Goal: Task Accomplishment & Management: Use online tool/utility

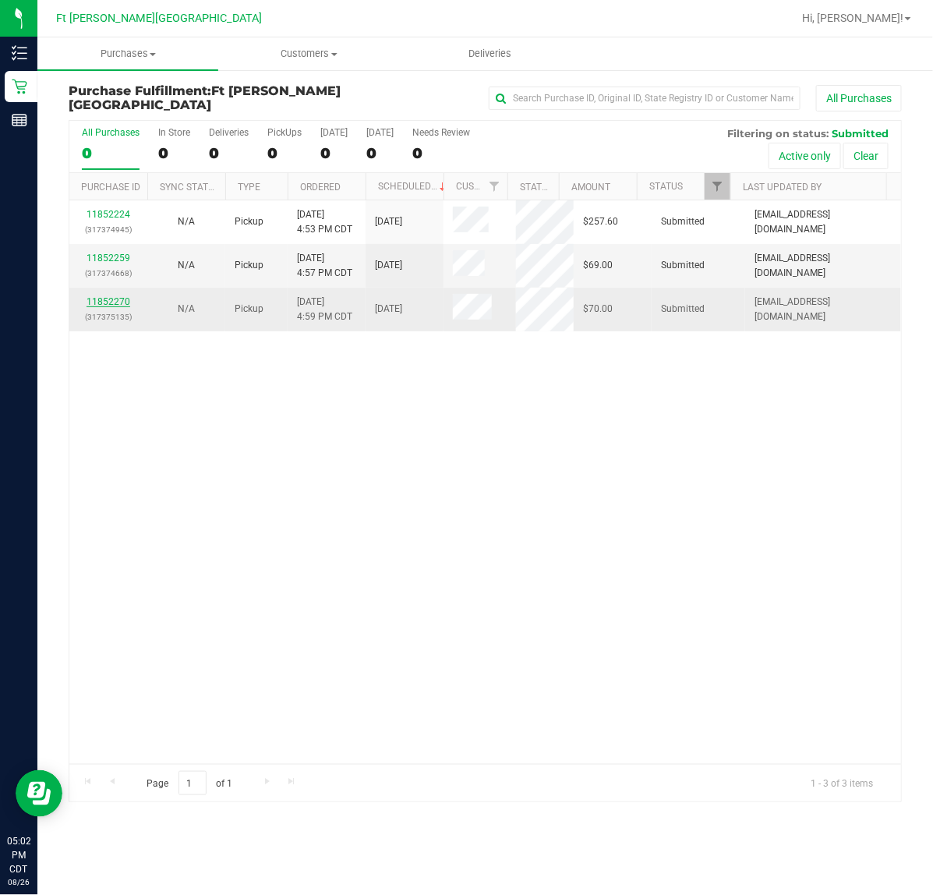
click at [117, 305] on link "11852270" at bounding box center [109, 301] width 44 height 11
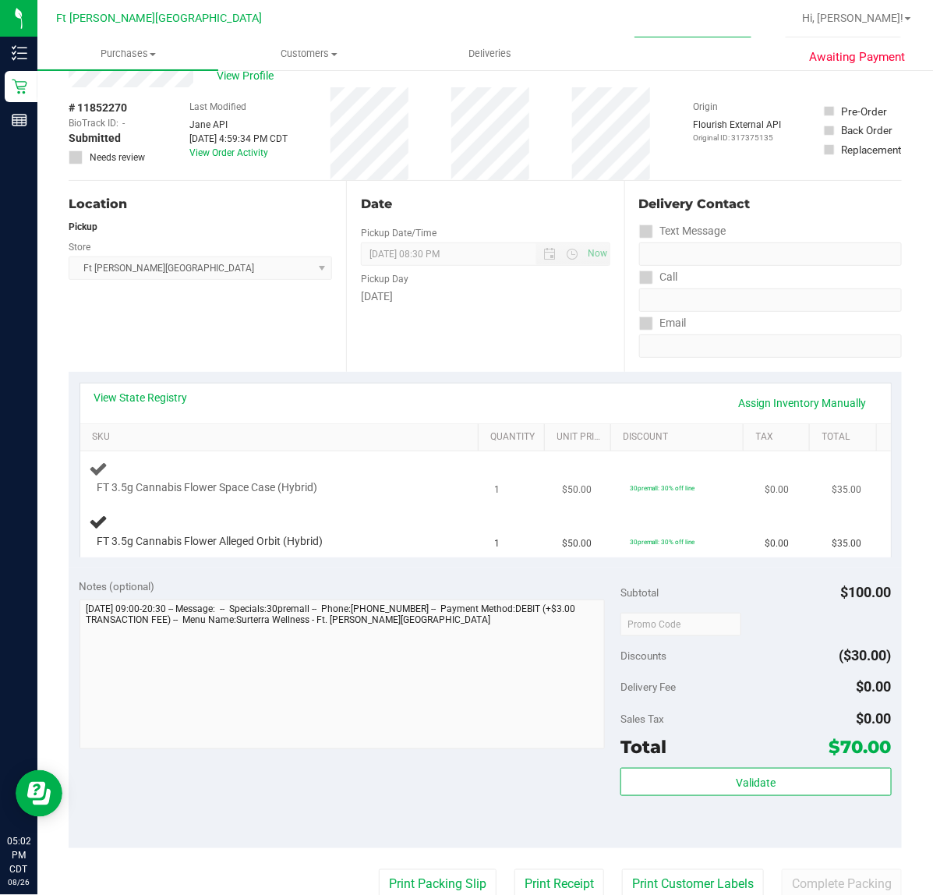
scroll to position [97, 0]
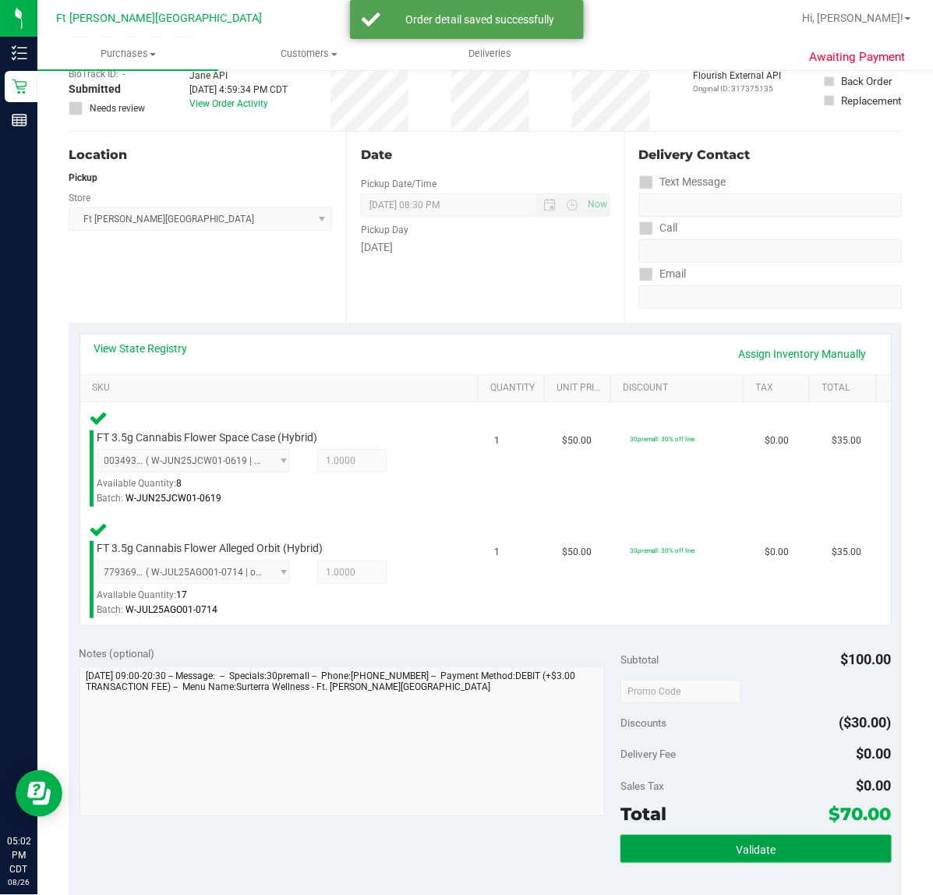
click at [751, 843] on span "Validate" at bounding box center [756, 849] width 40 height 12
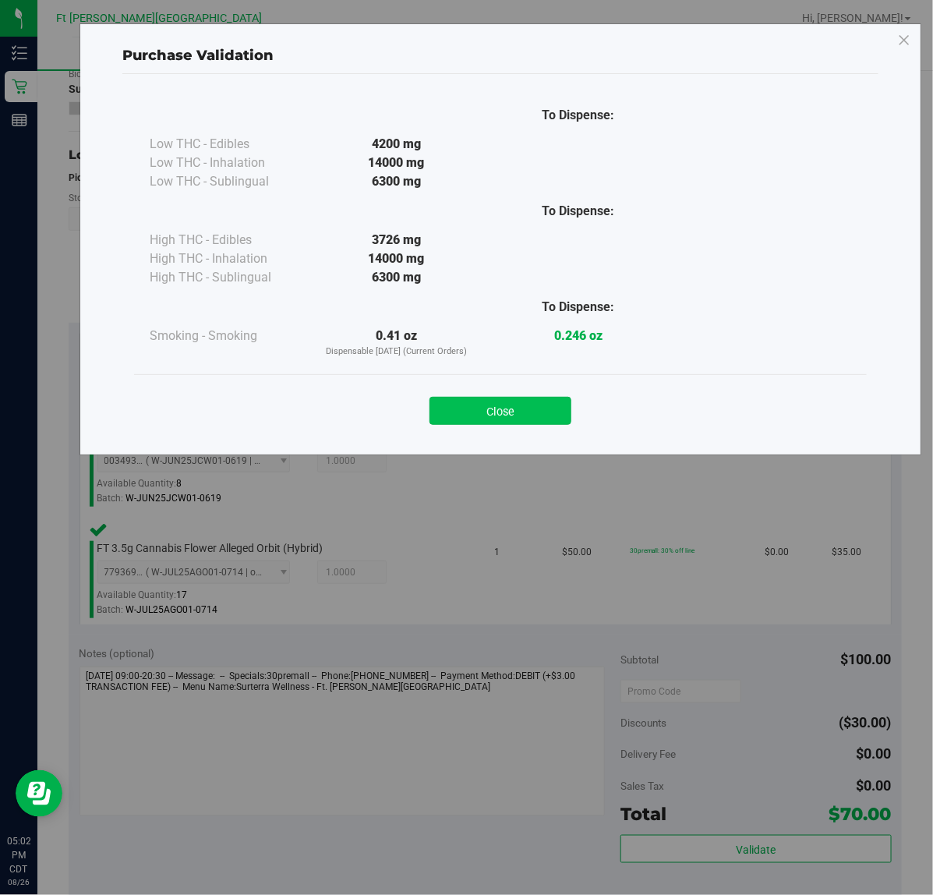
click at [523, 399] on button "Close" at bounding box center [500, 411] width 142 height 28
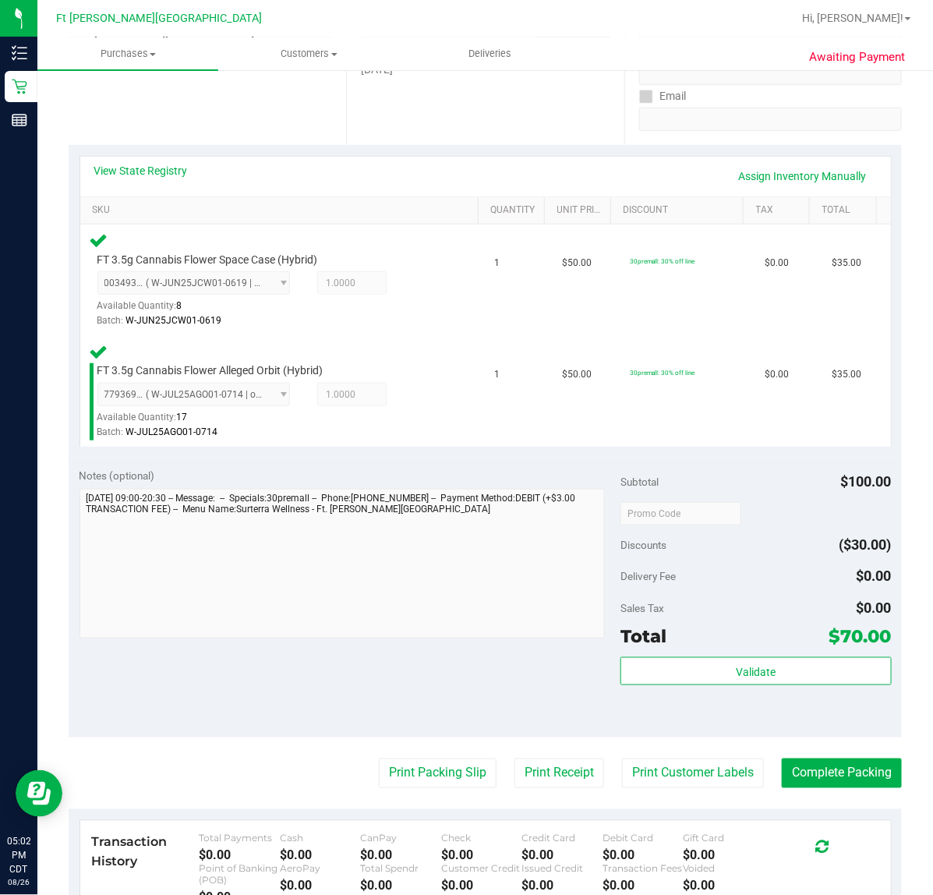
scroll to position [520, 0]
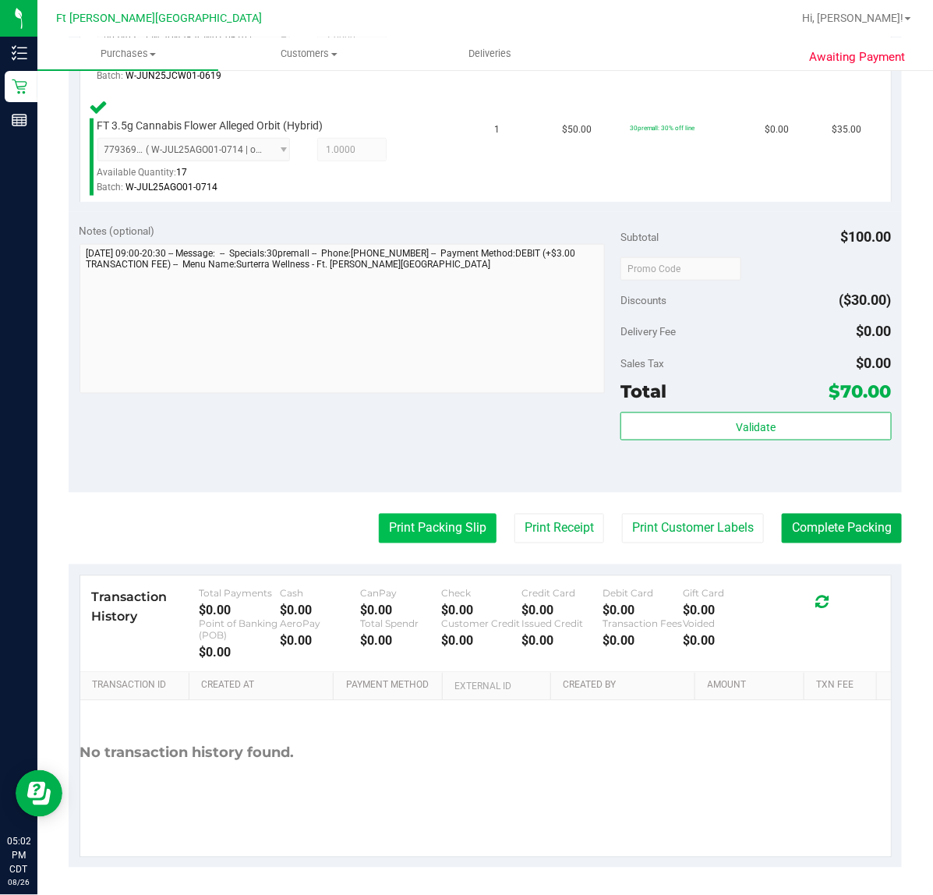
click at [379, 520] on button "Print Packing Slip" at bounding box center [438, 529] width 118 height 30
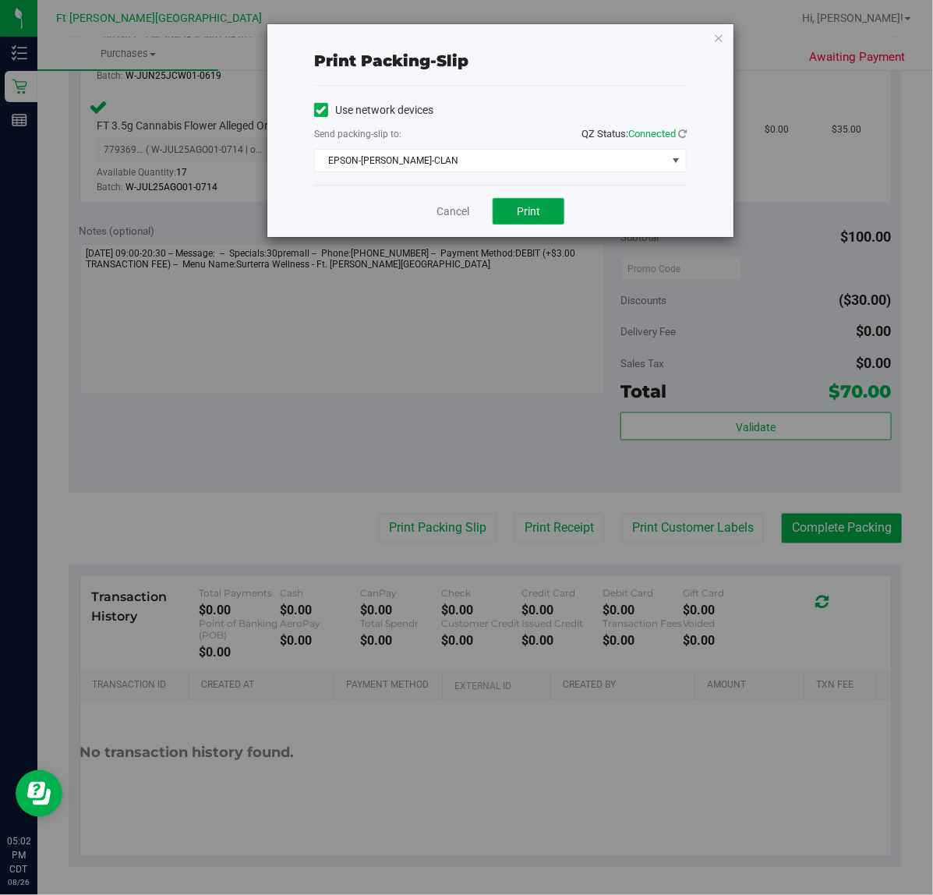
click at [508, 217] on button "Print" at bounding box center [529, 211] width 72 height 27
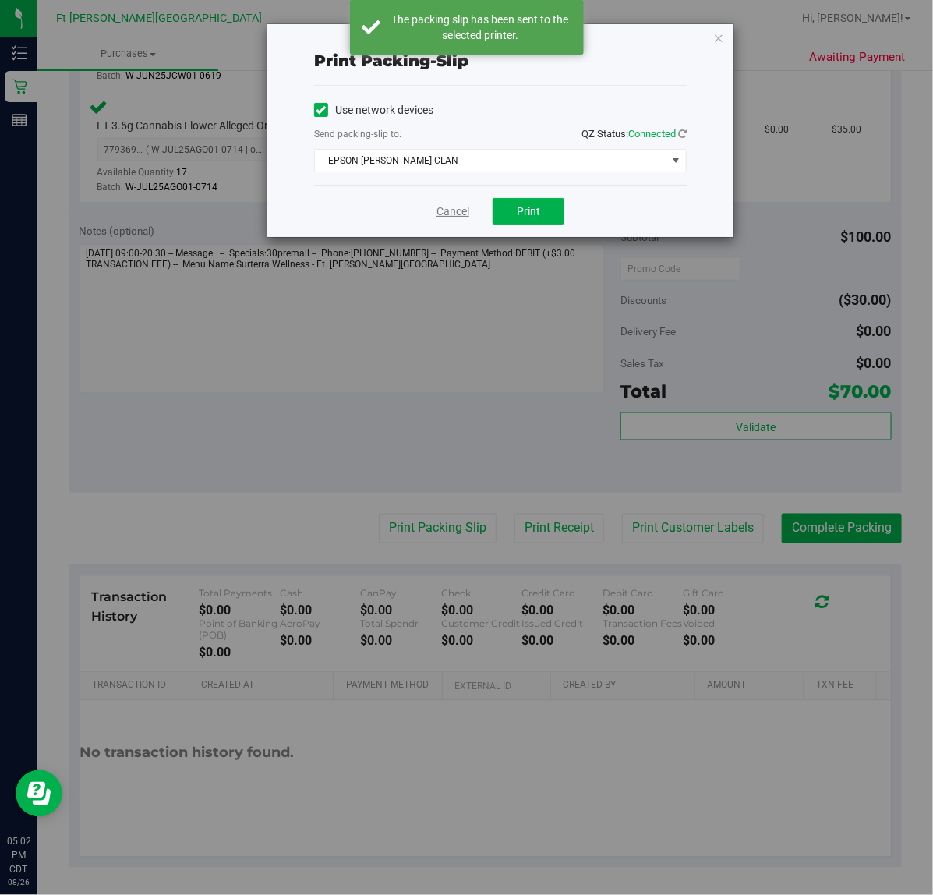
click at [436, 204] on link "Cancel" at bounding box center [452, 211] width 33 height 16
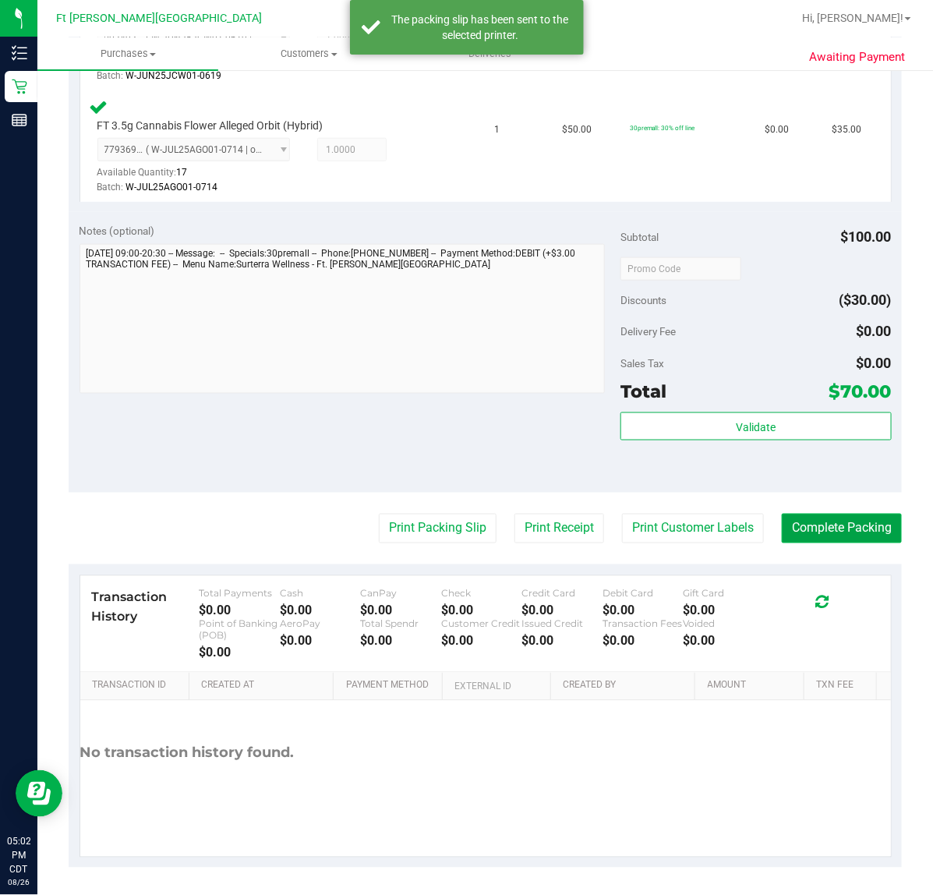
click at [882, 538] on button "Complete Packing" at bounding box center [842, 529] width 120 height 30
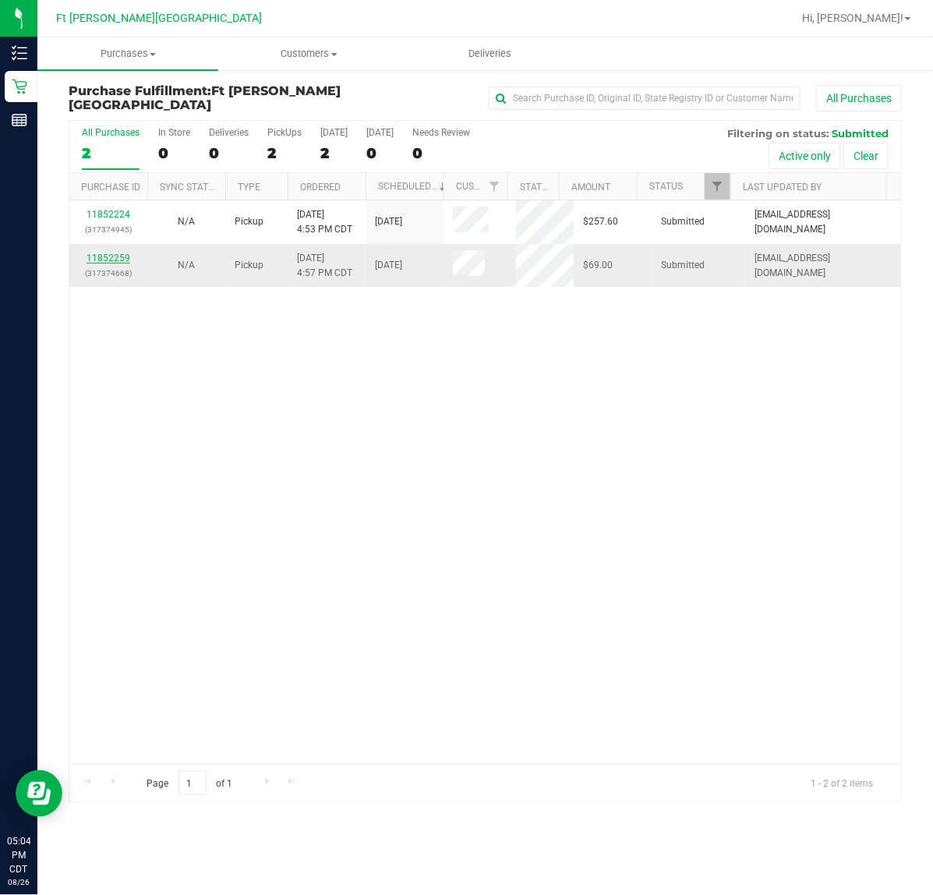
click at [123, 260] on link "11852259" at bounding box center [109, 258] width 44 height 11
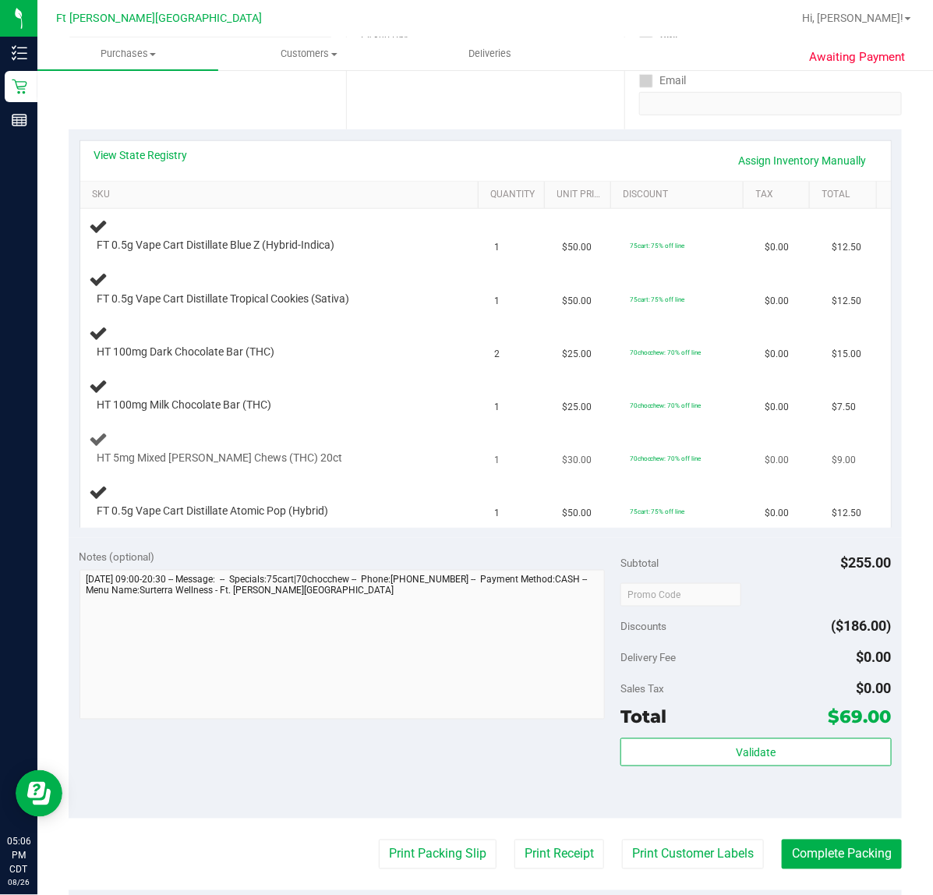
scroll to position [292, 0]
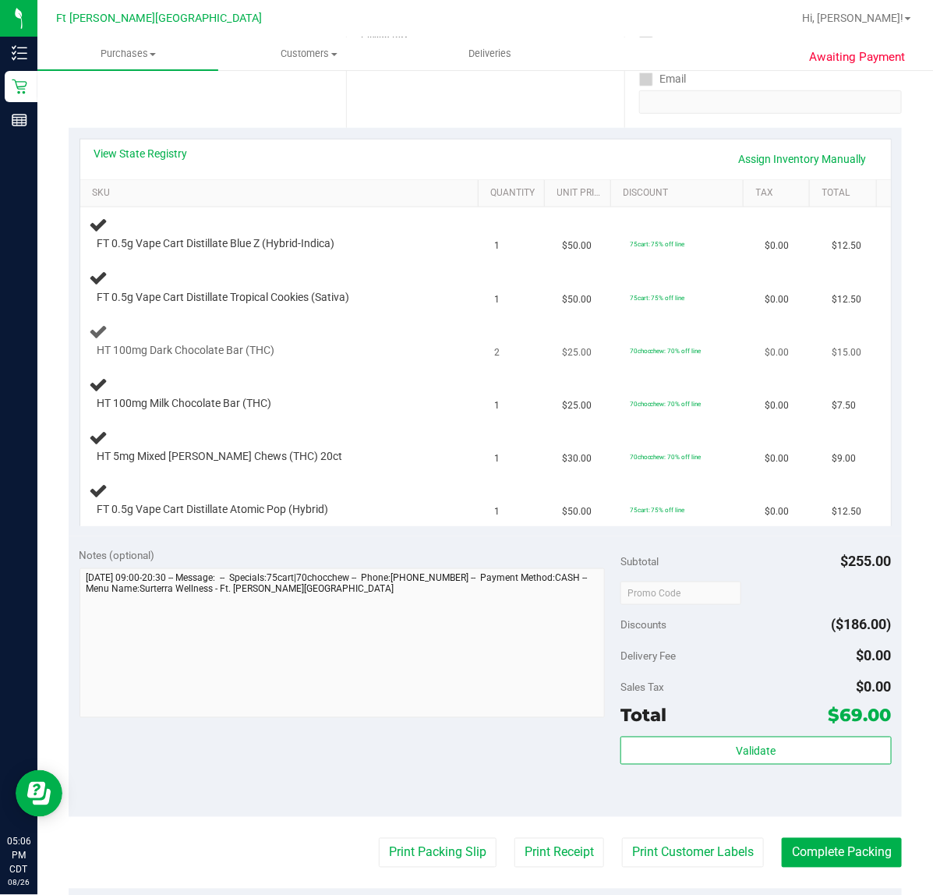
click at [408, 339] on div "HT 100mg Dark Chocolate Bar (THC)" at bounding box center [283, 340] width 387 height 37
click at [491, 330] on td "2" at bounding box center [520, 340] width 68 height 53
click at [446, 284] on div "FT 0.5g Vape Cart Distillate Tropical Cookies (Sativa)" at bounding box center [283, 286] width 387 height 37
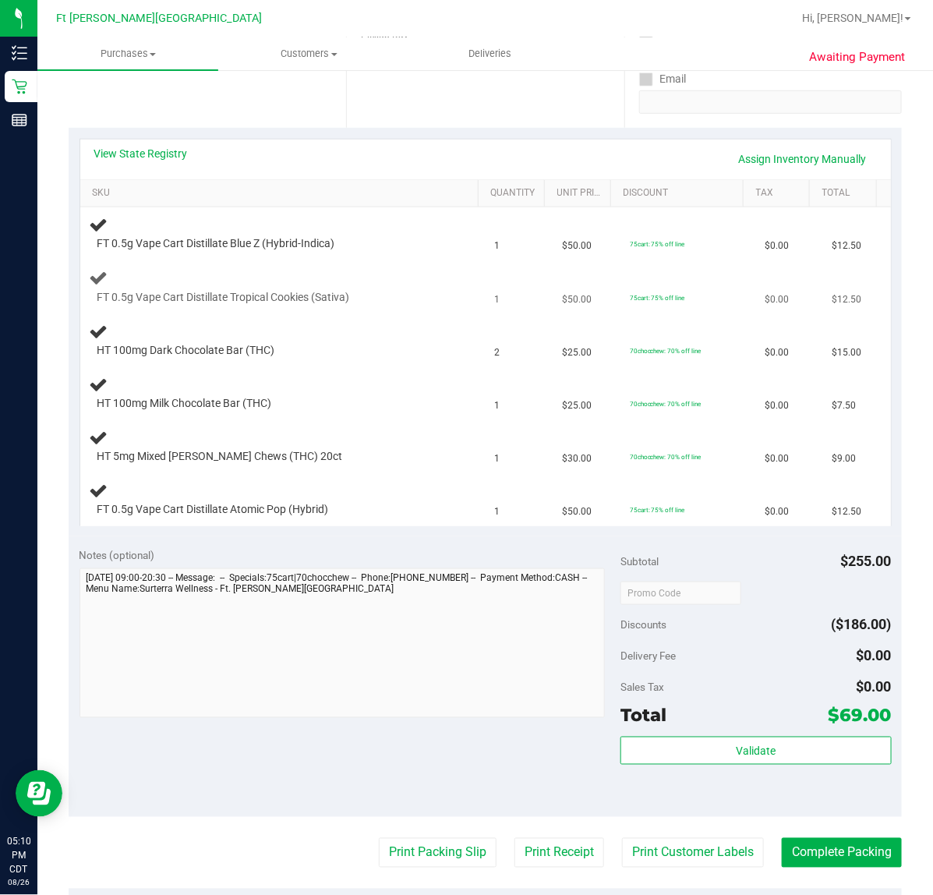
click at [446, 284] on div "FT 0.5g Vape Cart Distillate Tropical Cookies (Sativa)" at bounding box center [283, 286] width 387 height 37
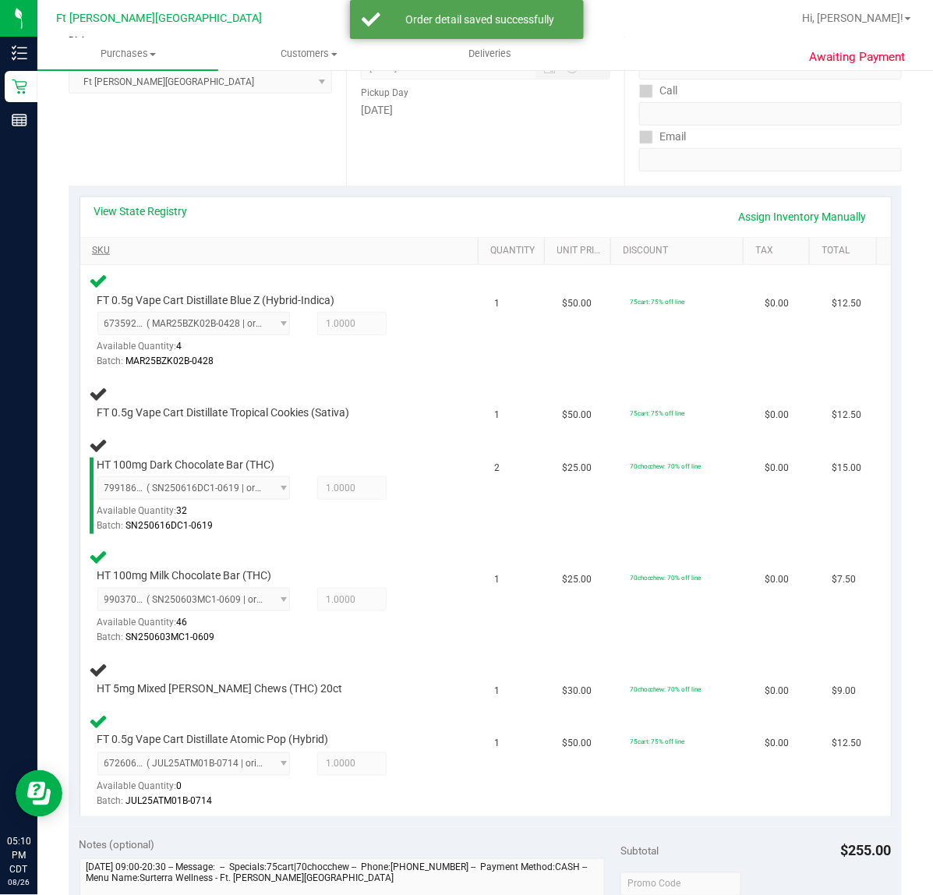
drag, startPoint x: 337, startPoint y: 251, endPoint x: 332, endPoint y: 277, distance: 27.1
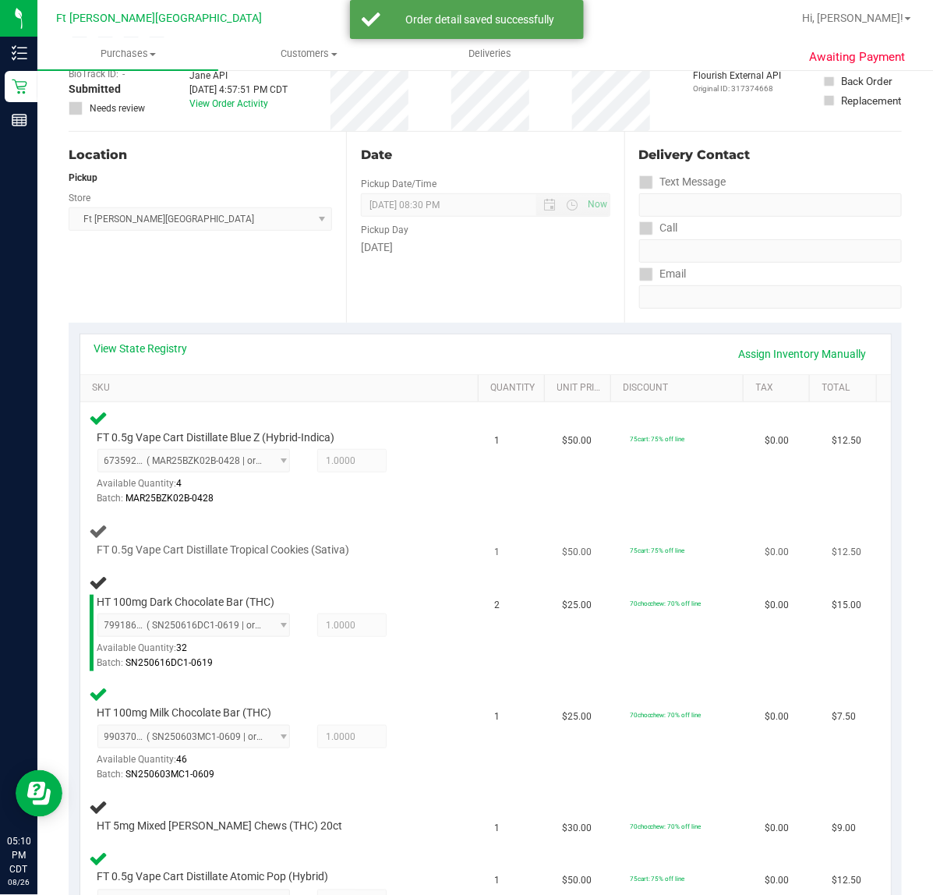
drag, startPoint x: 332, startPoint y: 277, endPoint x: 406, endPoint y: 558, distance: 290.2
click at [352, 583] on div "HT 100mg Dark Chocolate Bar (THC) 7991862361733035 ( SN250616DC1-0619 | orig: F…" at bounding box center [283, 622] width 387 height 98
click at [407, 558] on td "FT 0.5g Vape Cart Distillate Tropical Cookies (Sativa)" at bounding box center [282, 540] width 405 height 53
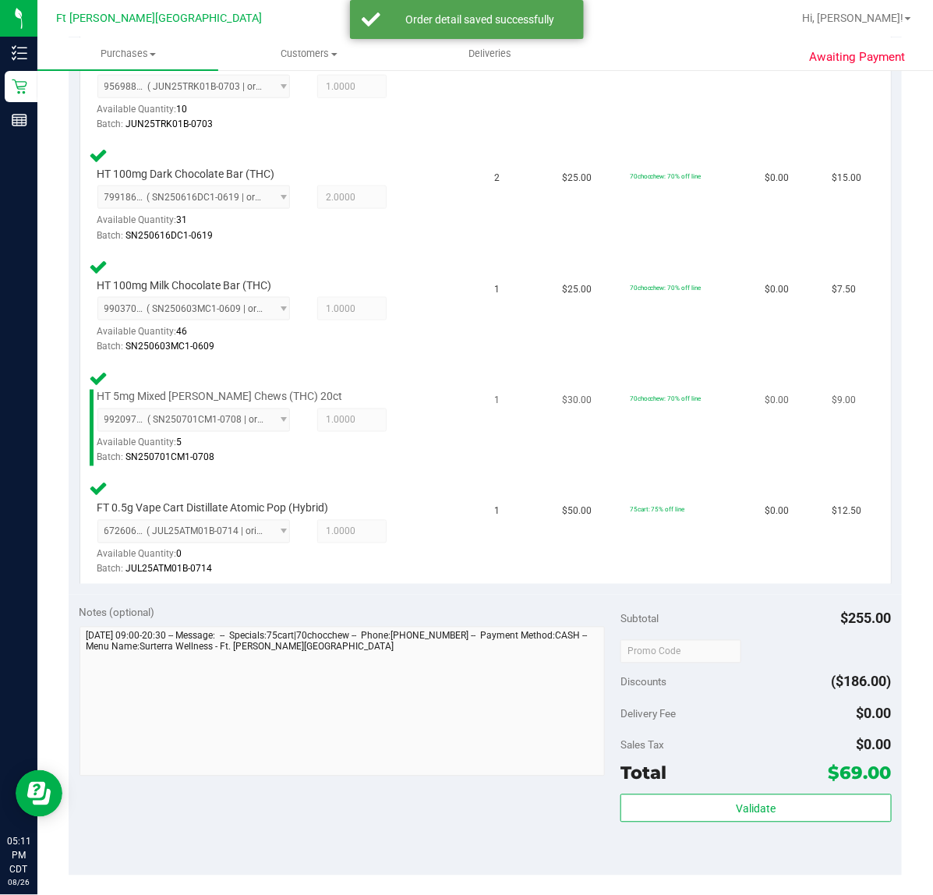
scroll to position [682, 0]
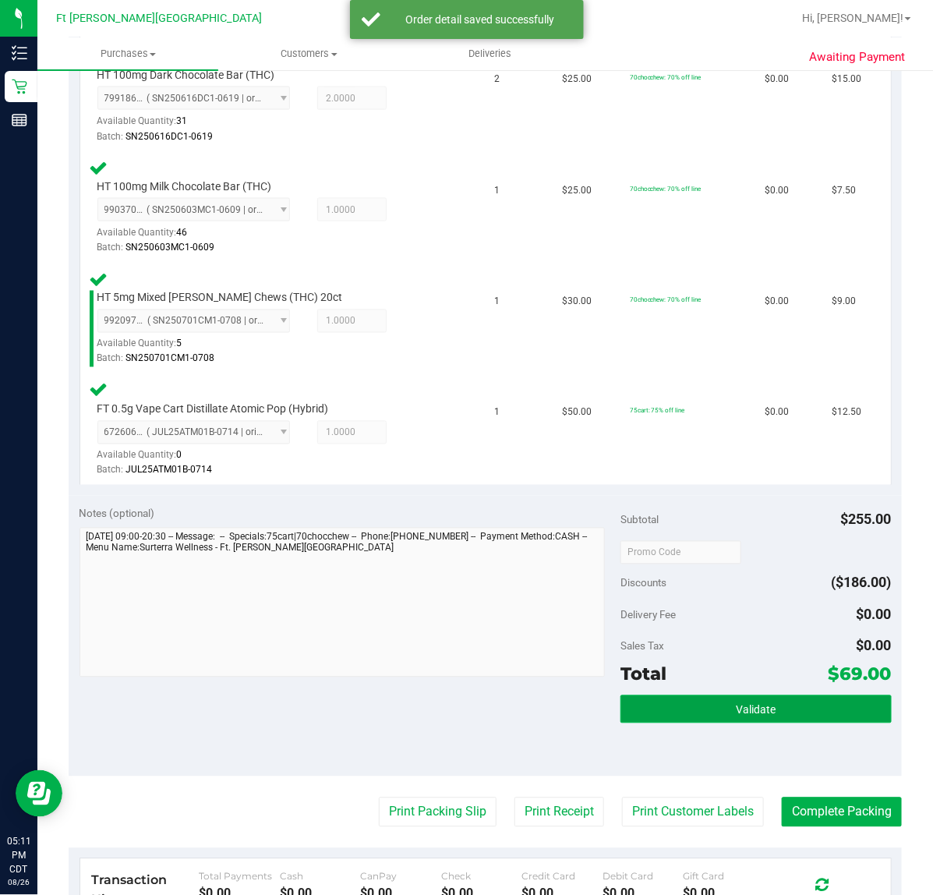
click at [741, 715] on button "Validate" at bounding box center [755, 709] width 270 height 28
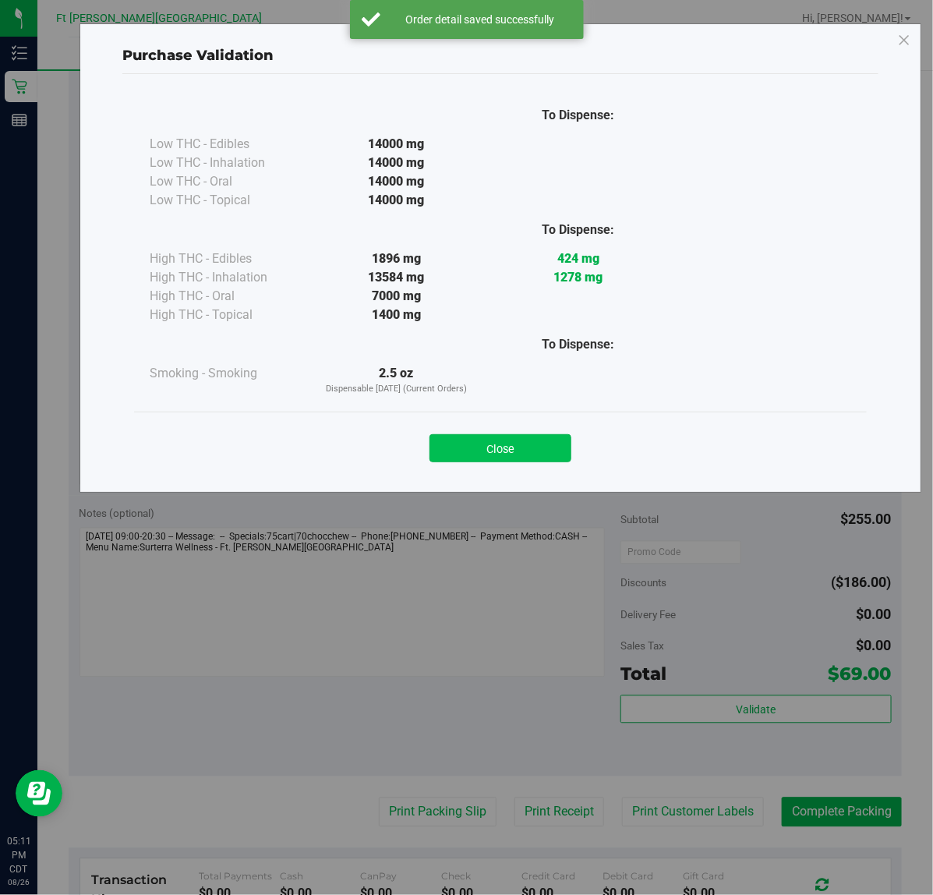
click at [511, 434] on button "Close" at bounding box center [500, 448] width 142 height 28
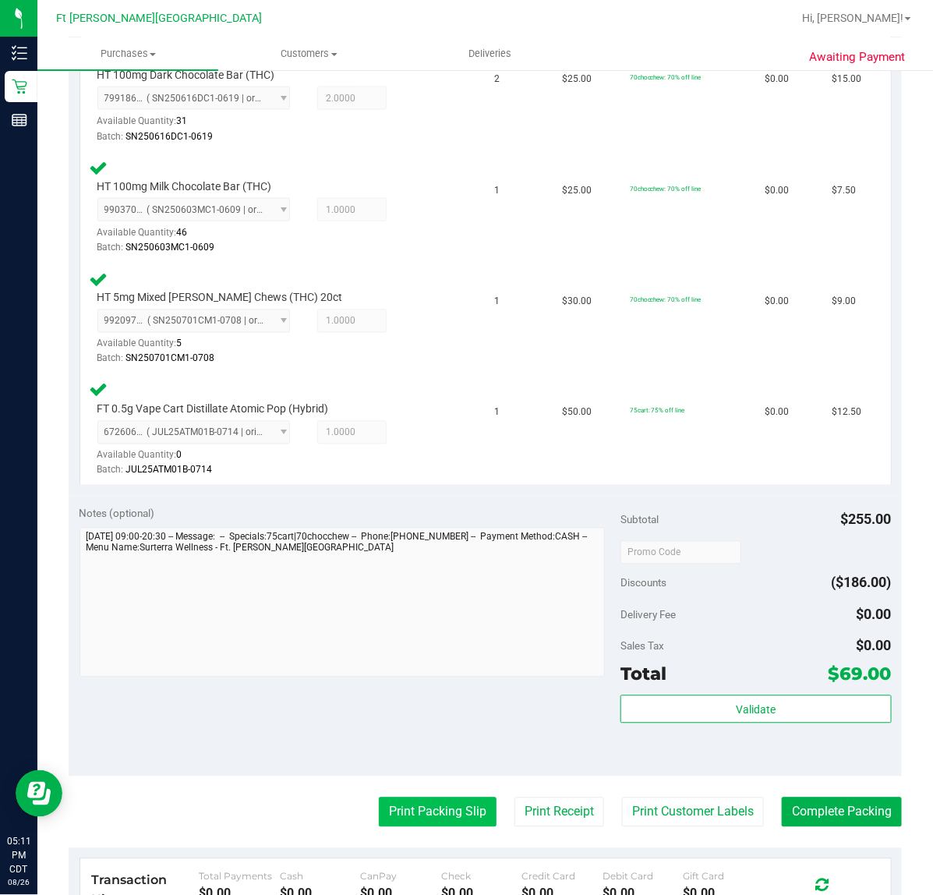
click at [419, 807] on button "Print Packing Slip" at bounding box center [438, 812] width 118 height 30
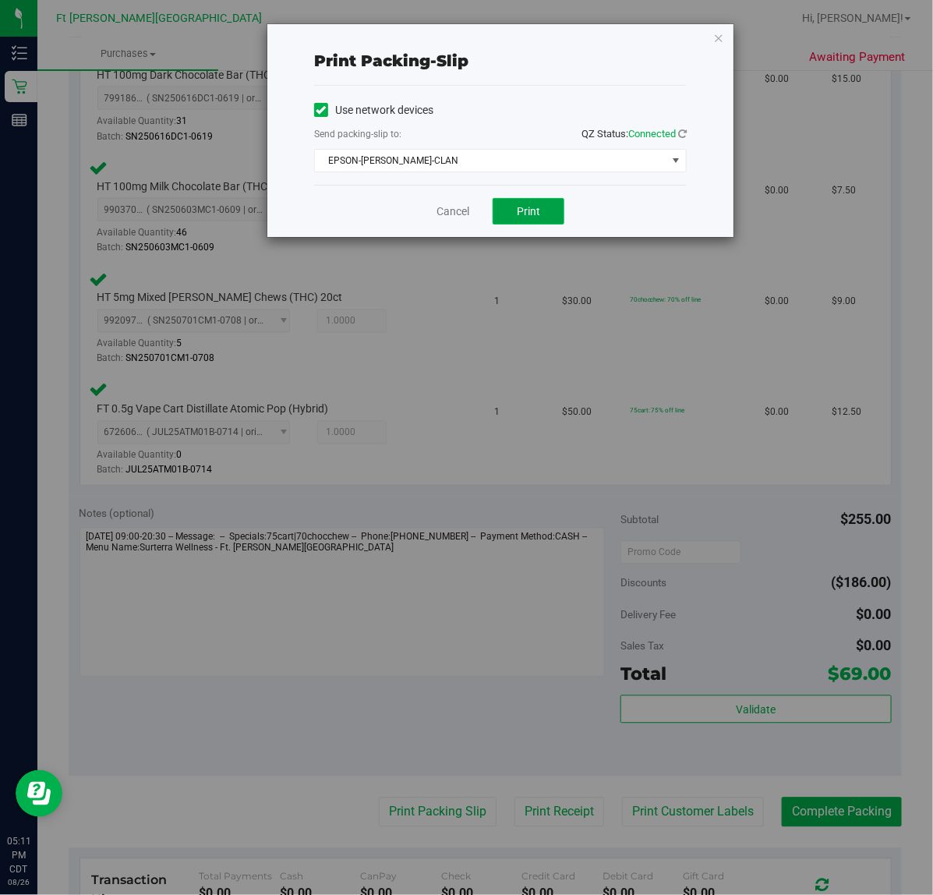
click at [530, 217] on span "Print" at bounding box center [528, 211] width 23 height 12
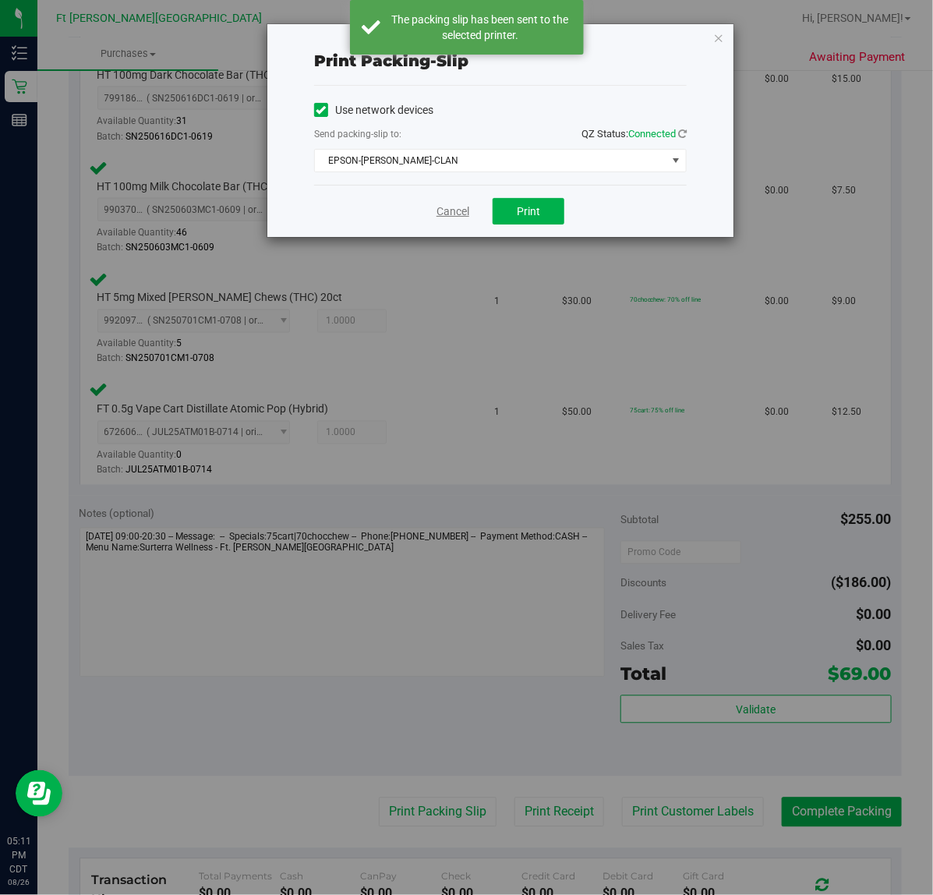
click at [458, 214] on link "Cancel" at bounding box center [452, 211] width 33 height 16
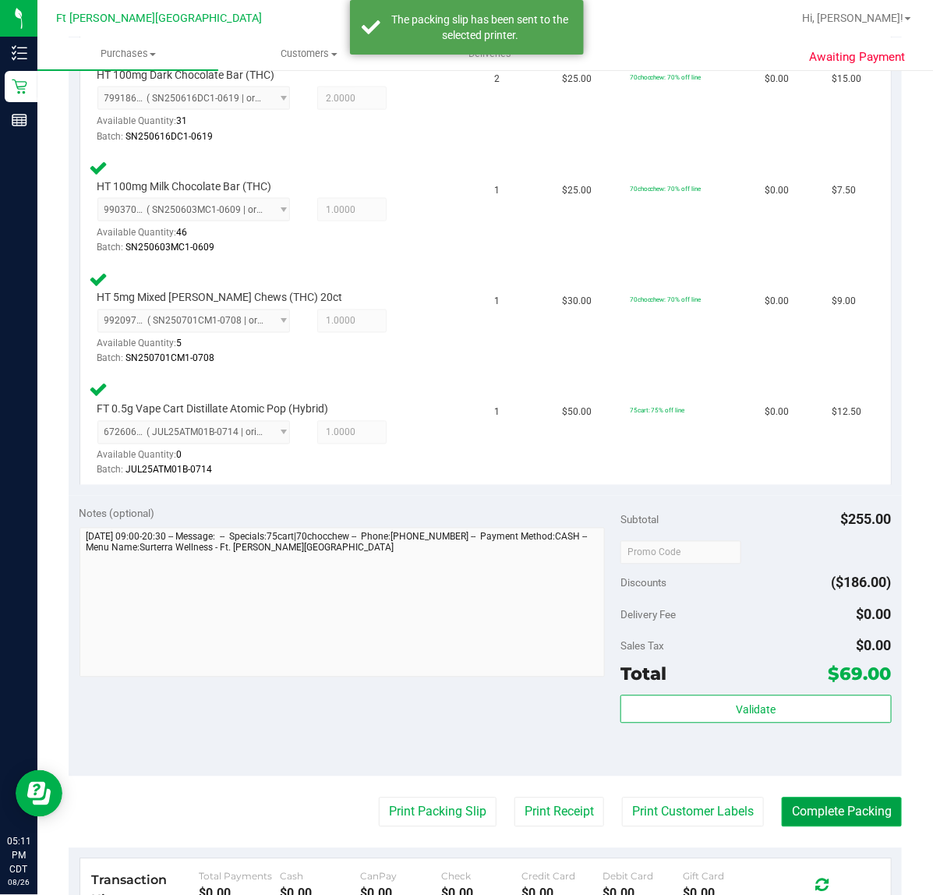
click at [831, 816] on button "Complete Packing" at bounding box center [842, 812] width 120 height 30
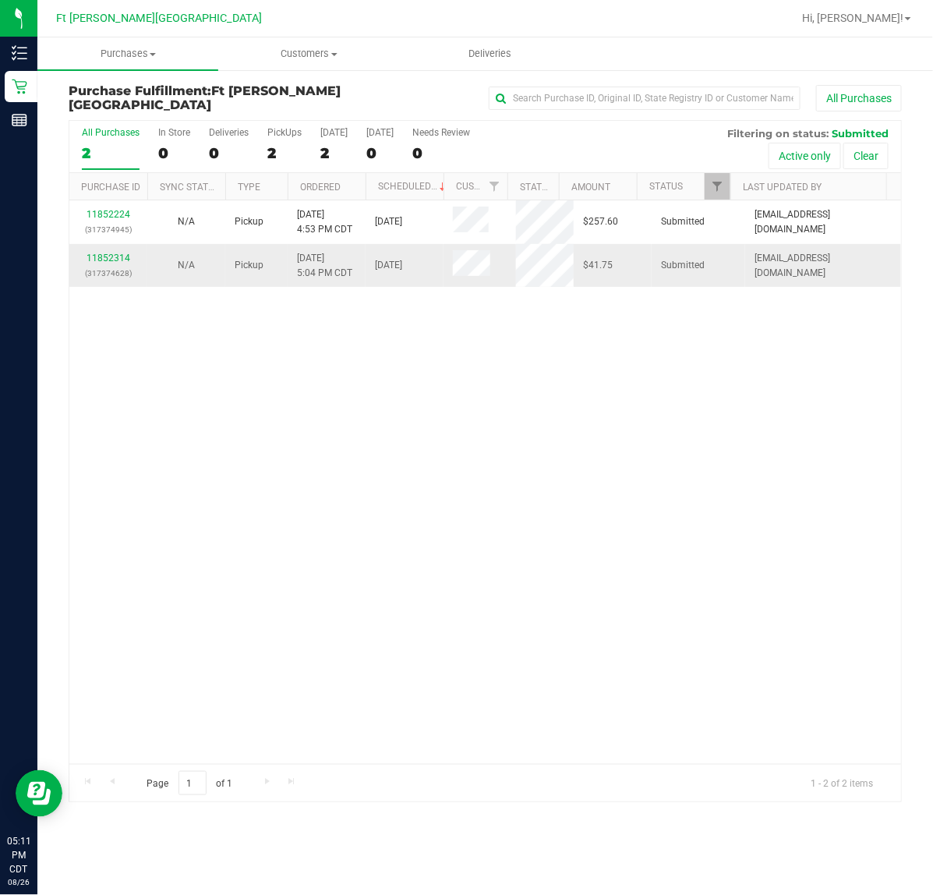
click at [126, 265] on div "11852314 (317374628)" at bounding box center [108, 266] width 59 height 30
click at [125, 261] on link "11852314" at bounding box center [109, 258] width 44 height 11
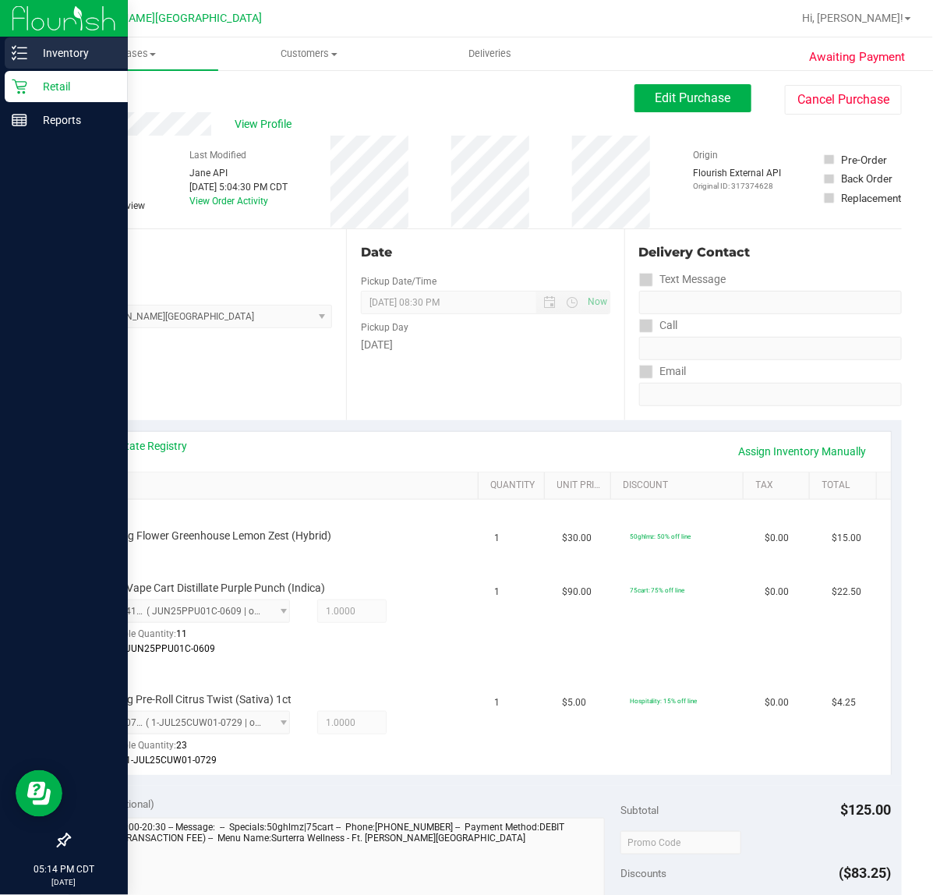
click at [48, 58] on p "Inventory" at bounding box center [74, 53] width 94 height 19
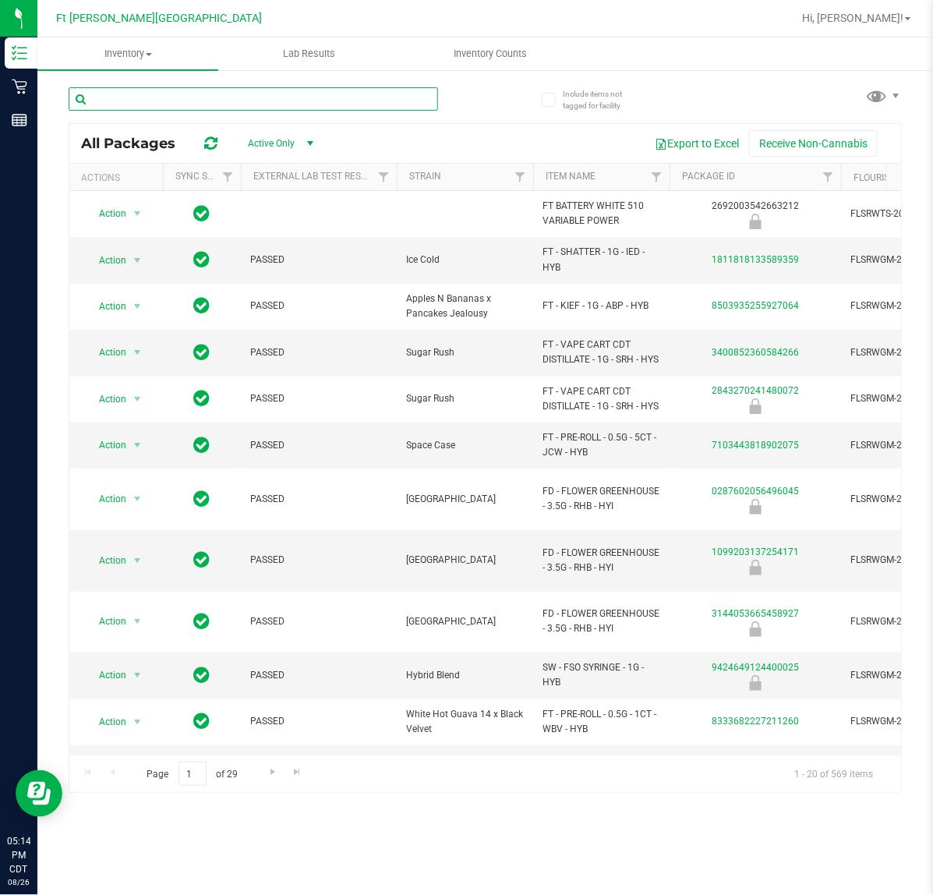
click at [215, 100] on input "text" at bounding box center [253, 98] width 369 height 23
click at [474, 104] on div at bounding box center [277, 98] width 417 height 50
click at [334, 103] on input "text" at bounding box center [253, 98] width 369 height 23
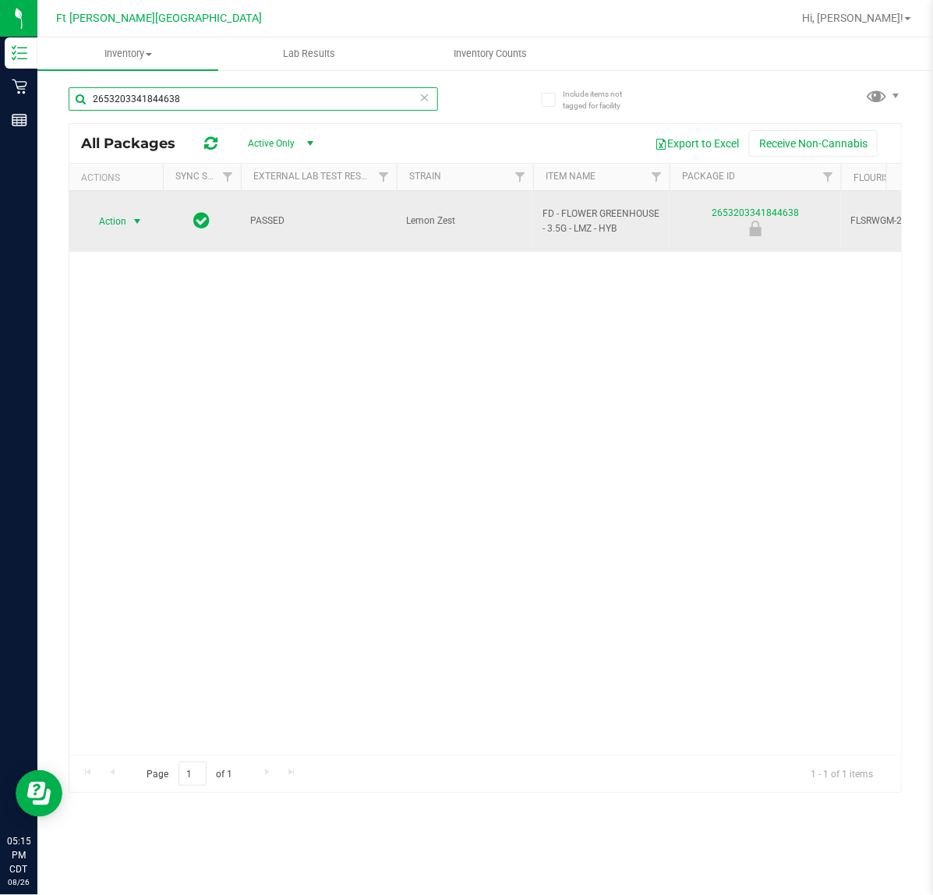
type input "2653203341844638"
click at [139, 215] on span "select" at bounding box center [137, 221] width 12 height 12
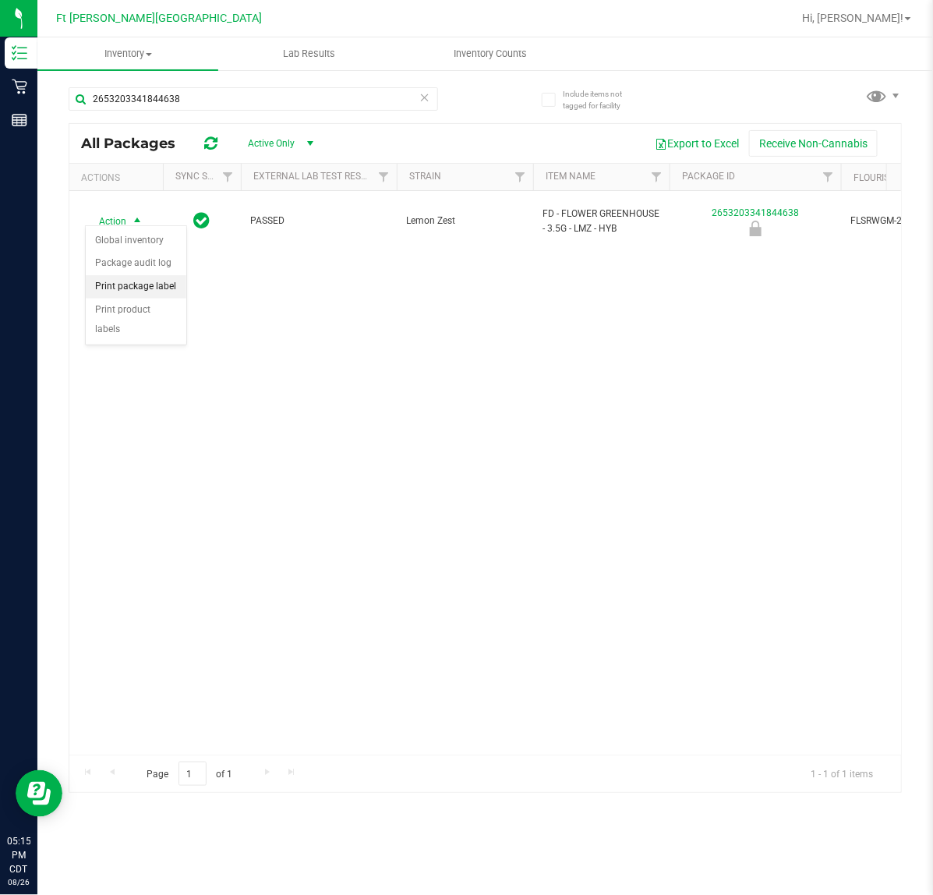
click at [150, 287] on li "Print package label" at bounding box center [136, 286] width 101 height 23
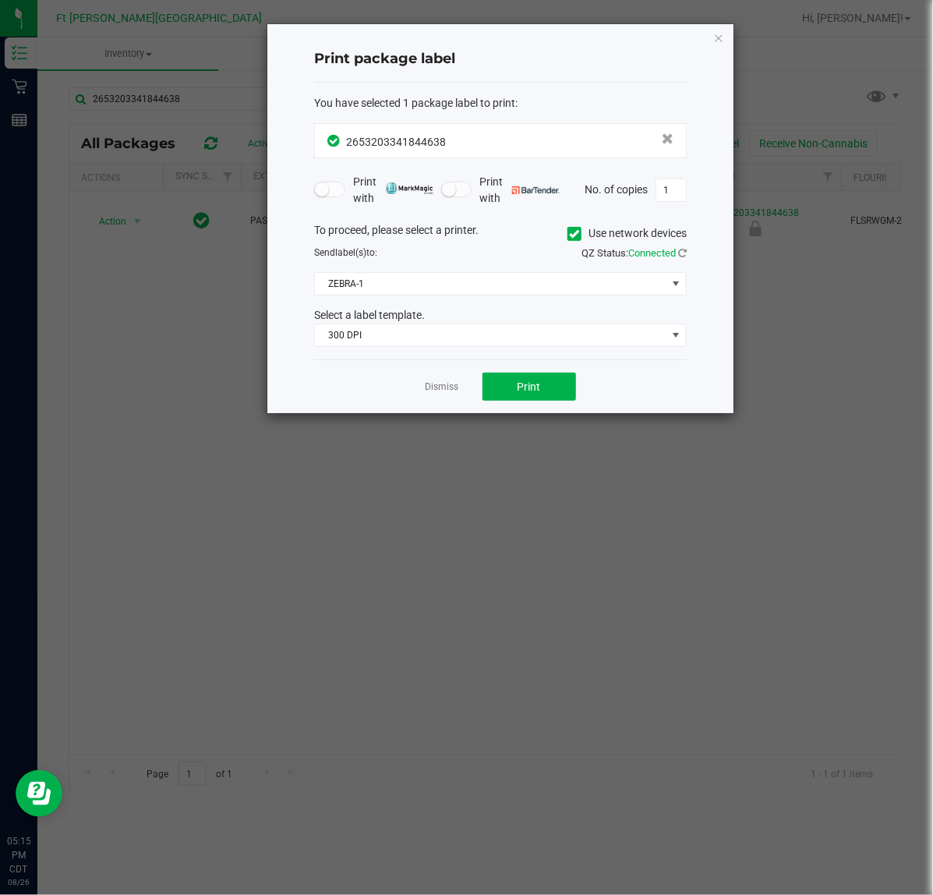
click at [509, 297] on div "To proceed, please select a printer. Use network devices Send label(s) to: QZ S…" at bounding box center [500, 284] width 373 height 125
click at [512, 287] on span "ZEBRA-1" at bounding box center [491, 284] width 352 height 22
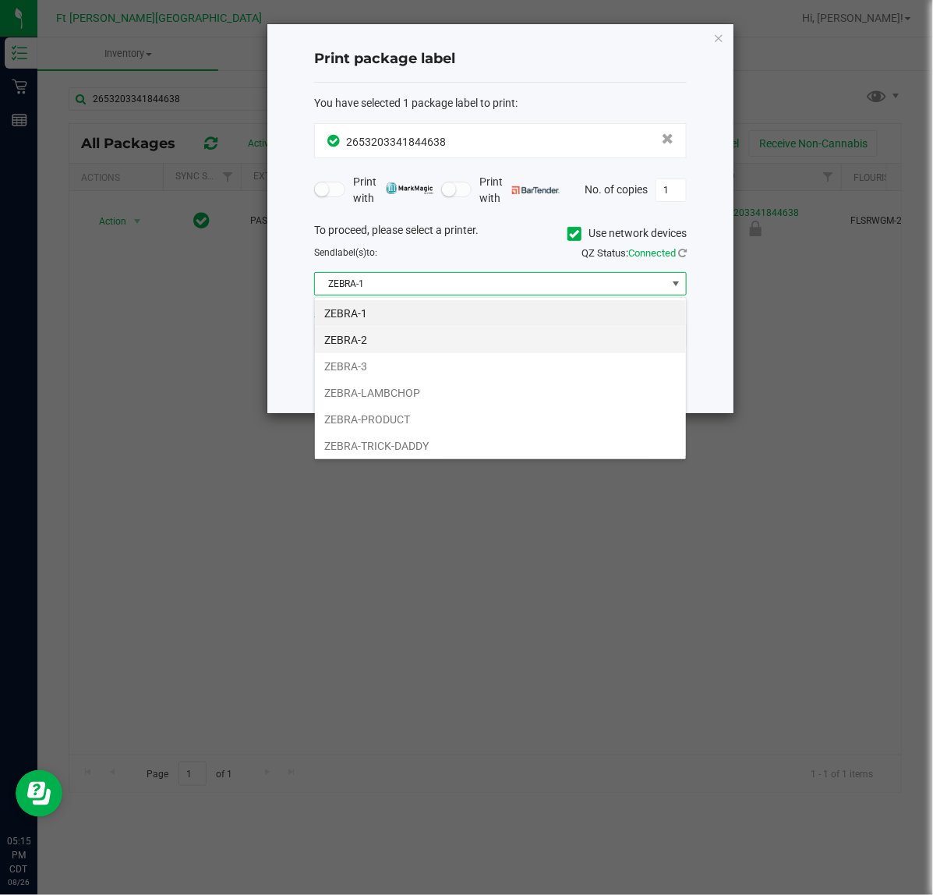
click at [418, 341] on li "ZEBRA-2" at bounding box center [500, 340] width 371 height 27
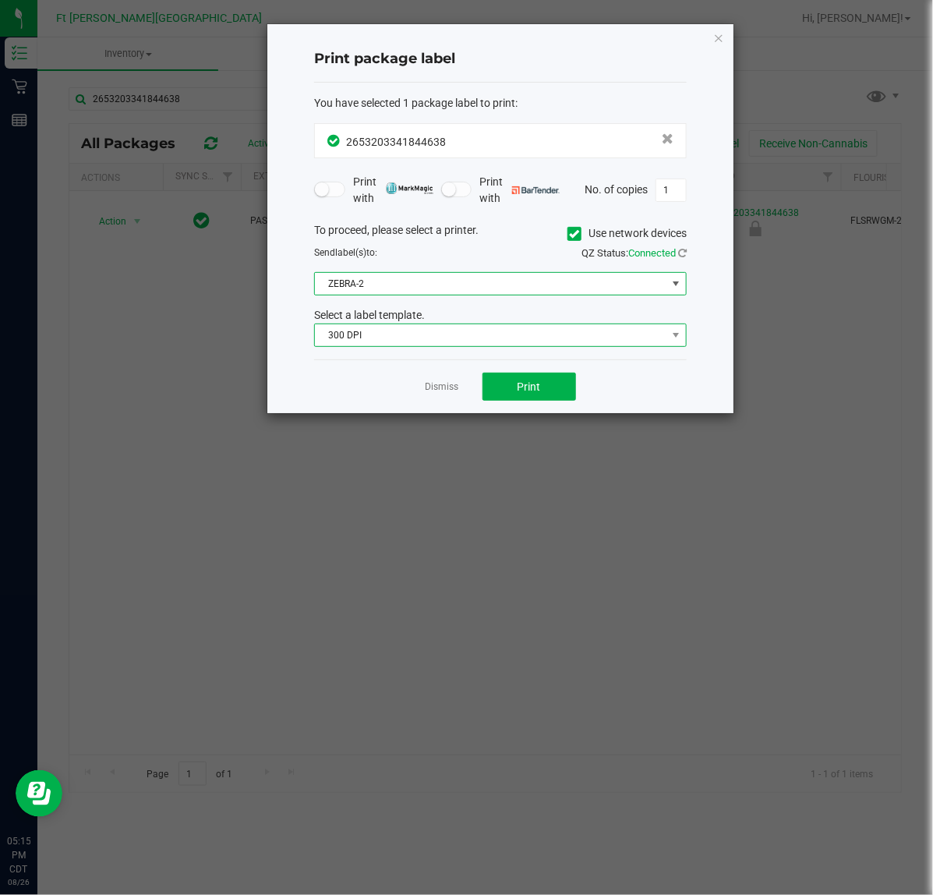
click at [436, 343] on span "300 DPI" at bounding box center [491, 335] width 352 height 22
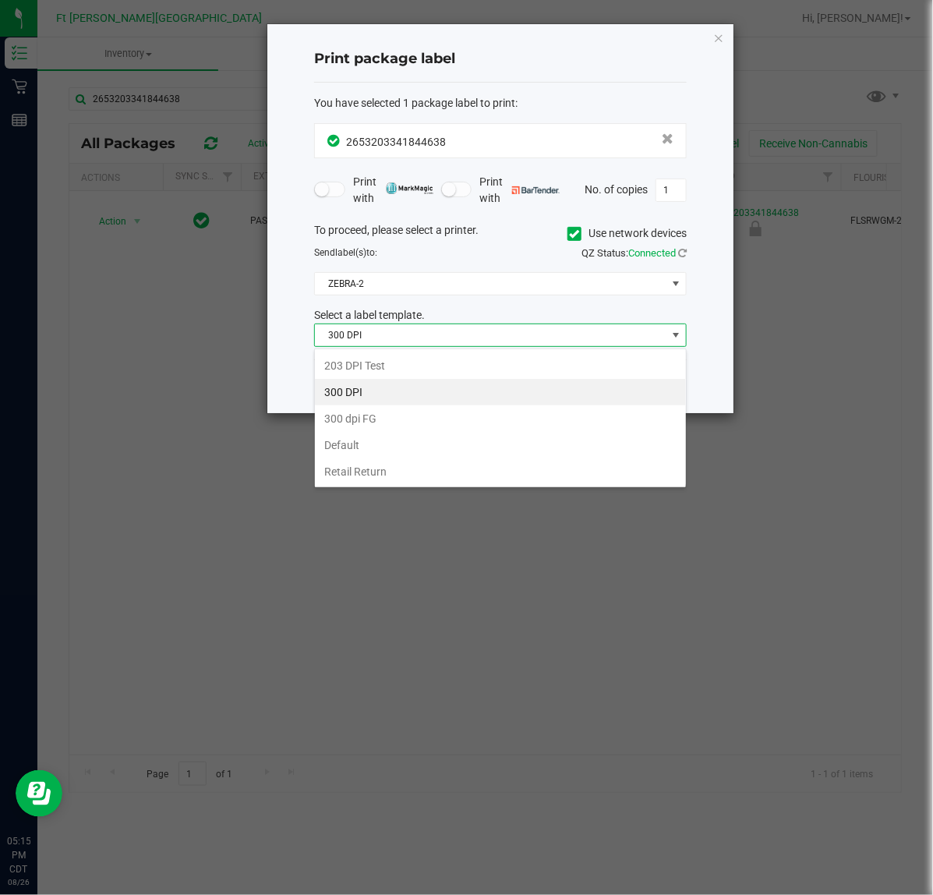
scroll to position [24, 372]
click at [429, 364] on li "203 DPI Test" at bounding box center [500, 365] width 371 height 27
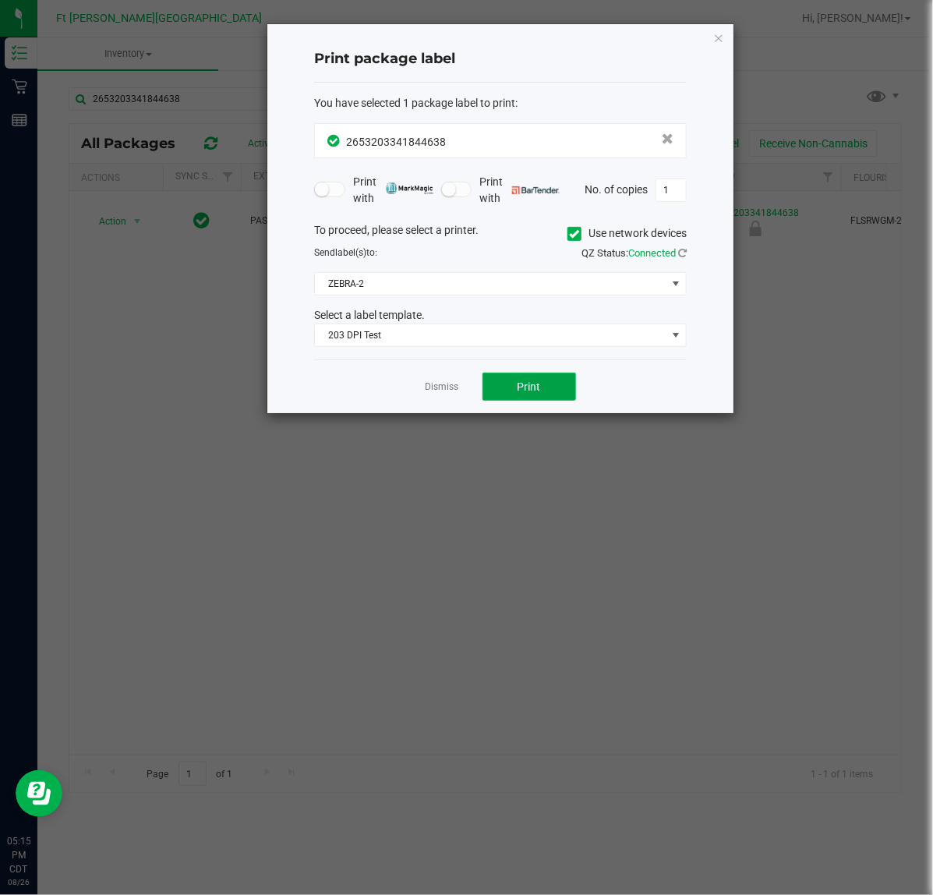
click at [521, 386] on span "Print" at bounding box center [529, 386] width 23 height 12
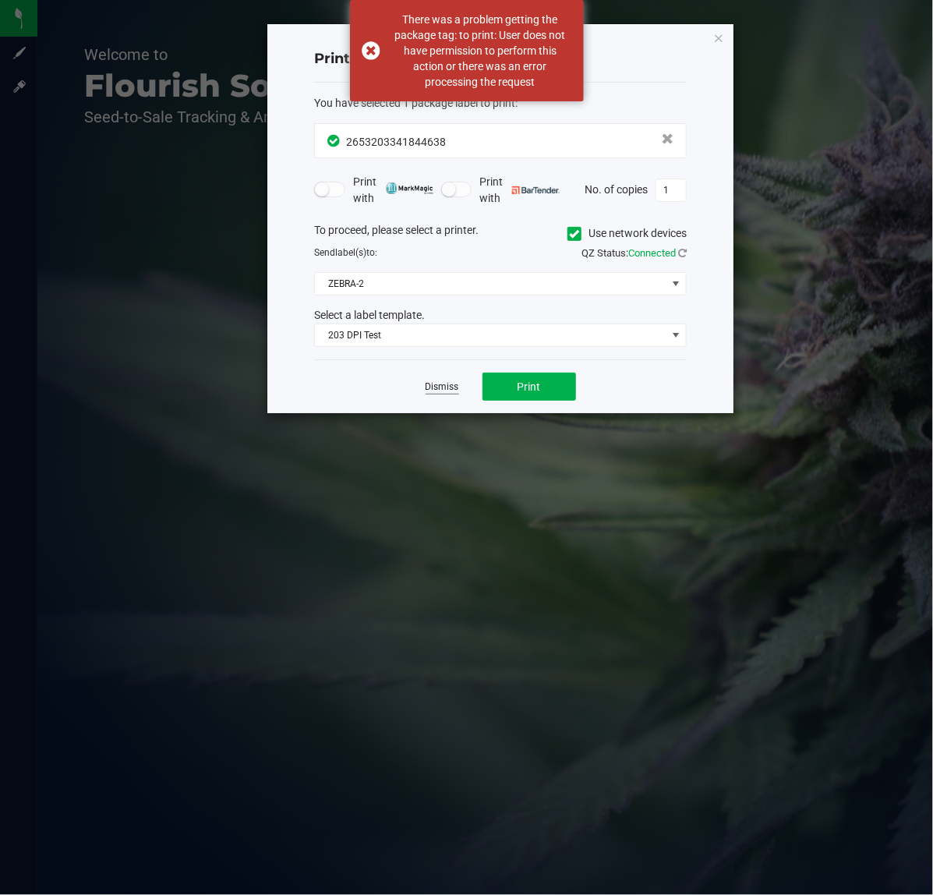
click at [446, 390] on link "Dismiss" at bounding box center [443, 386] width 34 height 13
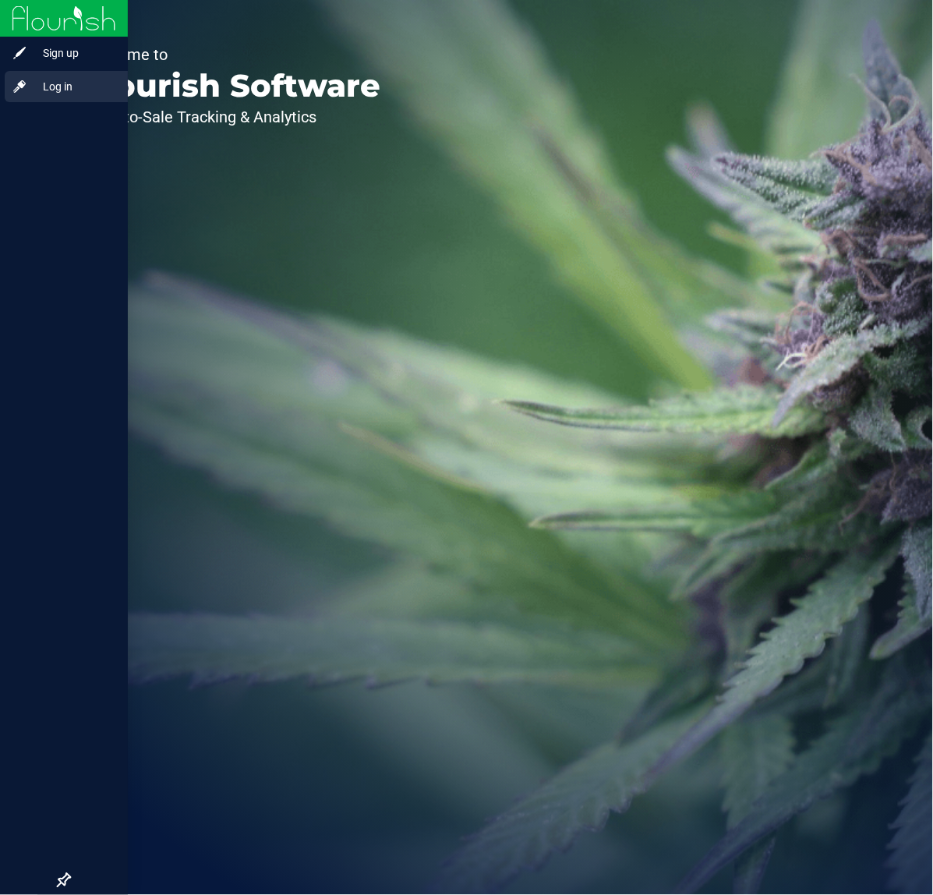
click at [56, 80] on span "Log in" at bounding box center [74, 86] width 94 height 19
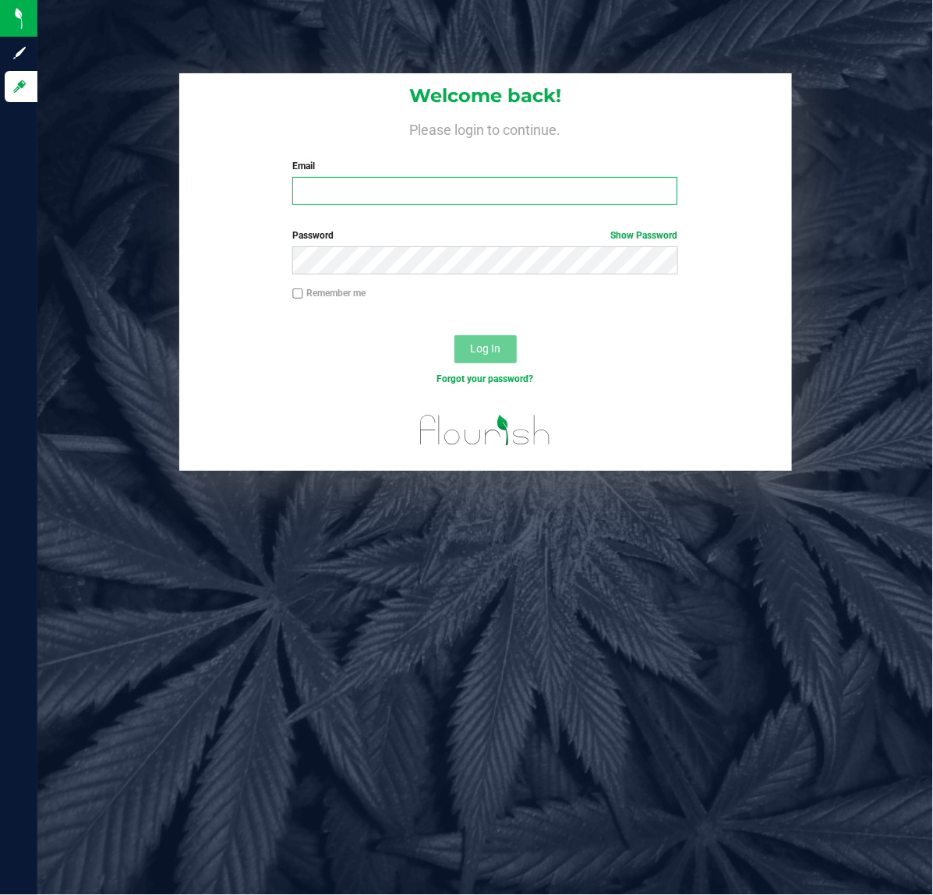
click at [341, 186] on input "Email" at bounding box center [484, 191] width 385 height 28
type input "[EMAIL_ADDRESS][DOMAIN_NAME]"
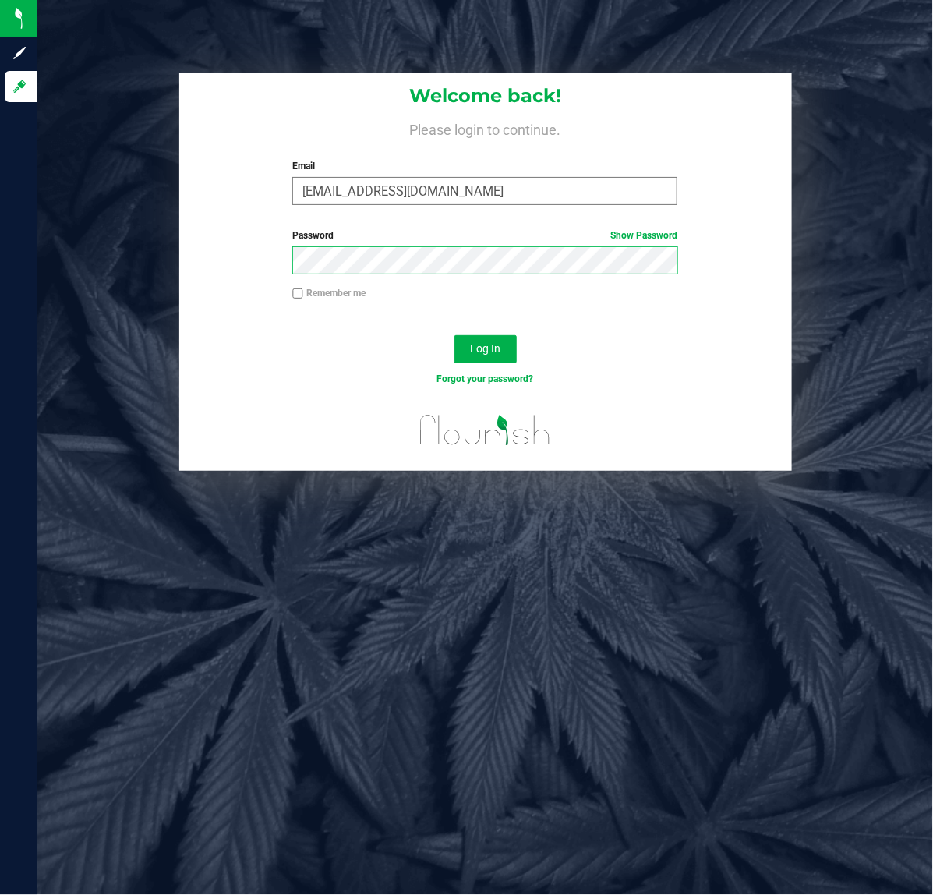
click at [454, 335] on button "Log In" at bounding box center [485, 349] width 62 height 28
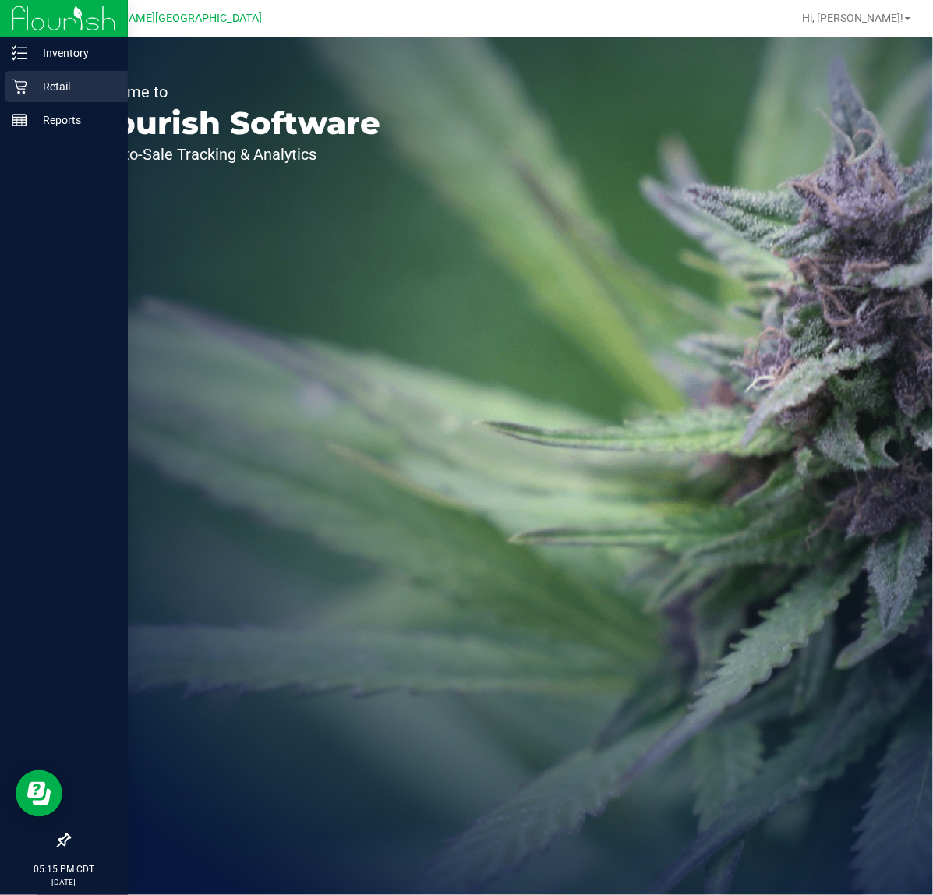
click at [24, 84] on icon at bounding box center [20, 87] width 16 height 16
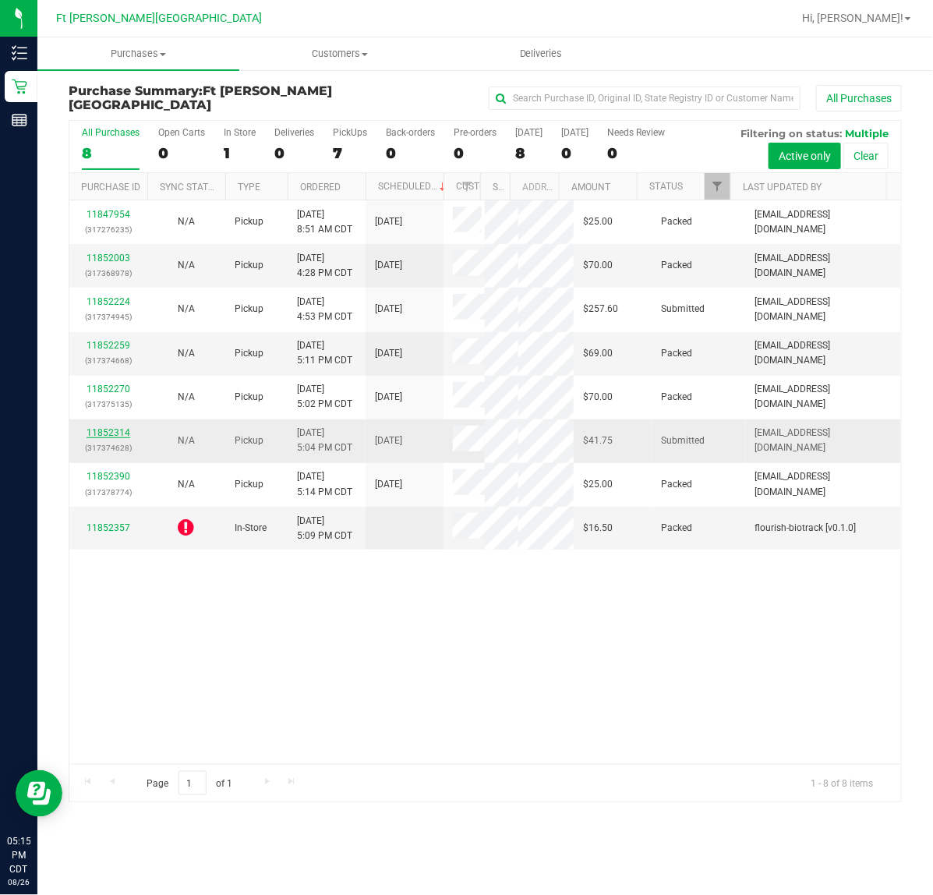
click at [122, 438] on link "11852314" at bounding box center [109, 432] width 44 height 11
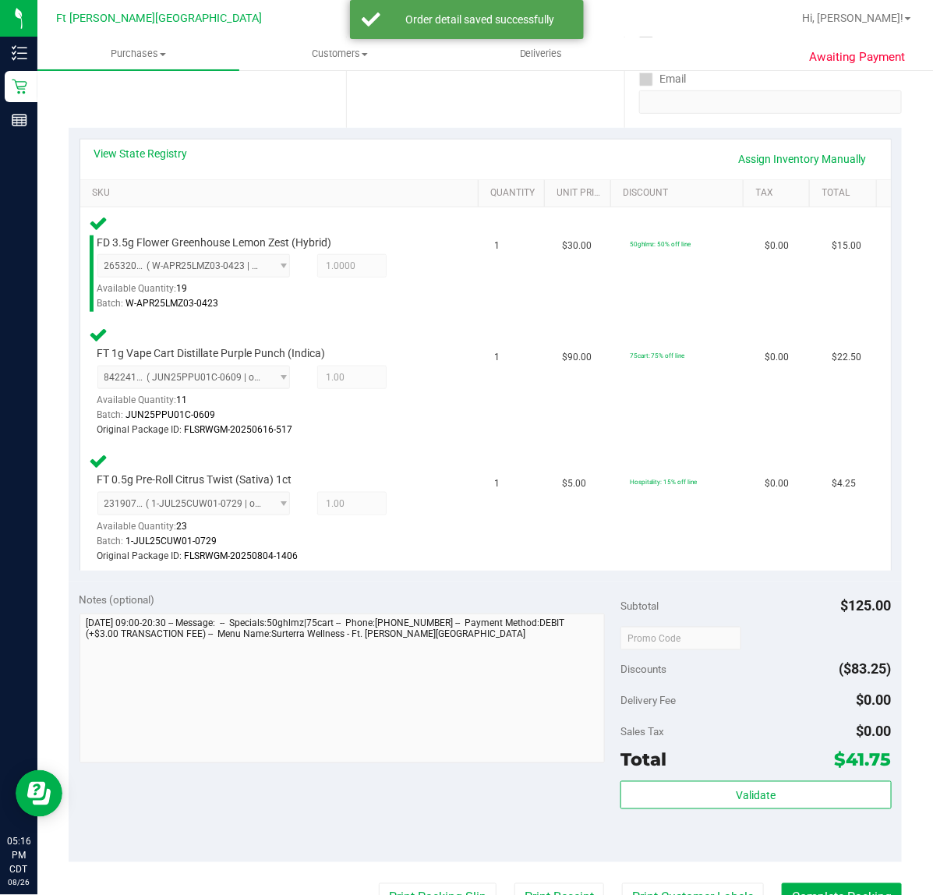
scroll to position [390, 0]
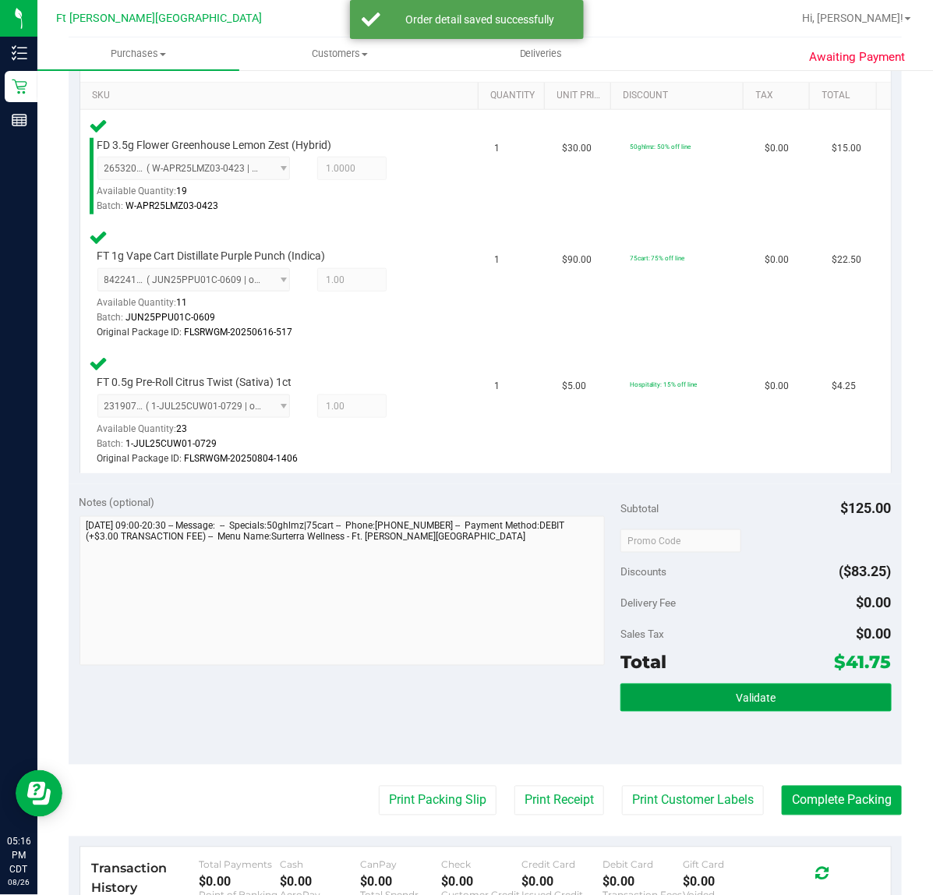
click at [727, 687] on button "Validate" at bounding box center [755, 698] width 270 height 28
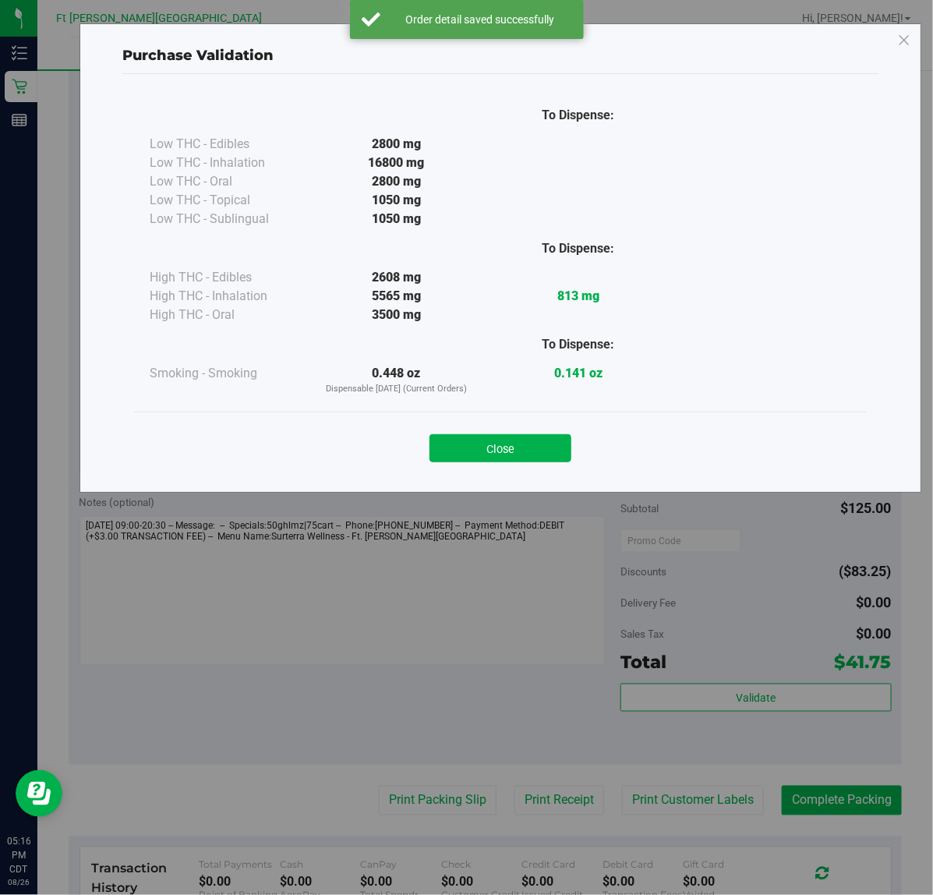
click at [508, 479] on div "Purchase Validation To Dispense: Low THC - Edibles 2800 mg" at bounding box center [501, 257] width 842 height 469
click at [514, 430] on div "Close" at bounding box center [500, 443] width 709 height 39
click at [516, 456] on button "Close" at bounding box center [500, 448] width 142 height 28
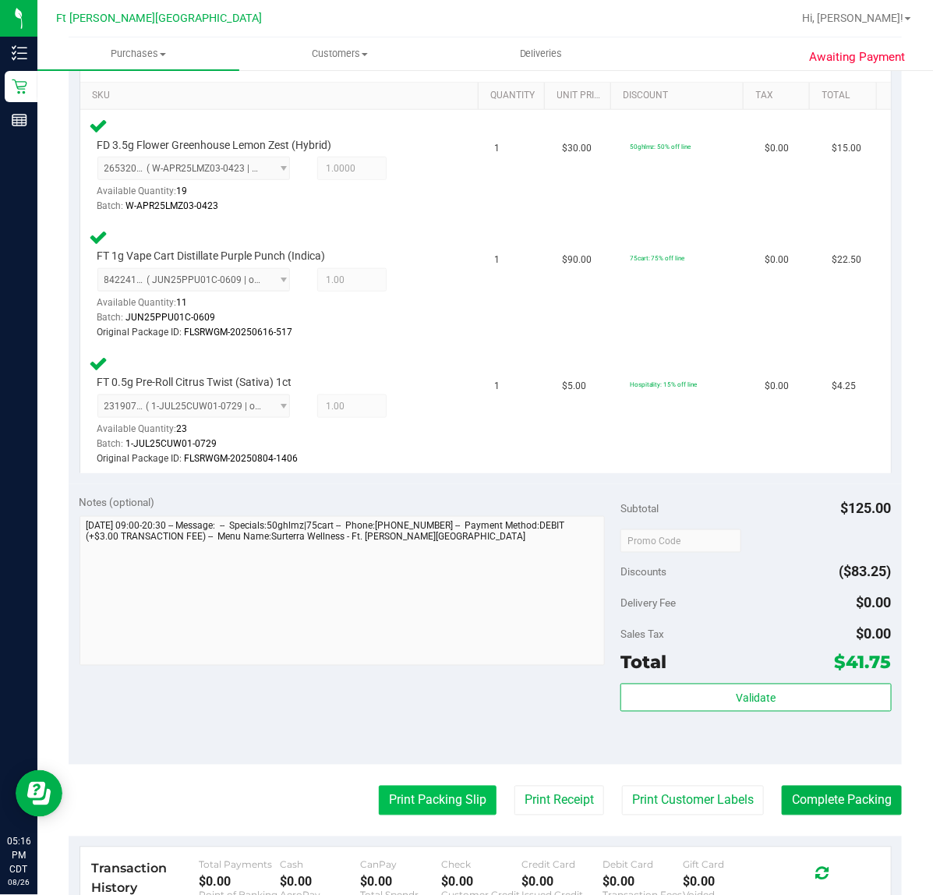
click at [448, 793] on button "Print Packing Slip" at bounding box center [438, 801] width 118 height 30
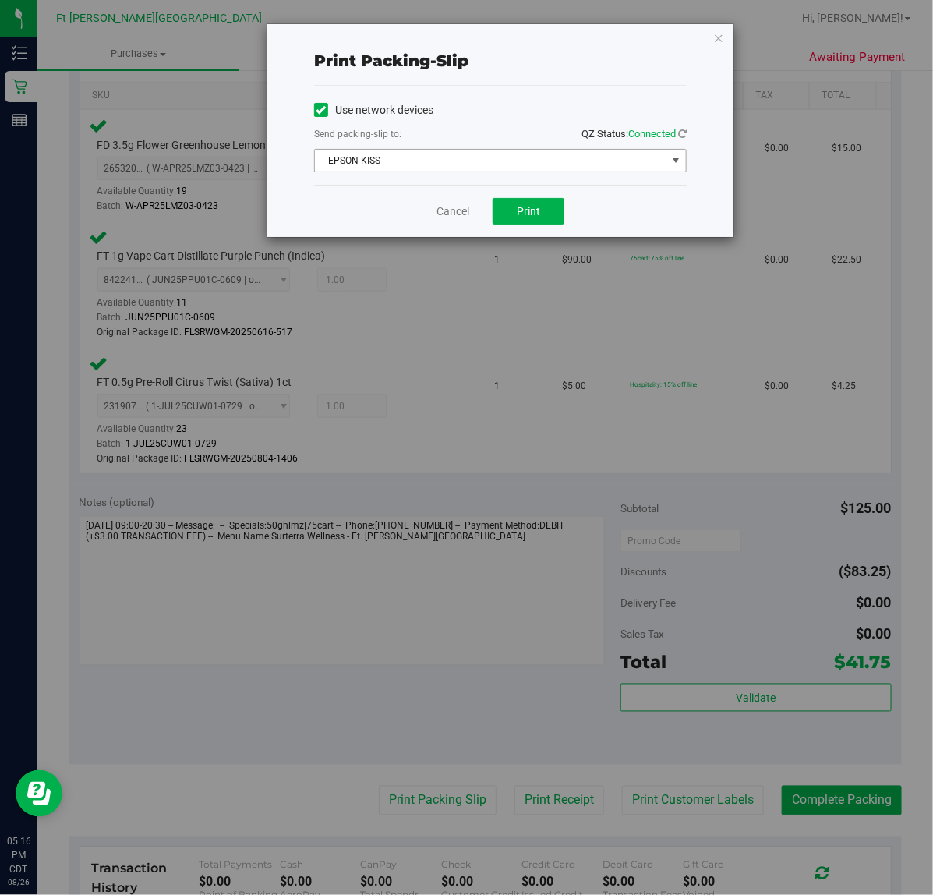
click at [496, 157] on span "EPSON-KISS" at bounding box center [491, 161] width 352 height 22
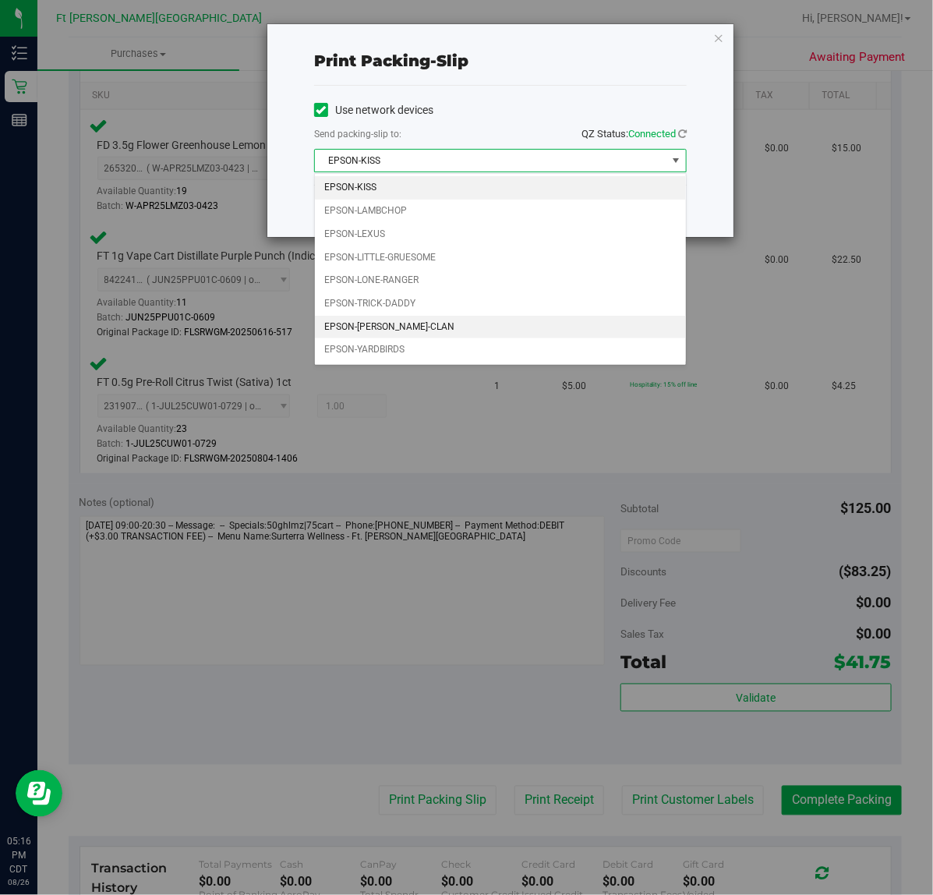
click at [431, 325] on li "EPSON-[PERSON_NAME]-CLAN" at bounding box center [500, 327] width 371 height 23
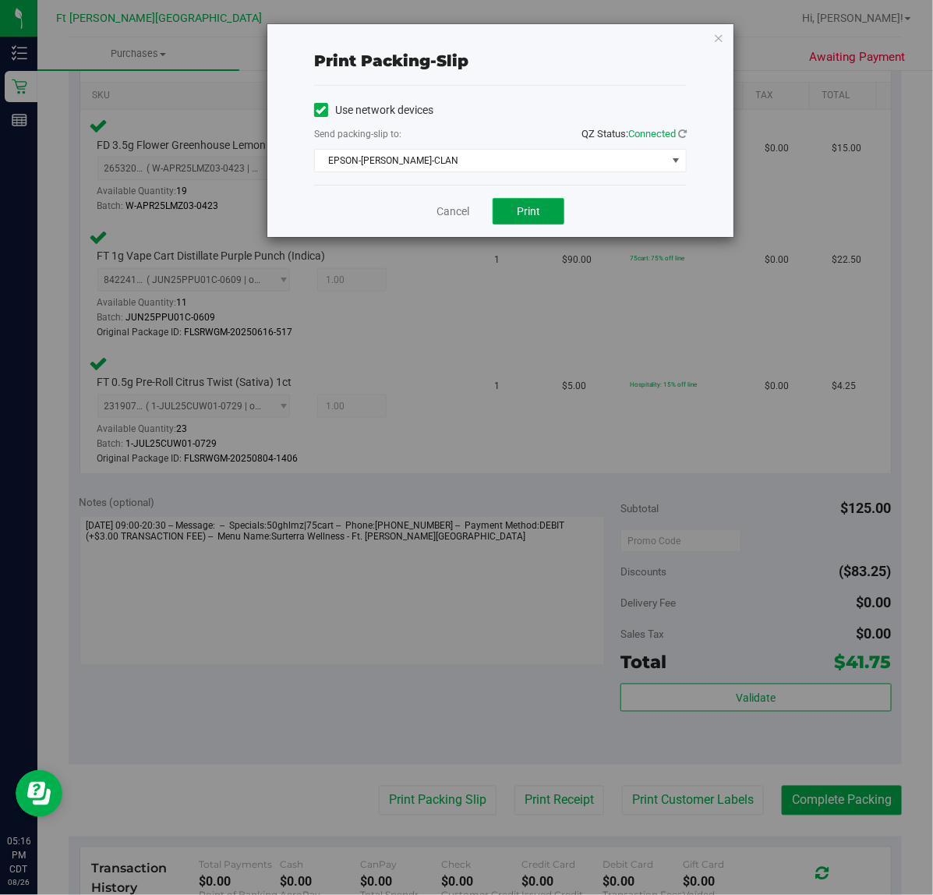
click at [535, 222] on button "Print" at bounding box center [529, 211] width 72 height 27
click at [472, 211] on div "Cancel Print" at bounding box center [500, 211] width 373 height 52
click at [460, 211] on link "Cancel" at bounding box center [452, 211] width 33 height 16
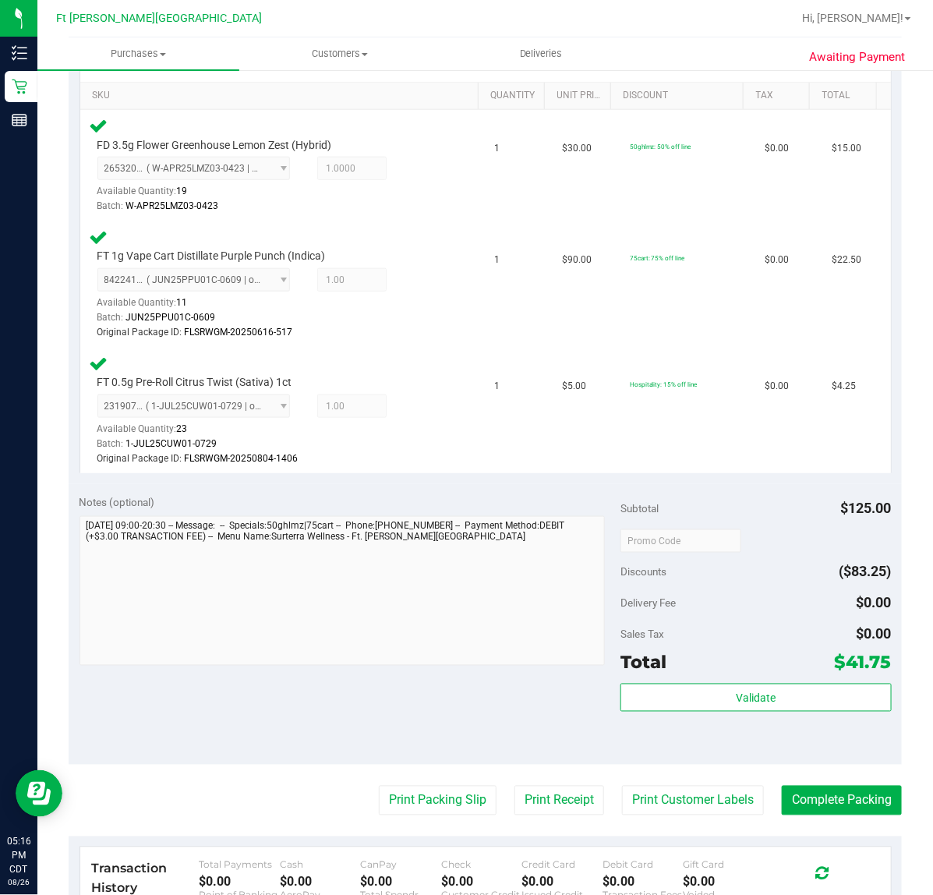
drag, startPoint x: 447, startPoint y: 796, endPoint x: 807, endPoint y: 761, distance: 361.7
click at [807, 761] on purchase-details "Back Edit Purchase Cancel Purchase View Profile # 11852314 BioTrack ID: - Submi…" at bounding box center [485, 416] width 833 height 1445
click at [813, 812] on button "Complete Packing" at bounding box center [842, 801] width 120 height 30
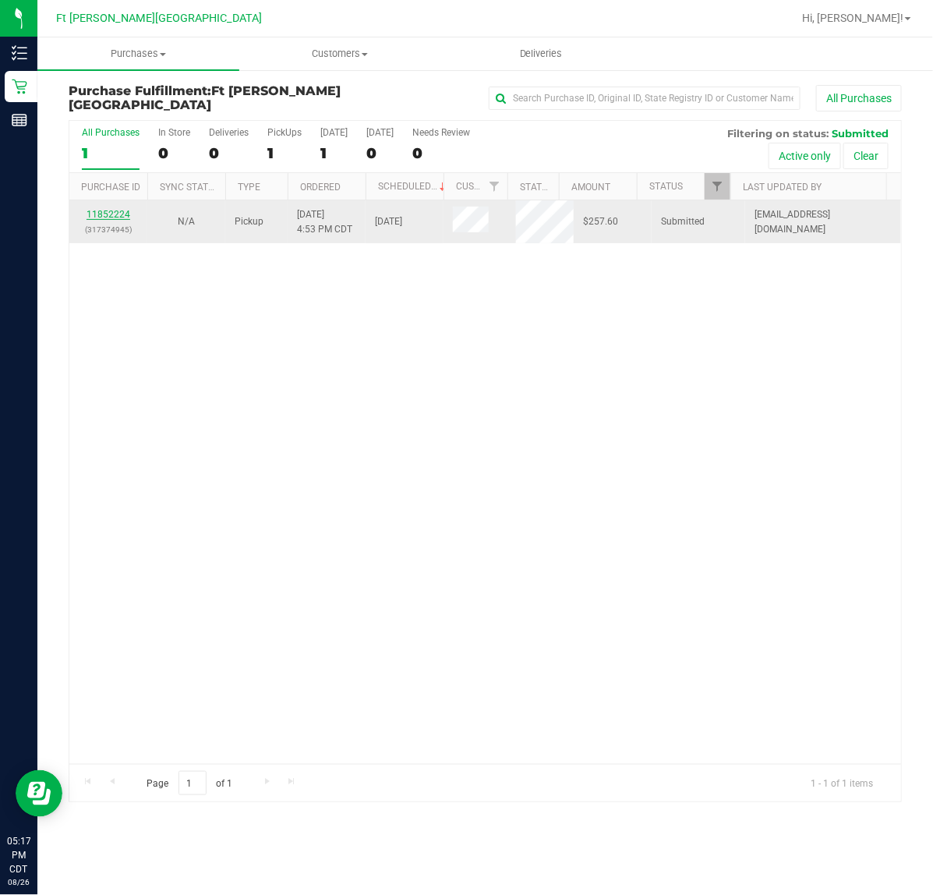
click at [100, 214] on link "11852224" at bounding box center [109, 214] width 44 height 11
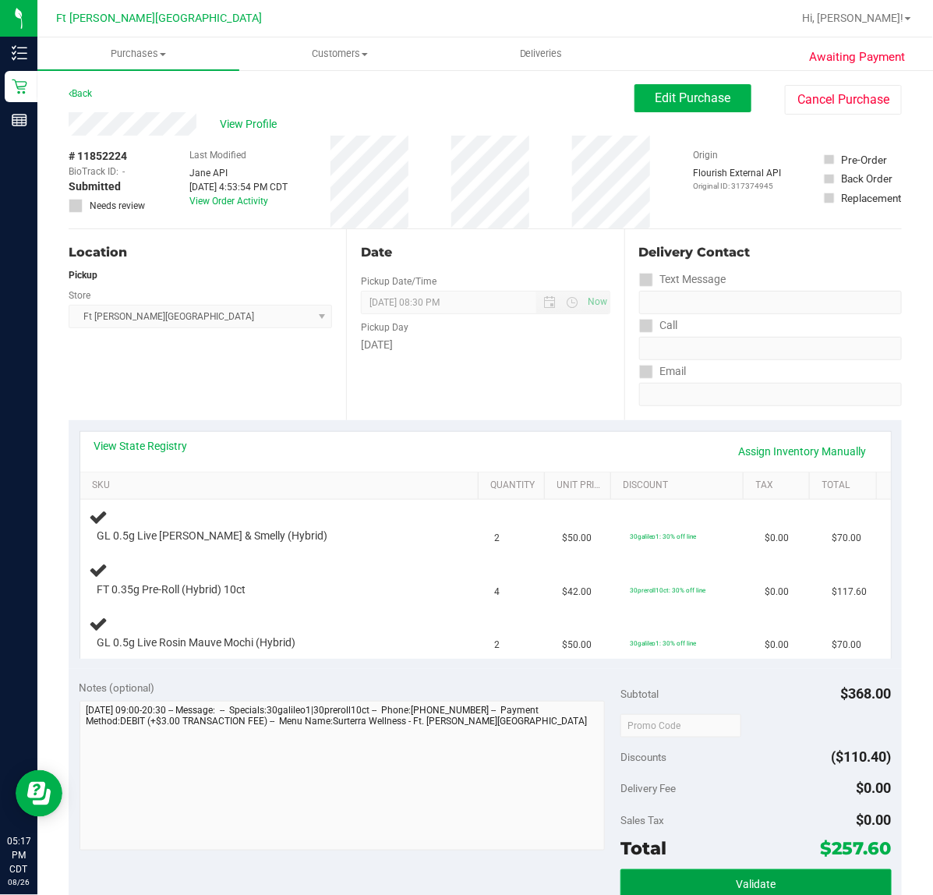
click at [765, 887] on button "Validate" at bounding box center [755, 883] width 270 height 28
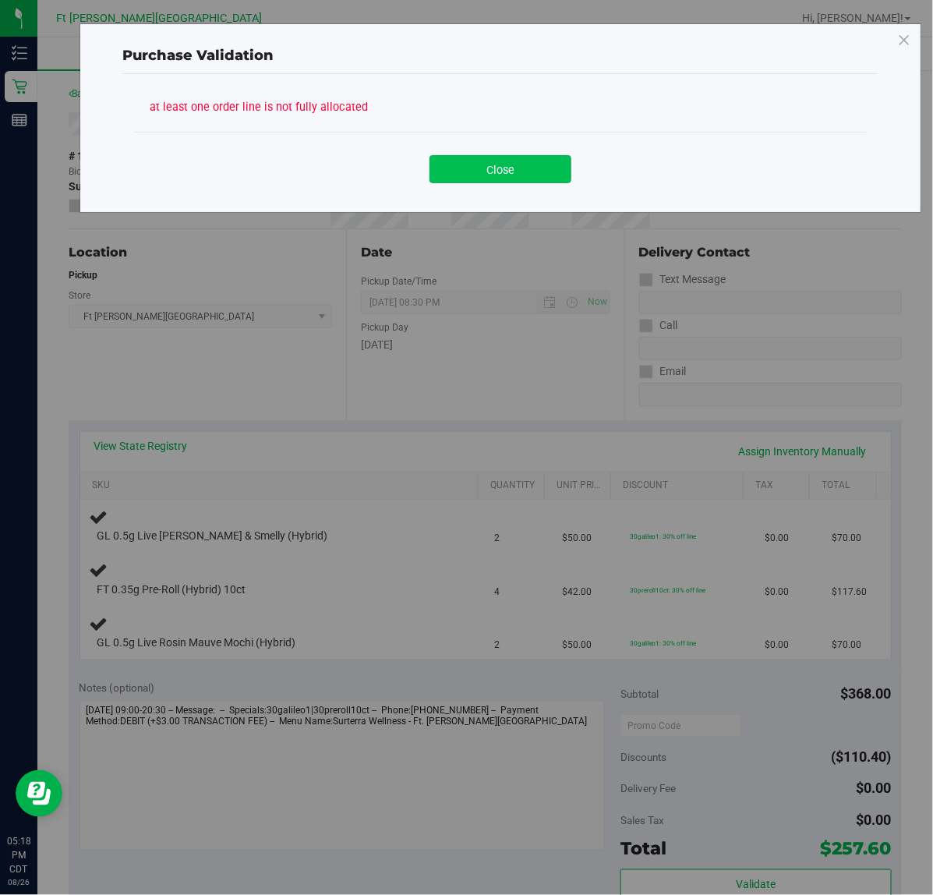
click at [482, 183] on button "Close" at bounding box center [500, 169] width 142 height 28
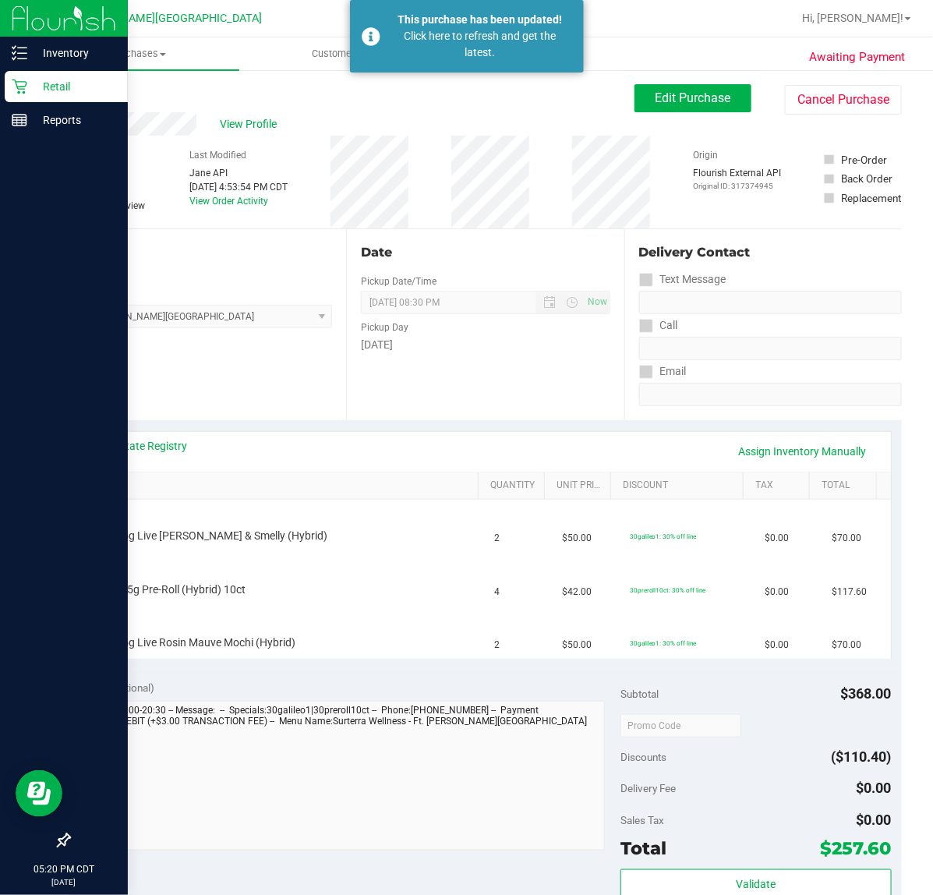
click at [94, 91] on p "Retail" at bounding box center [74, 86] width 94 height 19
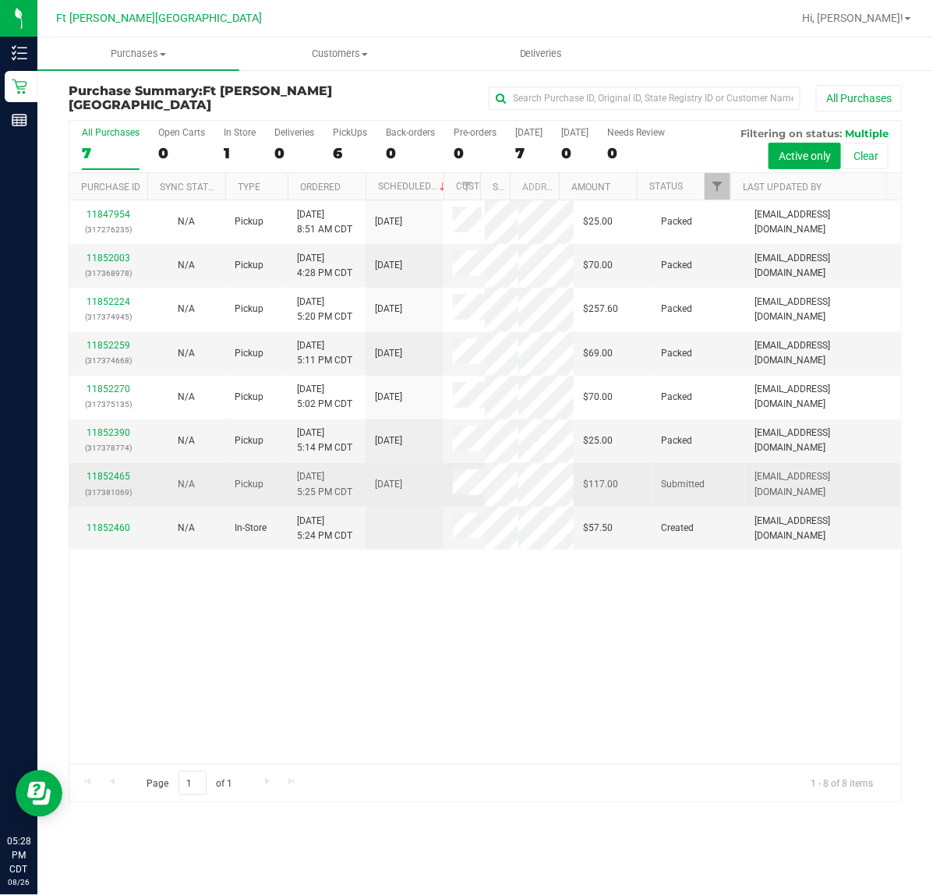
click at [126, 500] on p "(317381069)" at bounding box center [108, 492] width 59 height 15
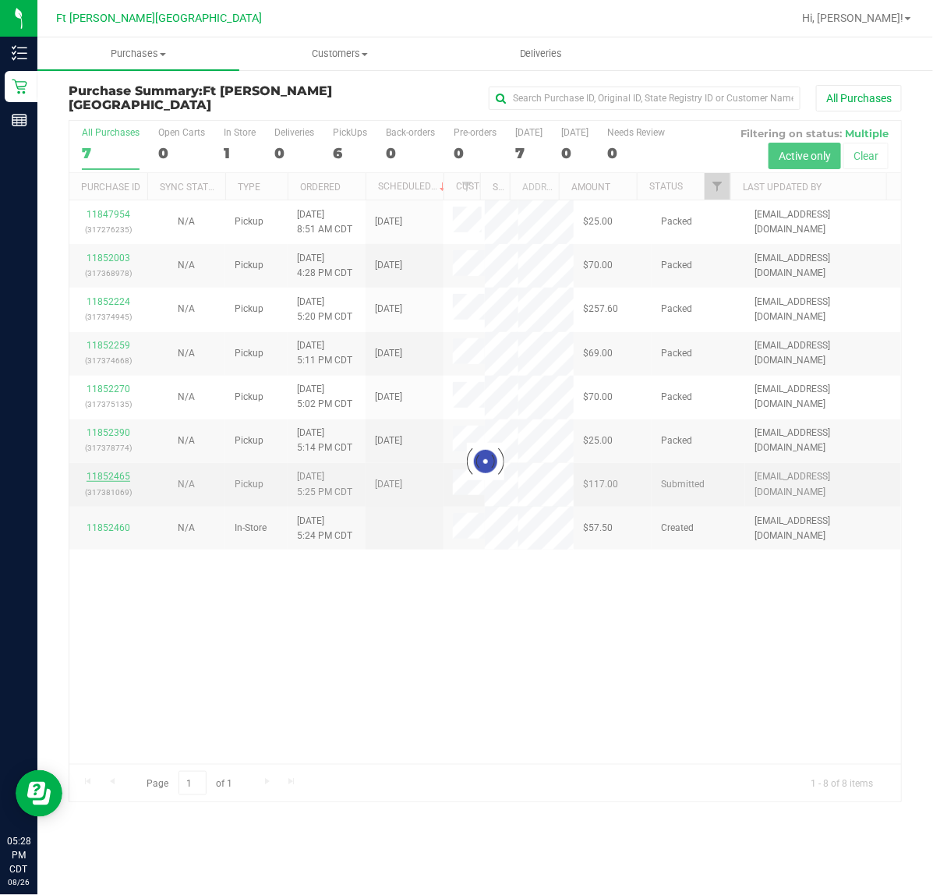
click at [125, 567] on div at bounding box center [485, 461] width 832 height 680
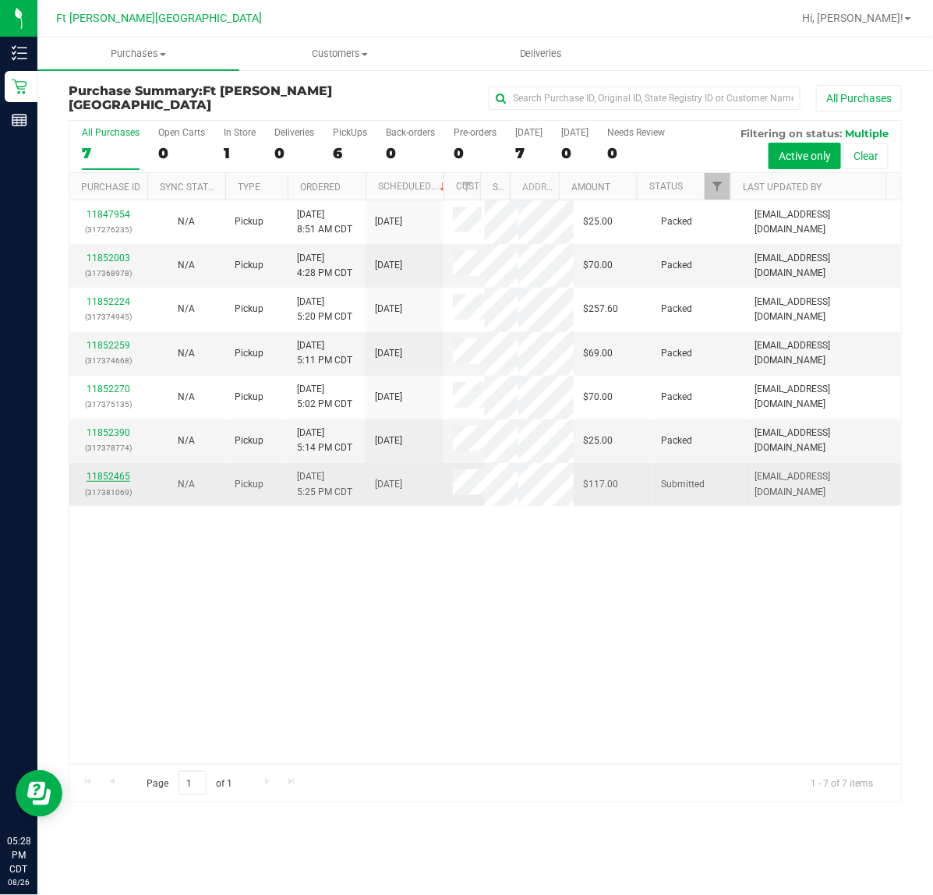
click at [122, 482] on link "11852465" at bounding box center [109, 476] width 44 height 11
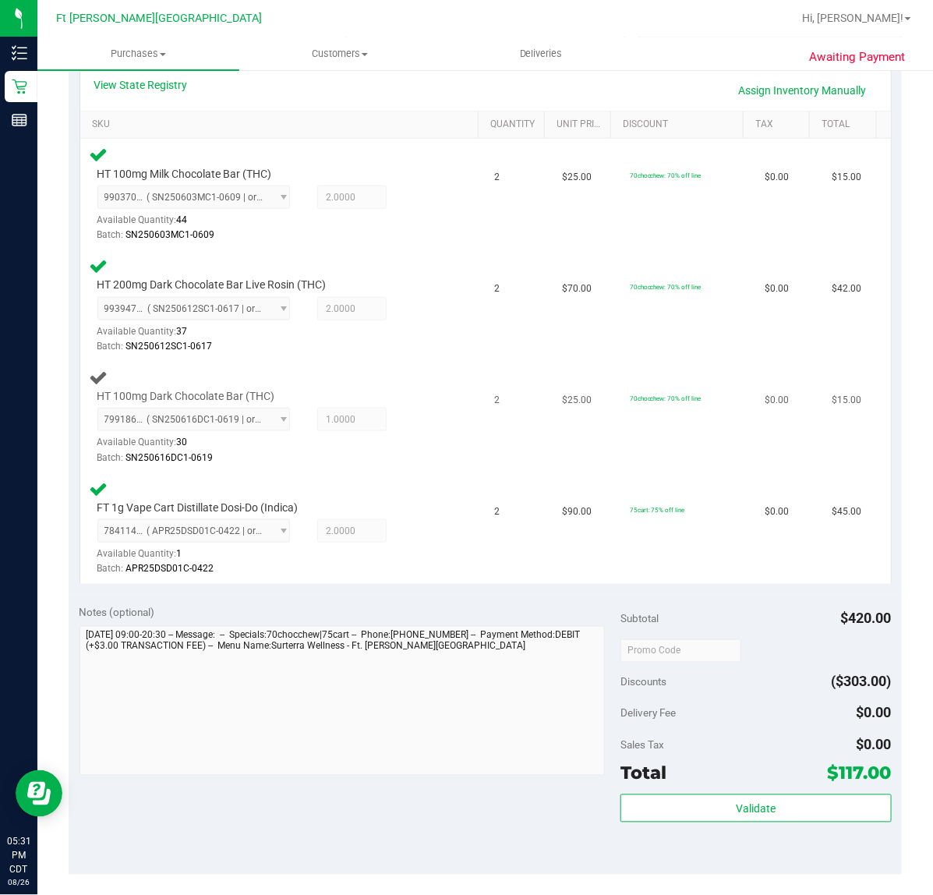
scroll to position [487, 0]
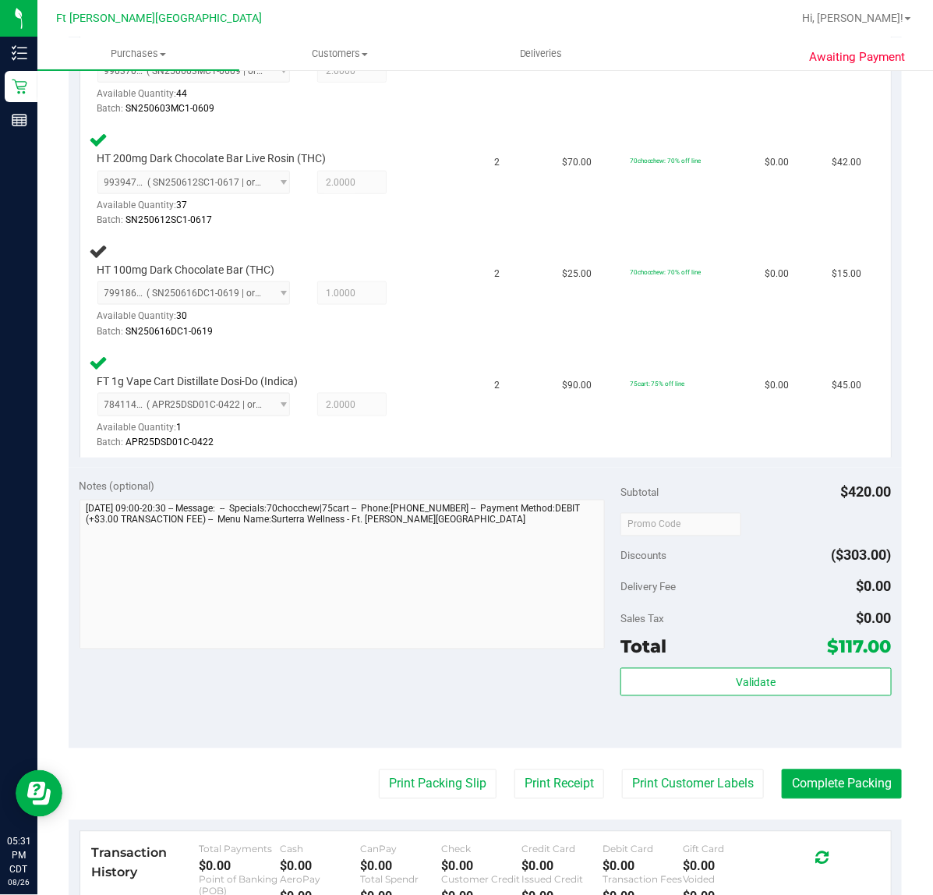
click at [415, 797] on purchase-details "Back Edit Purchase Cancel Purchase View Profile # 11852465 BioTrack ID: - Submi…" at bounding box center [485, 360] width 833 height 1526
click at [426, 779] on button "Print Packing Slip" at bounding box center [438, 784] width 118 height 30
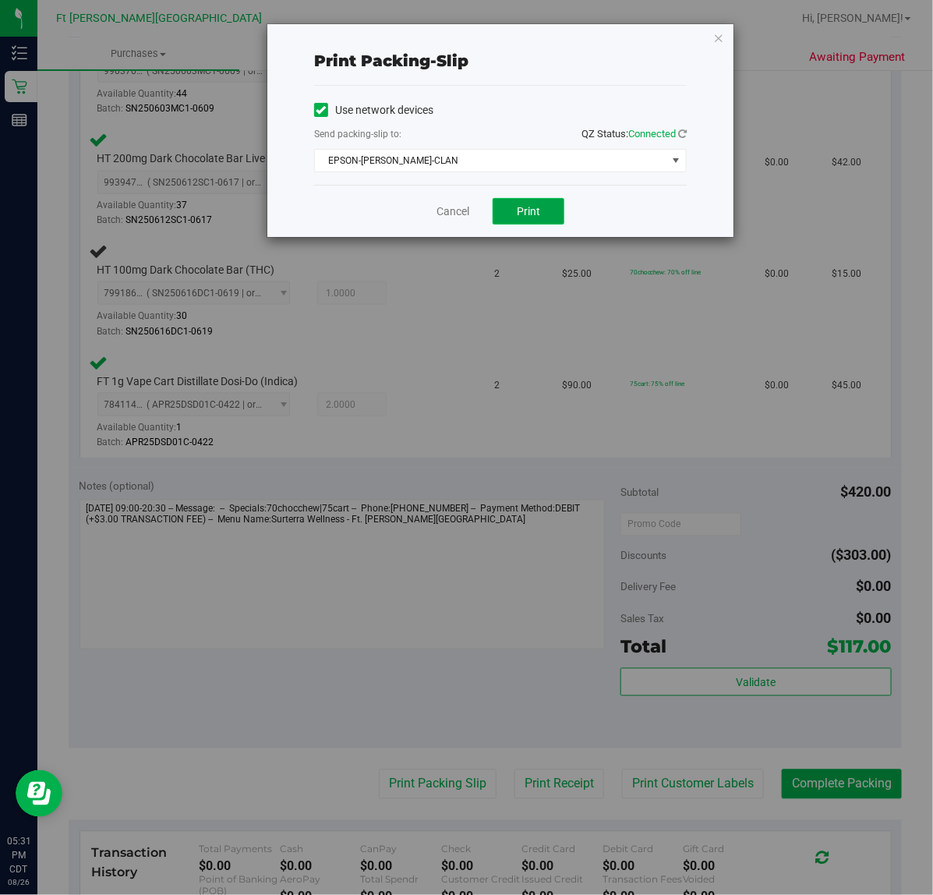
click at [514, 201] on button "Print" at bounding box center [529, 211] width 72 height 27
click at [435, 215] on link "Cancel" at bounding box center [446, 211] width 33 height 16
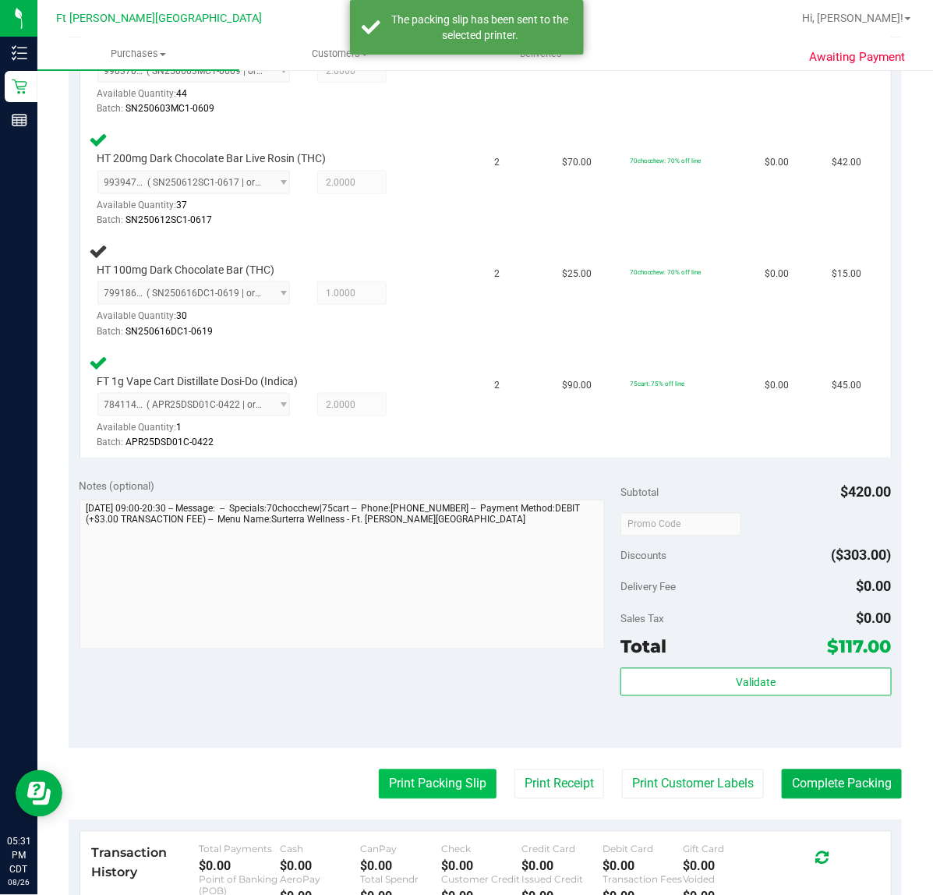
click at [439, 787] on button "Print Packing Slip" at bounding box center [438, 784] width 118 height 30
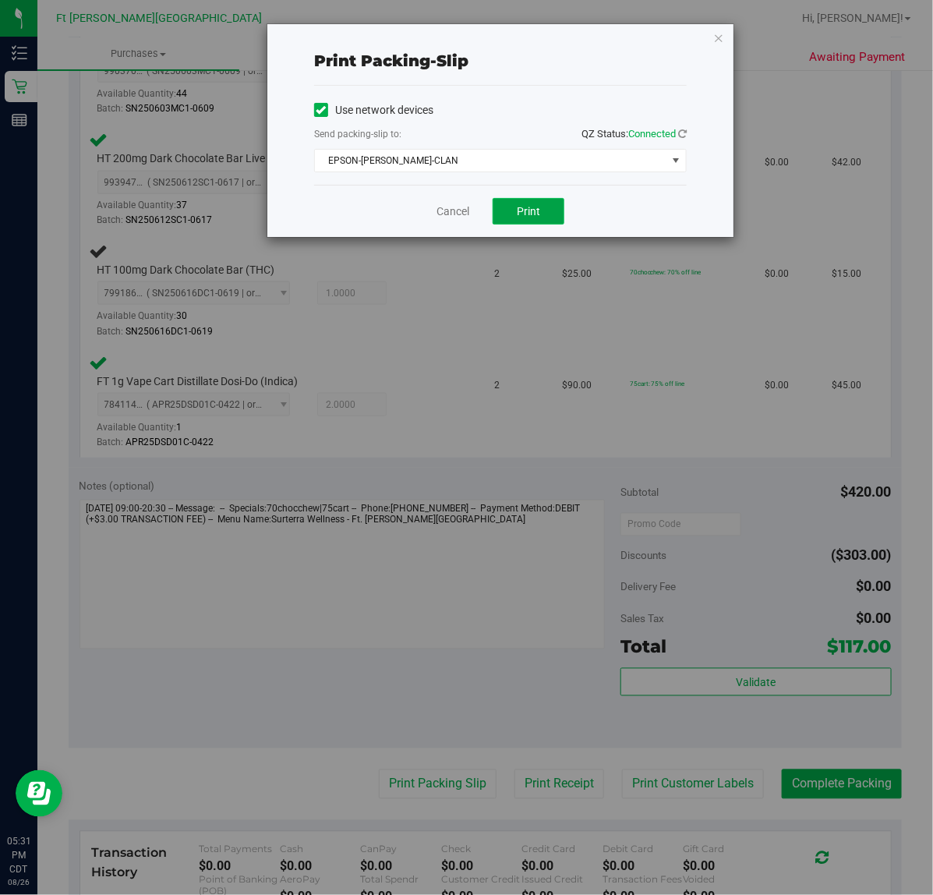
click at [518, 210] on span "Print" at bounding box center [528, 211] width 23 height 12
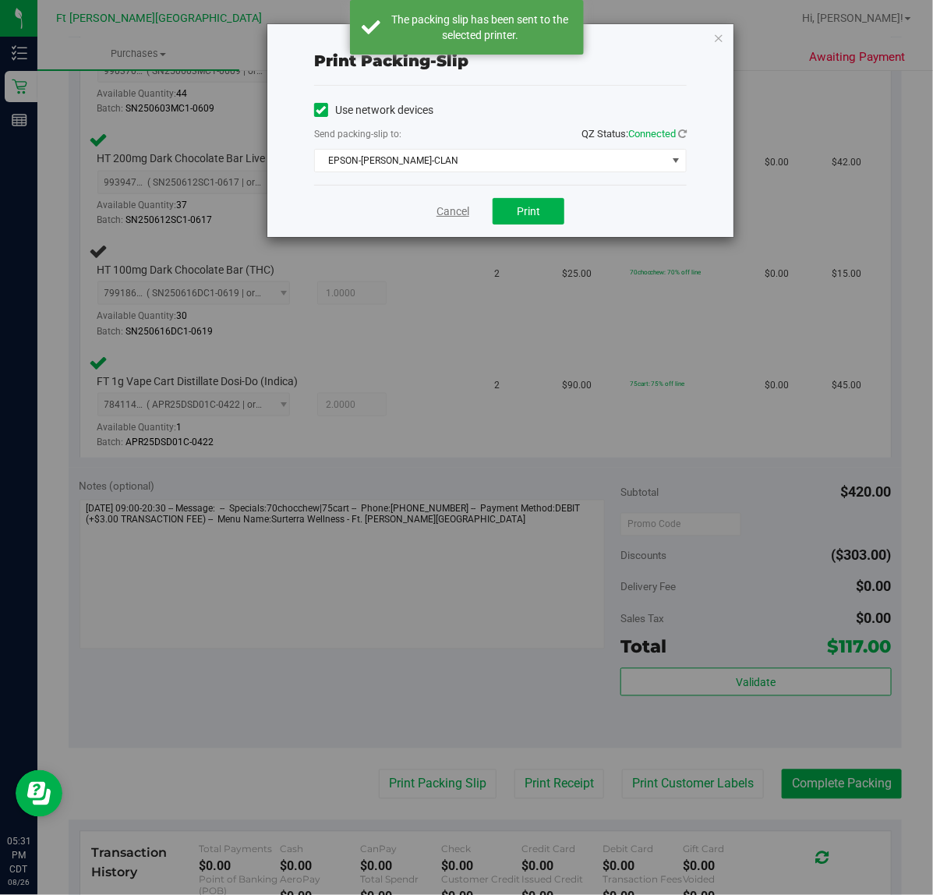
click at [453, 212] on link "Cancel" at bounding box center [452, 211] width 33 height 16
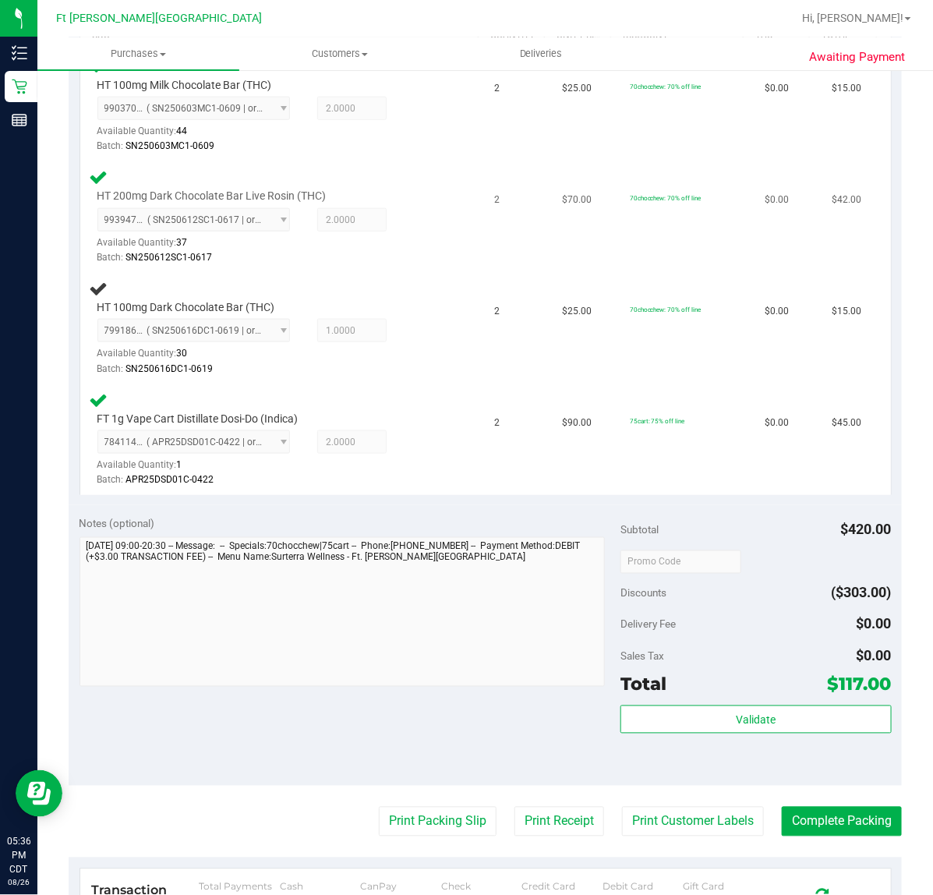
scroll to position [448, 0]
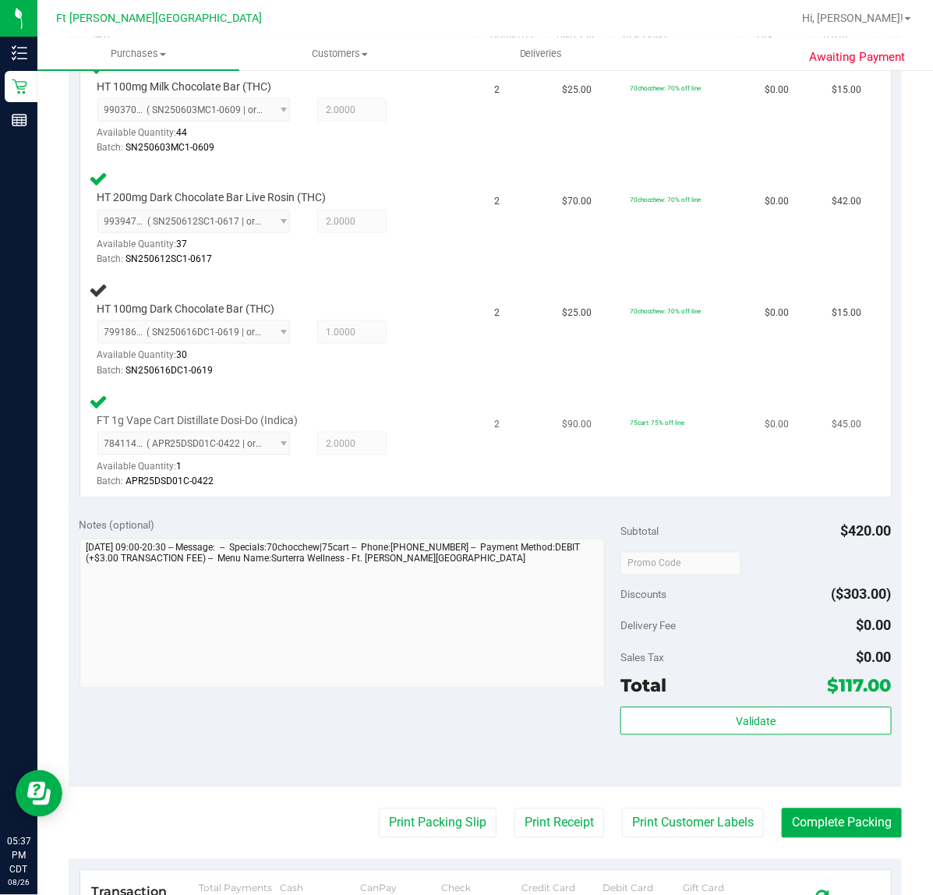
click at [364, 392] on div "FT 1g Vape Cart Distillate Dosi-Do (Indica) 7841145237895025 ( APR25DSD01C-0422…" at bounding box center [283, 441] width 387 height 98
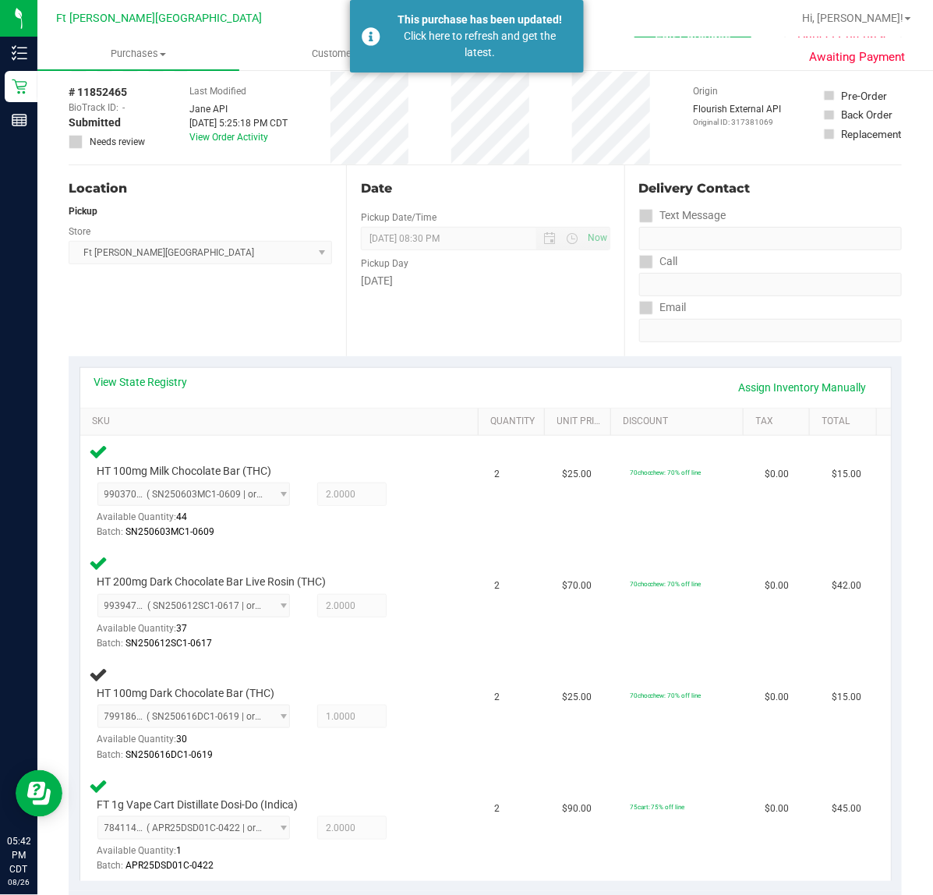
scroll to position [0, 0]
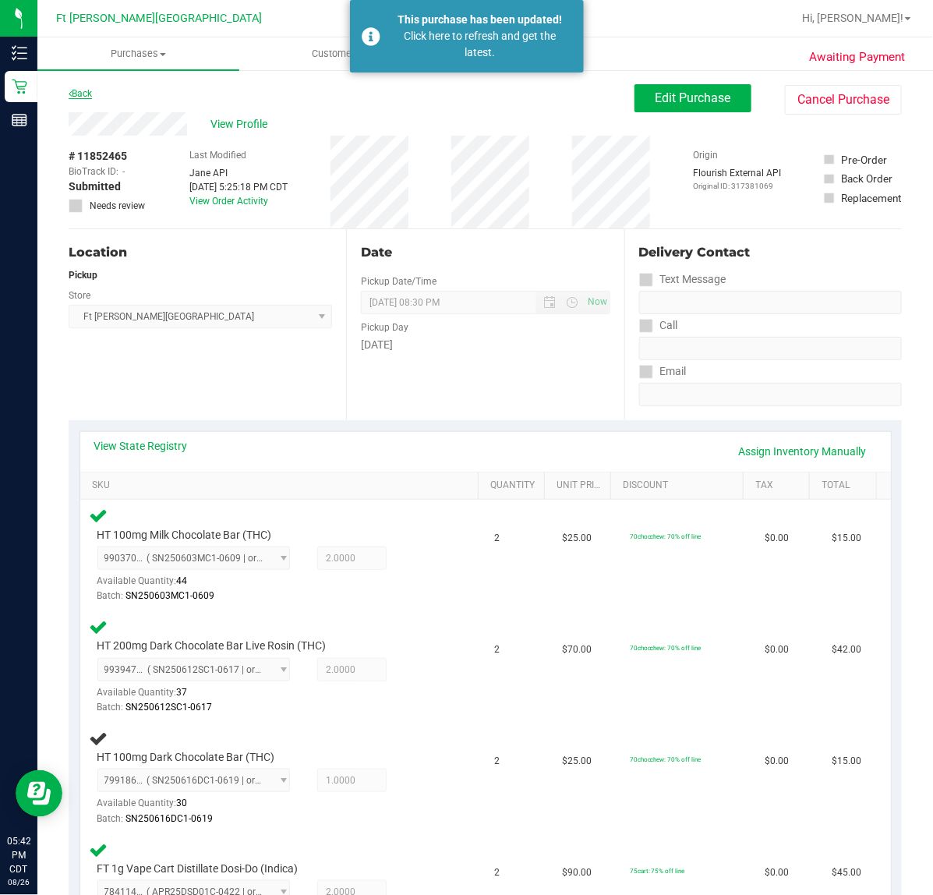
click at [78, 94] on link "Back" at bounding box center [80, 93] width 23 height 11
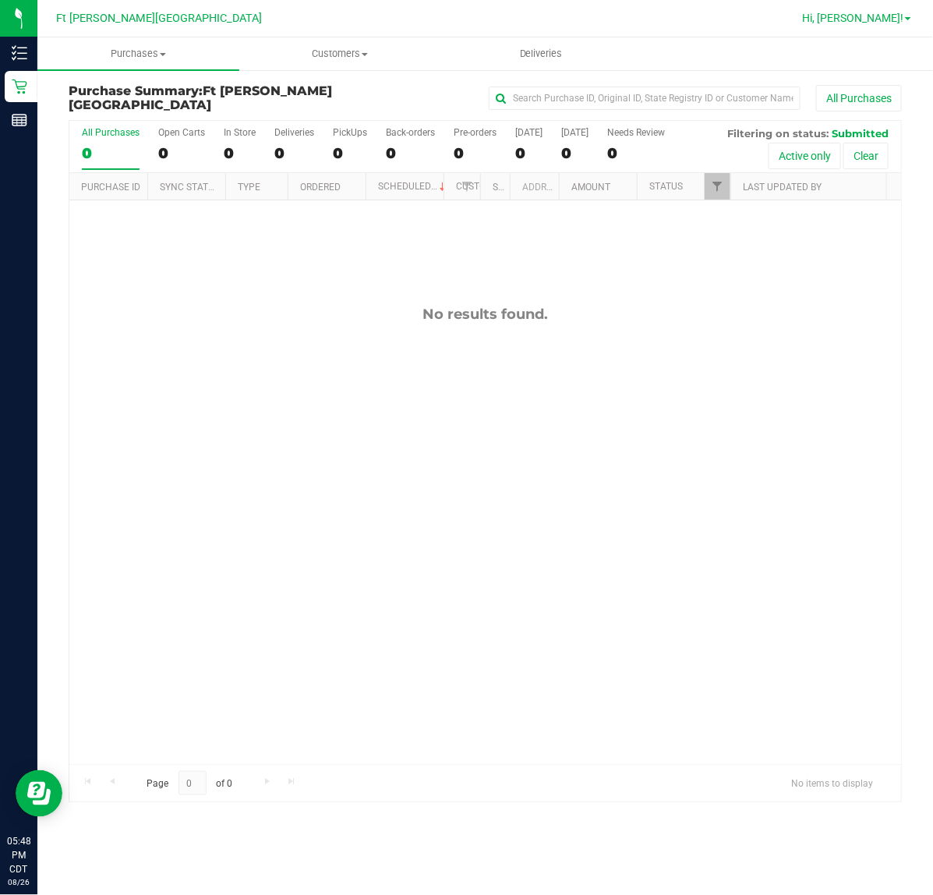
click at [877, 19] on span "Hi, [PERSON_NAME]!" at bounding box center [852, 18] width 101 height 12
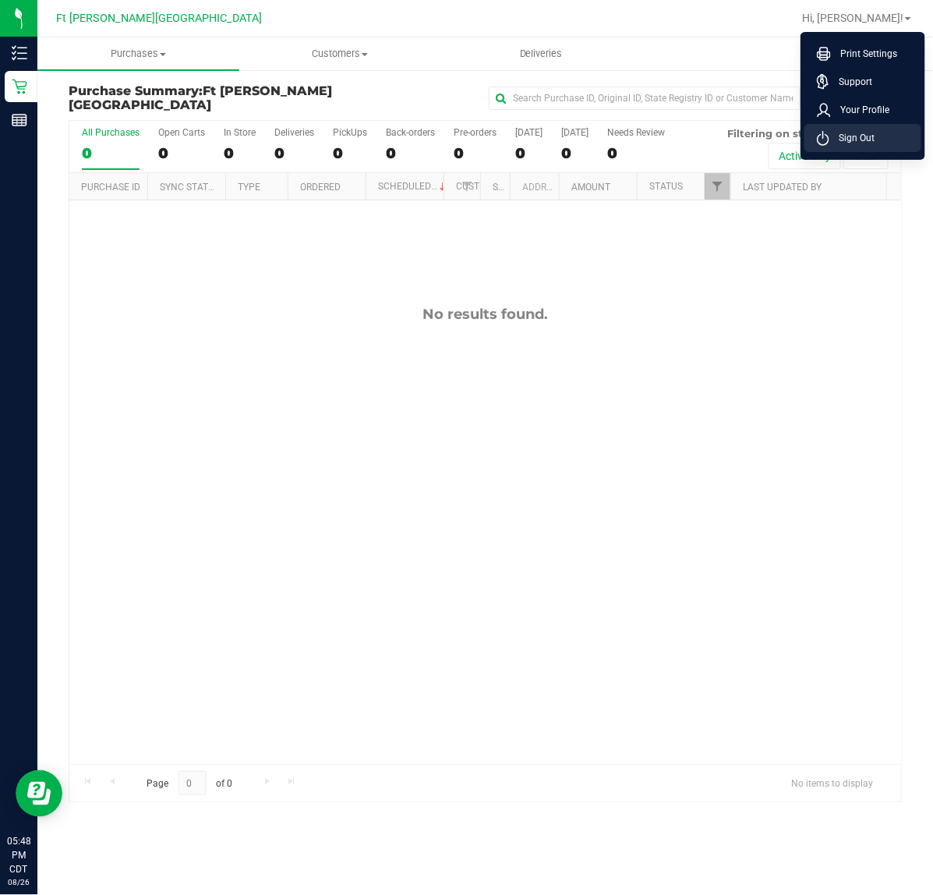
click at [844, 138] on span "Sign Out" at bounding box center [851, 138] width 45 height 16
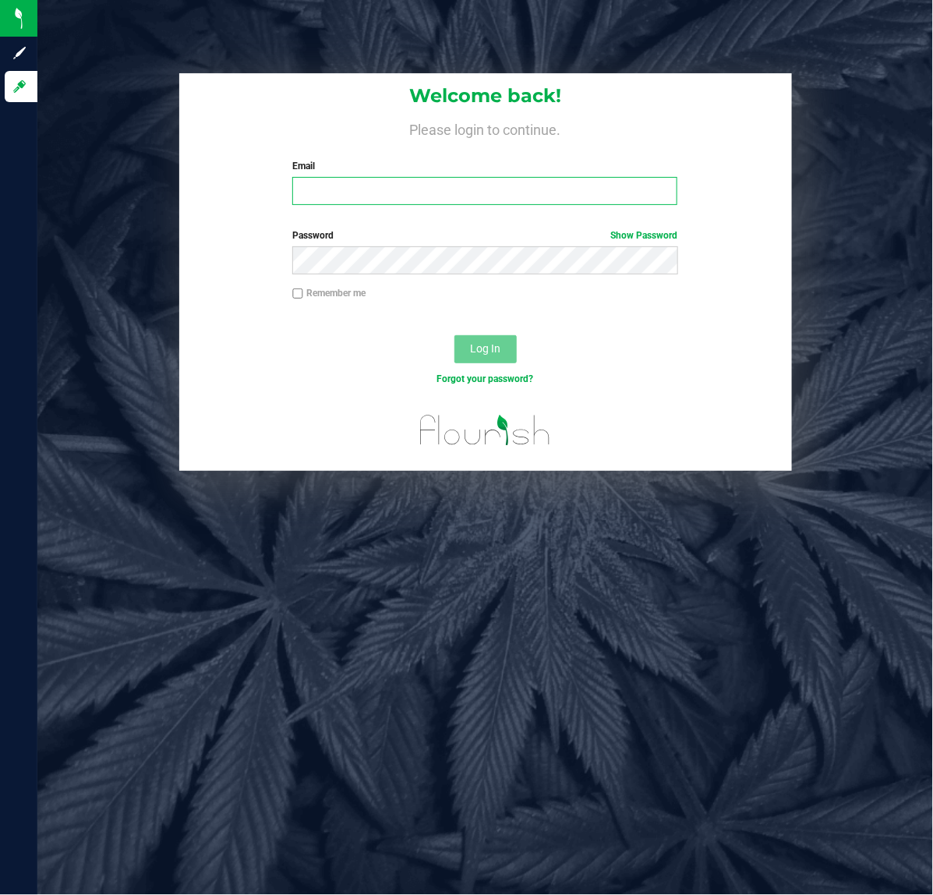
click at [362, 193] on input "Email" at bounding box center [484, 191] width 385 height 28
click at [764, 164] on div "Welcome back! Please login to continue. Email Required Please format your email…" at bounding box center [485, 145] width 613 height 144
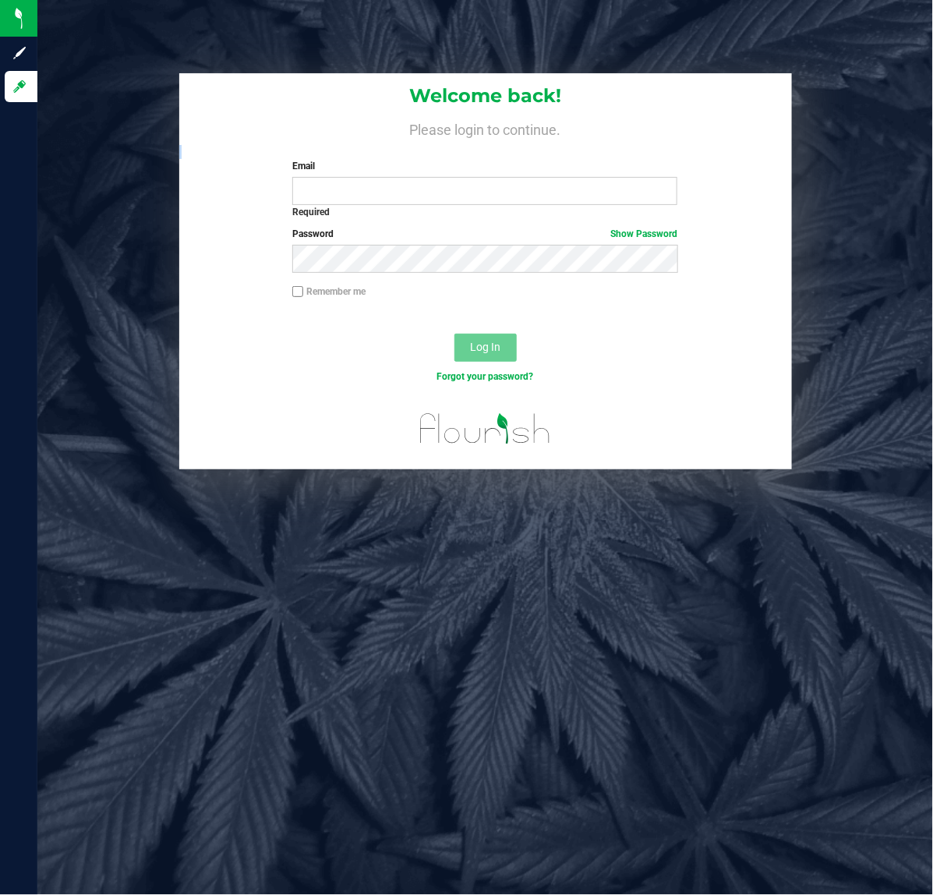
click at [764, 164] on div "Welcome back! Please login to continue. Email Required Please format your email…" at bounding box center [485, 144] width 613 height 143
click at [491, 187] on input "Email" at bounding box center [484, 191] width 385 height 28
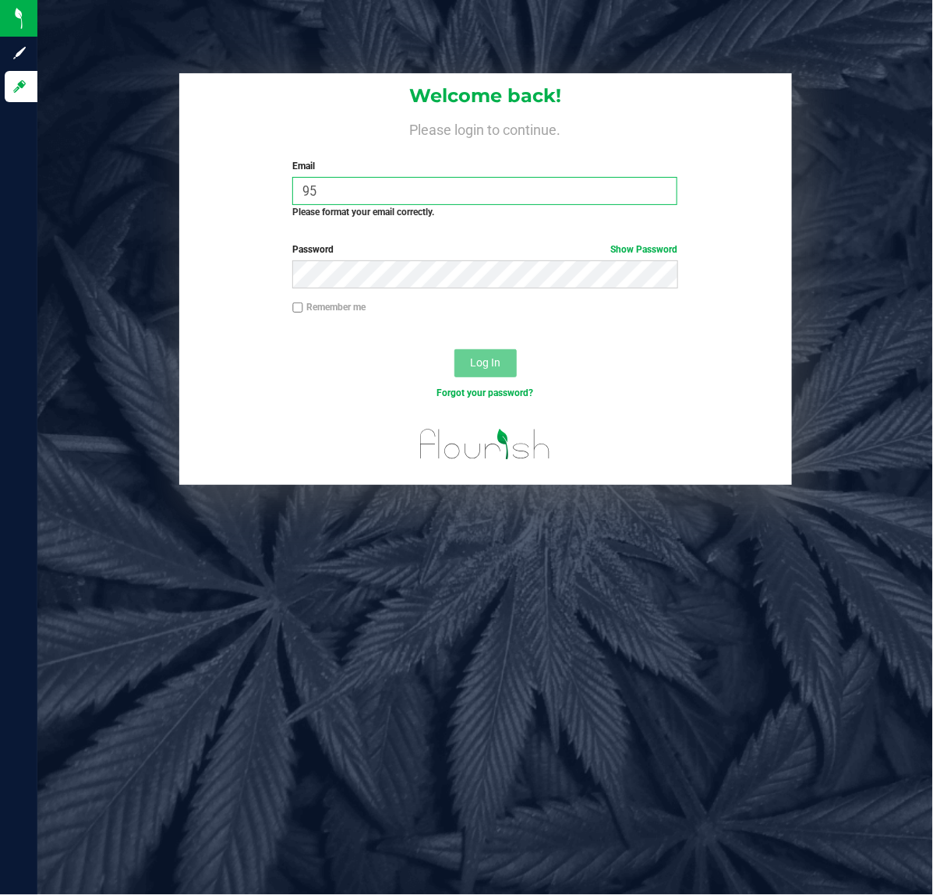
type input "9"
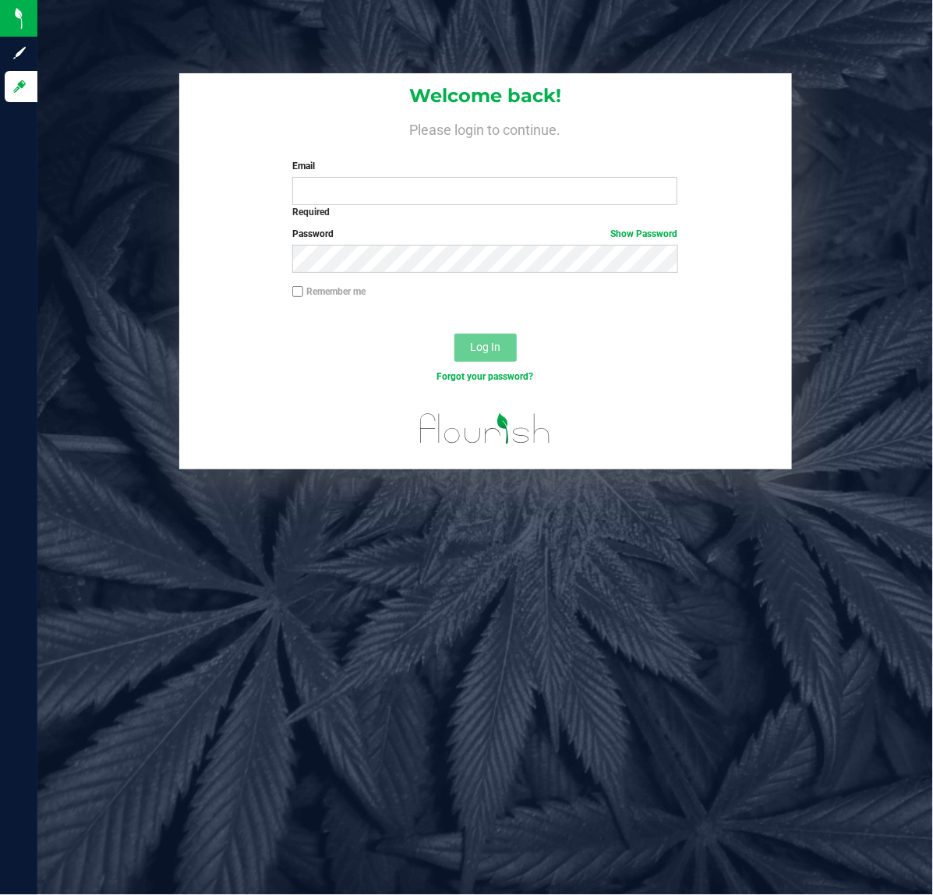
click at [723, 111] on div "Welcome back! Please login to continue. Email Required Please format your email…" at bounding box center [485, 144] width 613 height 143
click at [644, 212] on div "Required" at bounding box center [484, 212] width 385 height 14
click at [641, 205] on div "Required" at bounding box center [484, 212] width 385 height 14
click at [359, 185] on input "Email" at bounding box center [484, 191] width 385 height 28
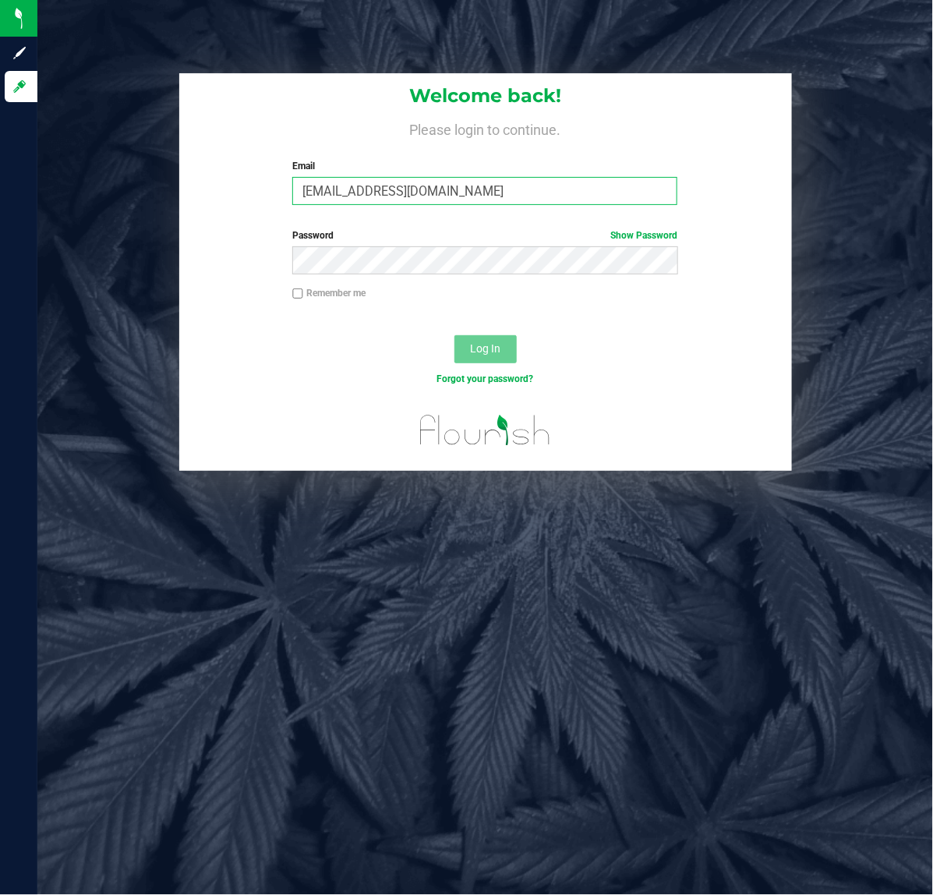
type input "[EMAIL_ADDRESS][DOMAIN_NAME]"
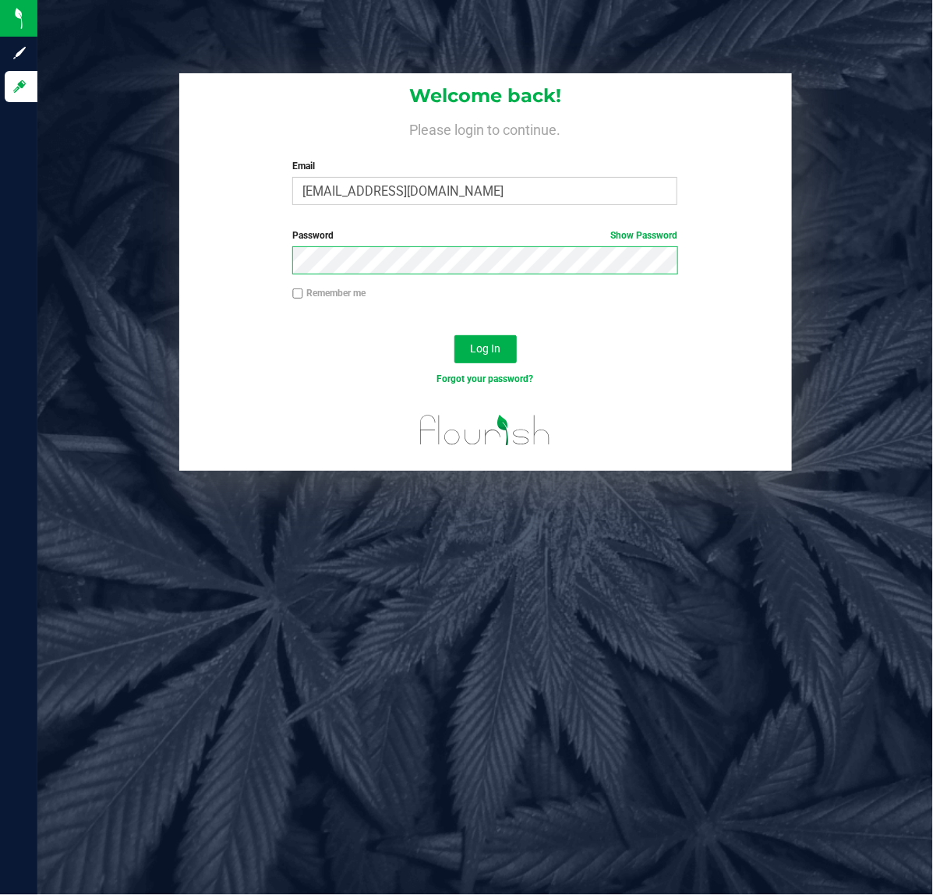
click at [454, 335] on button "Log In" at bounding box center [485, 349] width 62 height 28
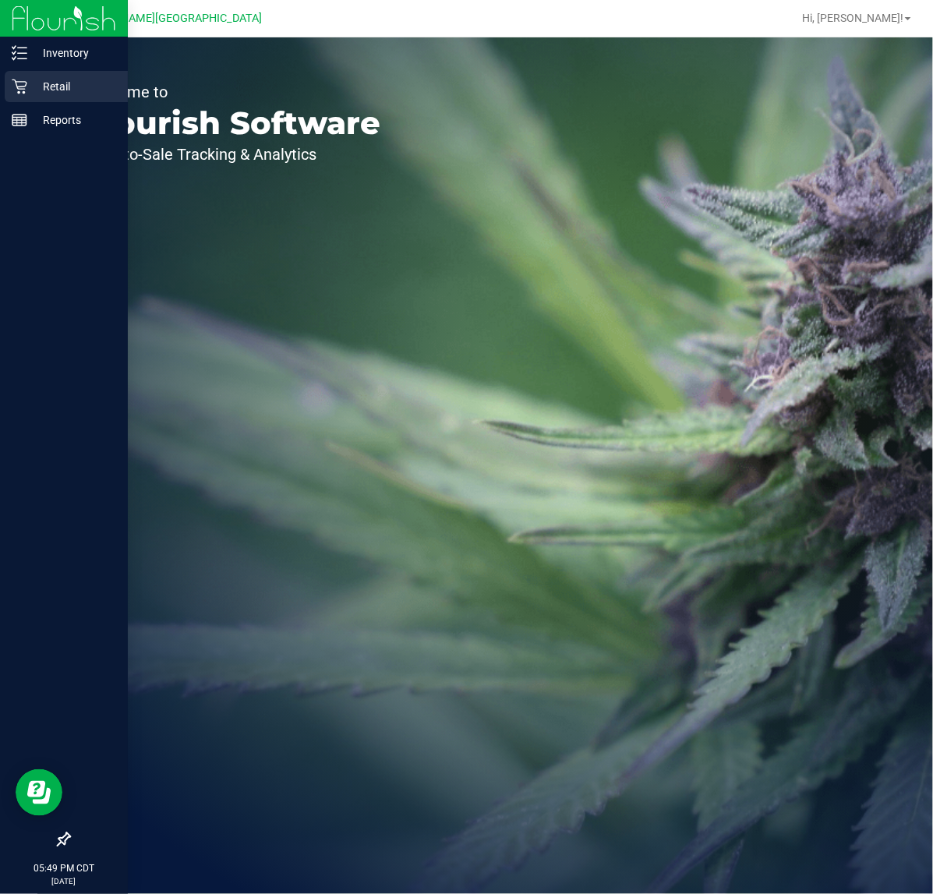
click at [9, 80] on div "Retail" at bounding box center [66, 86] width 123 height 31
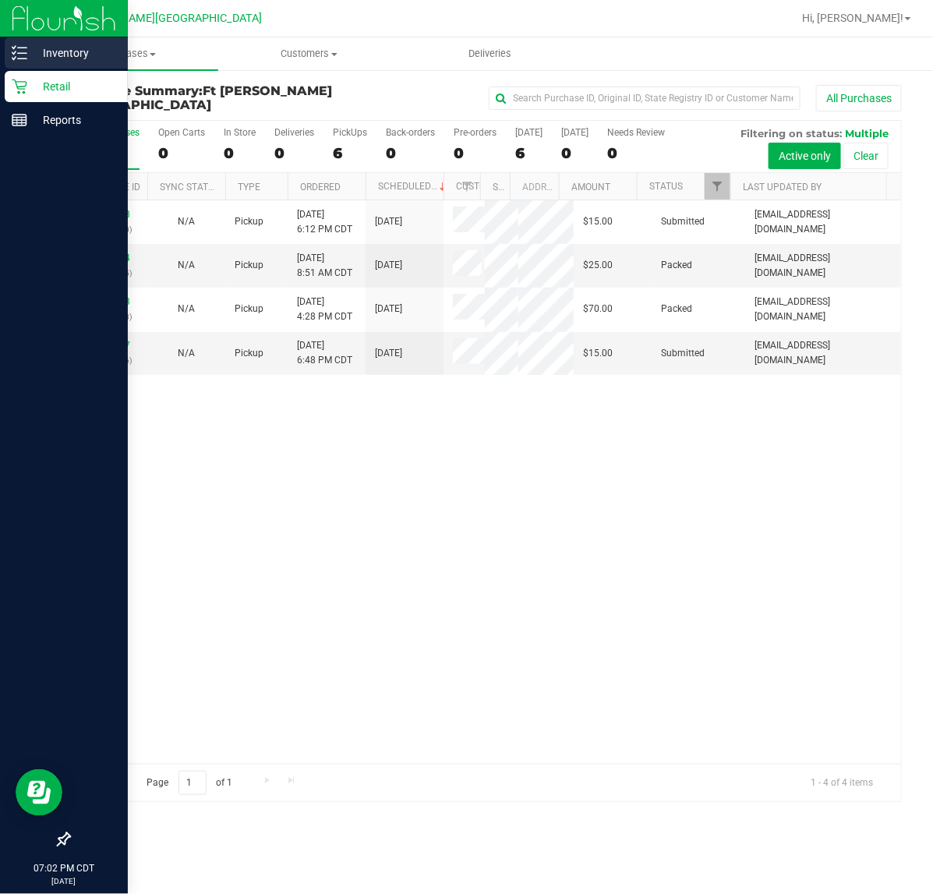
click at [57, 56] on p "Inventory" at bounding box center [74, 53] width 94 height 19
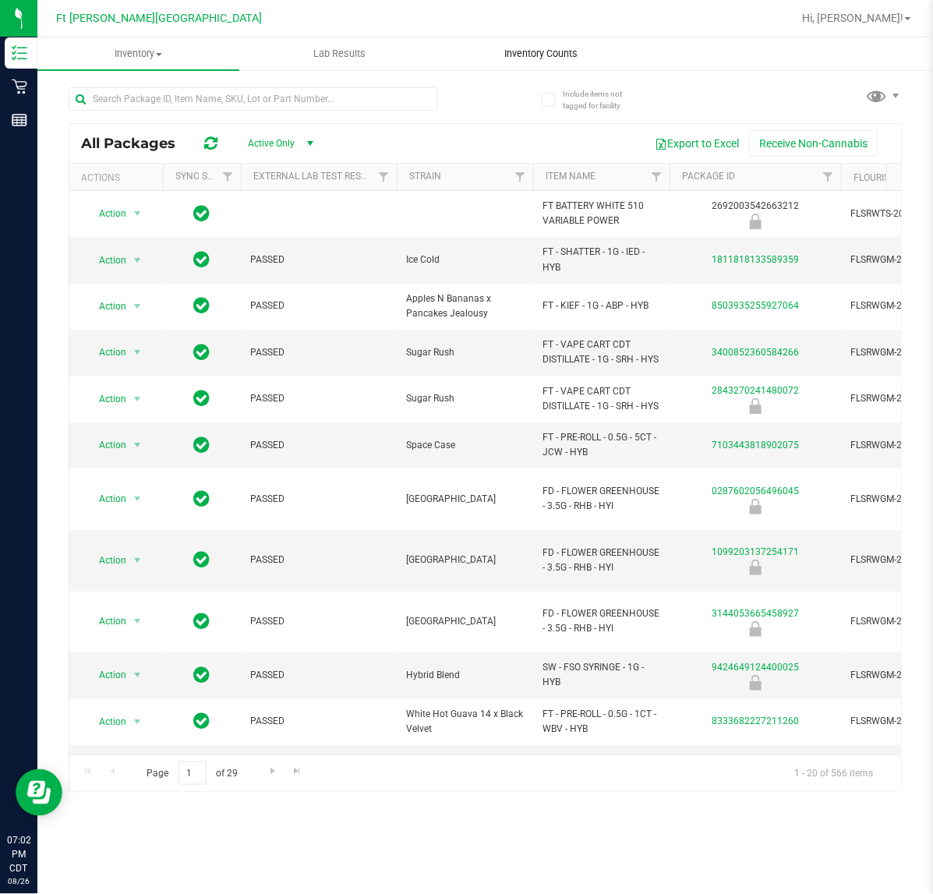
click at [500, 48] on span "Inventory Counts" at bounding box center [540, 54] width 115 height 14
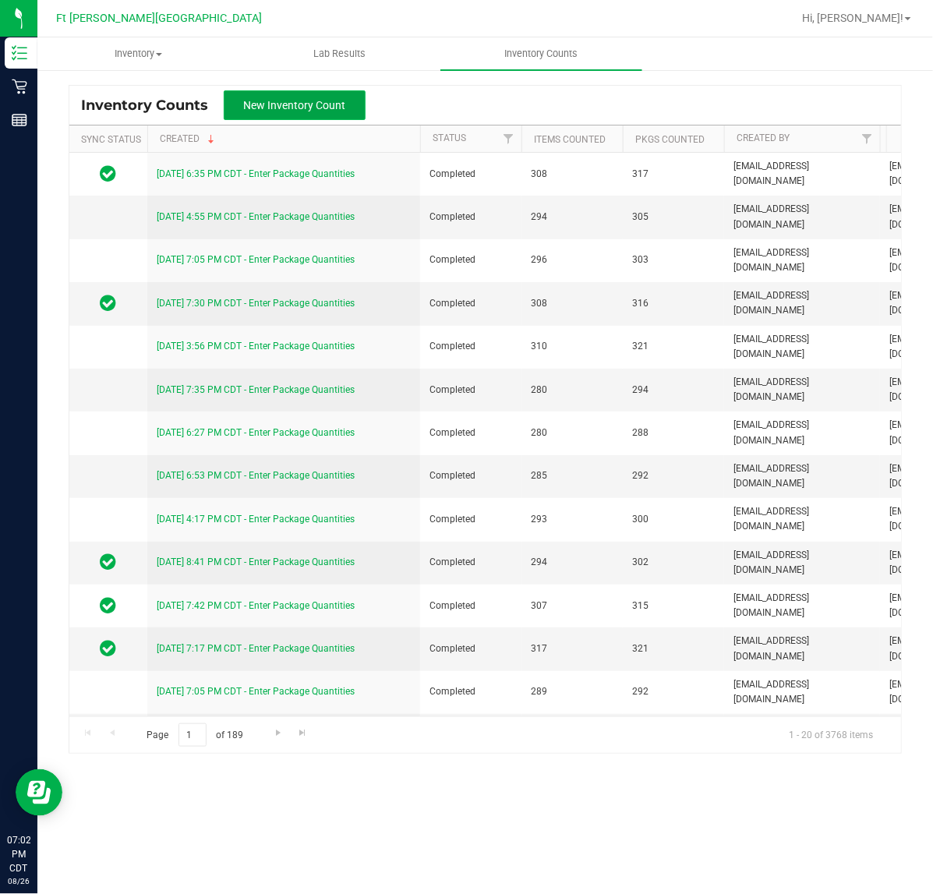
click at [317, 103] on span "New Inventory Count" at bounding box center [295, 105] width 102 height 12
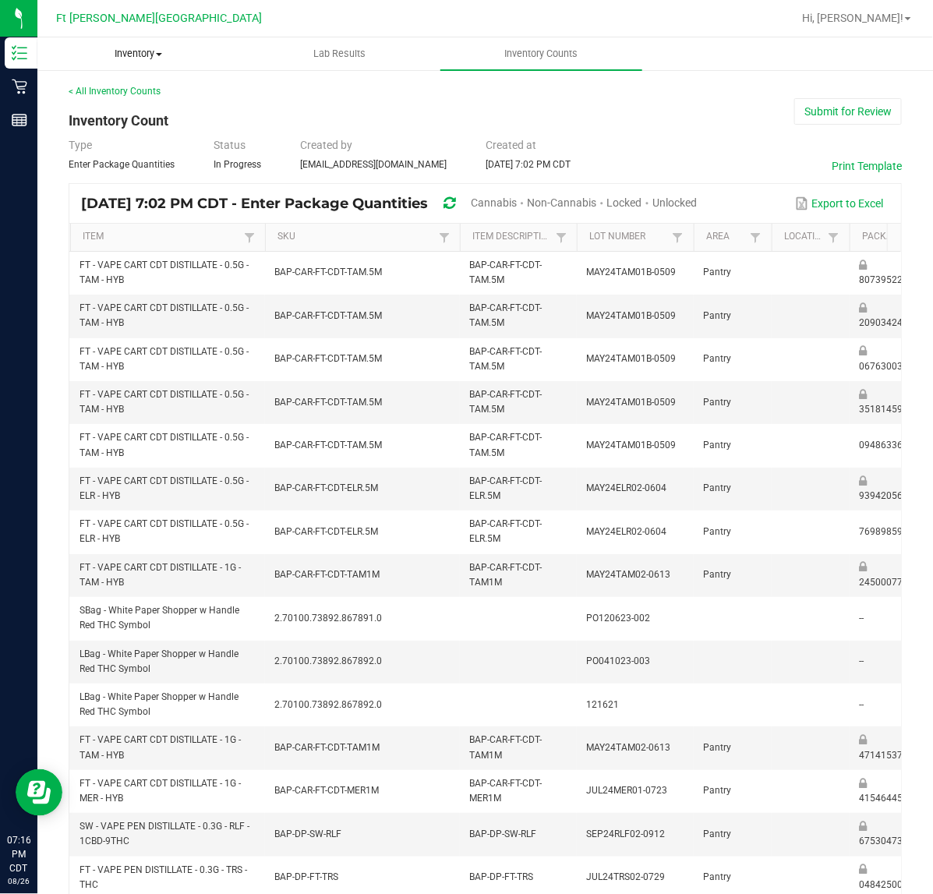
click at [157, 53] on span at bounding box center [159, 54] width 6 height 3
click at [146, 109] on li "All inventory" at bounding box center [138, 113] width 202 height 19
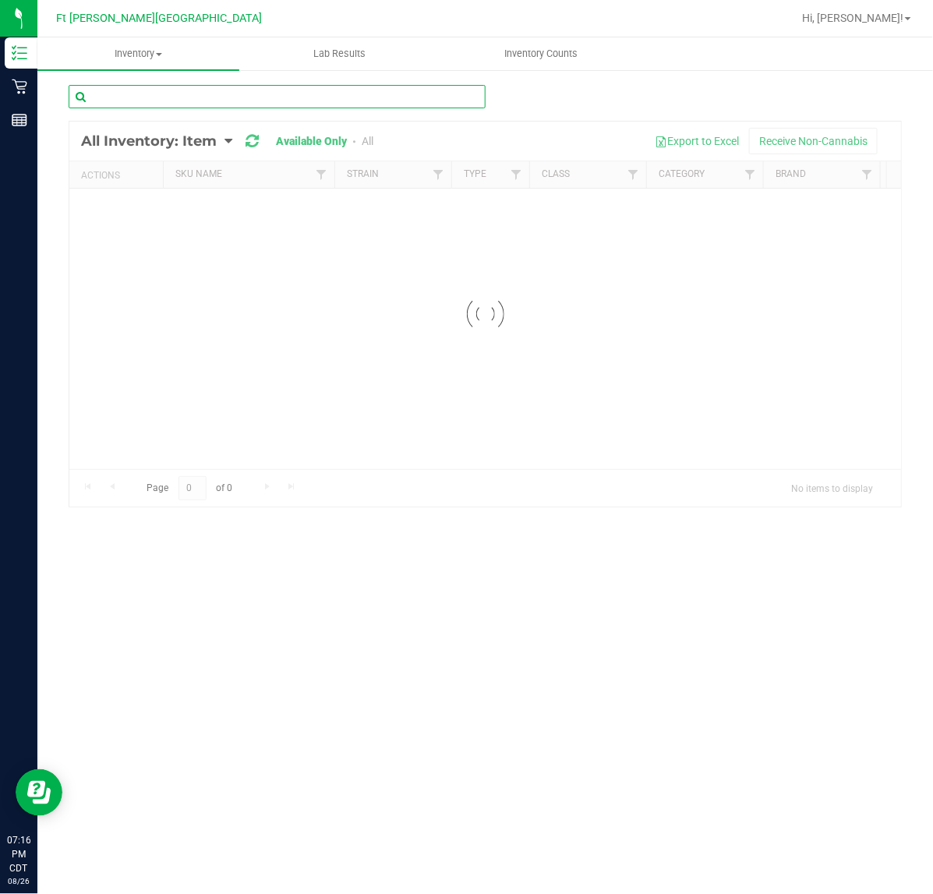
click at [149, 90] on input "text" at bounding box center [277, 96] width 417 height 23
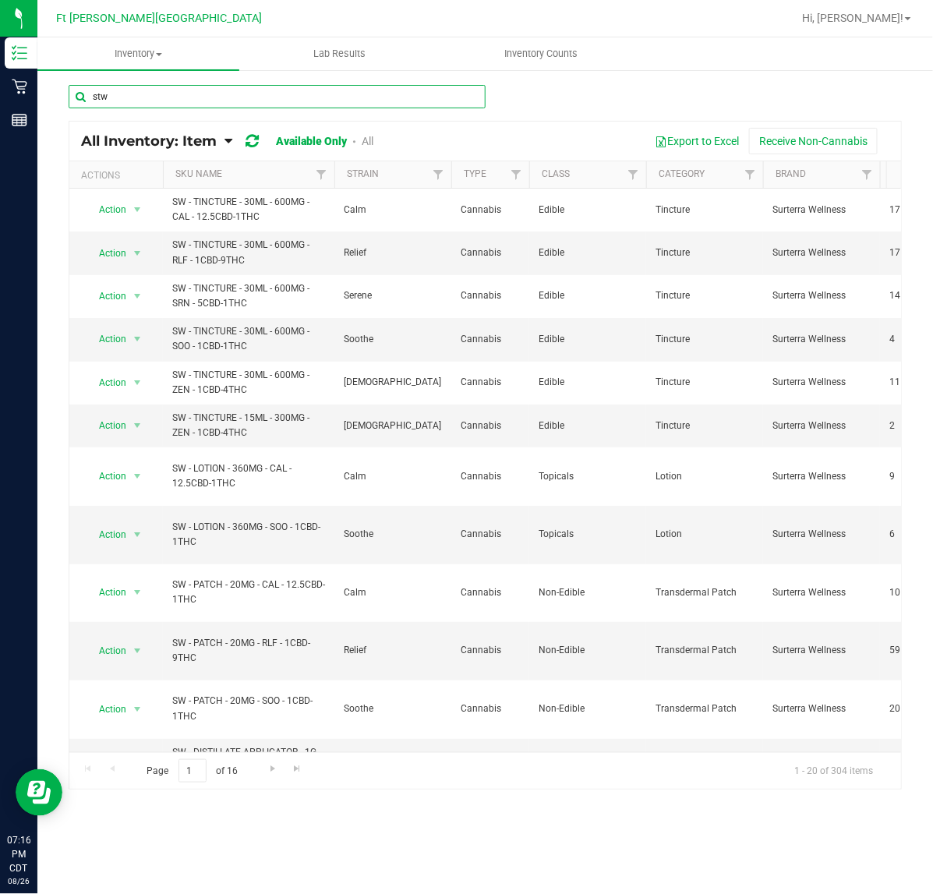
type input "stw"
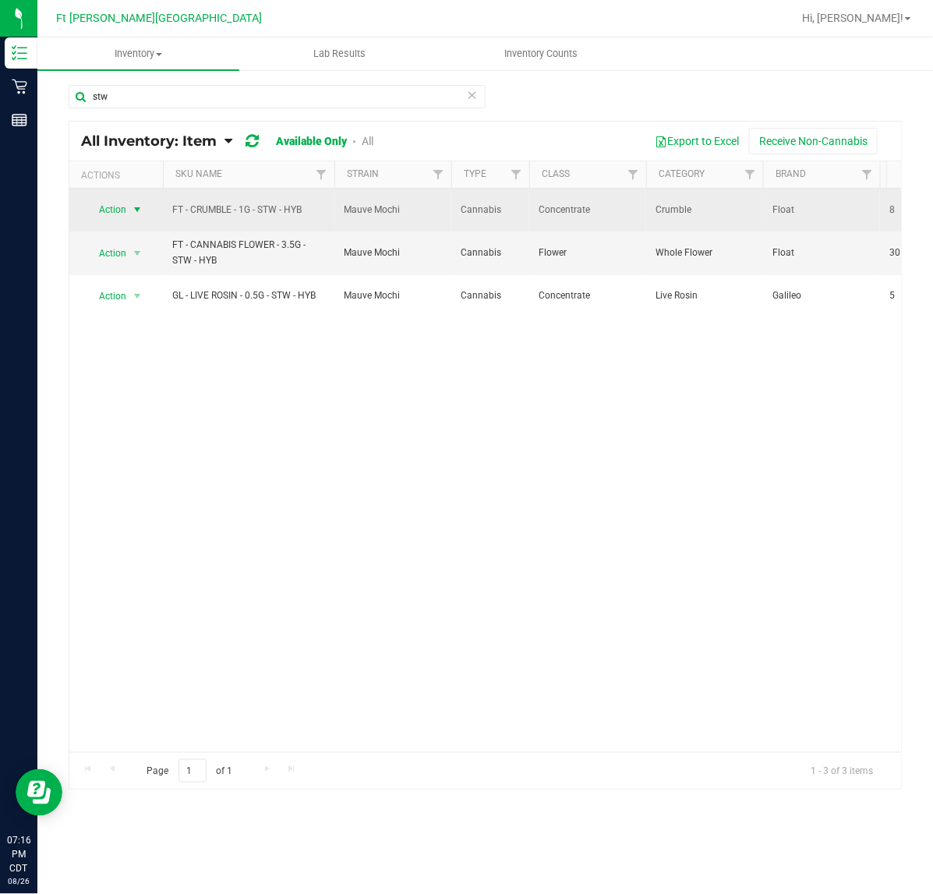
click at [118, 207] on span "Action" at bounding box center [106, 210] width 42 height 22
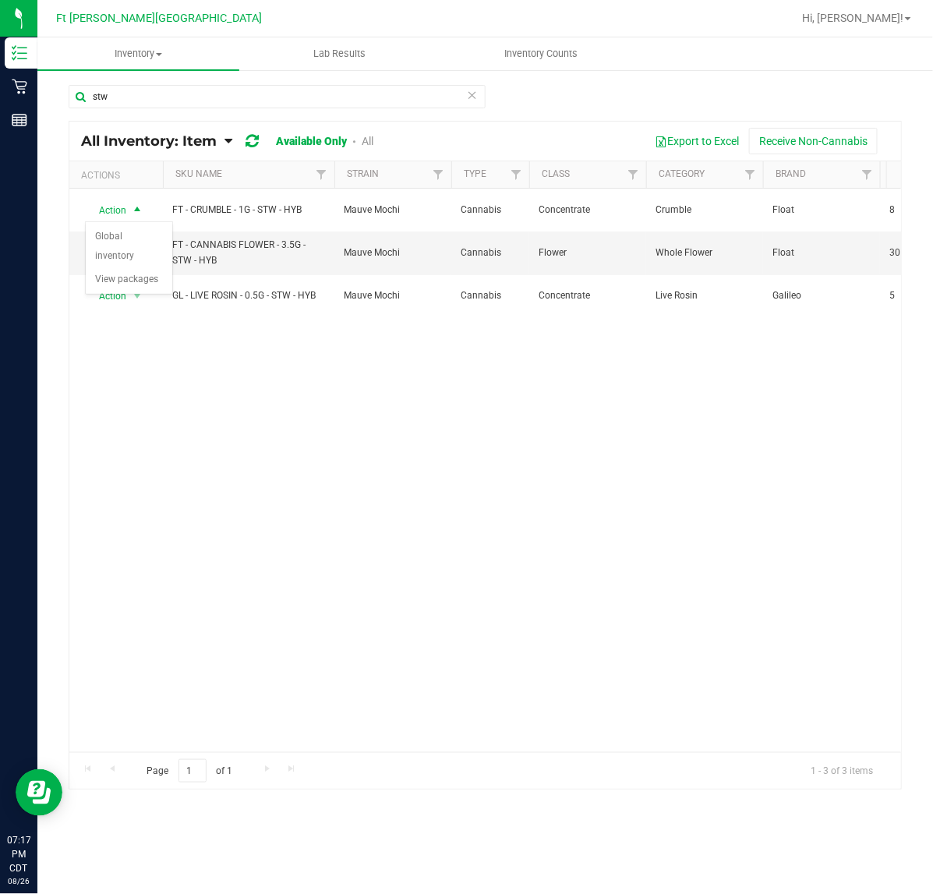
click at [320, 335] on div "Action Action Global inventory View packages FT - CRUMBLE - 1G - STW - HYB Mauv…" at bounding box center [485, 471] width 832 height 564
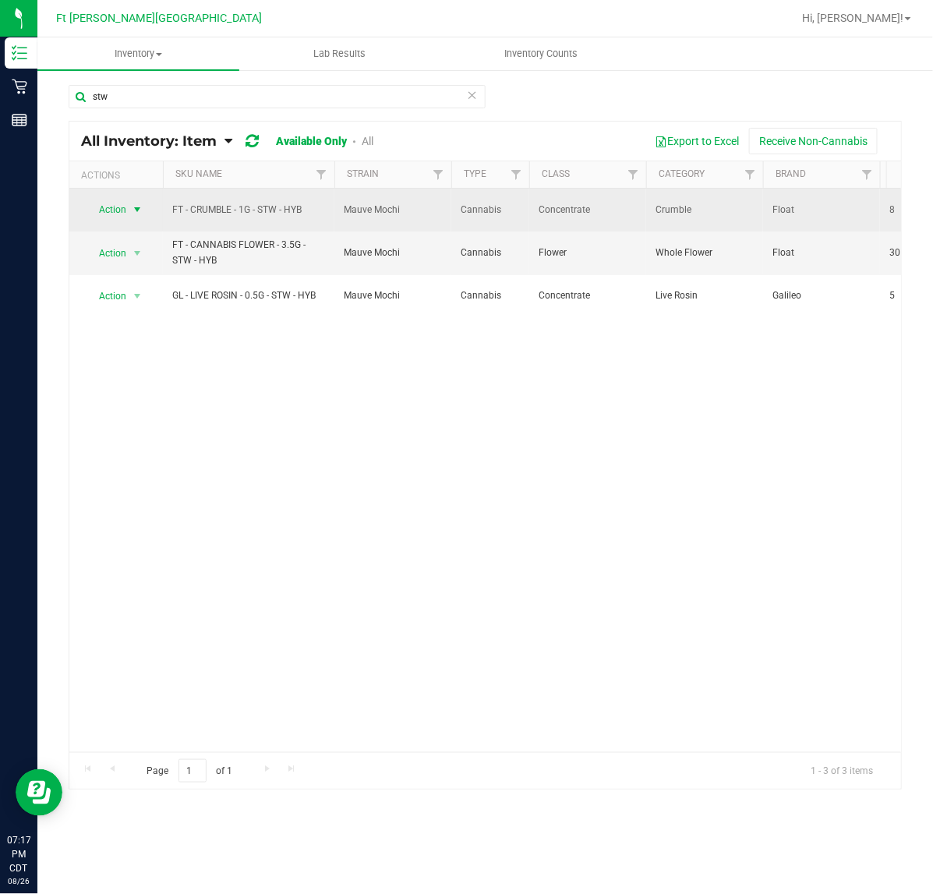
click at [139, 209] on span "select" at bounding box center [137, 209] width 12 height 12
click at [139, 209] on span "select" at bounding box center [137, 210] width 12 height 12
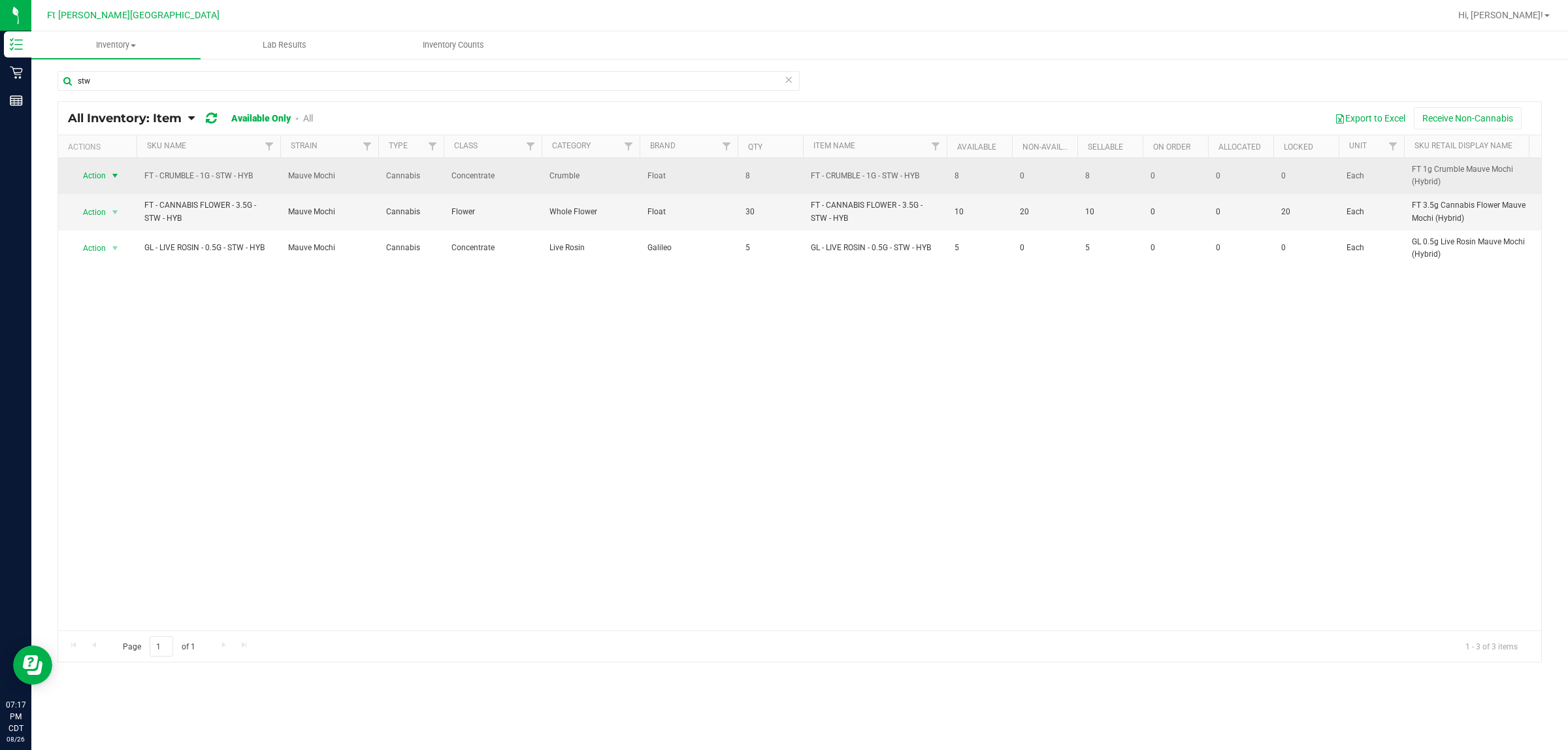
click at [123, 172] on span "select" at bounding box center [115, 176] width 16 height 18
click at [116, 174] on span "select" at bounding box center [115, 176] width 10 height 10
click at [116, 174] on span "select" at bounding box center [115, 175] width 10 height 10
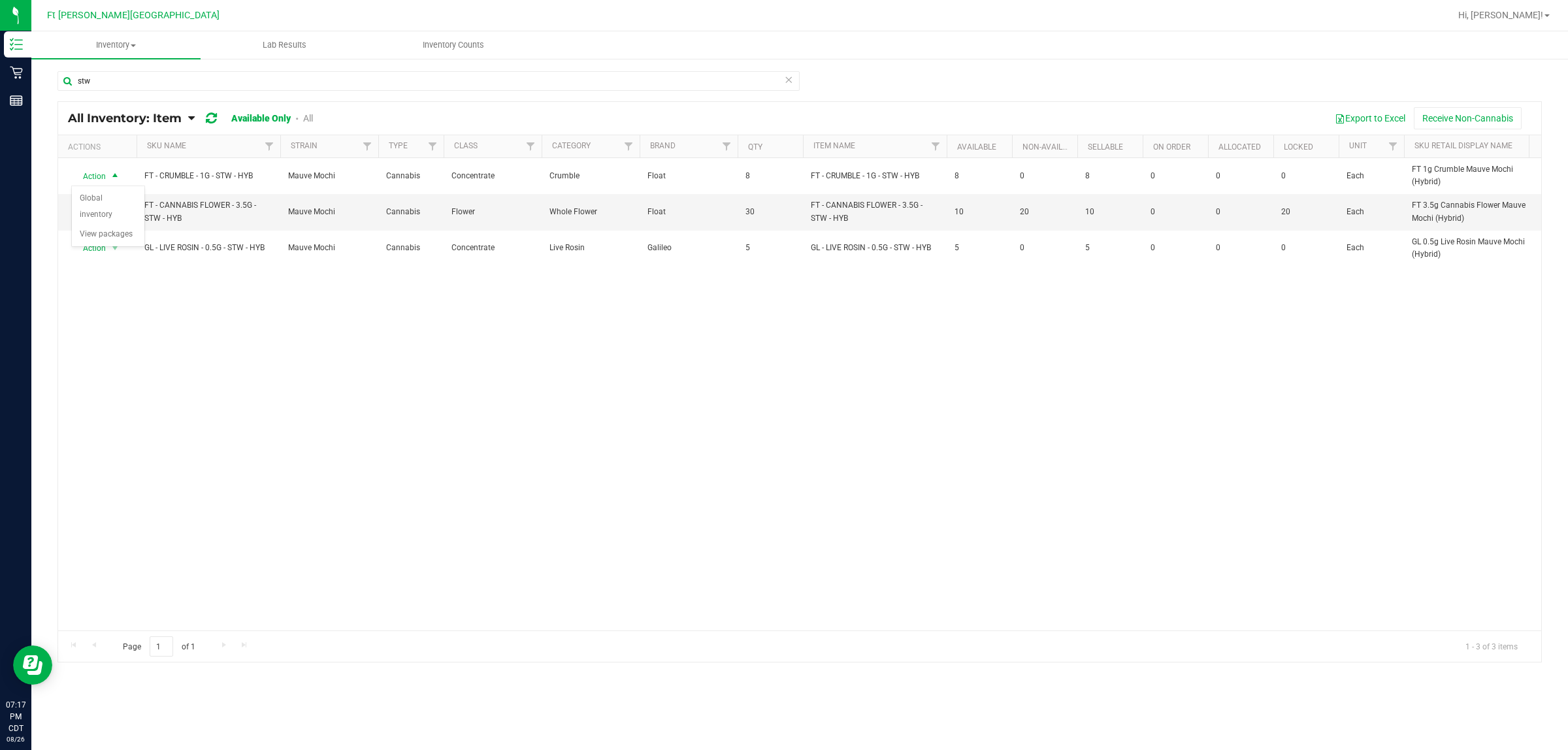
click at [146, 313] on div "Action Action Global inventory View packages FT - CRUMBLE - 1G - STW - HYB Mauv…" at bounding box center [799, 395] width 1483 height 473
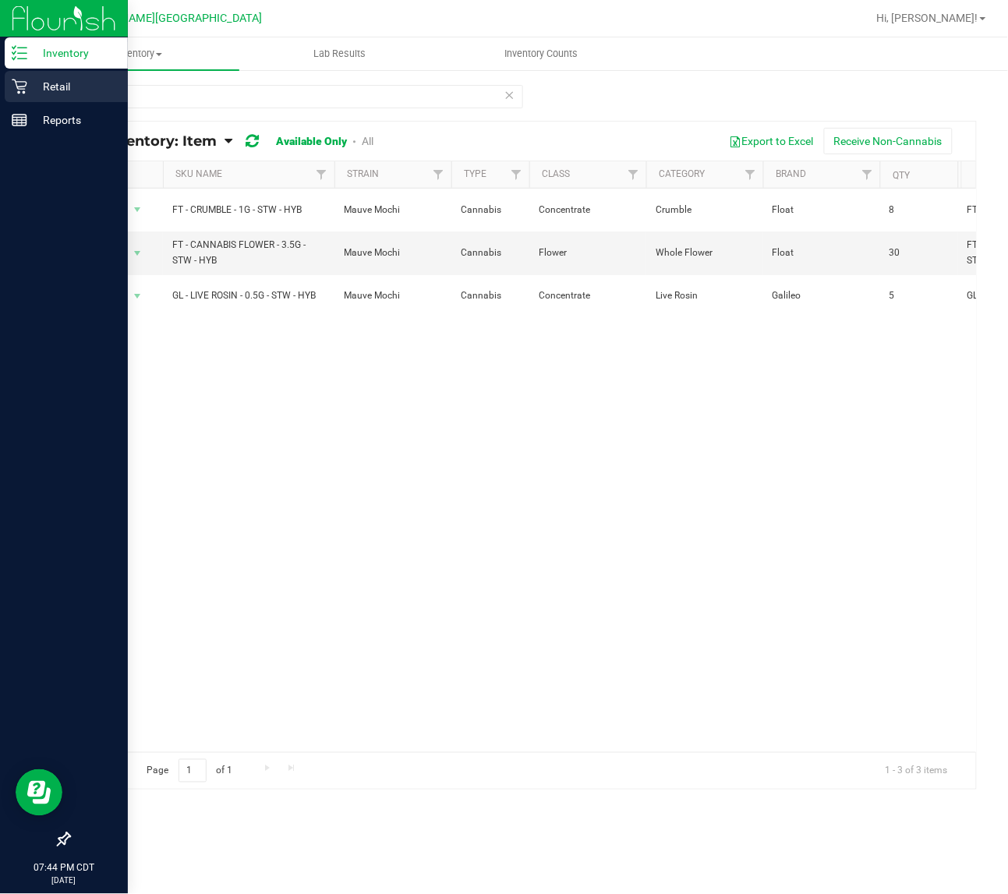
drag, startPoint x: 10, startPoint y: 218, endPoint x: 16, endPoint y: 86, distance: 132.6
click at [16, 86] on icon at bounding box center [19, 87] width 15 height 15
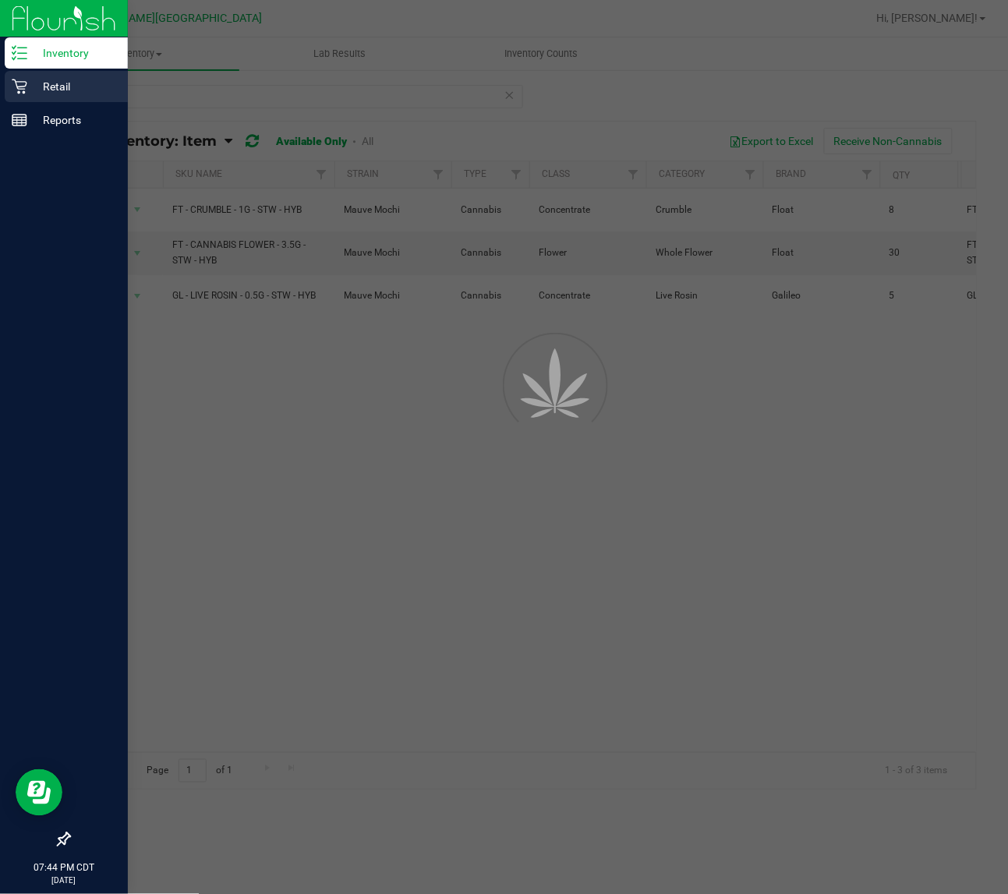
click at [88, 94] on p "Retail" at bounding box center [74, 86] width 94 height 19
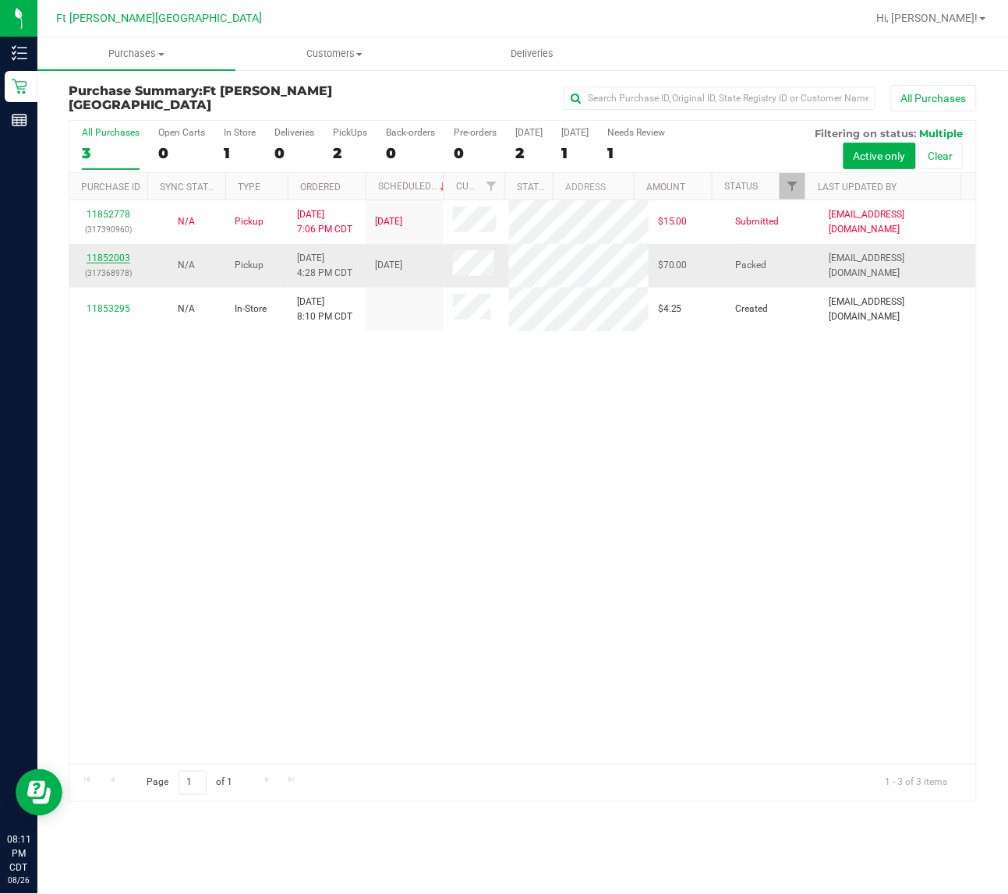
click at [115, 263] on link "11852003" at bounding box center [109, 258] width 44 height 11
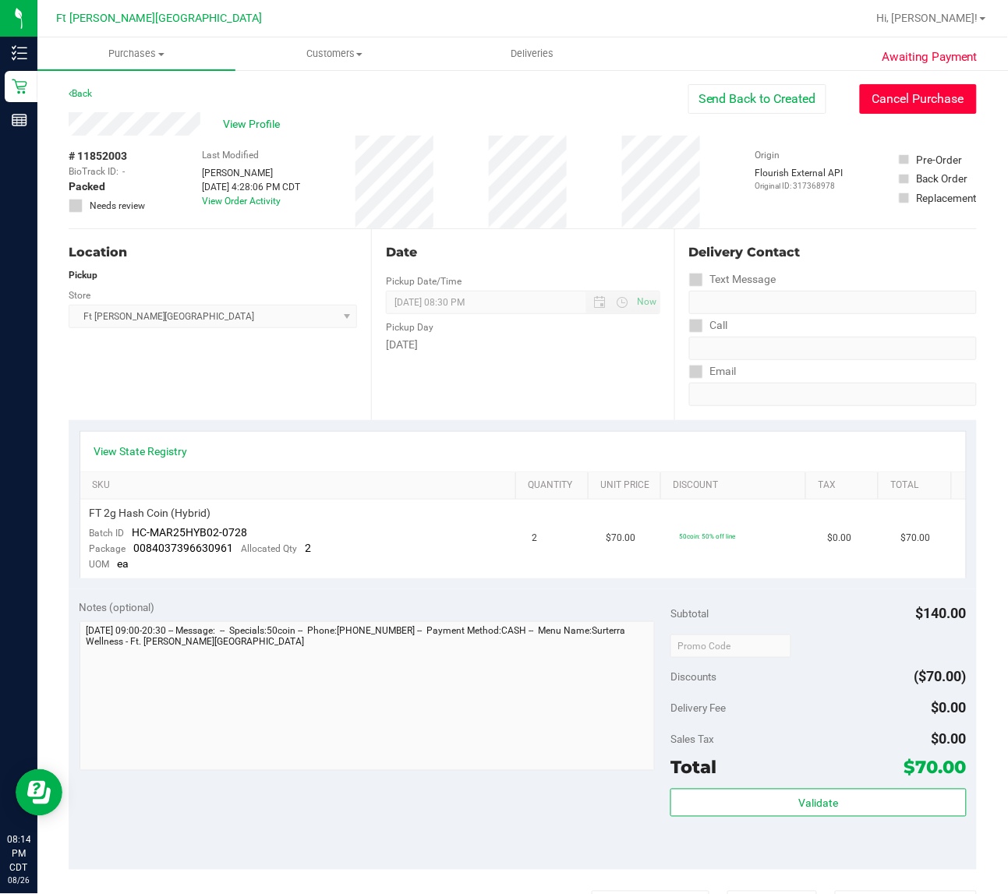
click at [878, 97] on button "Cancel Purchase" at bounding box center [918, 99] width 117 height 30
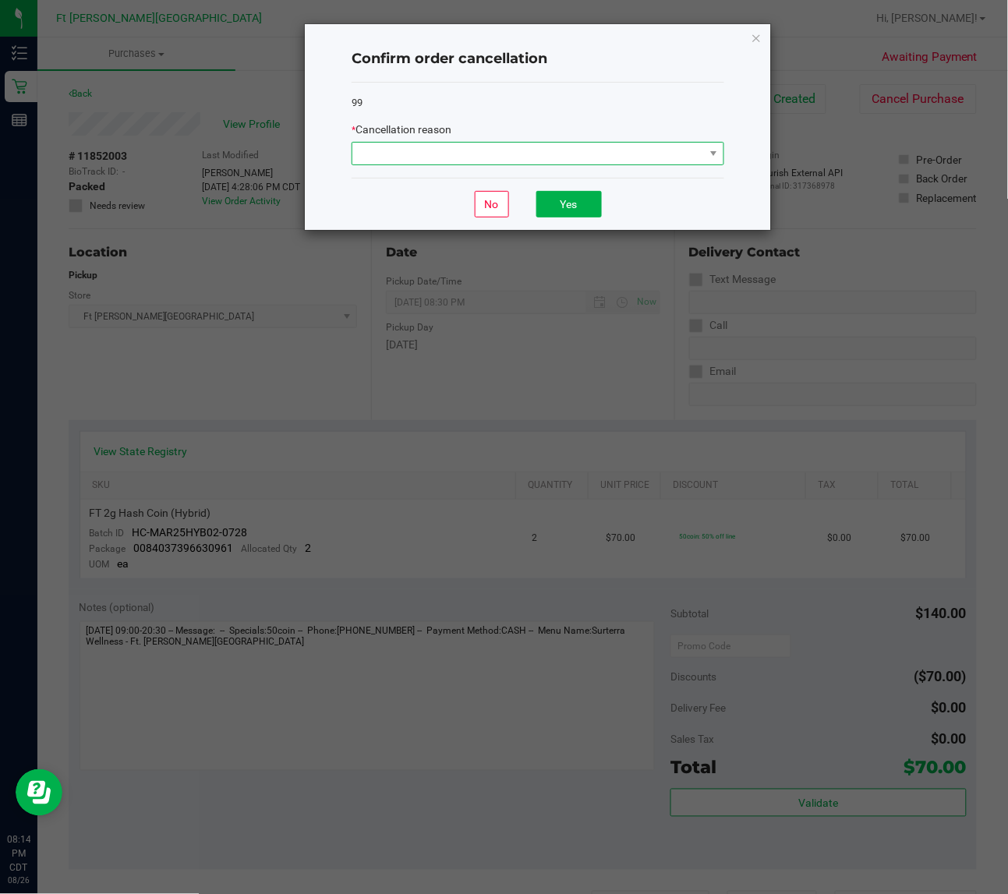
click at [635, 154] on span at bounding box center [528, 154] width 352 height 22
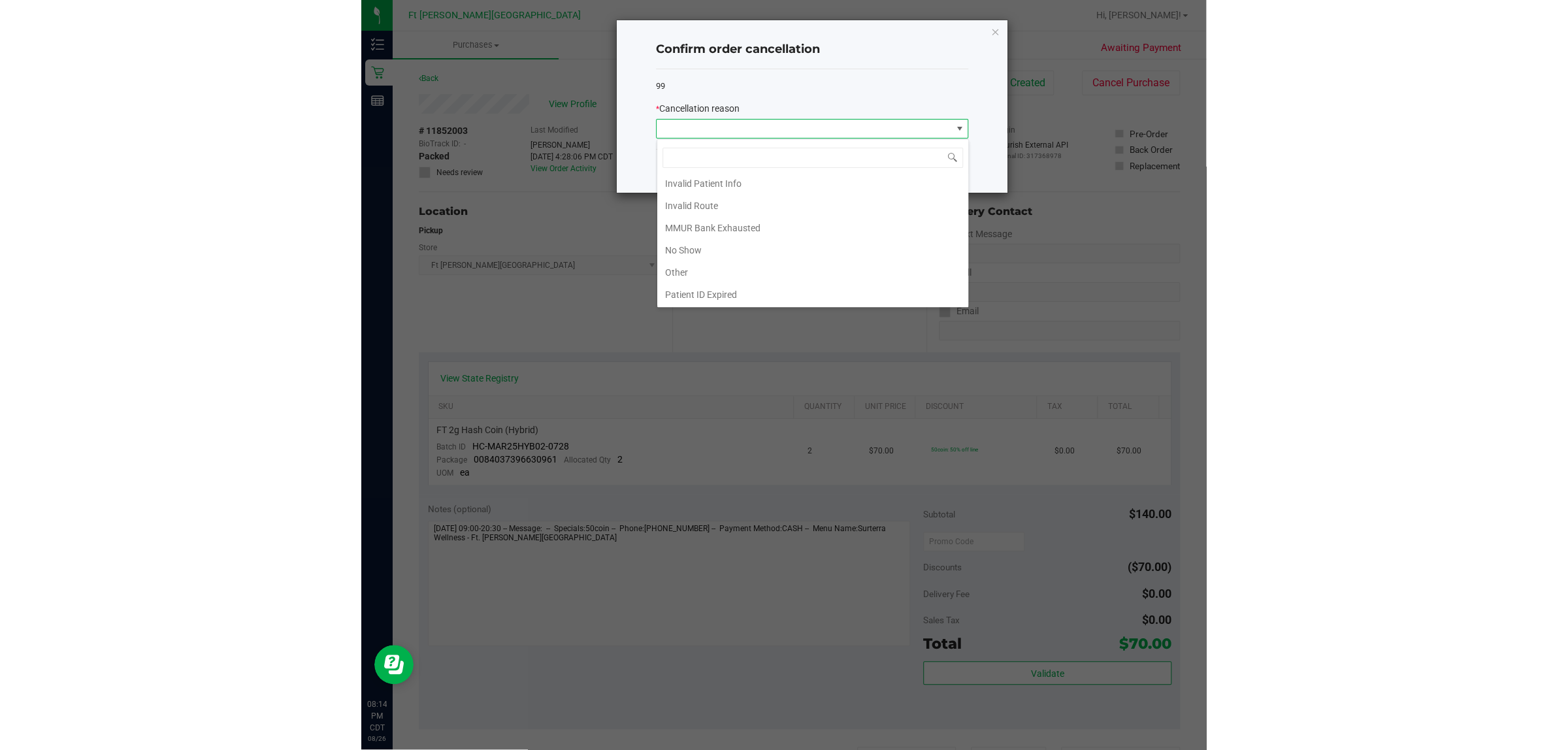
scroll to position [72, 0]
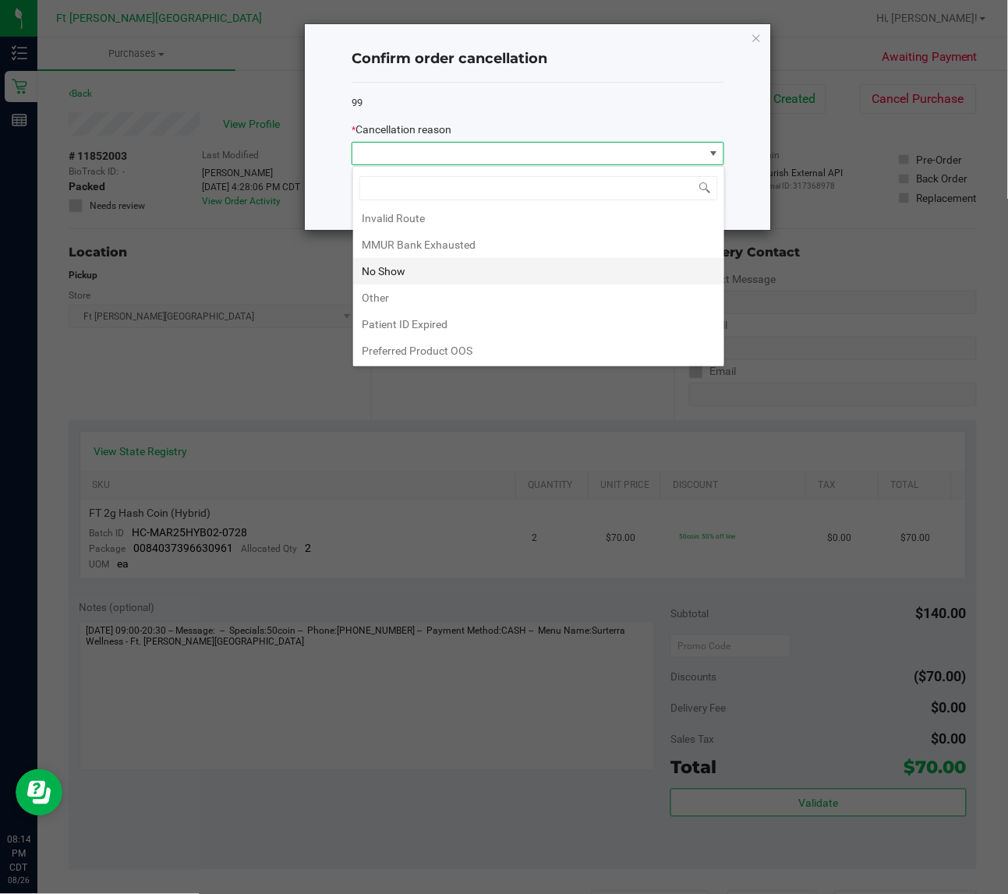
click at [454, 266] on li "No Show" at bounding box center [538, 271] width 371 height 27
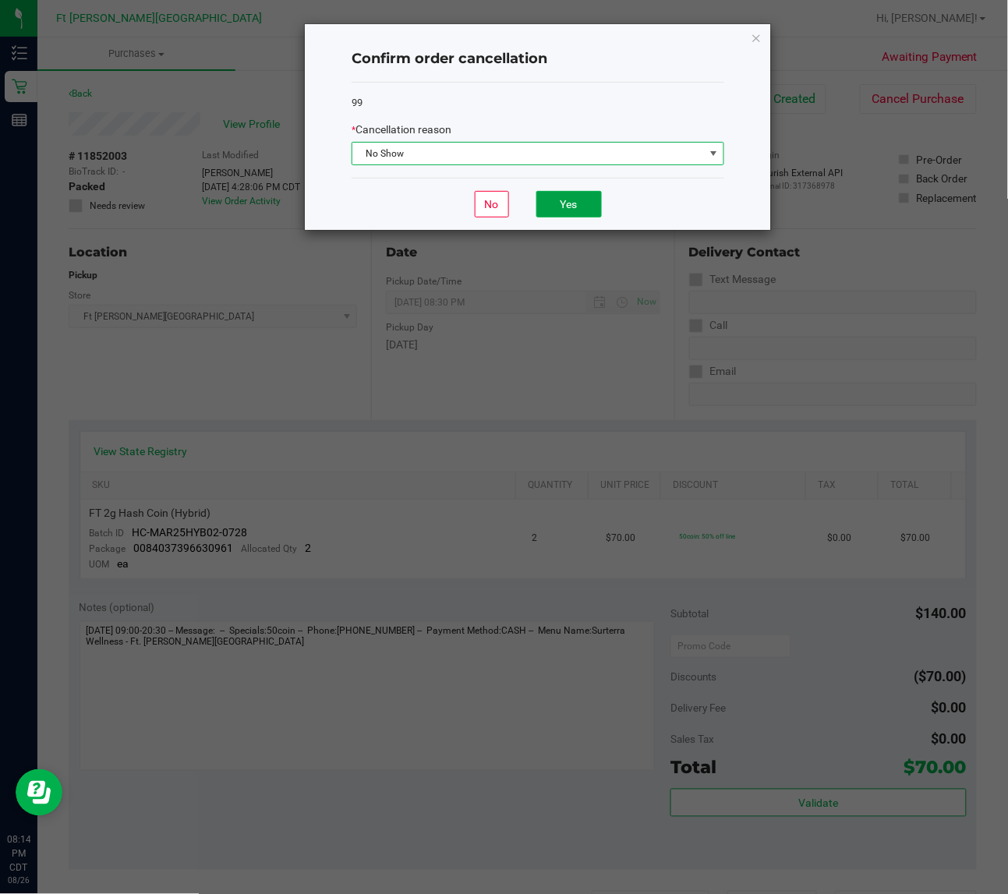
click at [574, 208] on button "Yes" at bounding box center [568, 204] width 65 height 27
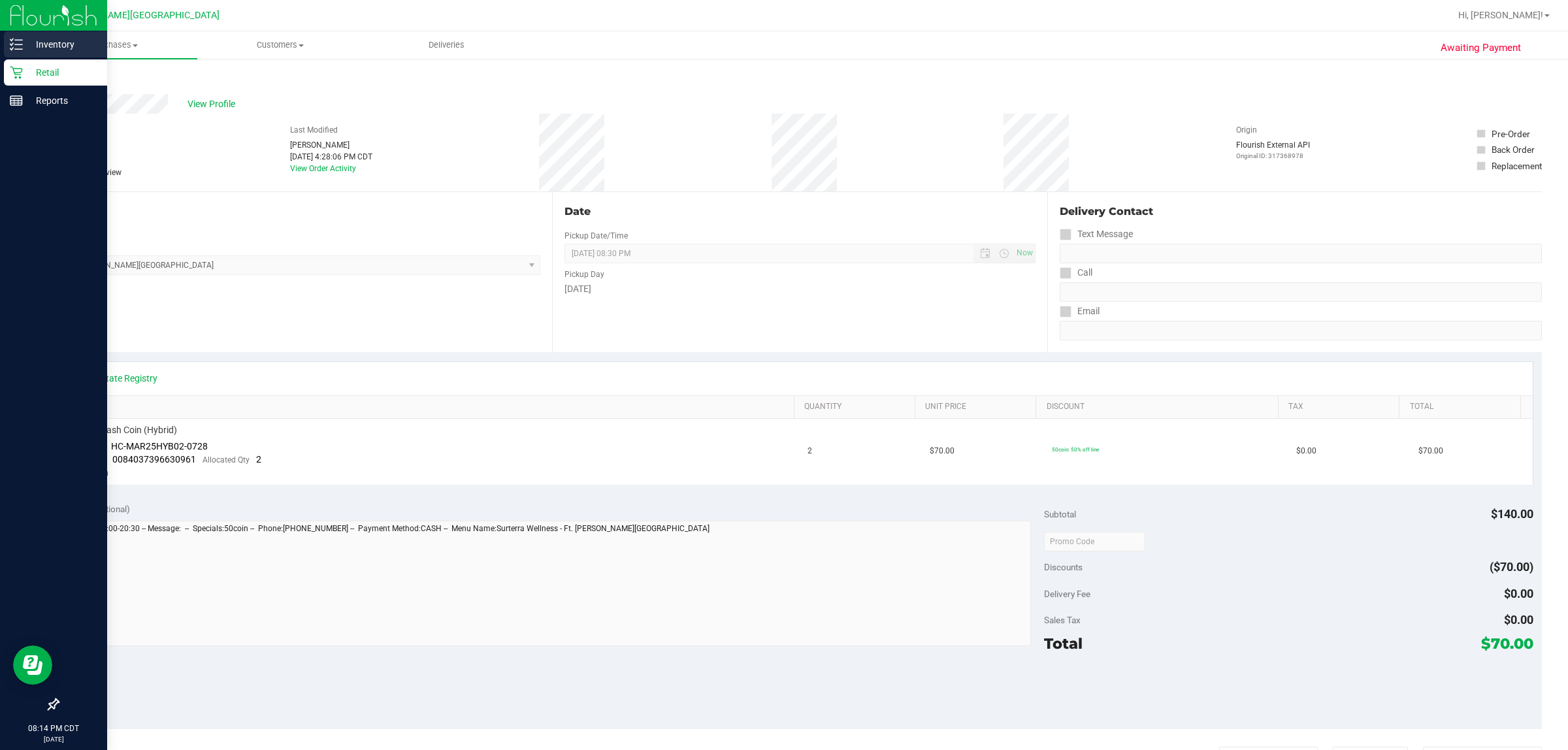
click at [46, 50] on p "Inventory" at bounding box center [62, 44] width 79 height 16
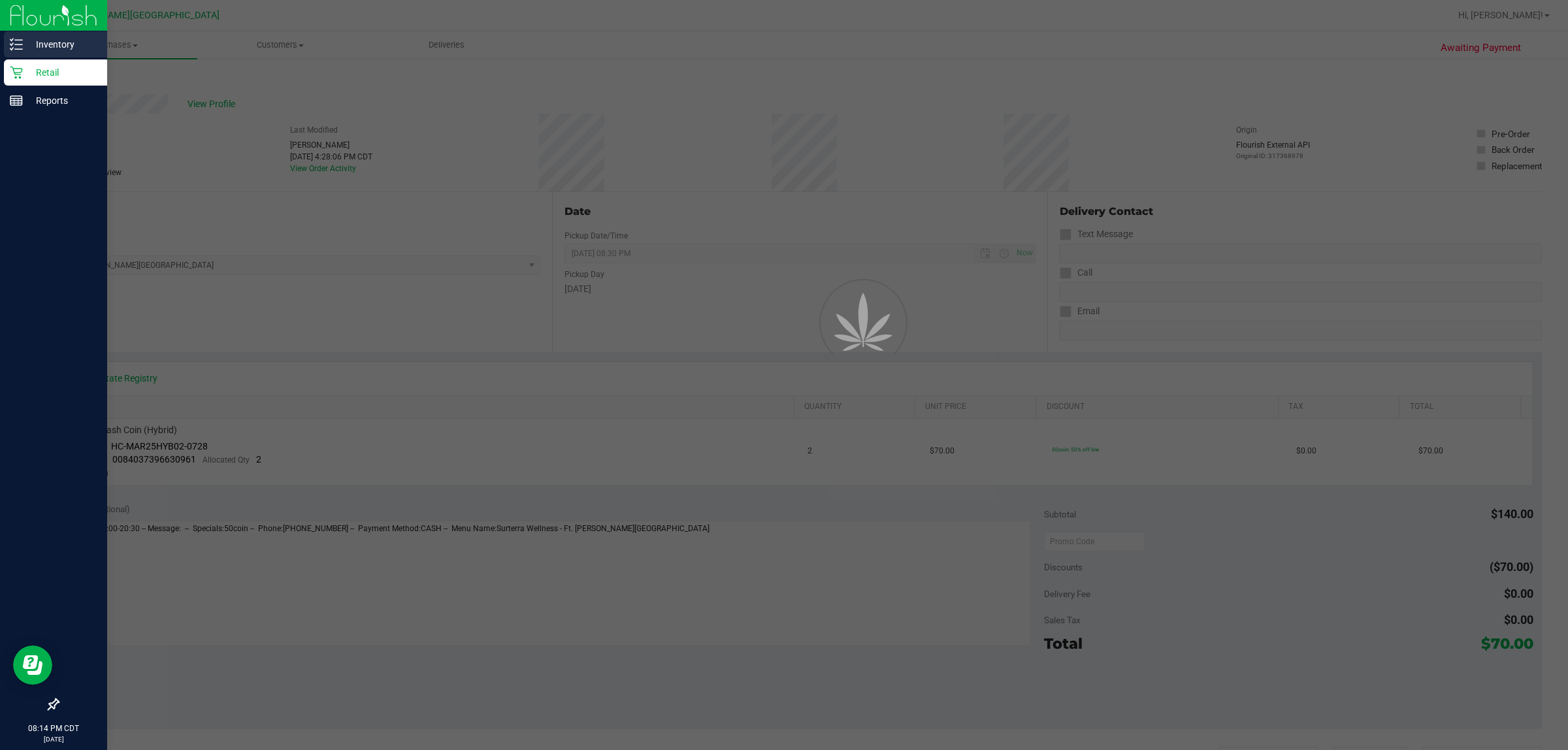
click at [46, 49] on p "Inventory" at bounding box center [62, 44] width 79 height 16
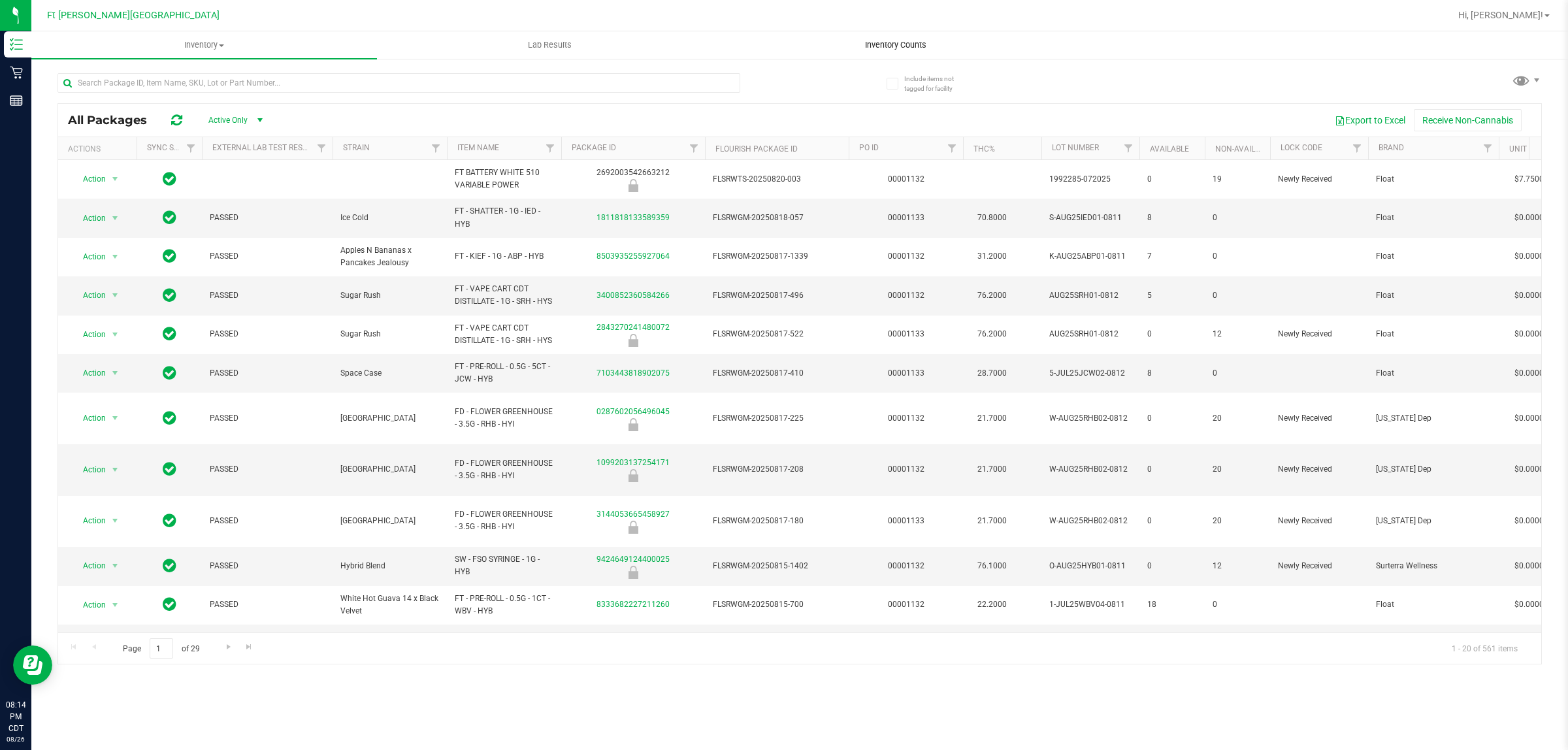
click at [781, 39] on span "Inventory Counts" at bounding box center [895, 45] width 96 height 12
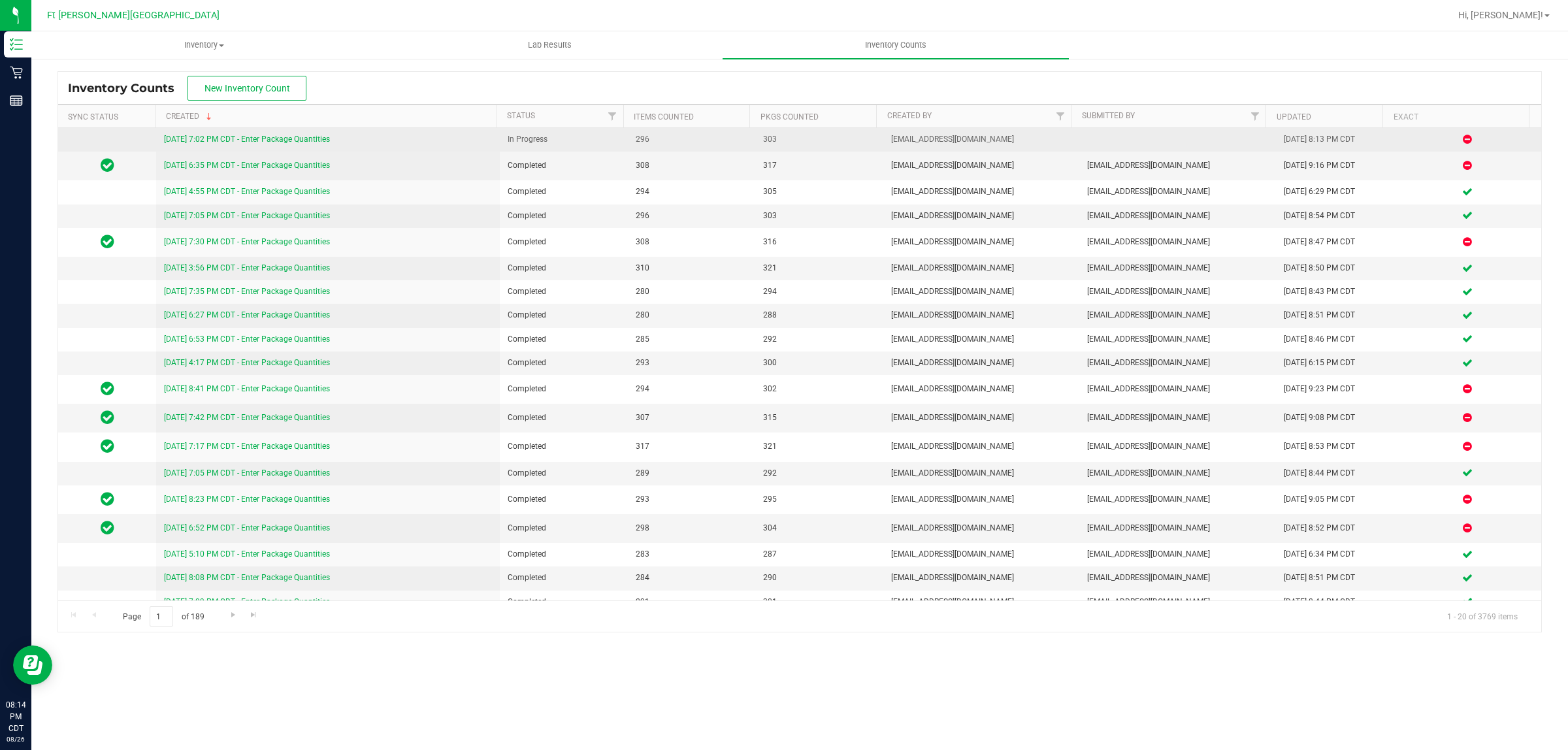
click at [287, 141] on link "[DATE] 7:02 PM CDT - Enter Package Quantities" at bounding box center [247, 139] width 166 height 9
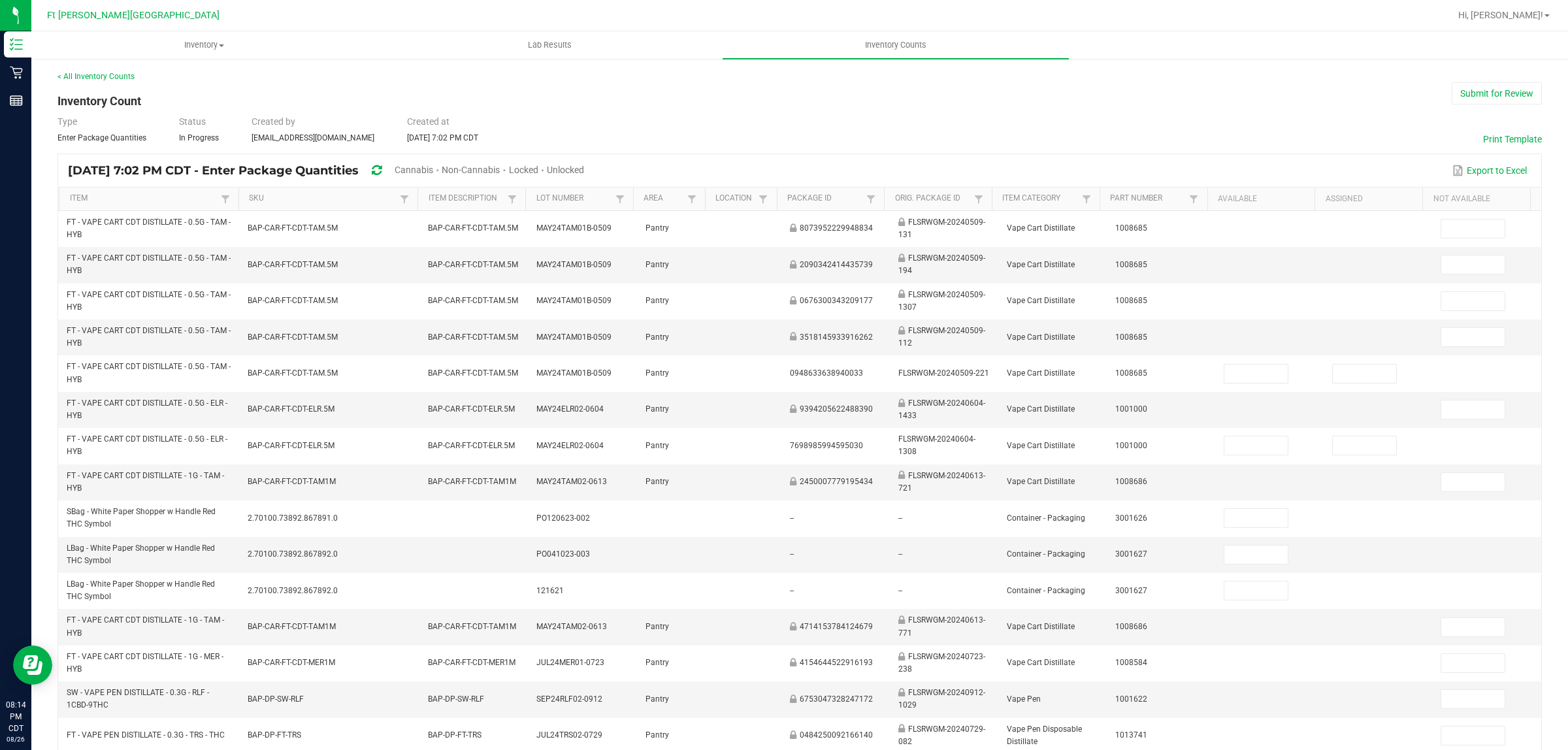
type input "2"
type input "0"
type input "9"
type input "0"
type input "11"
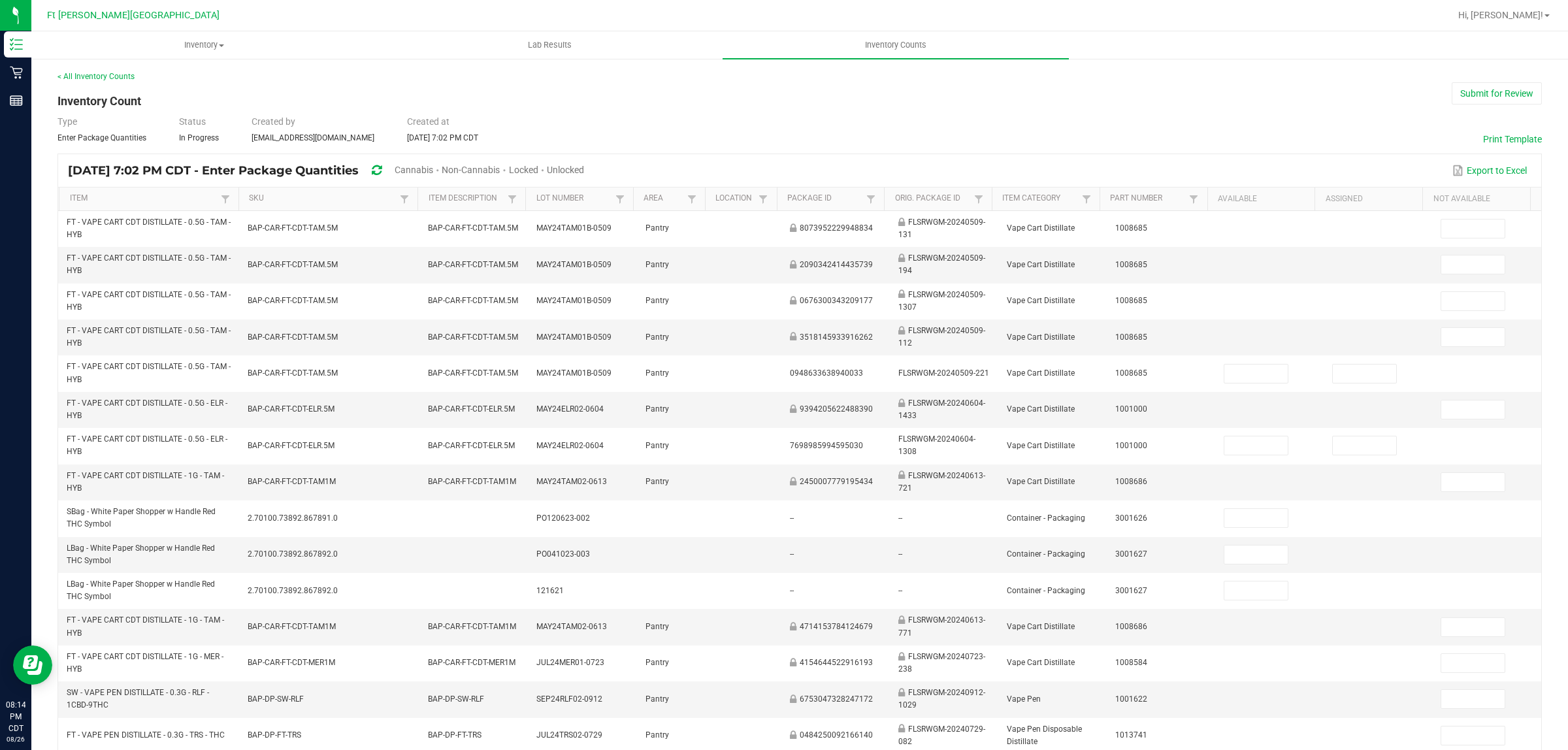
type input "0"
type input "2"
type input "0"
click at [584, 168] on span "Unlocked" at bounding box center [565, 169] width 37 height 10
type input "6"
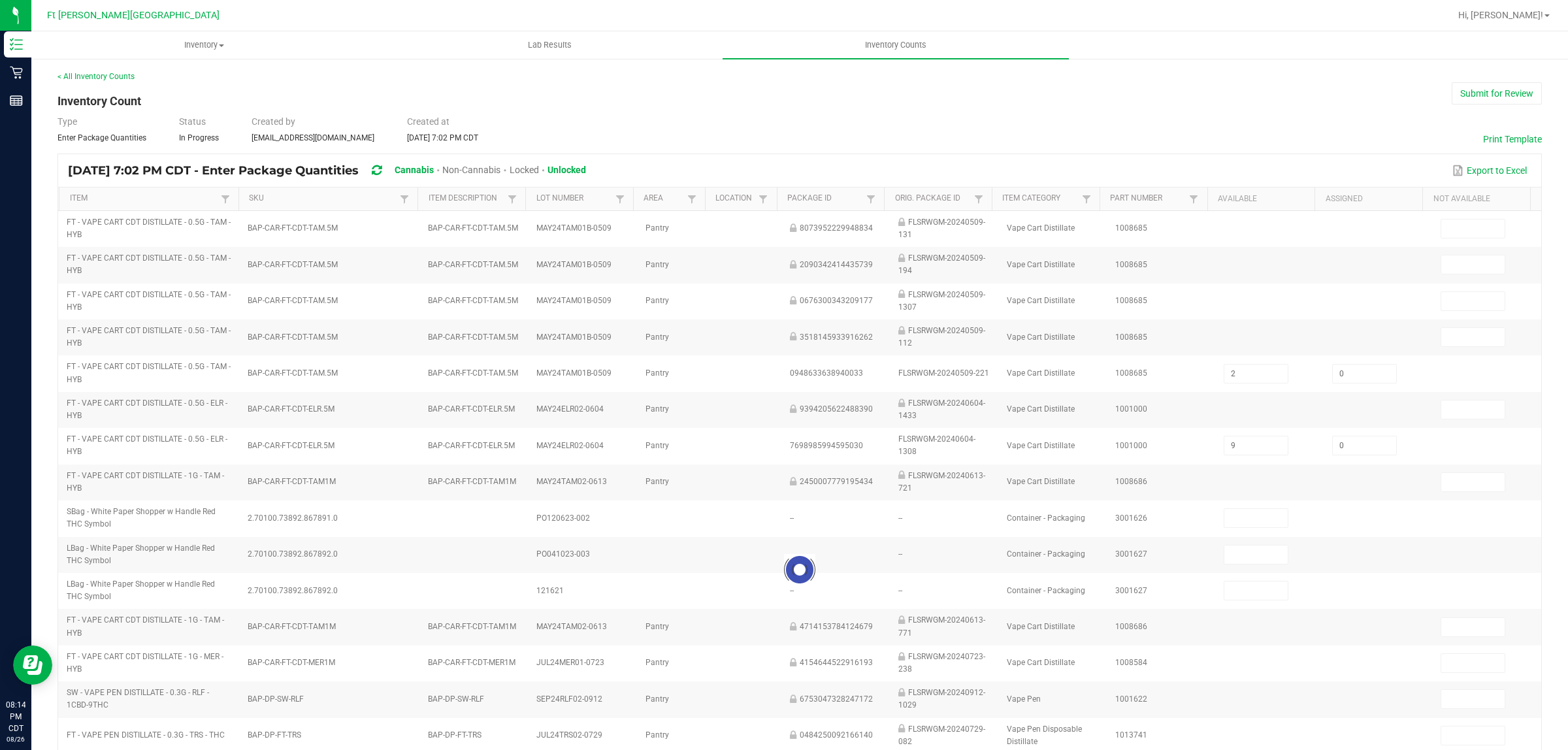
type input "2"
type input "18"
type input "1"
type input "5"
type input "20"
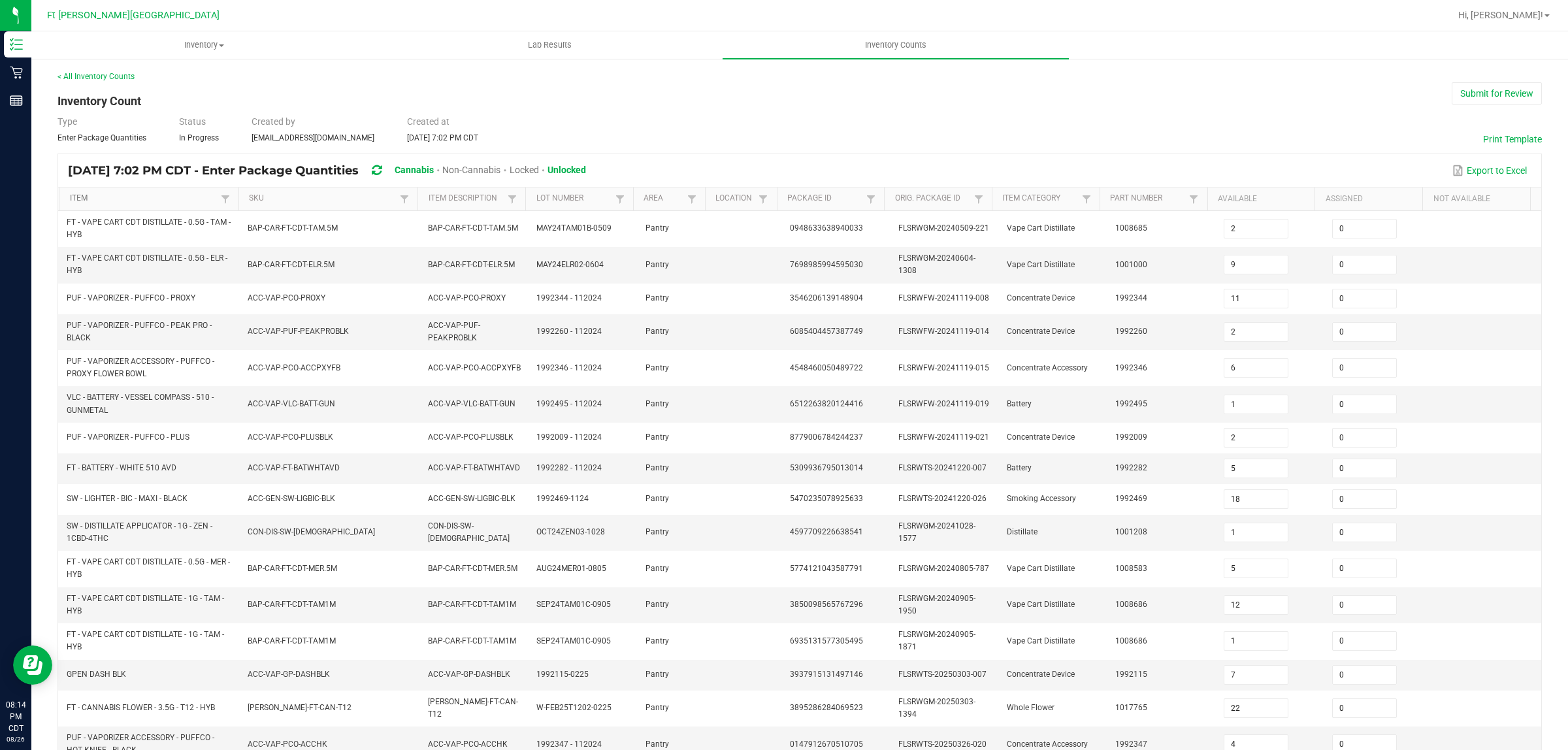
click at [99, 200] on link "Item" at bounding box center [143, 199] width 147 height 10
type input "14"
type input "6"
type input "2"
type input "5"
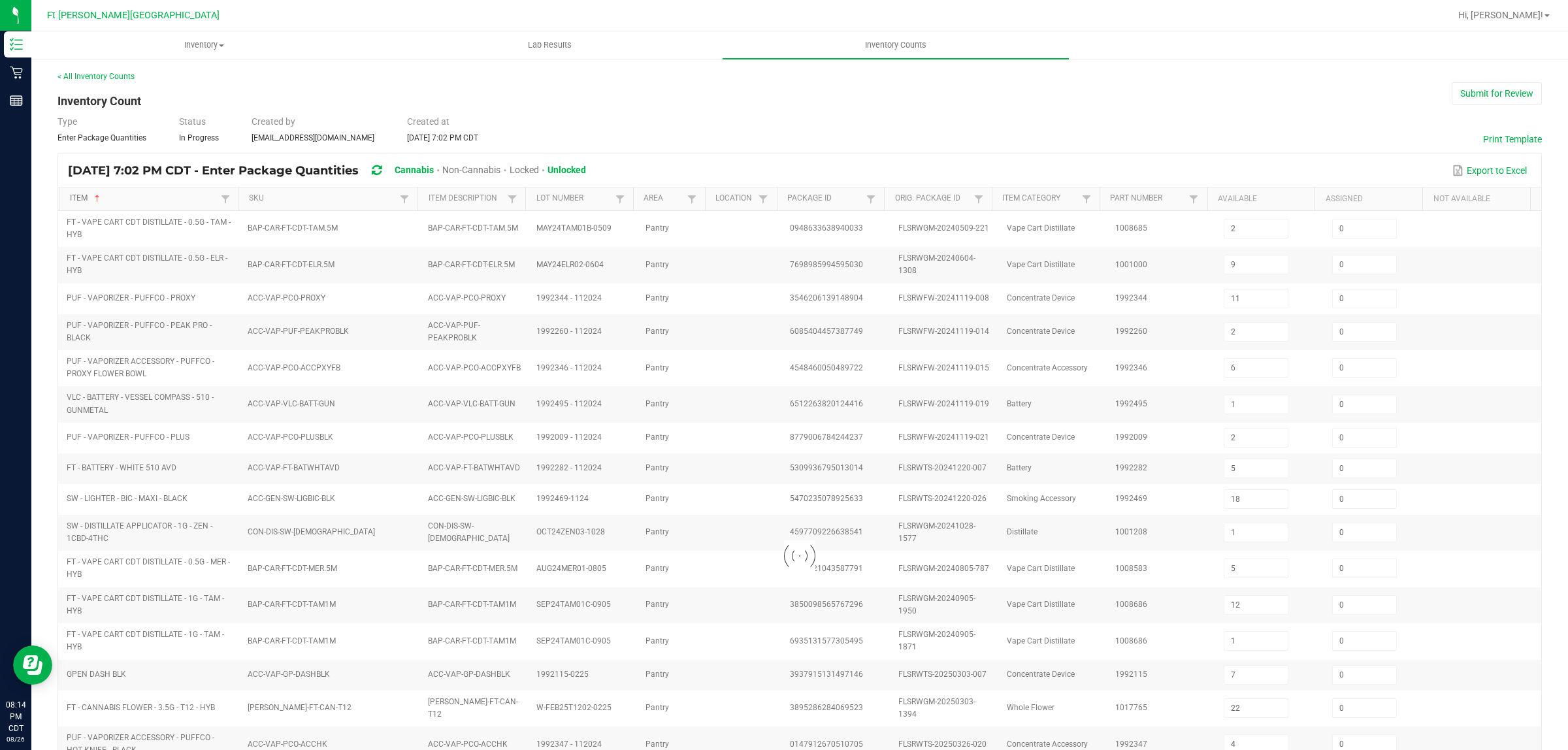
type input "4"
type input "13"
type input "19"
type input "5"
type input "6"
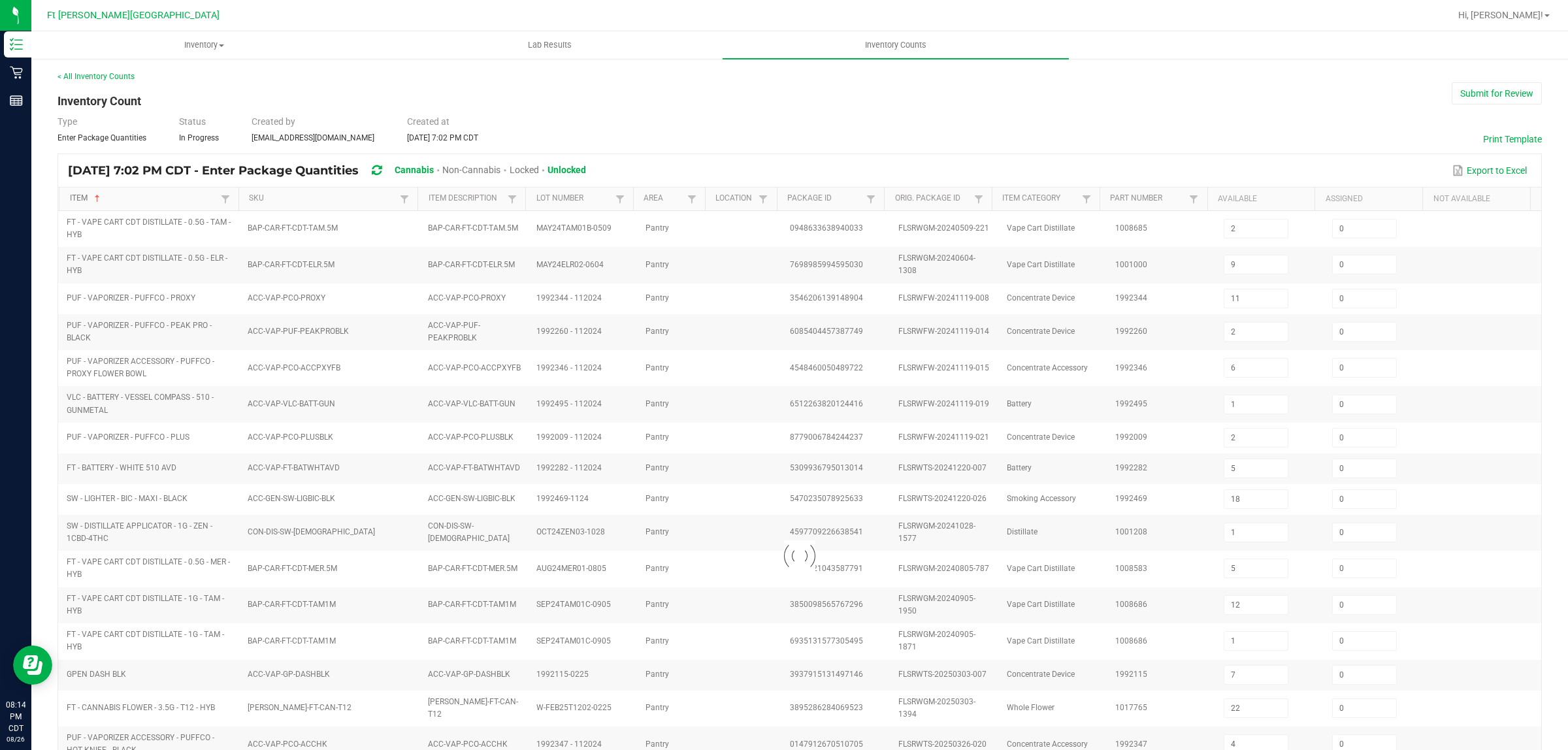
type input "5"
type input "18"
type input "16"
type input "11"
type input "16"
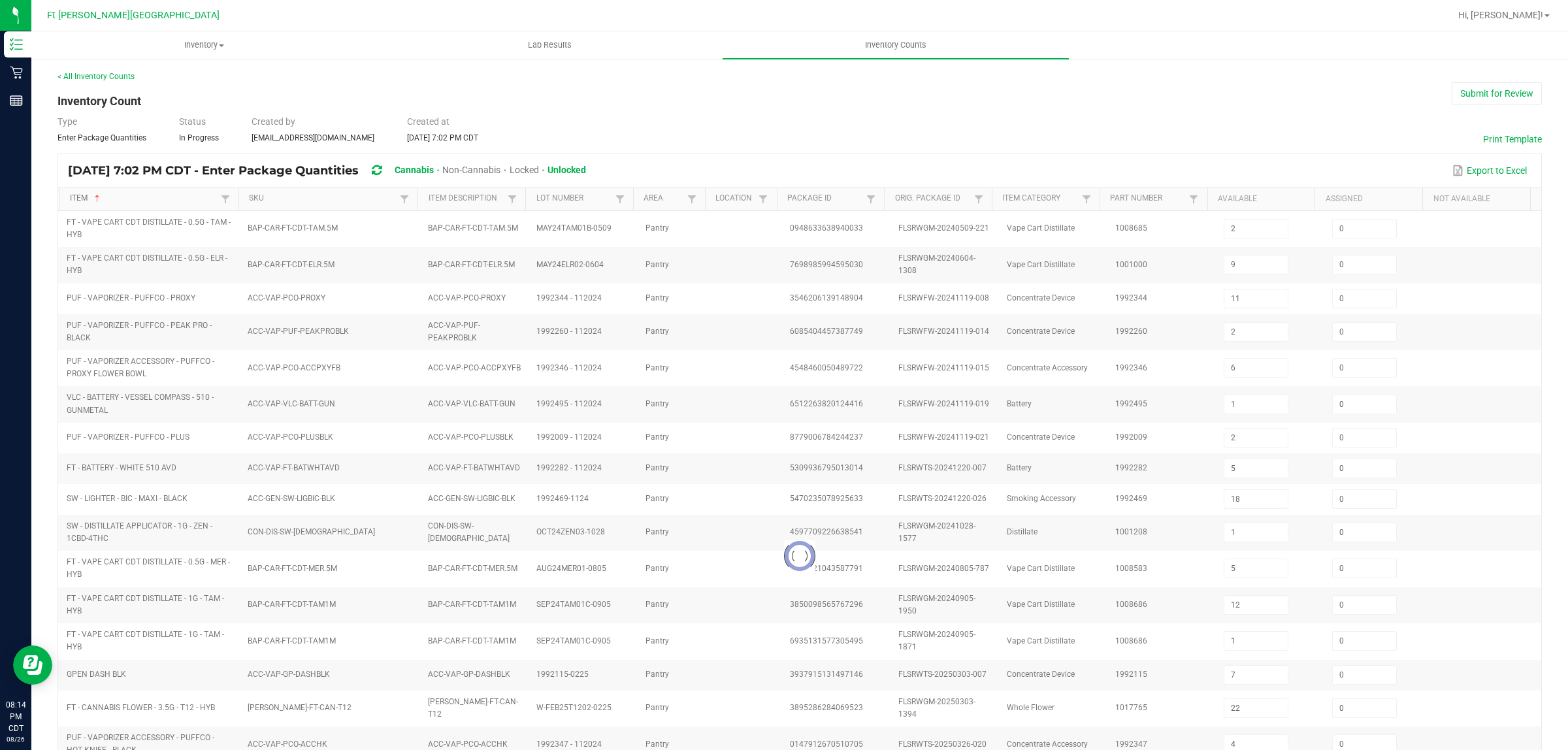
type input "10"
type input "16"
type input "8"
type input "2"
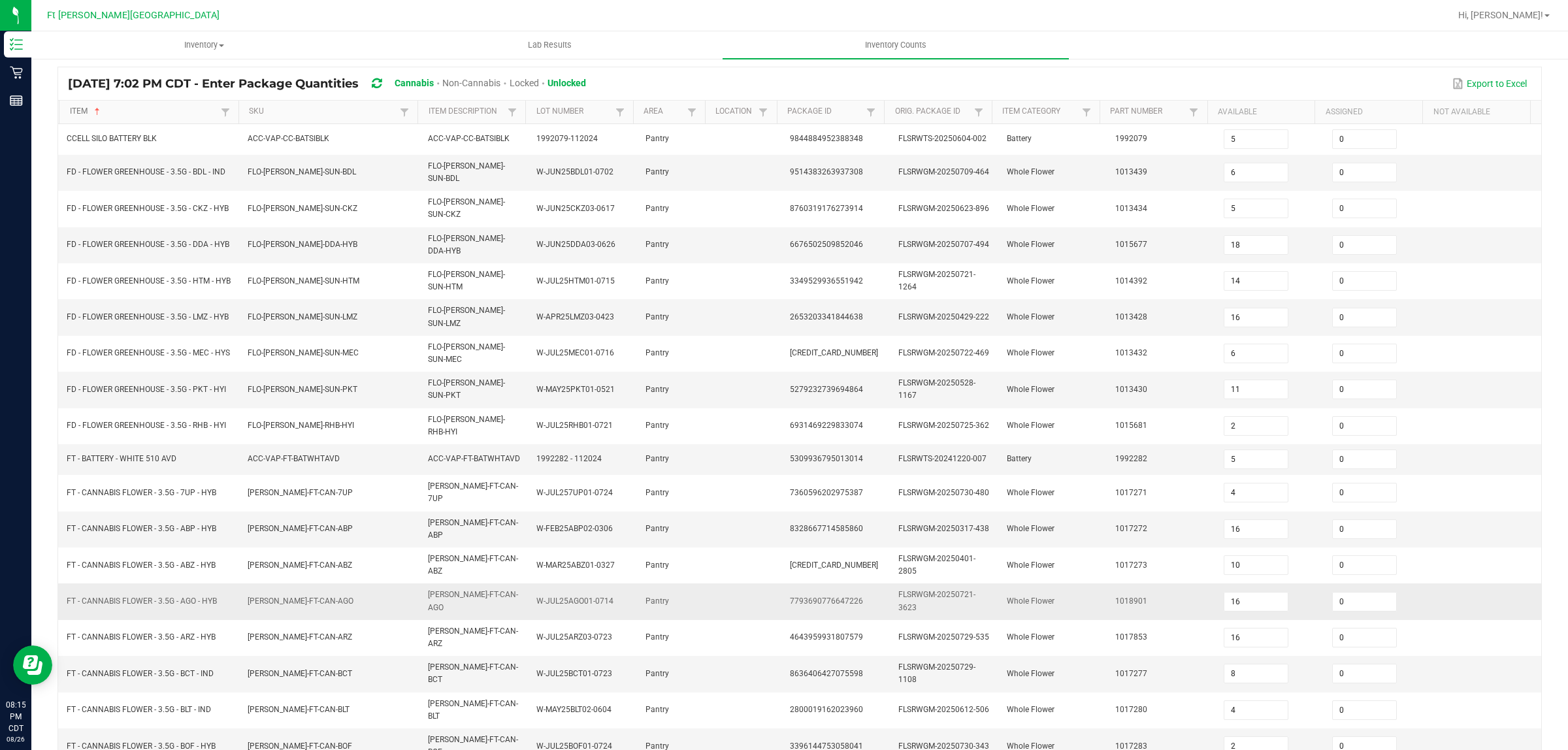
scroll to position [168, 0]
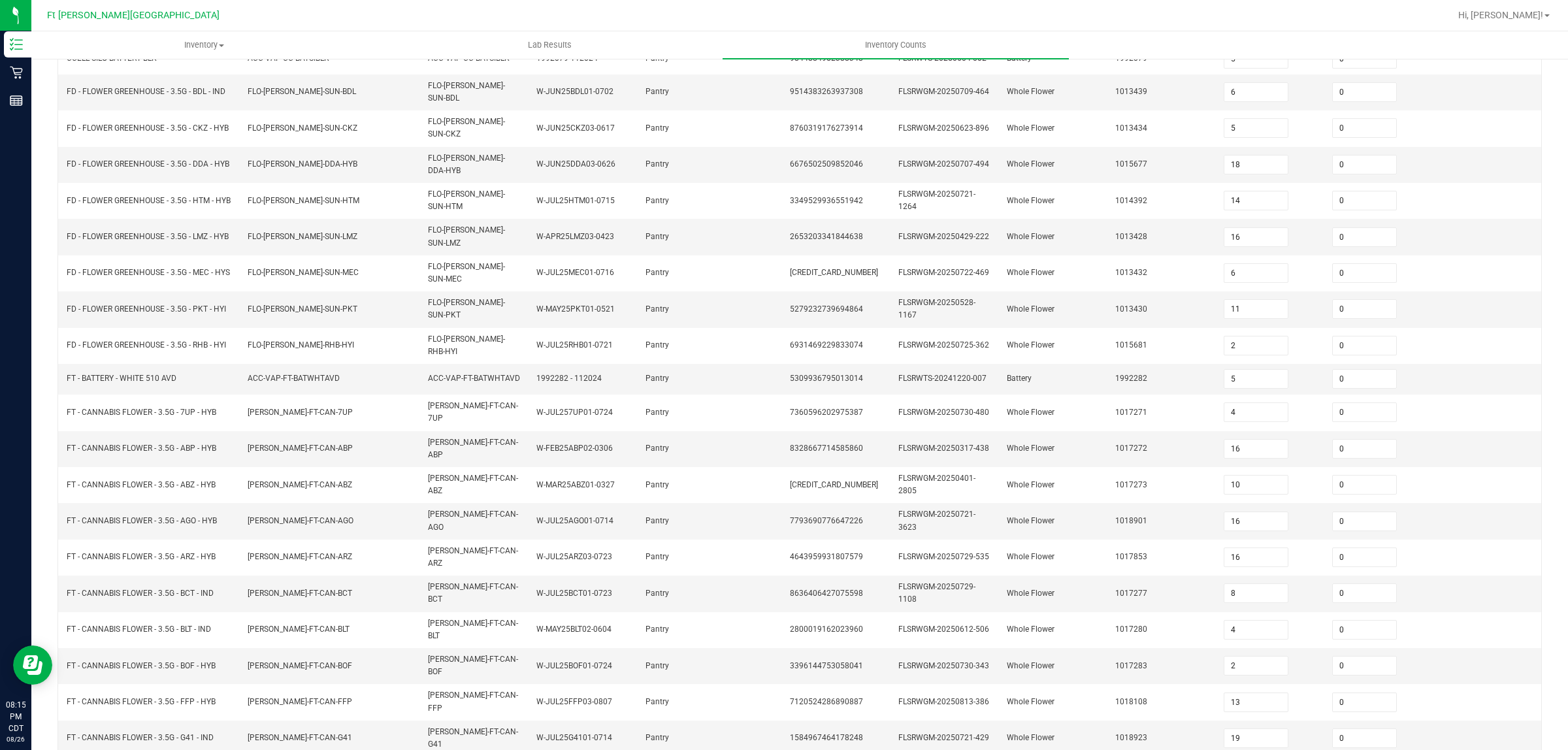
type input "15"
type input "10"
type input "3"
type input "10"
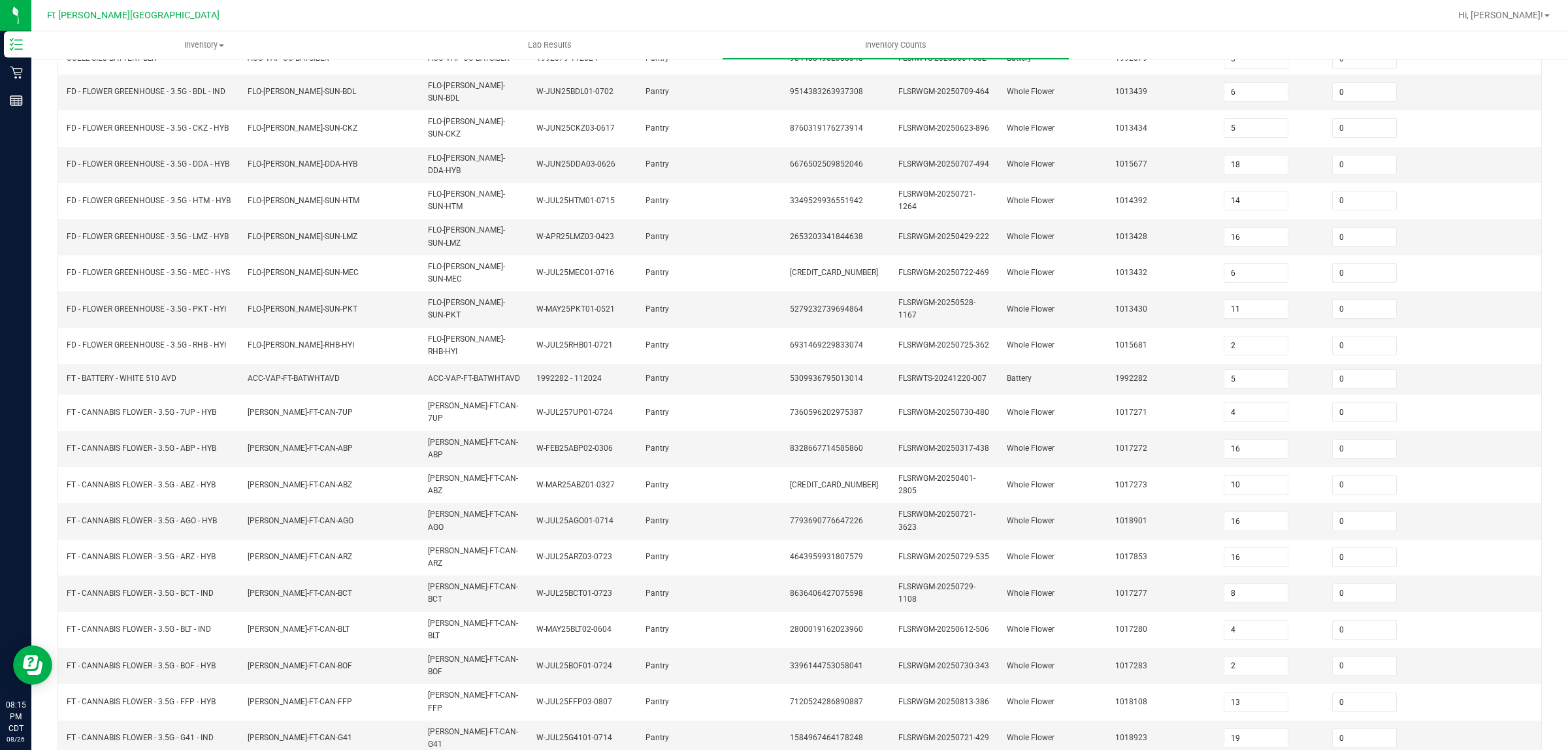
type input "16"
type input "14"
type input "17"
type input "9"
type input "4"
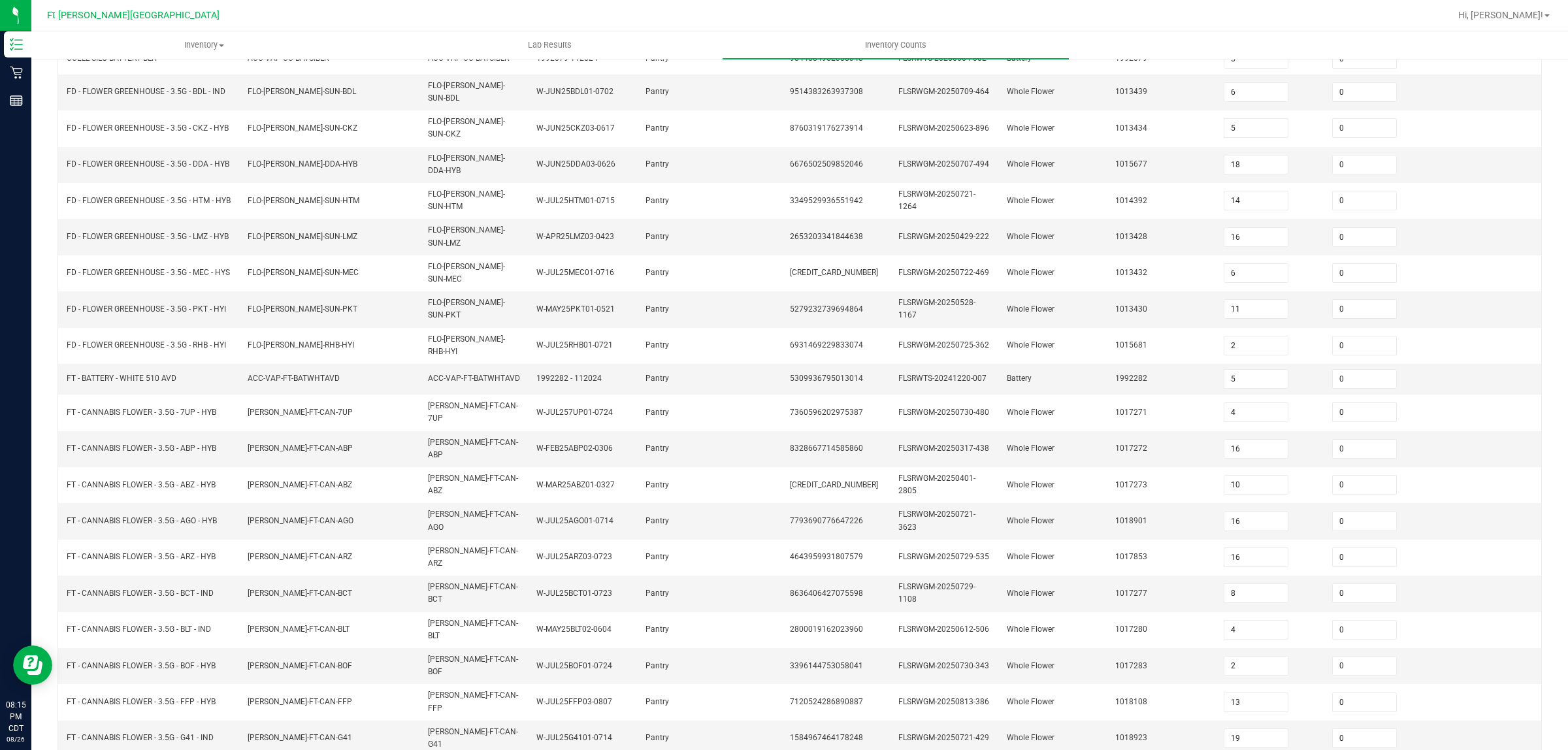
type input "8"
type input "19"
type input "8"
type input "22"
type input "7"
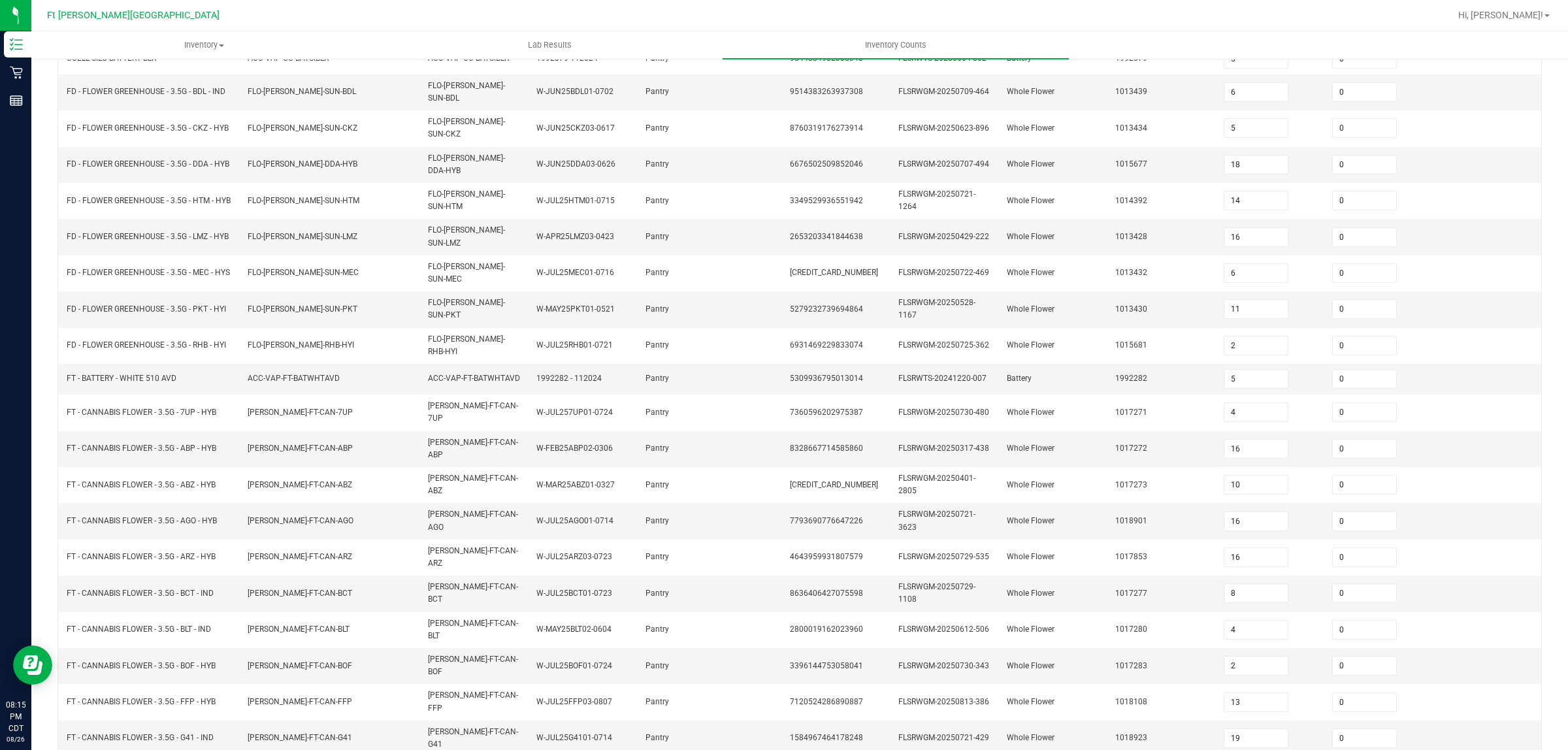
type input "7"
type input "15"
type input "14"
type input "17"
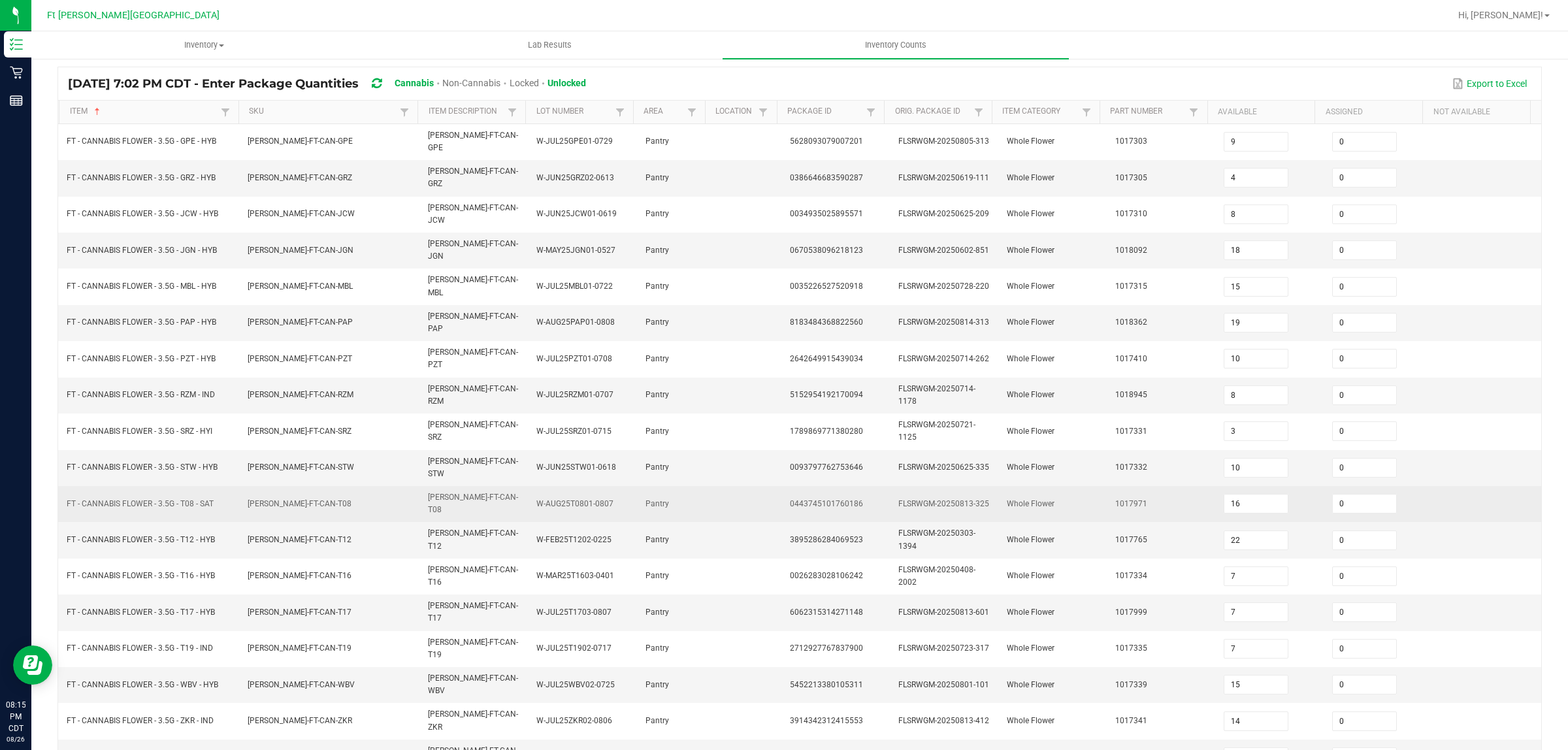
scroll to position [157, 0]
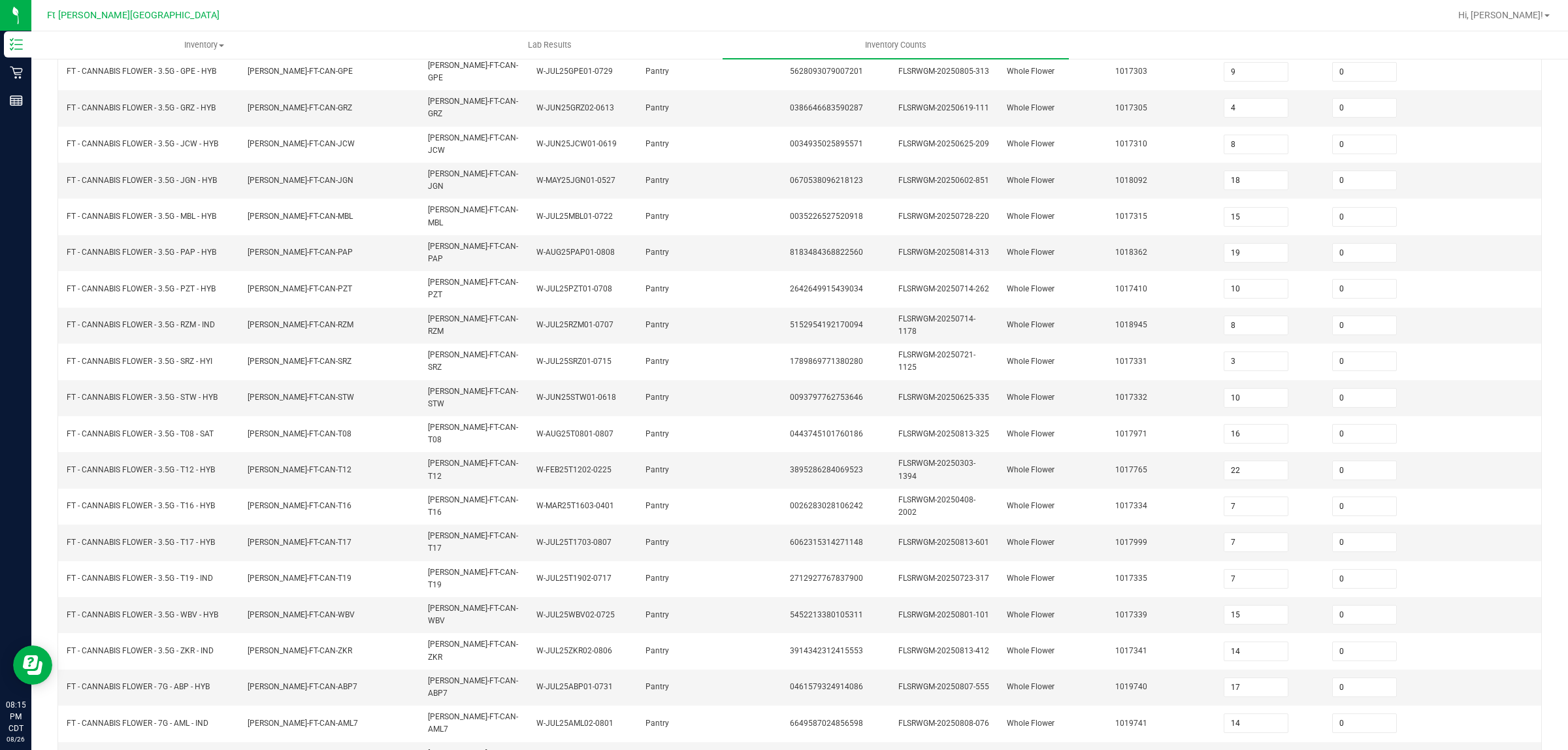
type input "14"
type input "6"
type input "2"
type input "5"
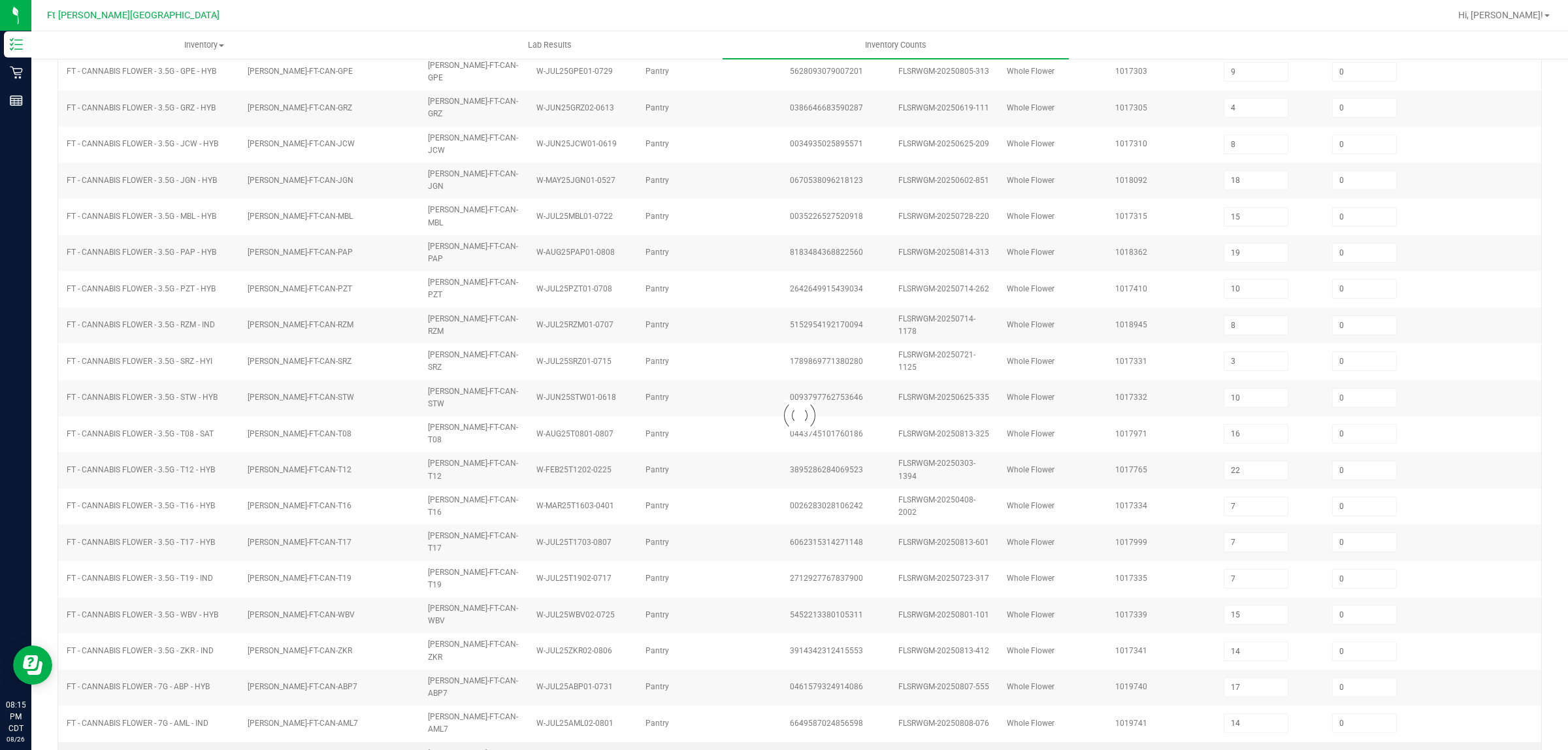
type input "4"
type input "13"
type input "19"
type input "5"
type input "6"
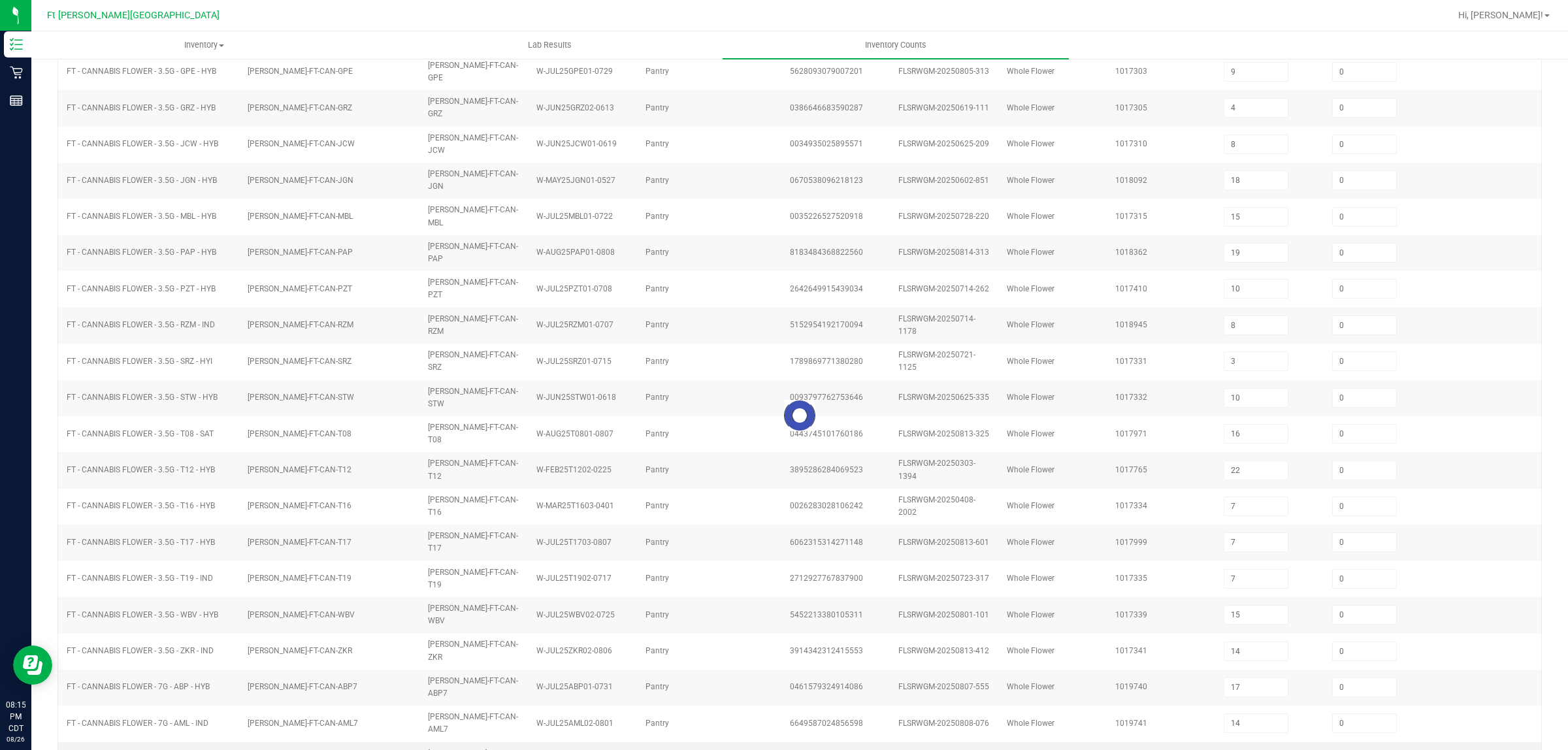
type input "5"
type input "16"
type input "11"
type input "16"
type input "10"
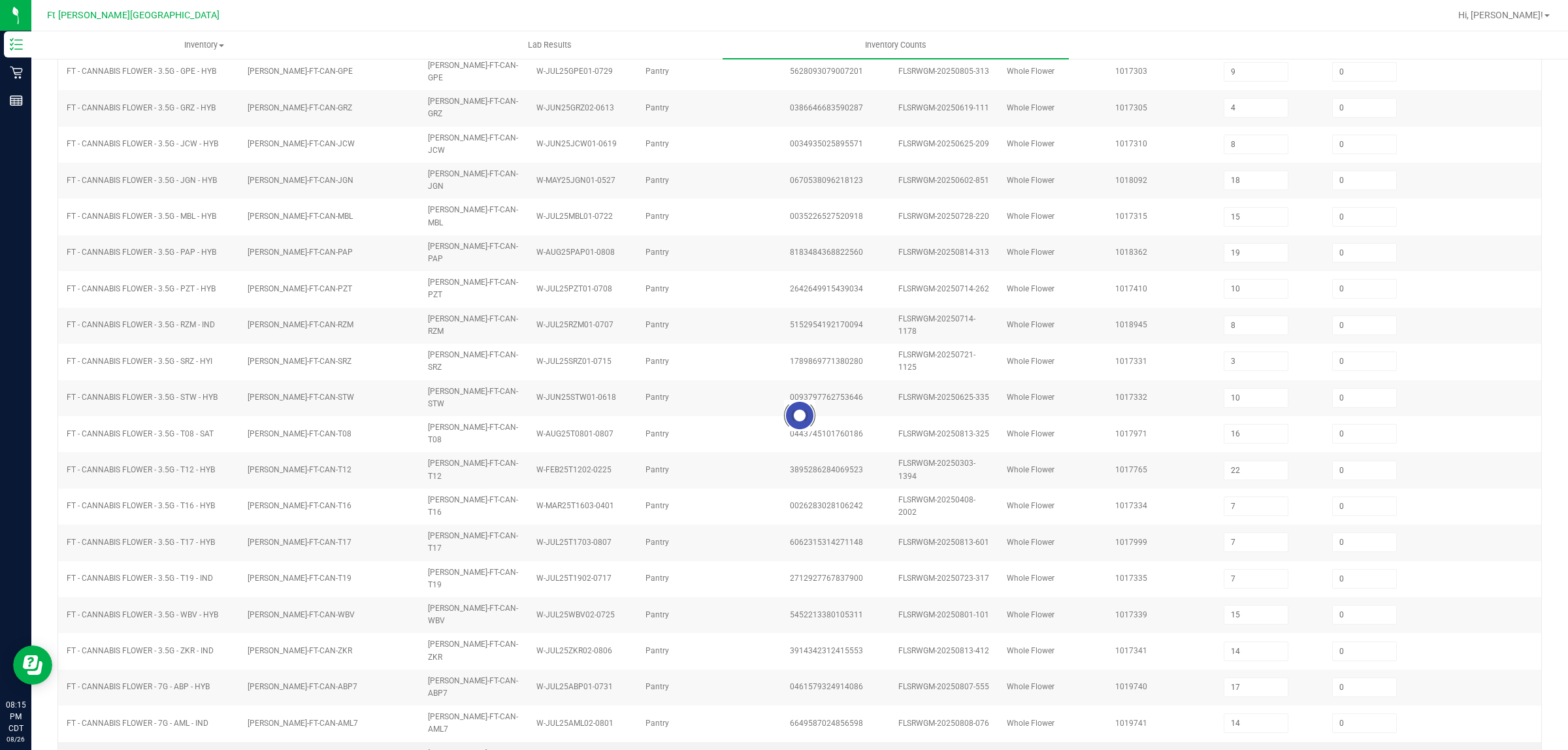
type input "16"
type input "8"
type input "4"
type input "2"
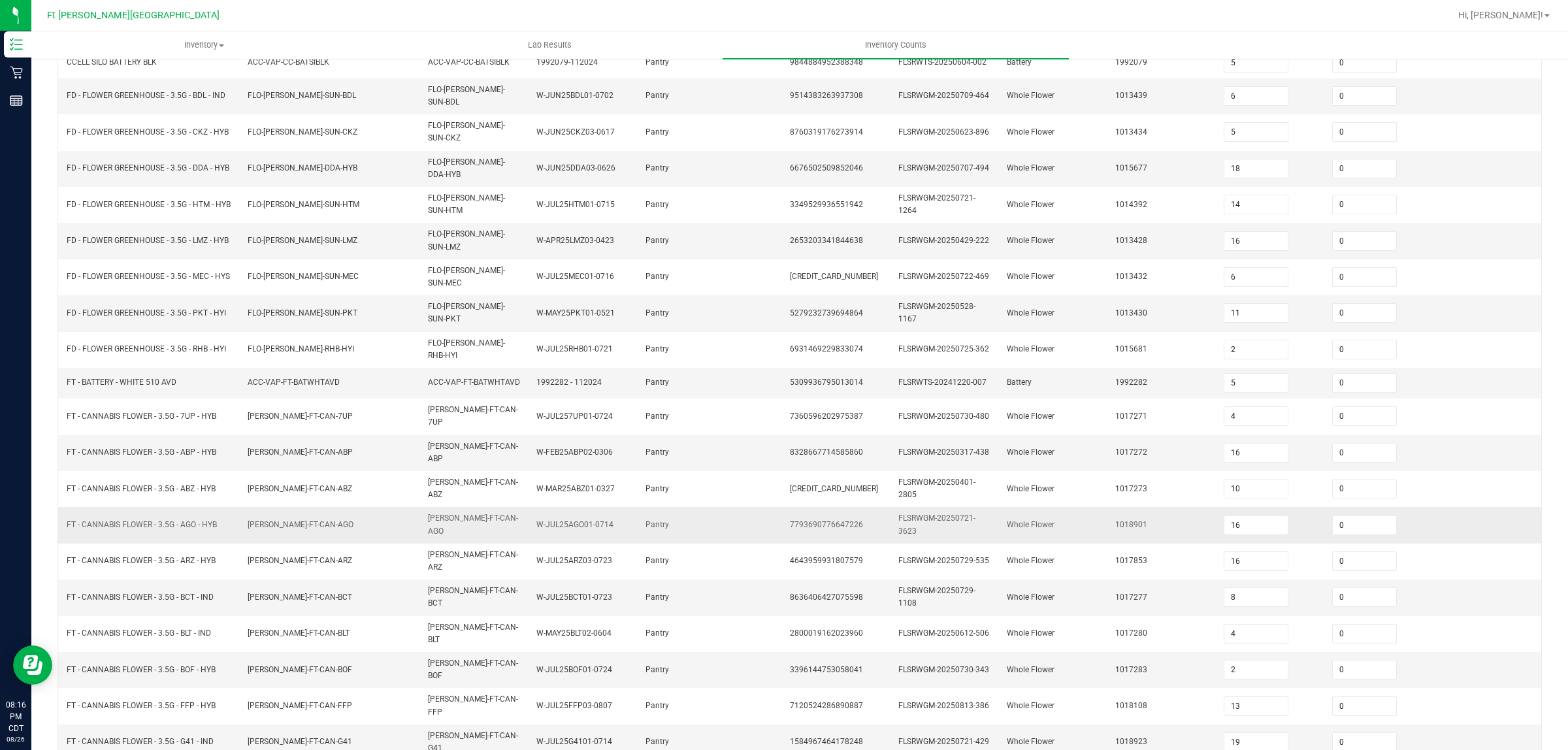
scroll to position [168, 0]
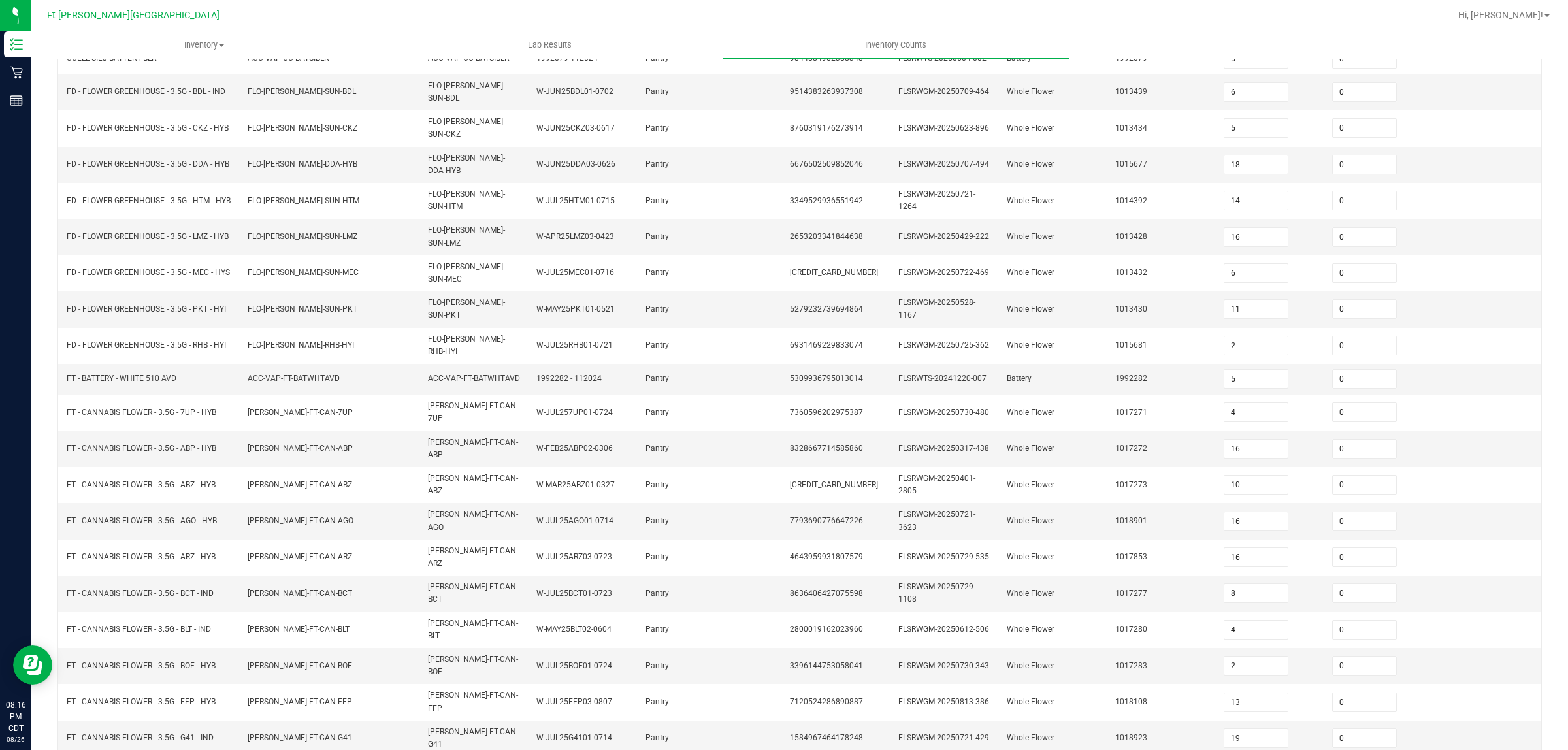
type input "2"
type input "11"
type input "1"
type input "3"
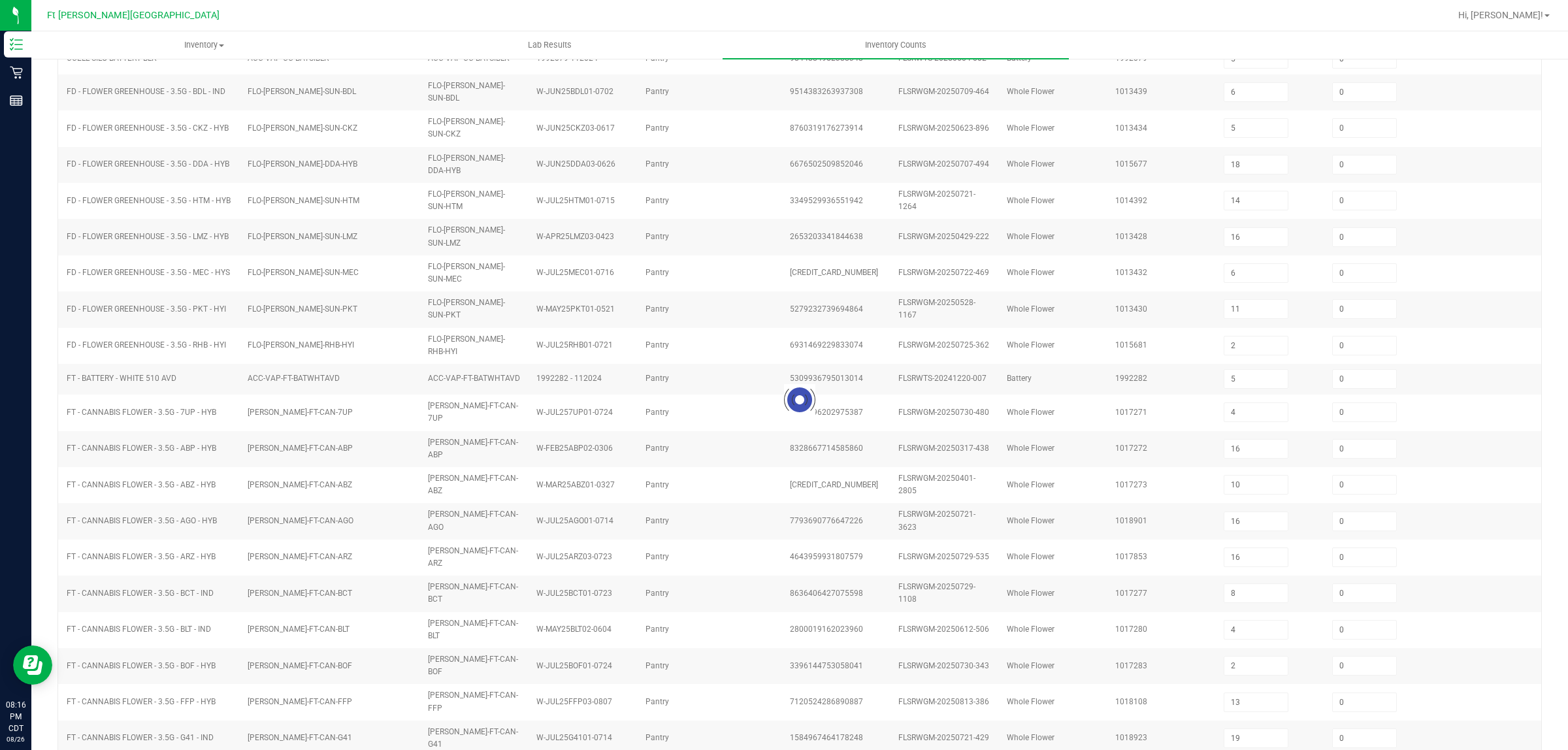
type input "3"
type input "20"
type input "4"
type input "3"
type input "1"
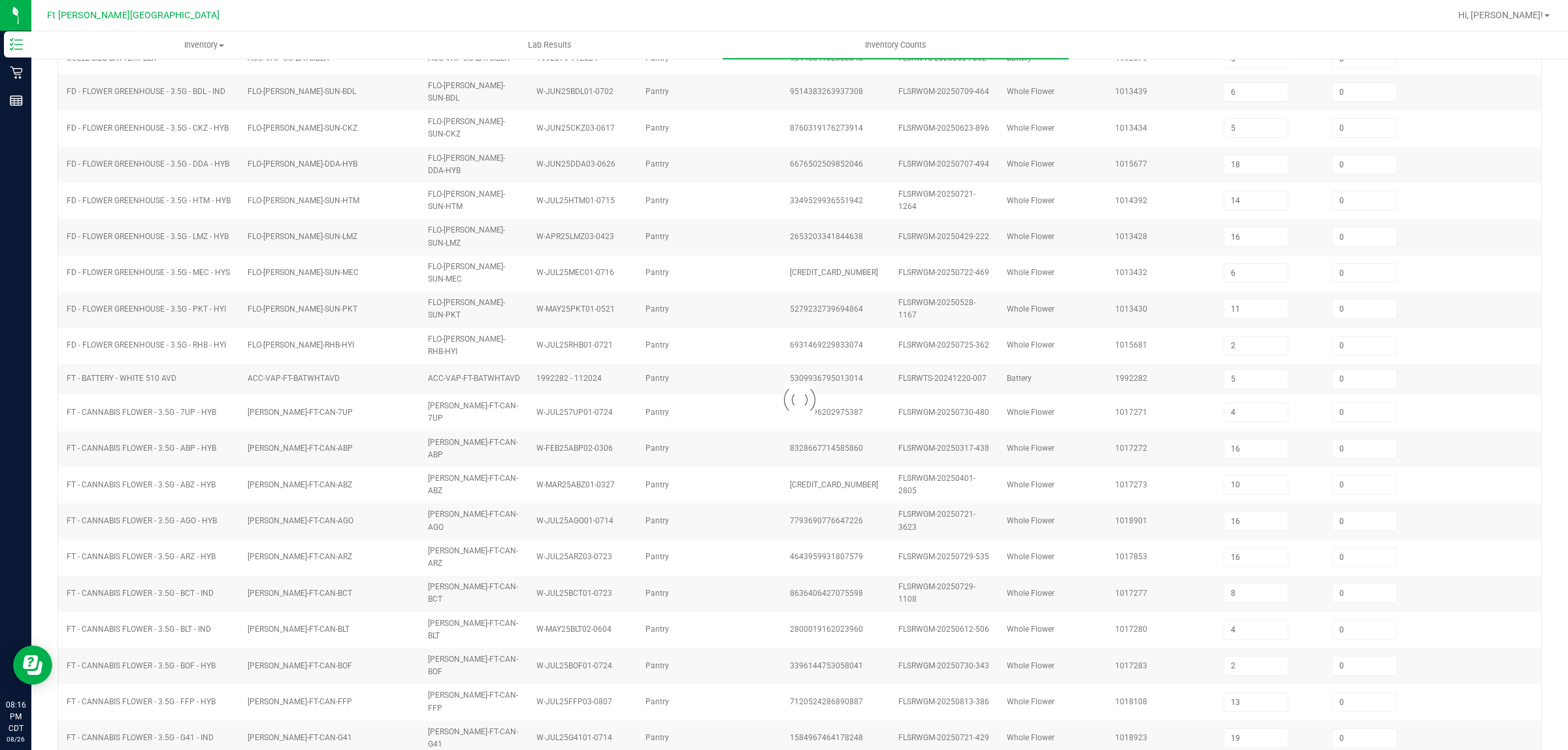
type input "8"
type input "5"
type input "9"
type input "3"
type input "12"
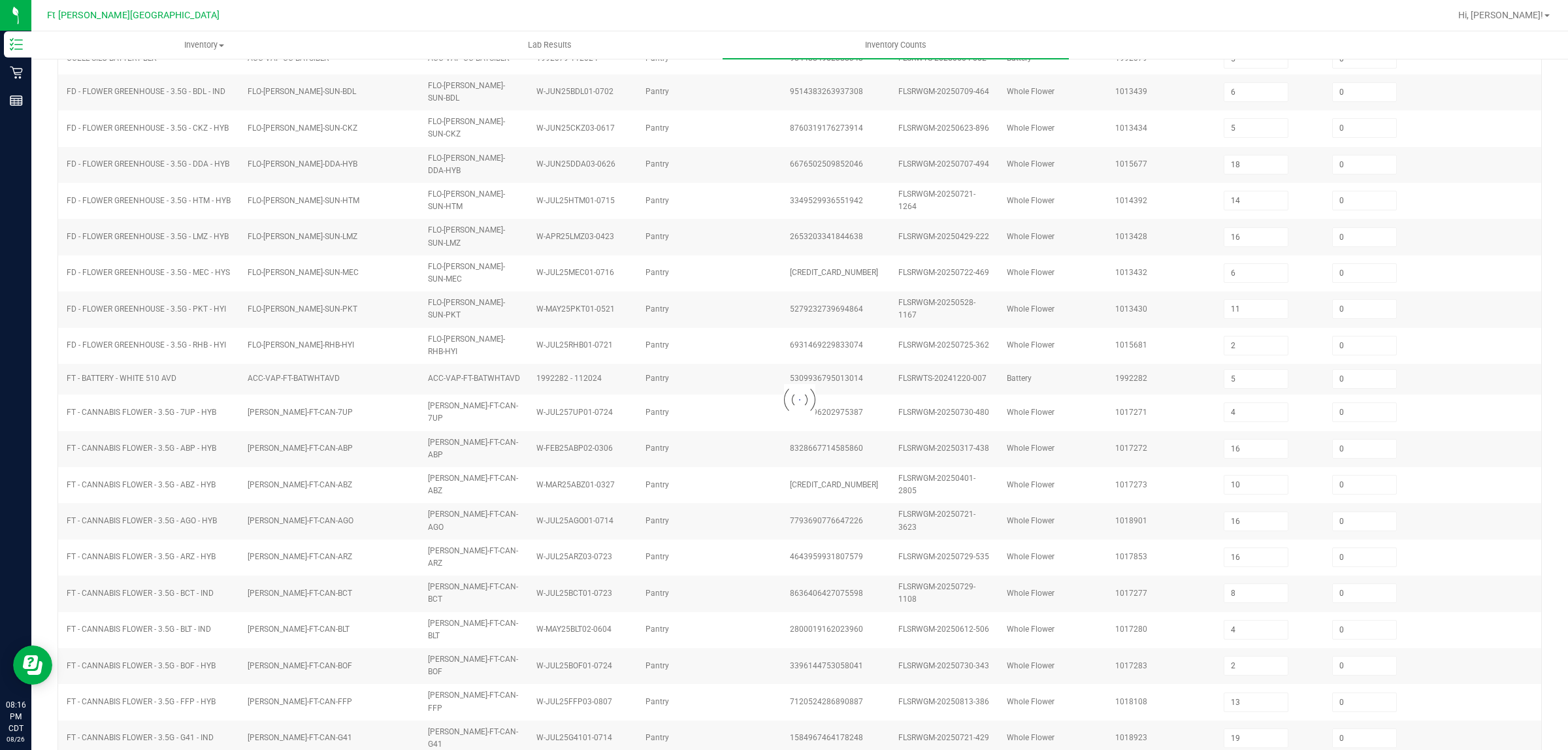
type input "4"
type input "2"
type input "16"
type input "1"
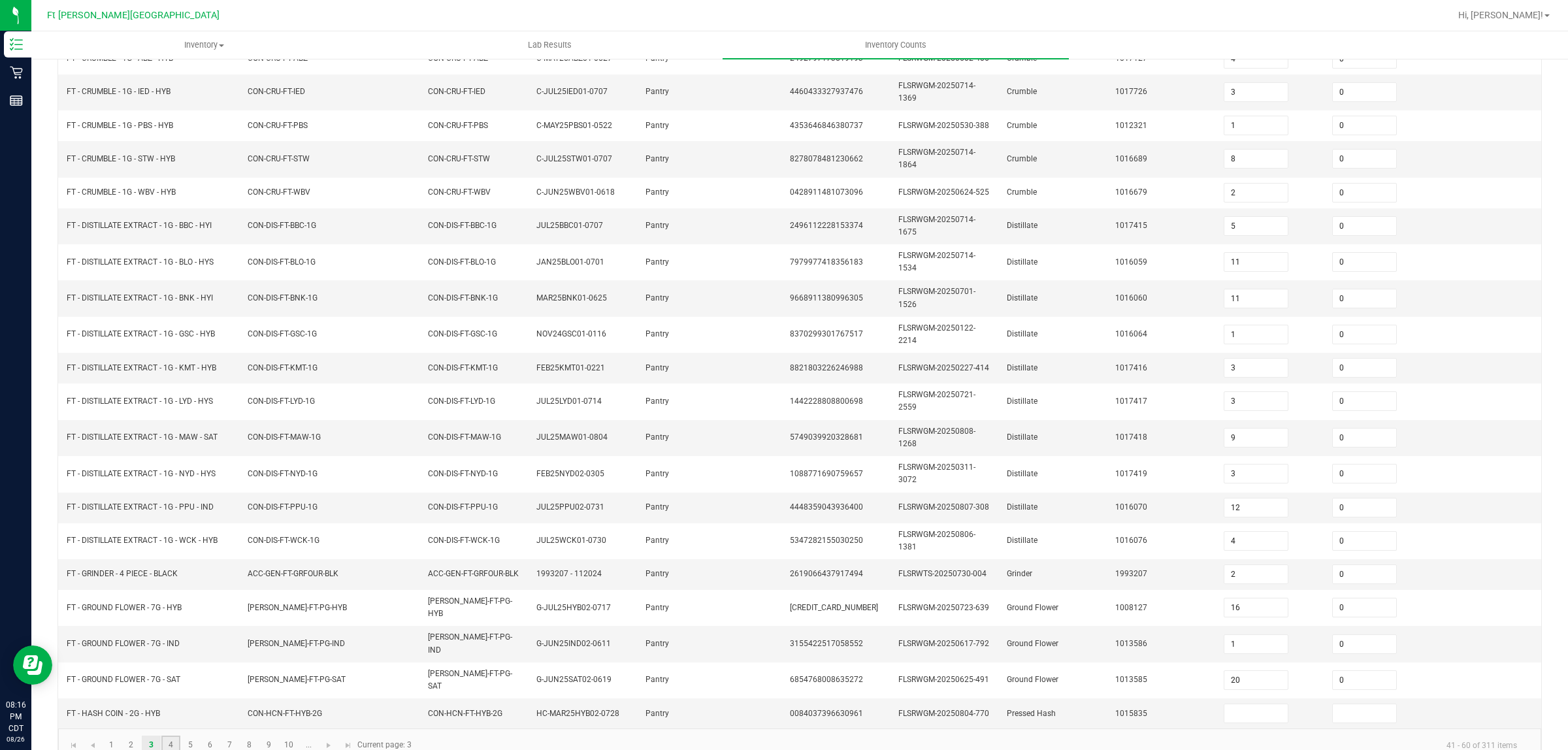
click at [174, 738] on link "4" at bounding box center [171, 745] width 19 height 19
type input "1"
type input "7"
type input "8"
type input "1"
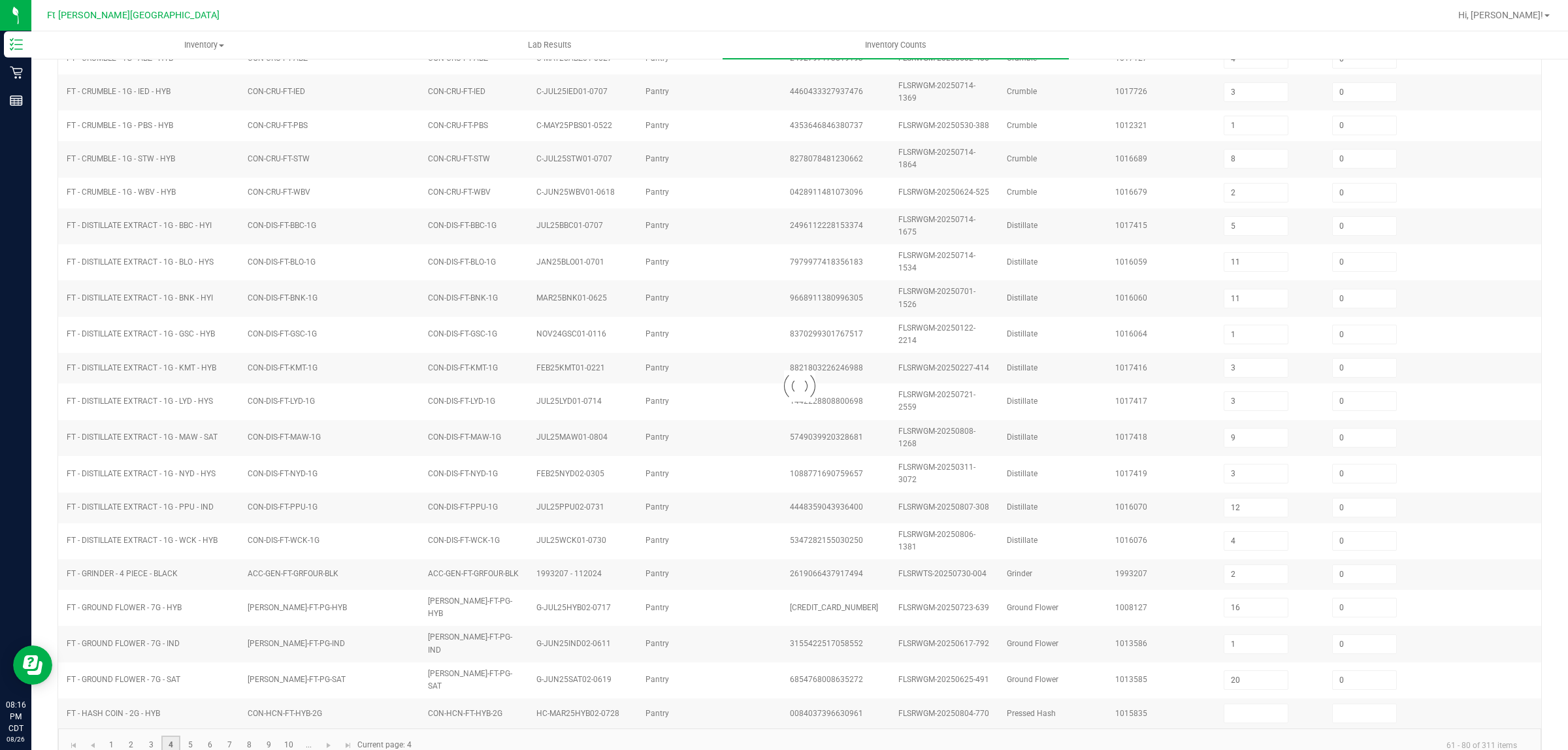
type input "6"
type input "11"
type input "12"
type input "0"
type input "7"
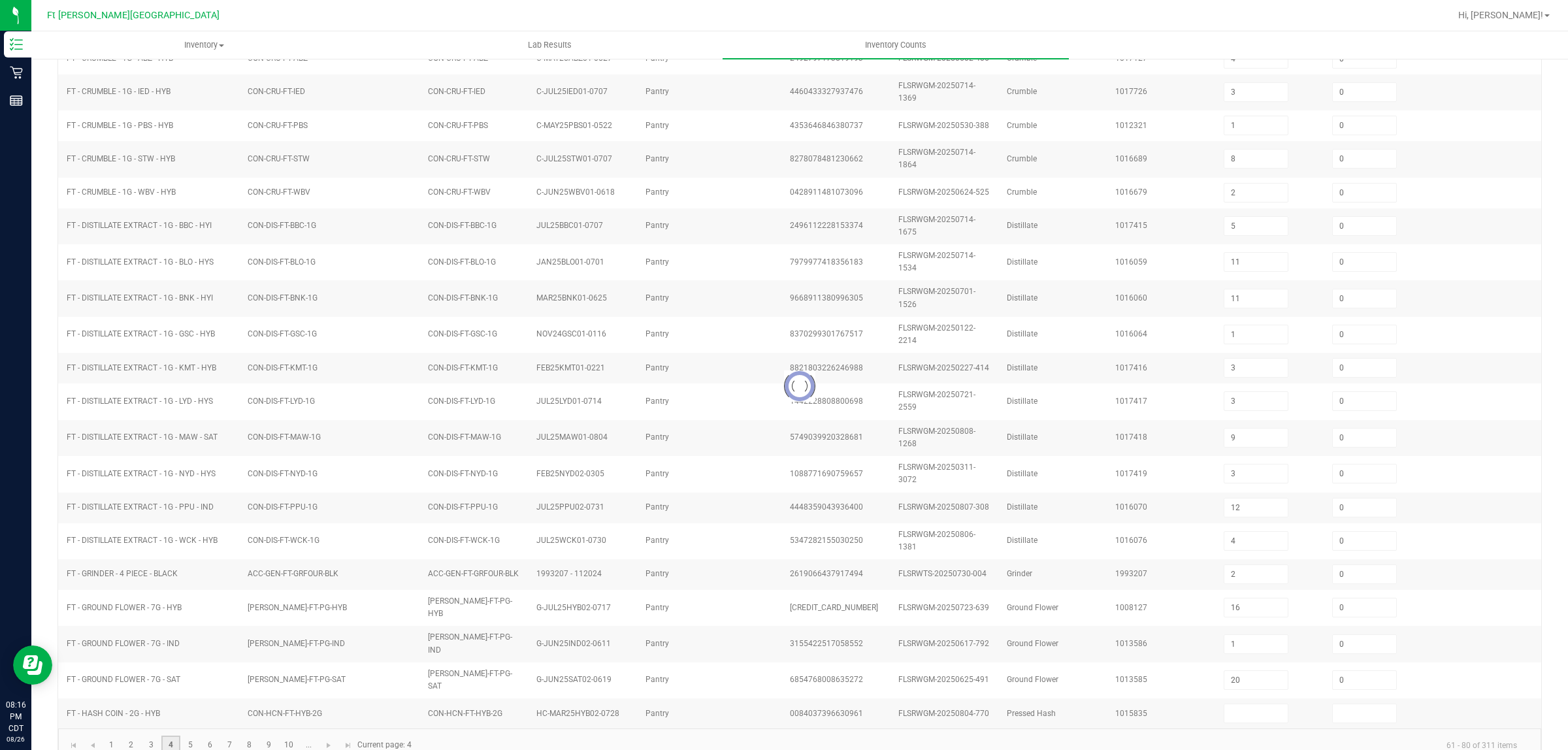
type input "3"
type input "4"
type input "7"
type input "3"
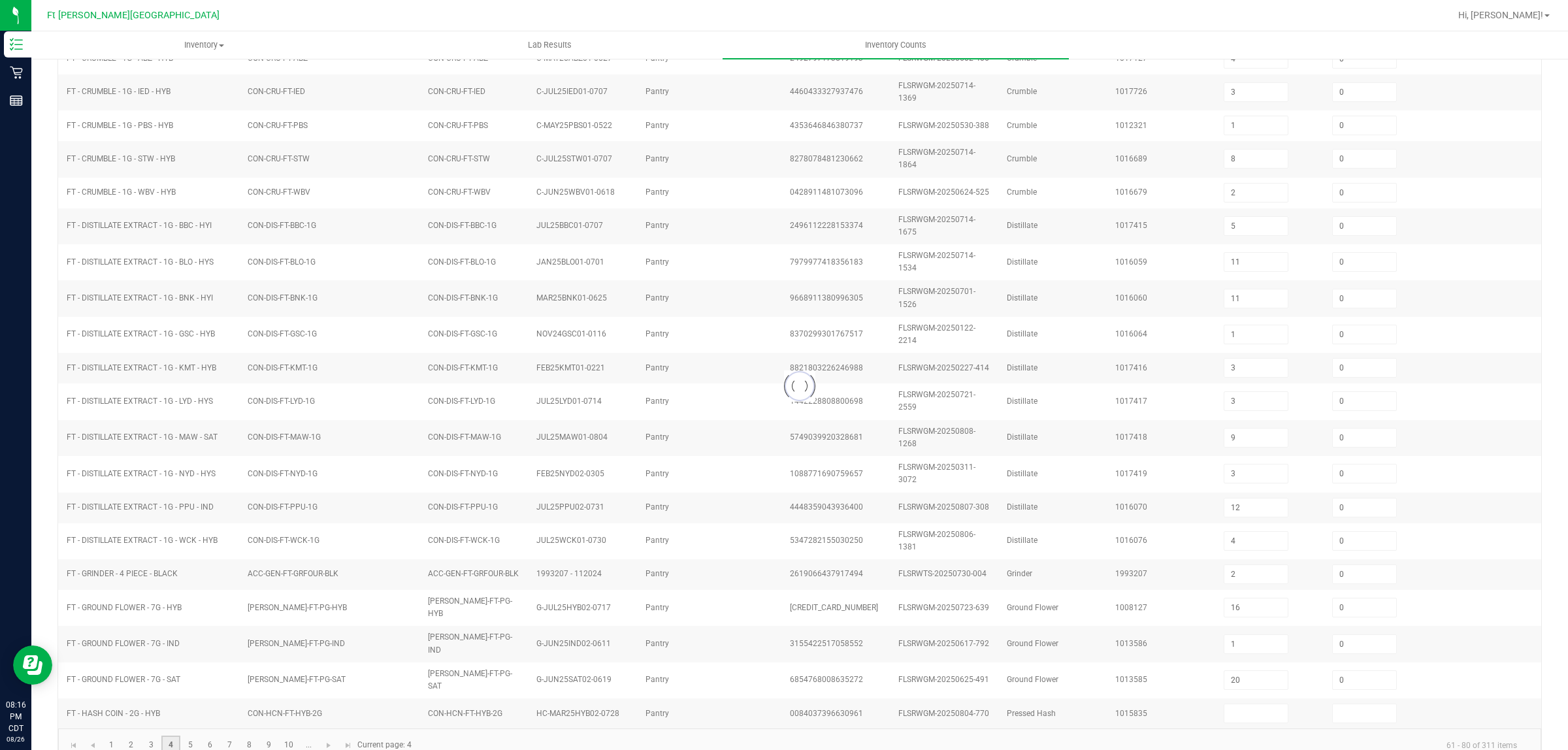
type input "15"
type input "7"
type input "15"
type input "16"
type input "2"
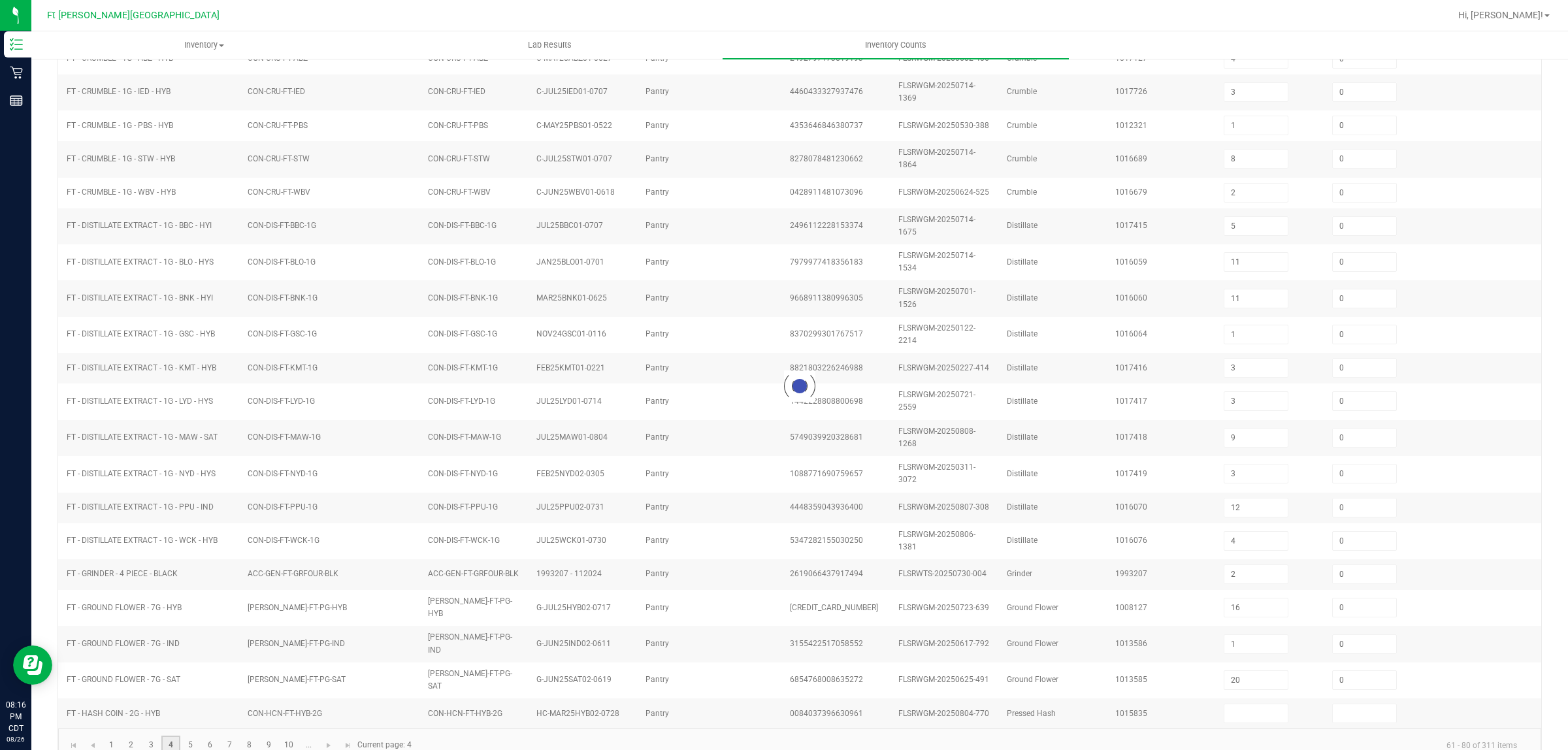
type input "23"
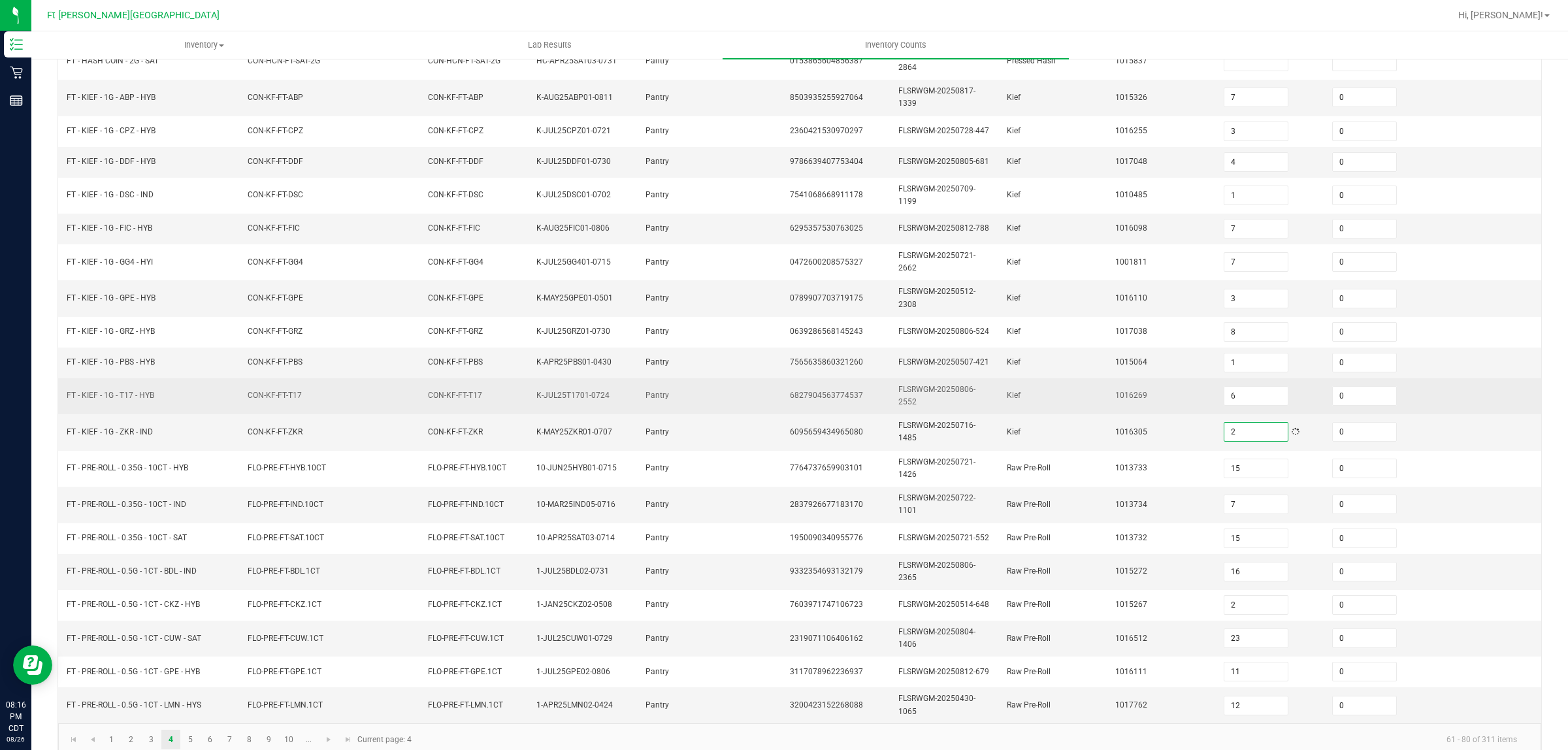
type input "2"
click at [781, 414] on td "1016269" at bounding box center [1161, 396] width 108 height 36
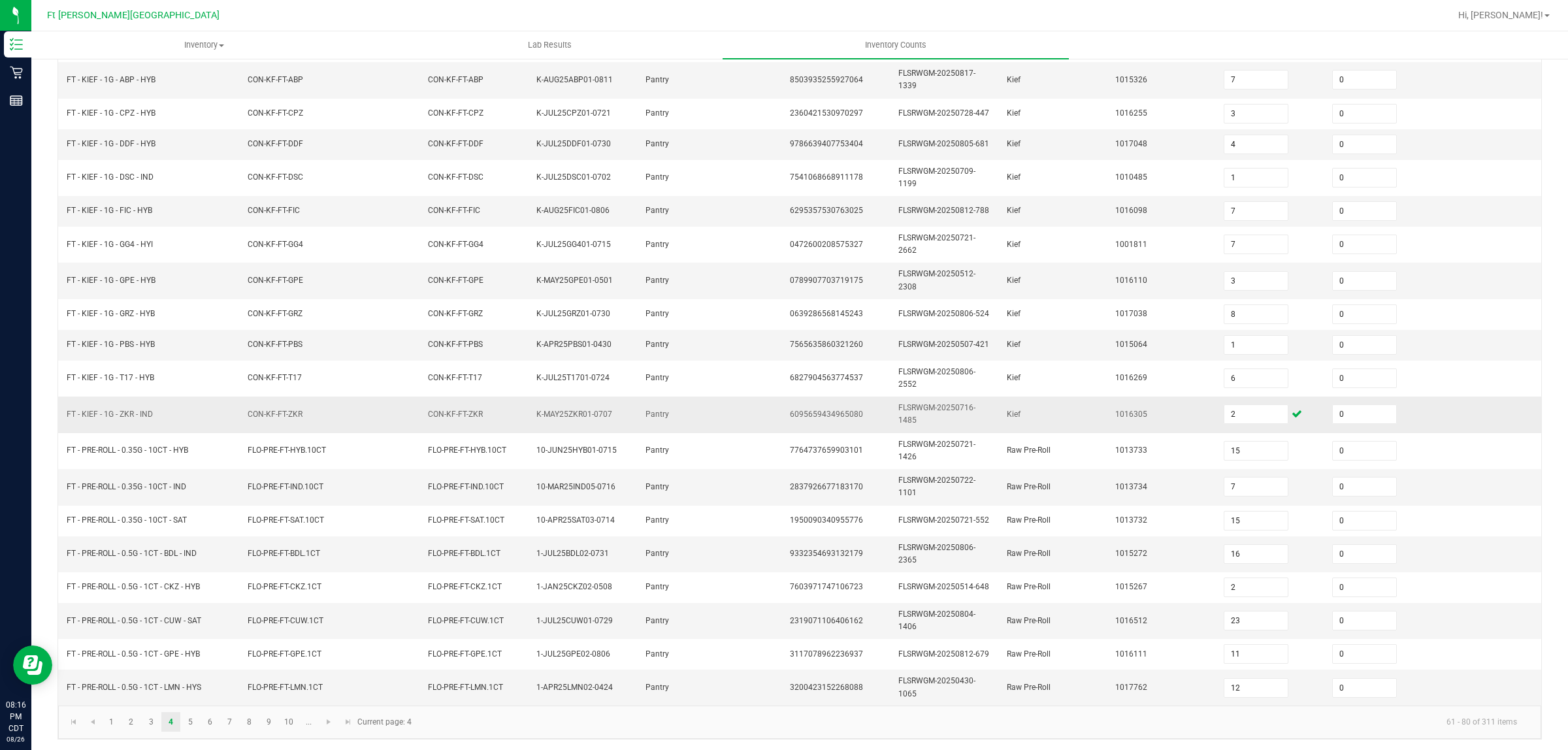
scroll to position [194, 0]
type input "11"
click at [781, 725] on kendo-pager-info "61 - 80 of 311 items" at bounding box center [973, 720] width 1108 height 22
click at [191, 717] on link "5" at bounding box center [190, 718] width 19 height 19
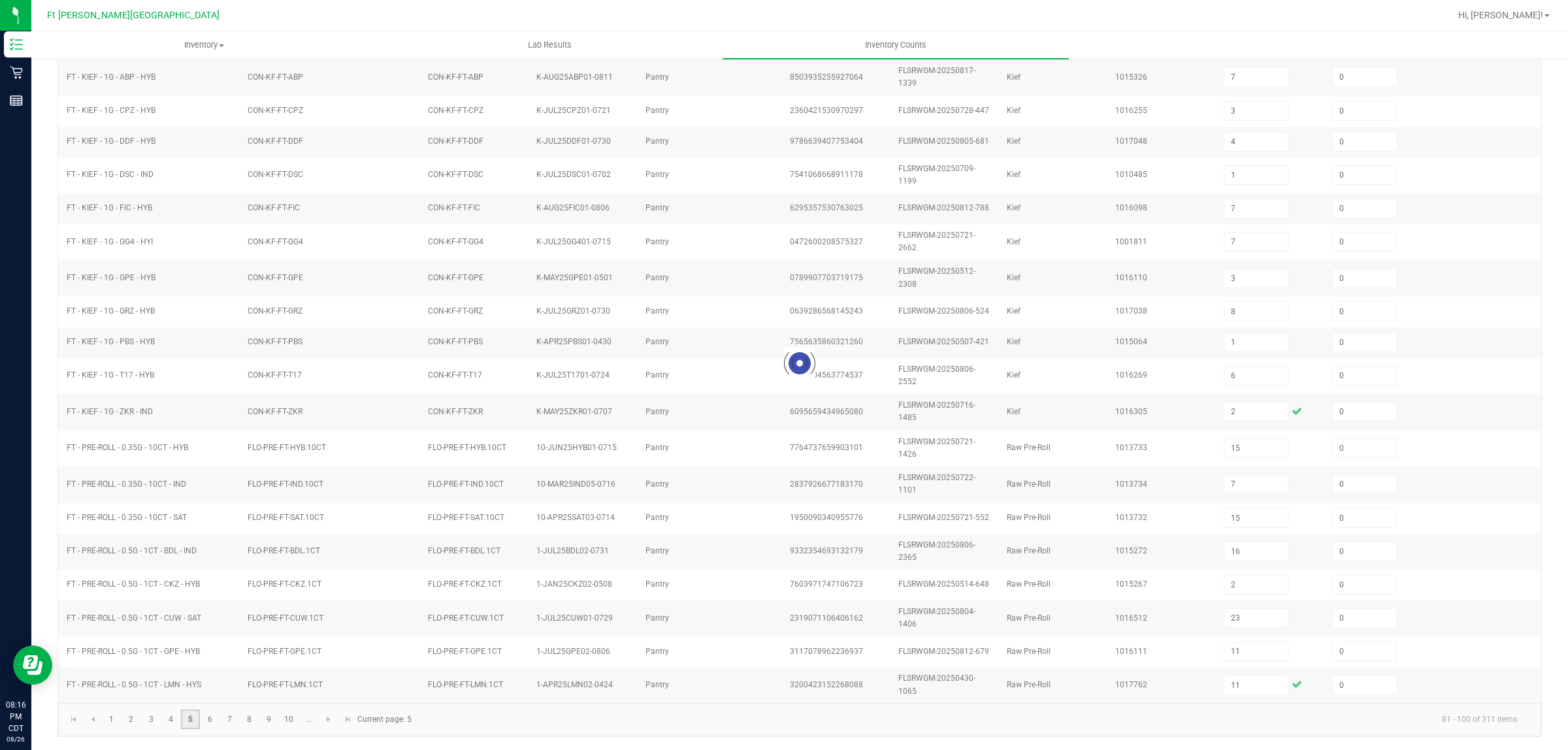
type input "25"
type input "9"
type input "3"
type input "4"
type input "8"
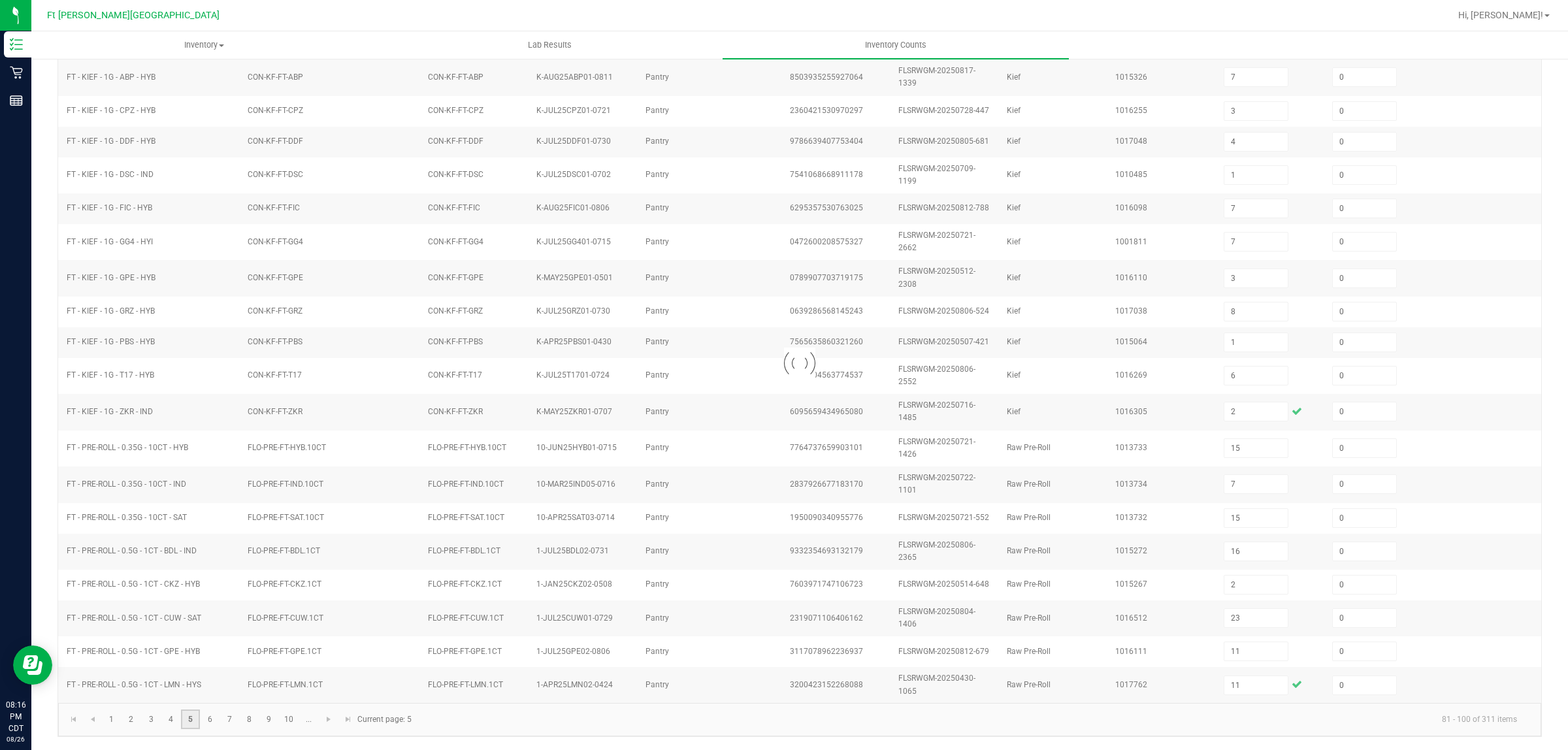
type input "9"
type input "6"
type input "21"
type input "0"
type input "23"
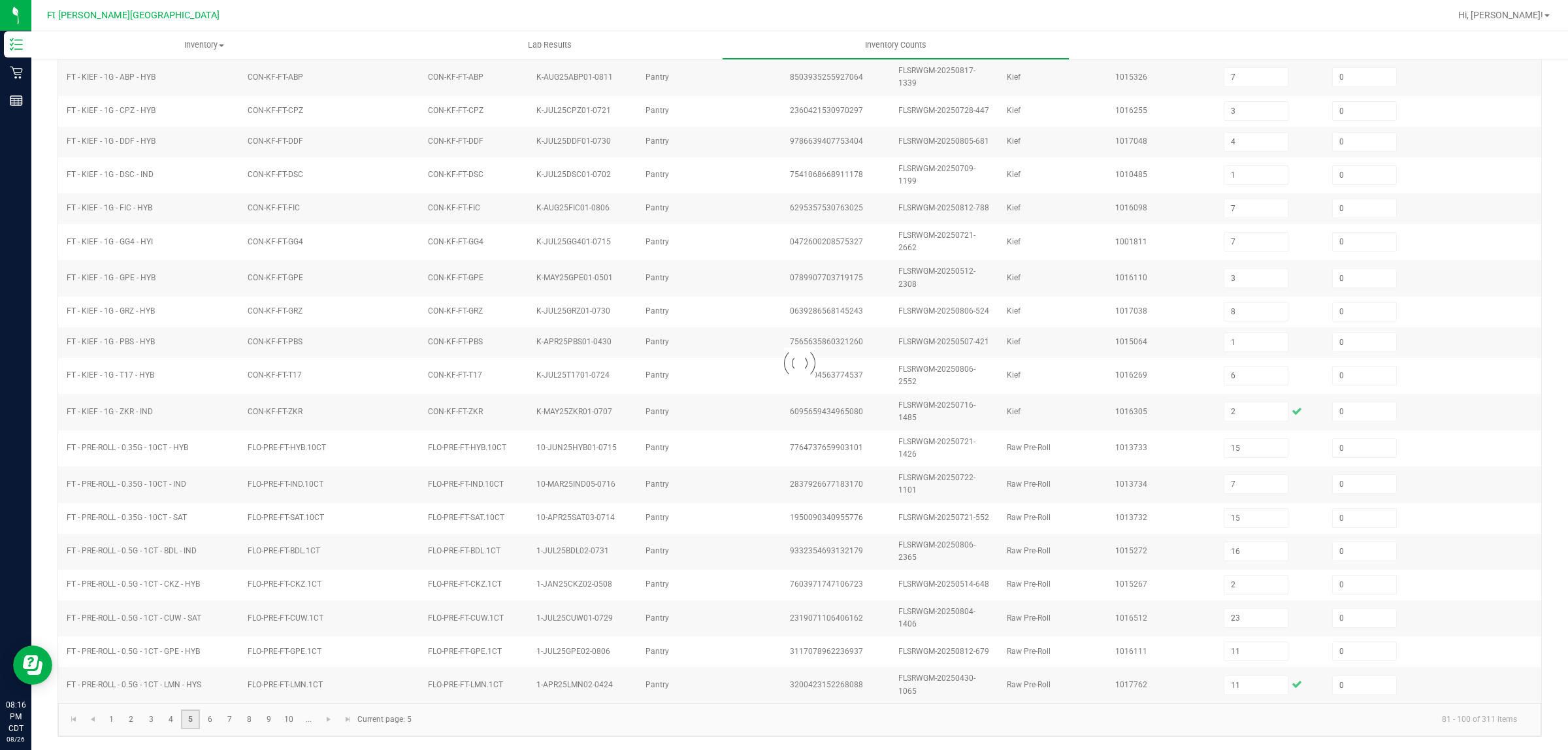
type input "4"
type input "23"
type input "19"
type input "10"
type input "9"
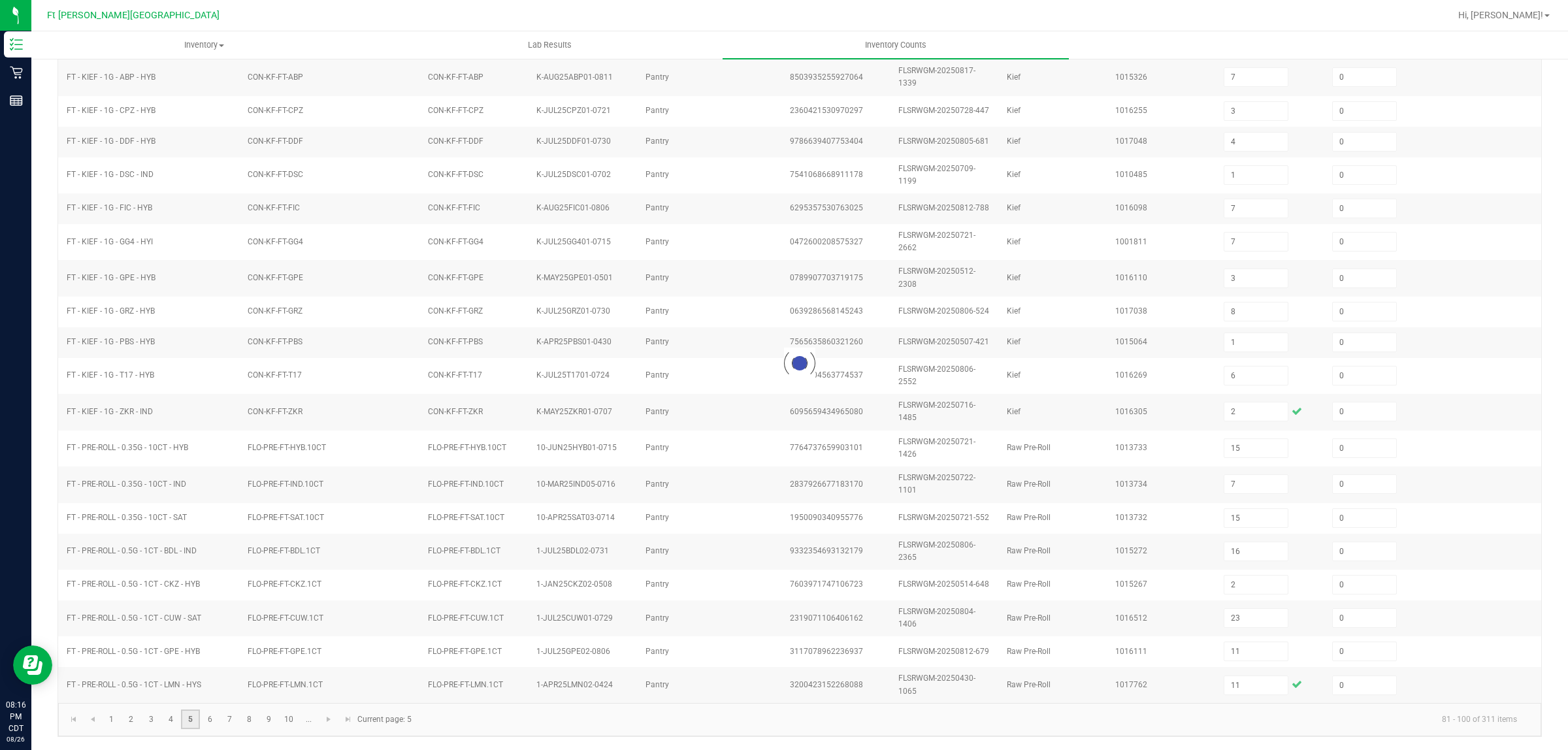
type input "3"
type input "9"
type input "10"
type input "8"
type input "4"
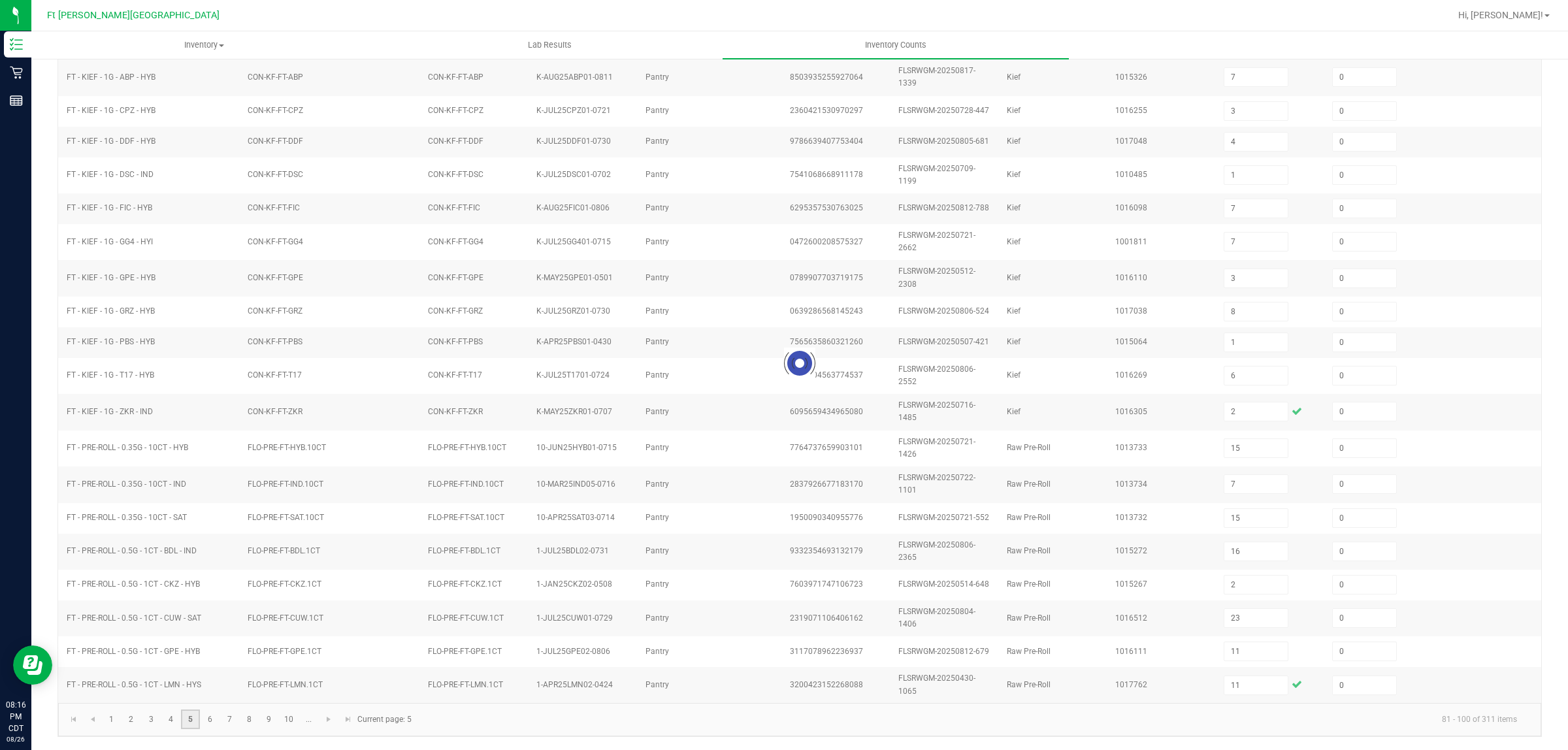
type input "7"
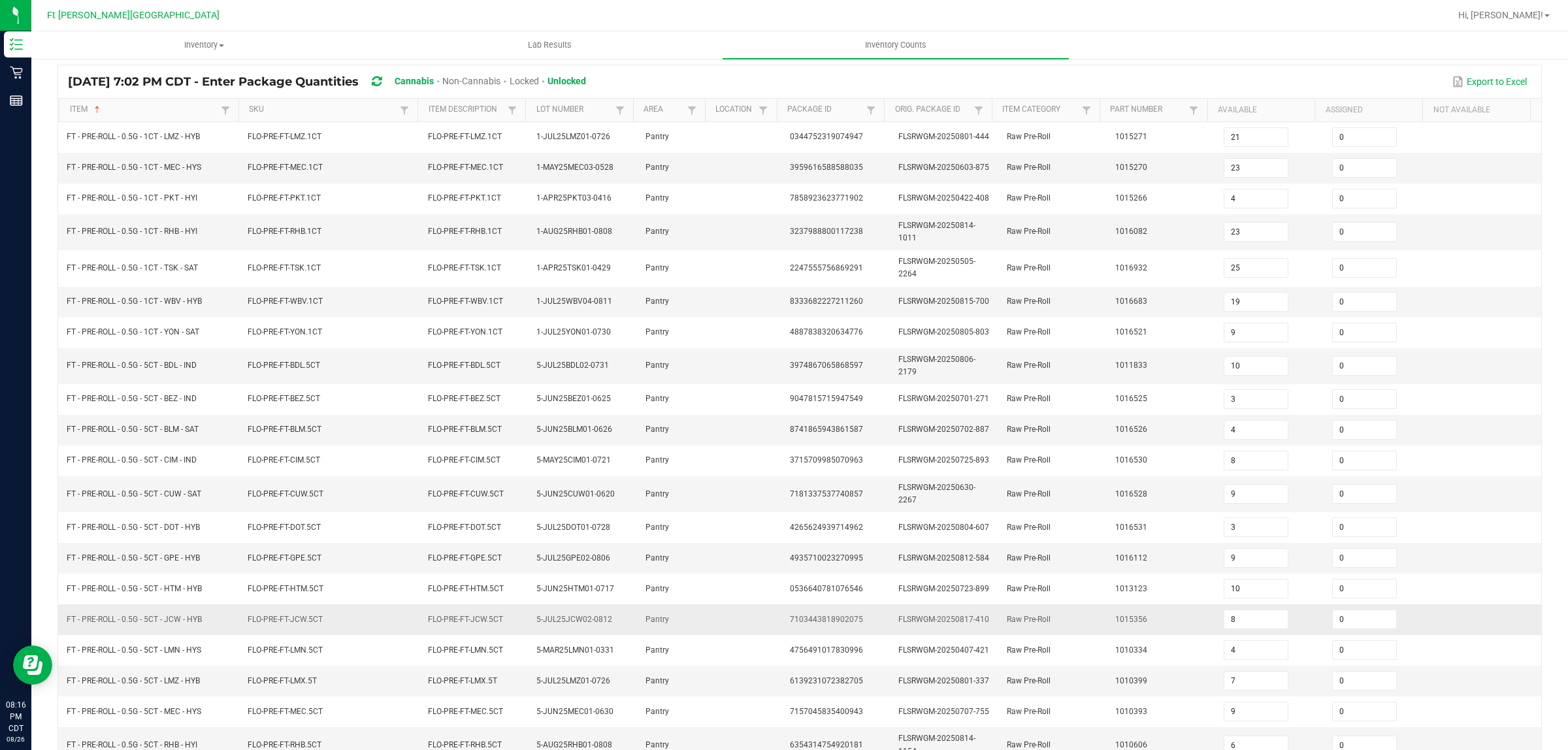
scroll to position [157, 0]
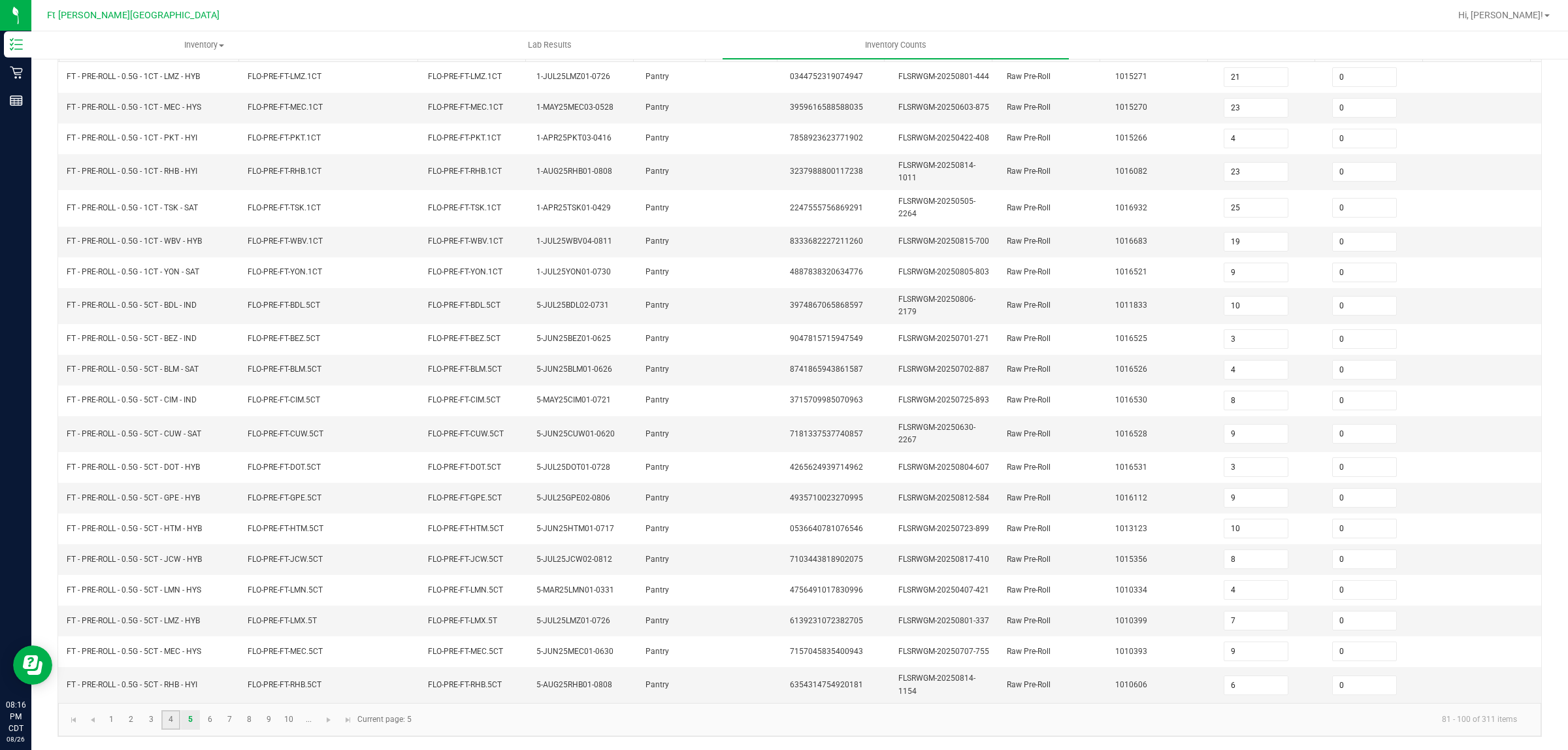
click at [173, 722] on link "4" at bounding box center [171, 719] width 19 height 19
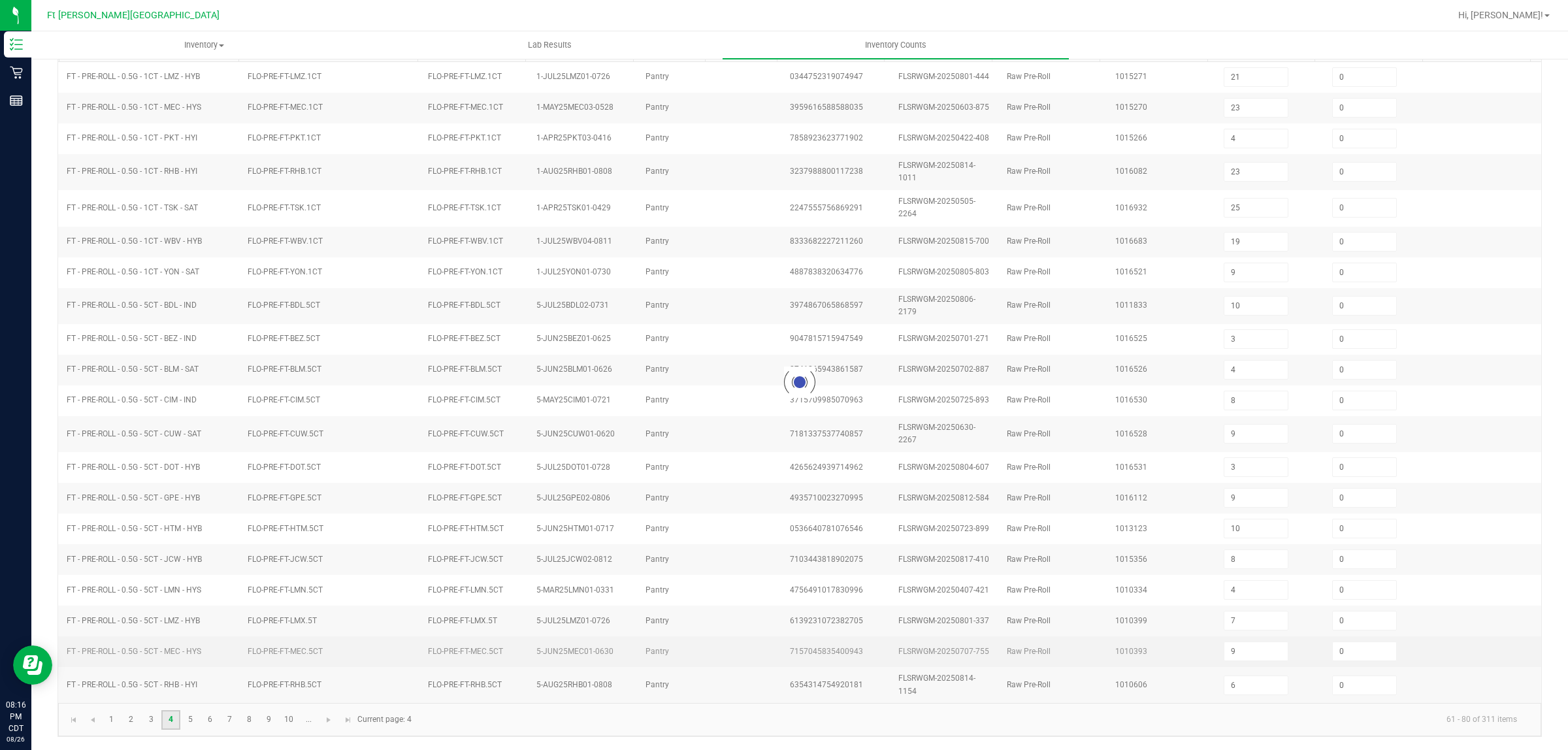
type input "1"
type input "7"
type input "8"
type input "1"
type input "6"
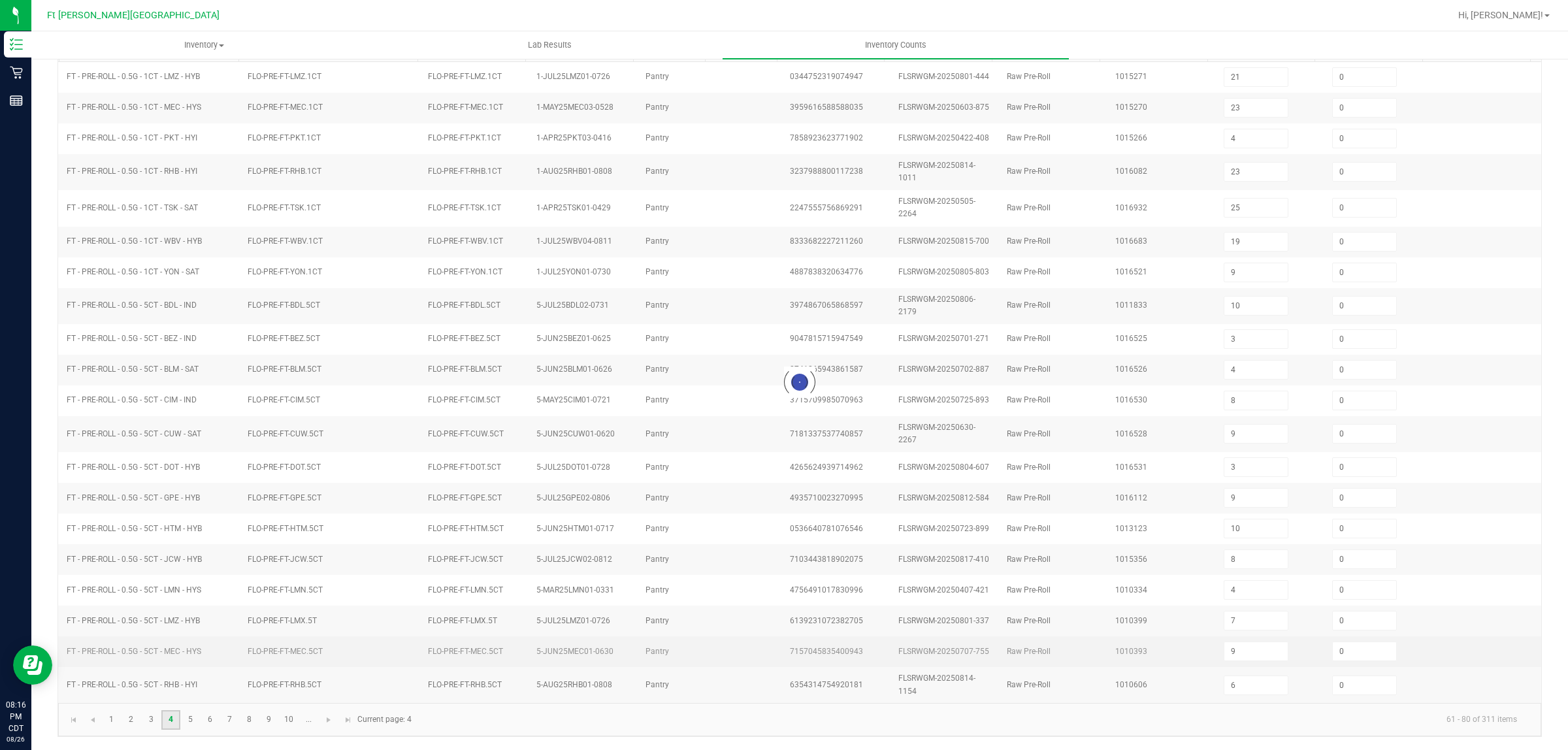
type input "11"
type input "7"
type input "3"
type input "4"
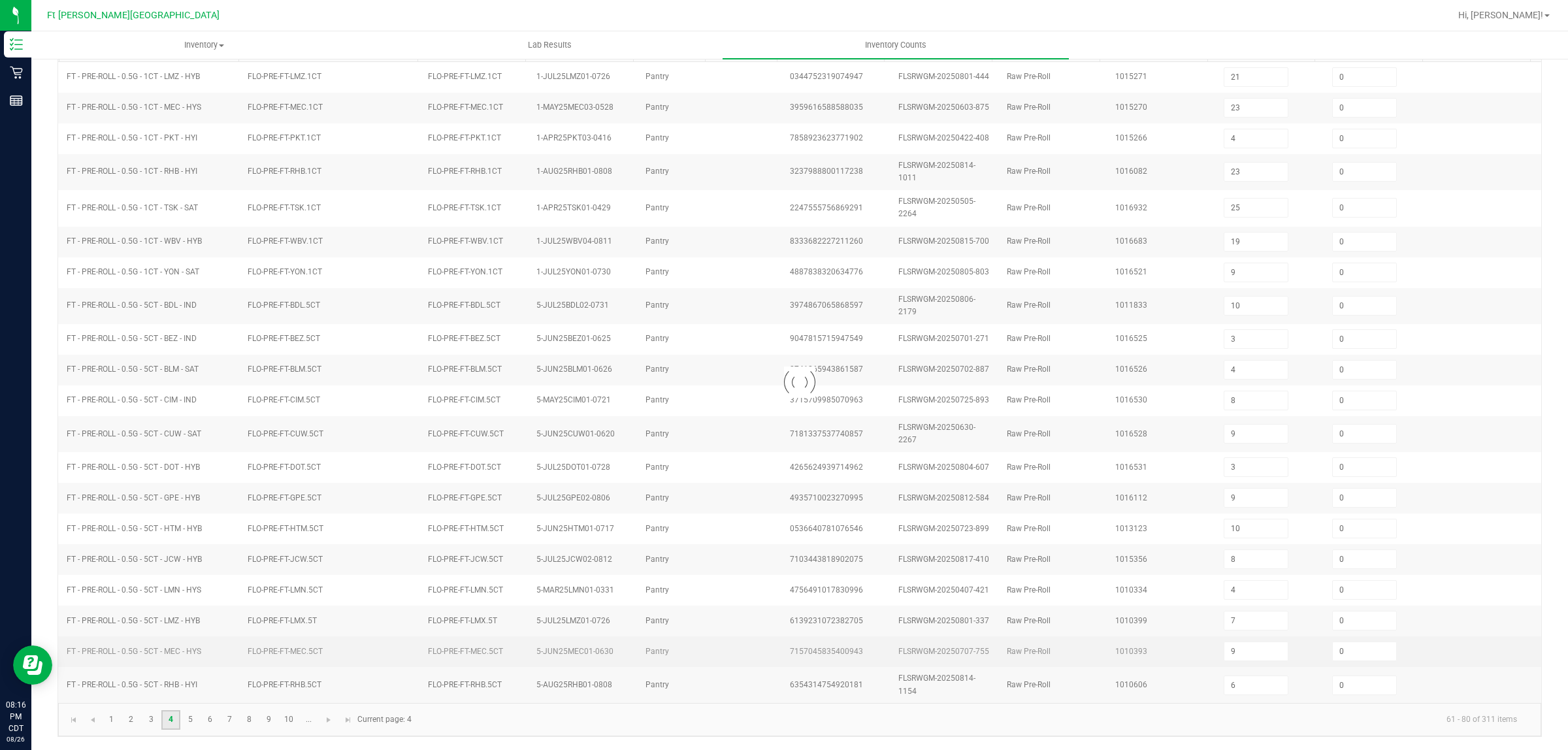
type input "7"
type input "3"
type input "2"
type input "15"
type input "7"
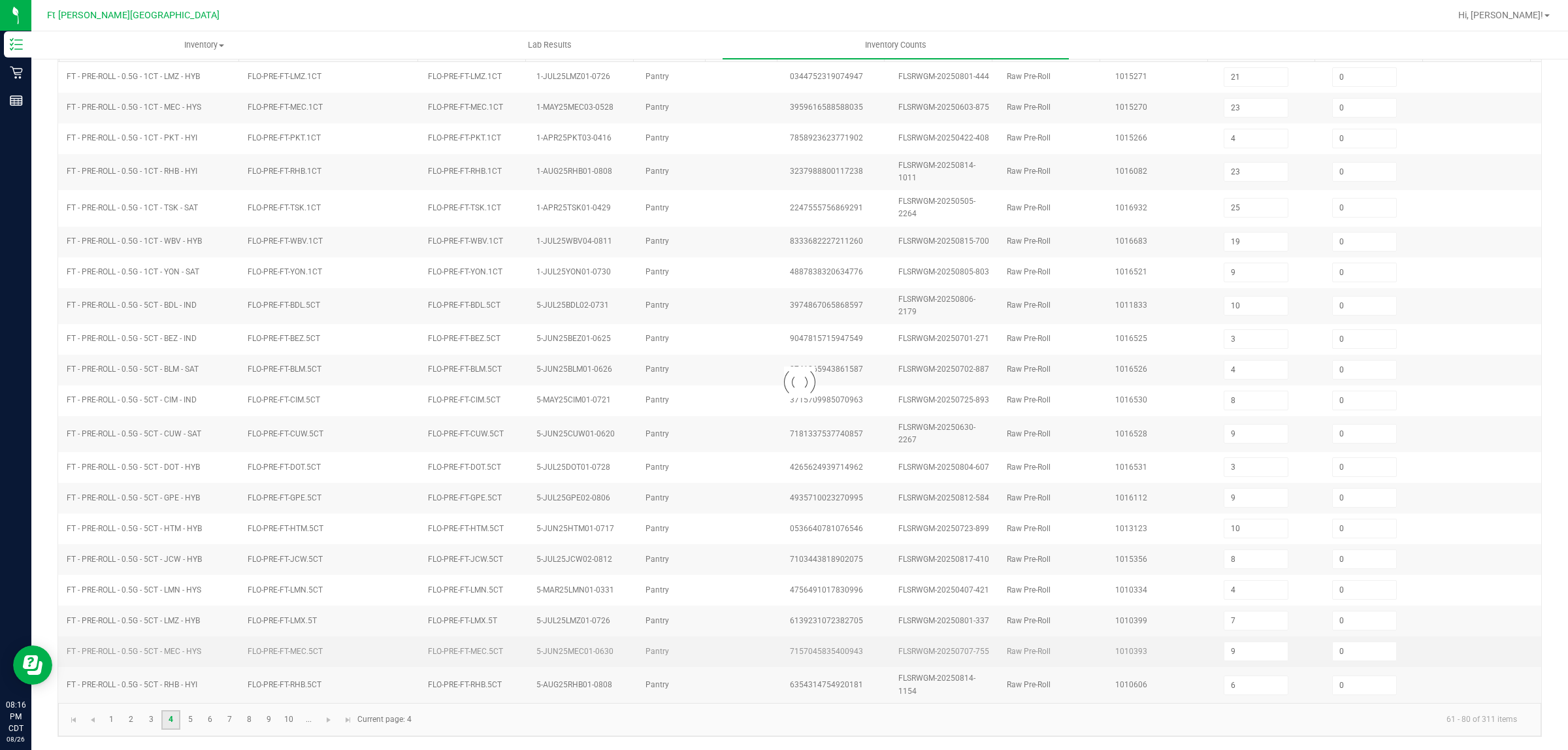
type input "15"
type input "16"
type input "2"
type input "23"
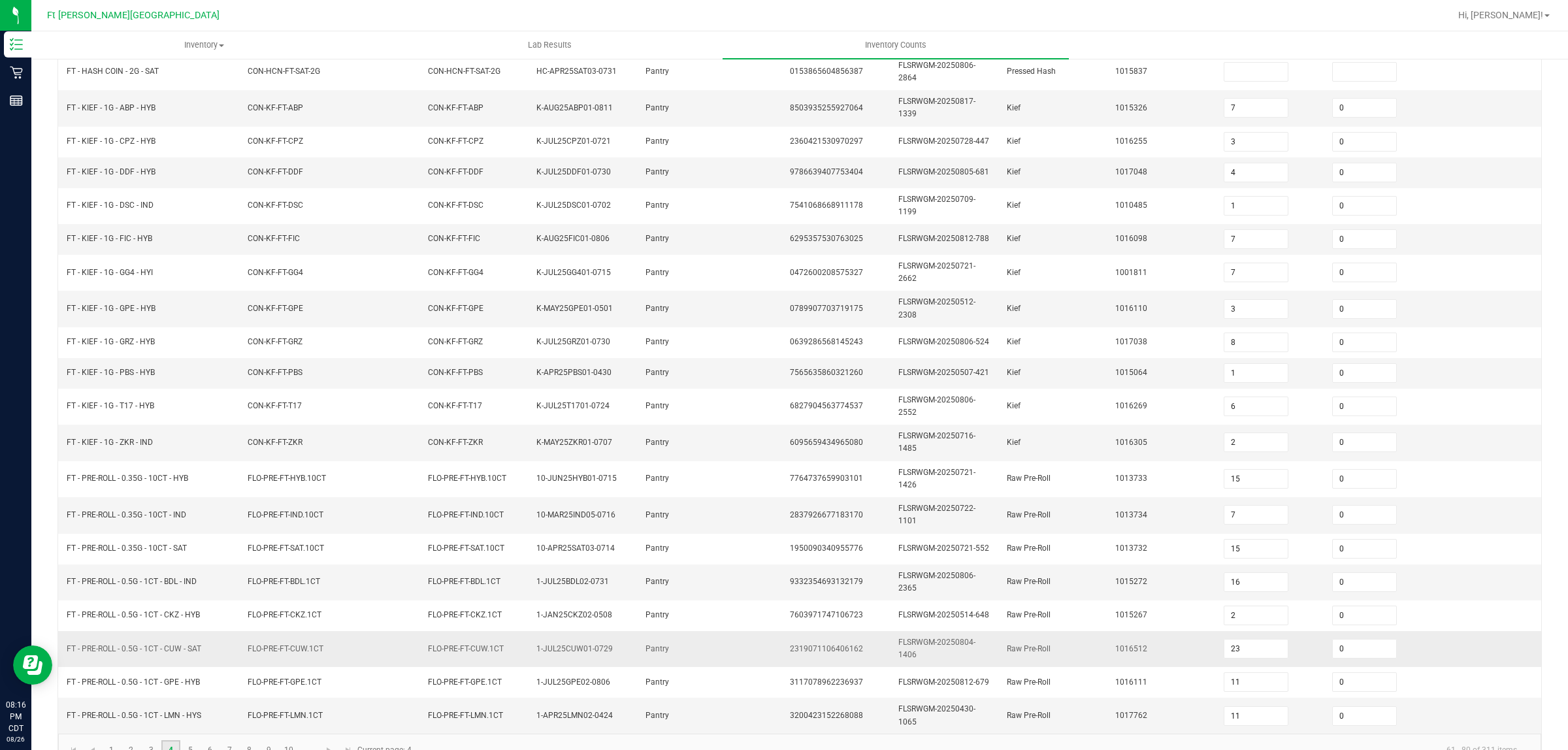
scroll to position [194, 0]
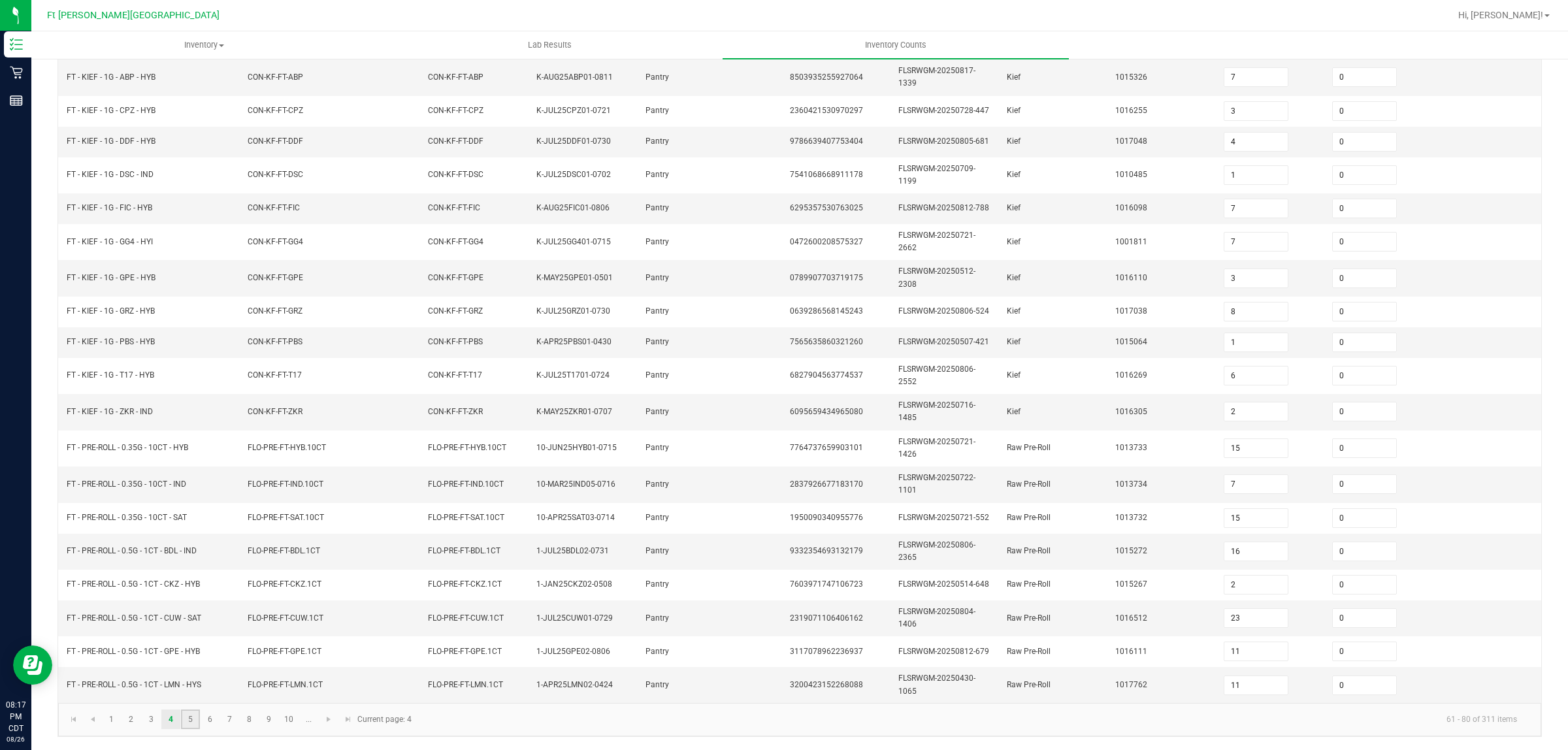
click at [185, 723] on link "5" at bounding box center [190, 718] width 19 height 19
type input "25"
type input "9"
type input "3"
type input "4"
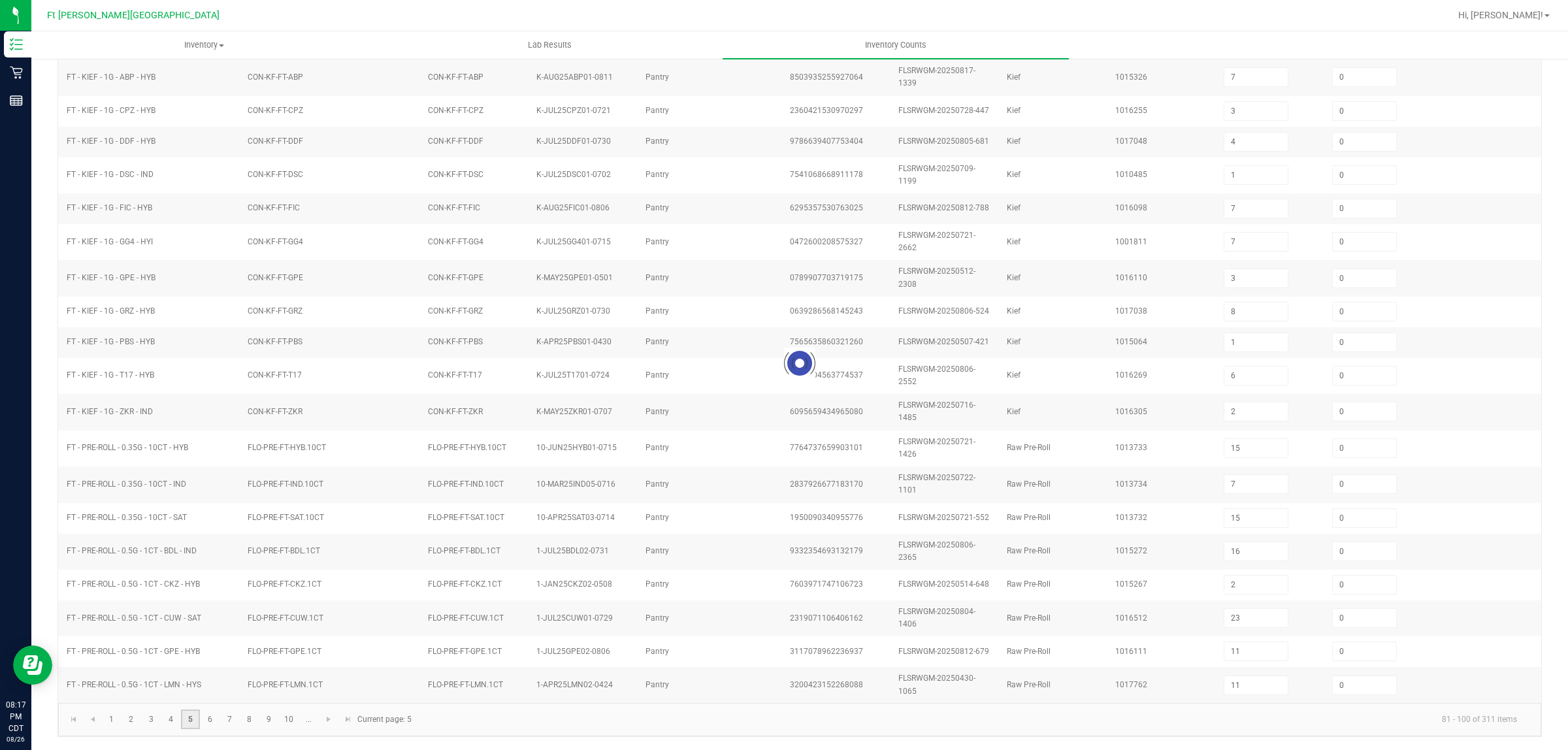
type input "8"
type input "9"
type input "6"
type input "21"
type input "0"
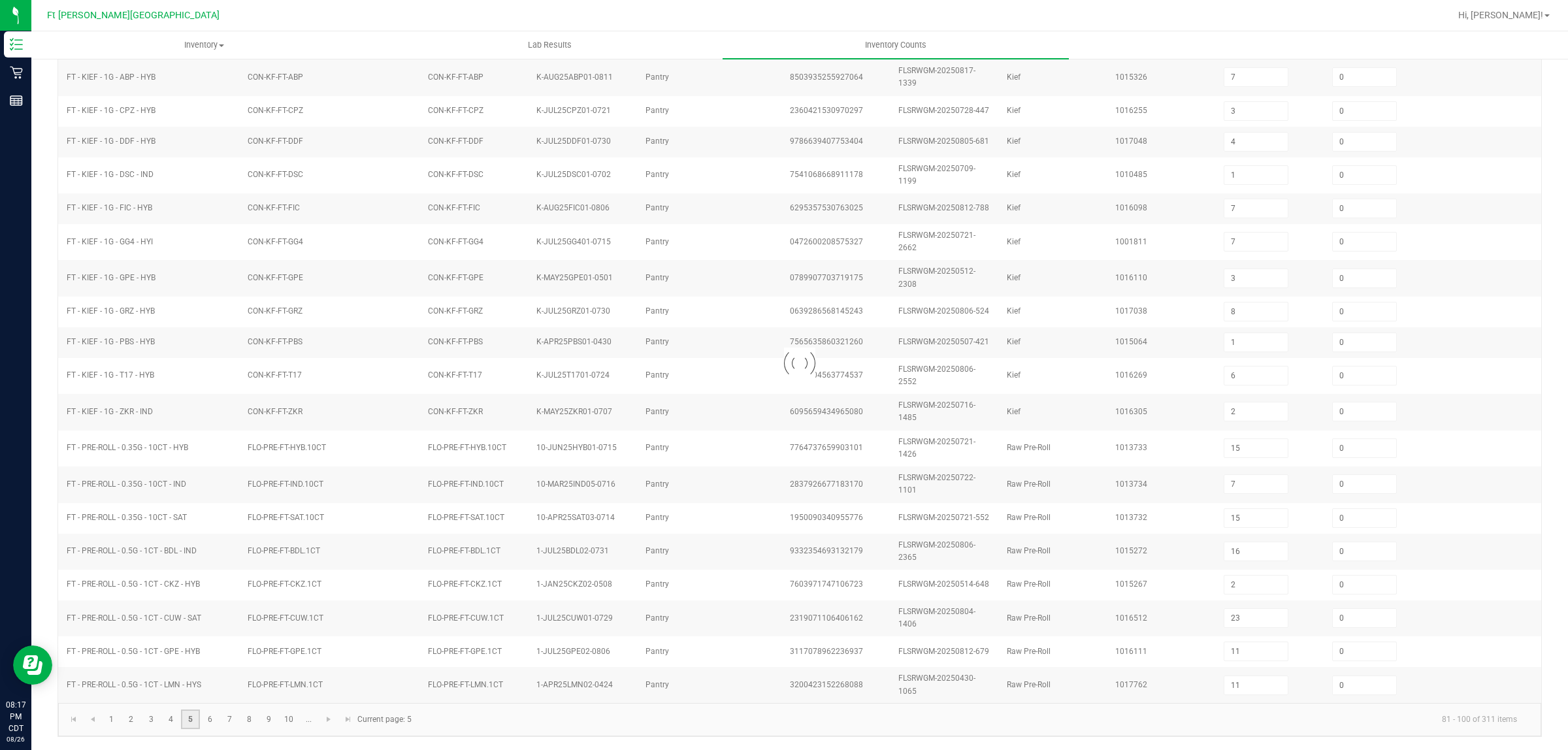
type input "23"
type input "4"
type input "23"
type input "19"
type input "10"
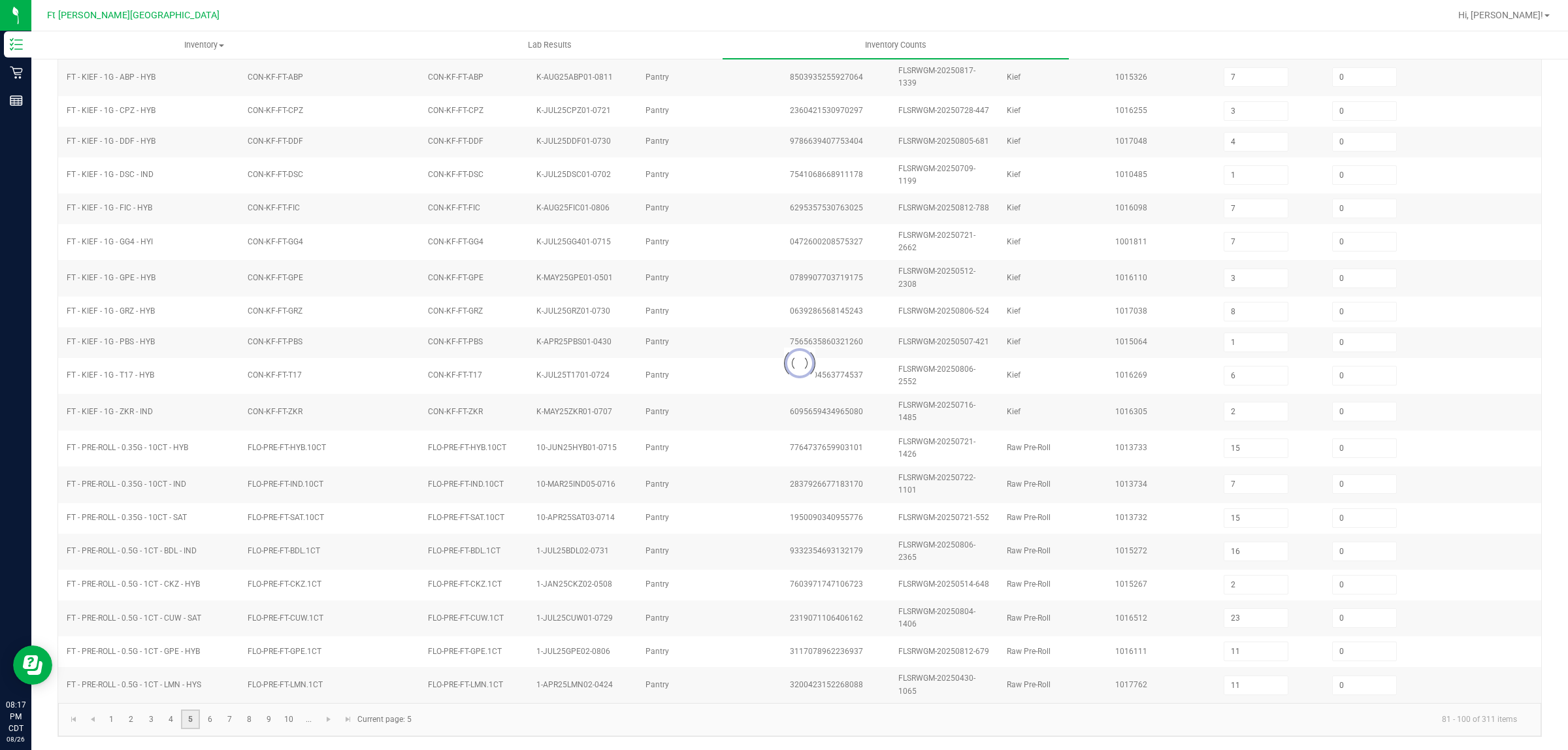
type input "9"
type input "3"
type input "9"
type input "10"
type input "8"
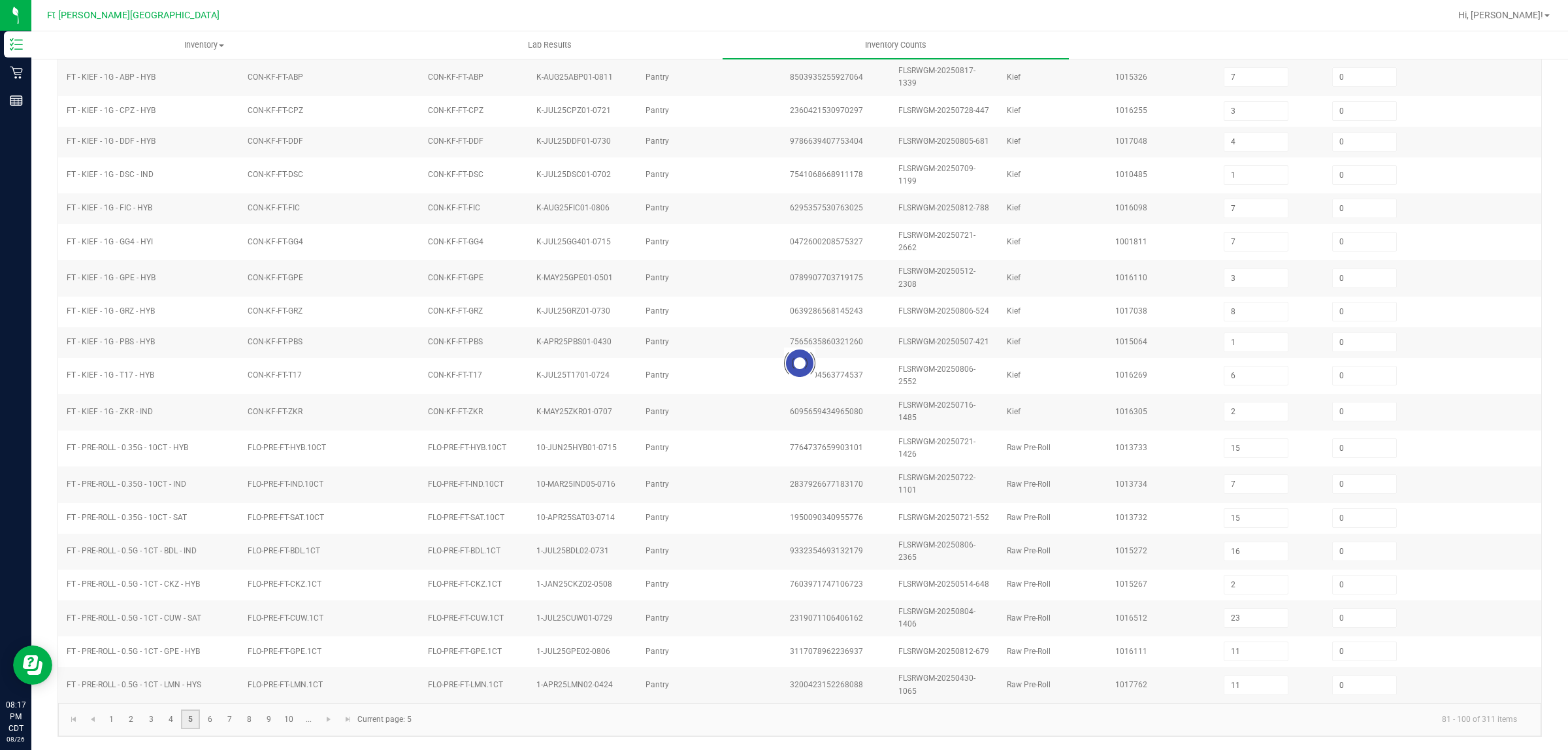
type input "4"
type input "7"
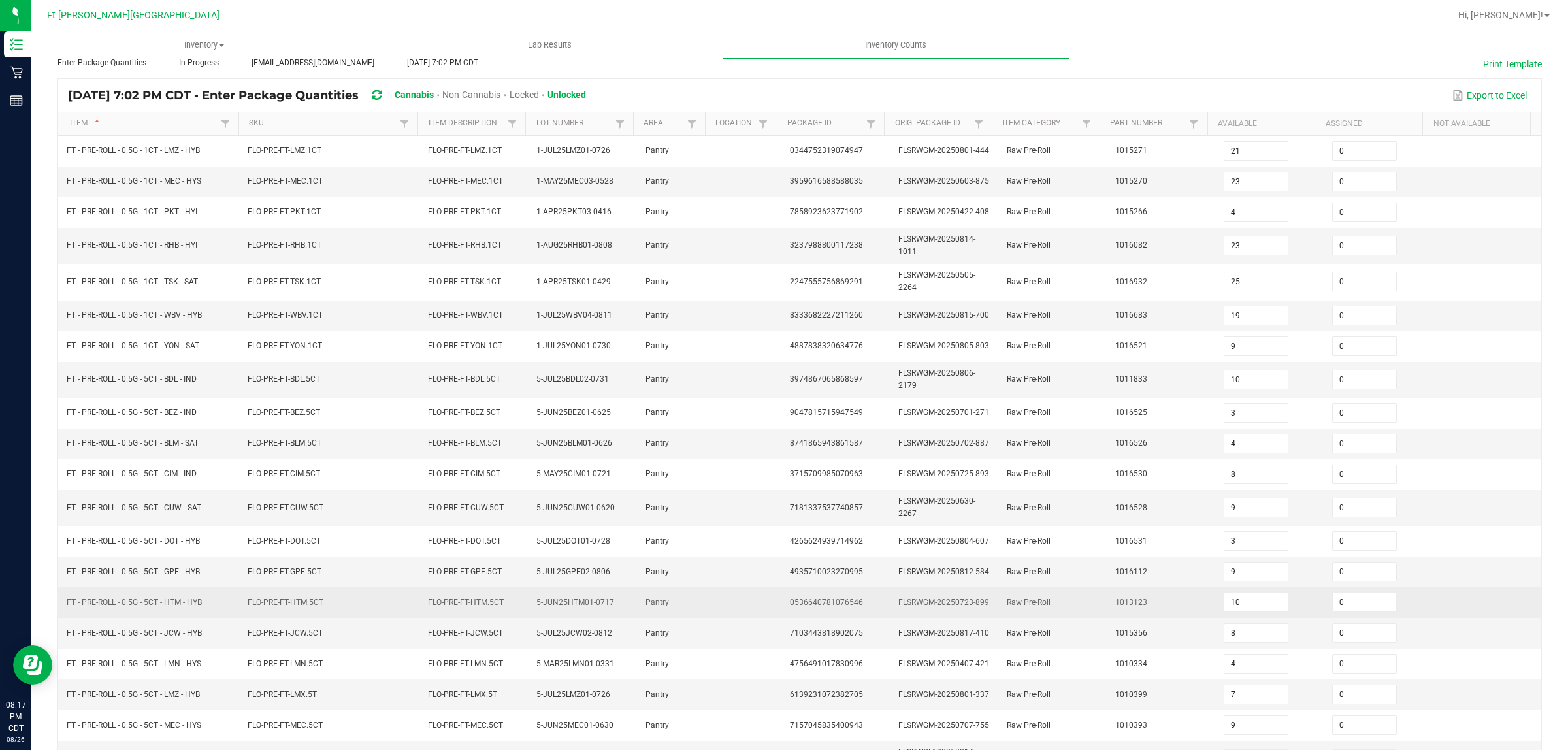
scroll to position [157, 0]
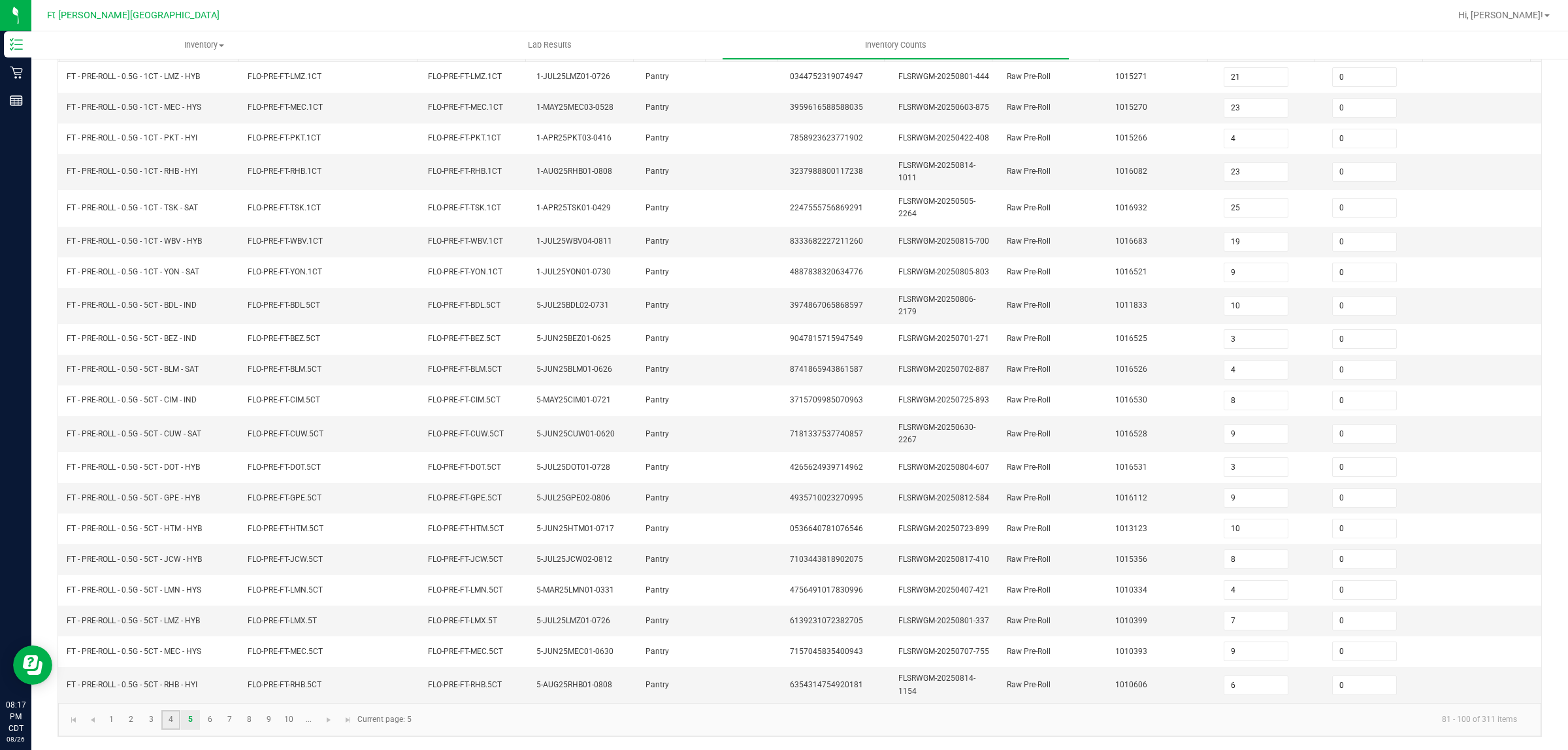
click at [164, 723] on link "4" at bounding box center [171, 719] width 19 height 19
type input "1"
type input "7"
type input "8"
type input "1"
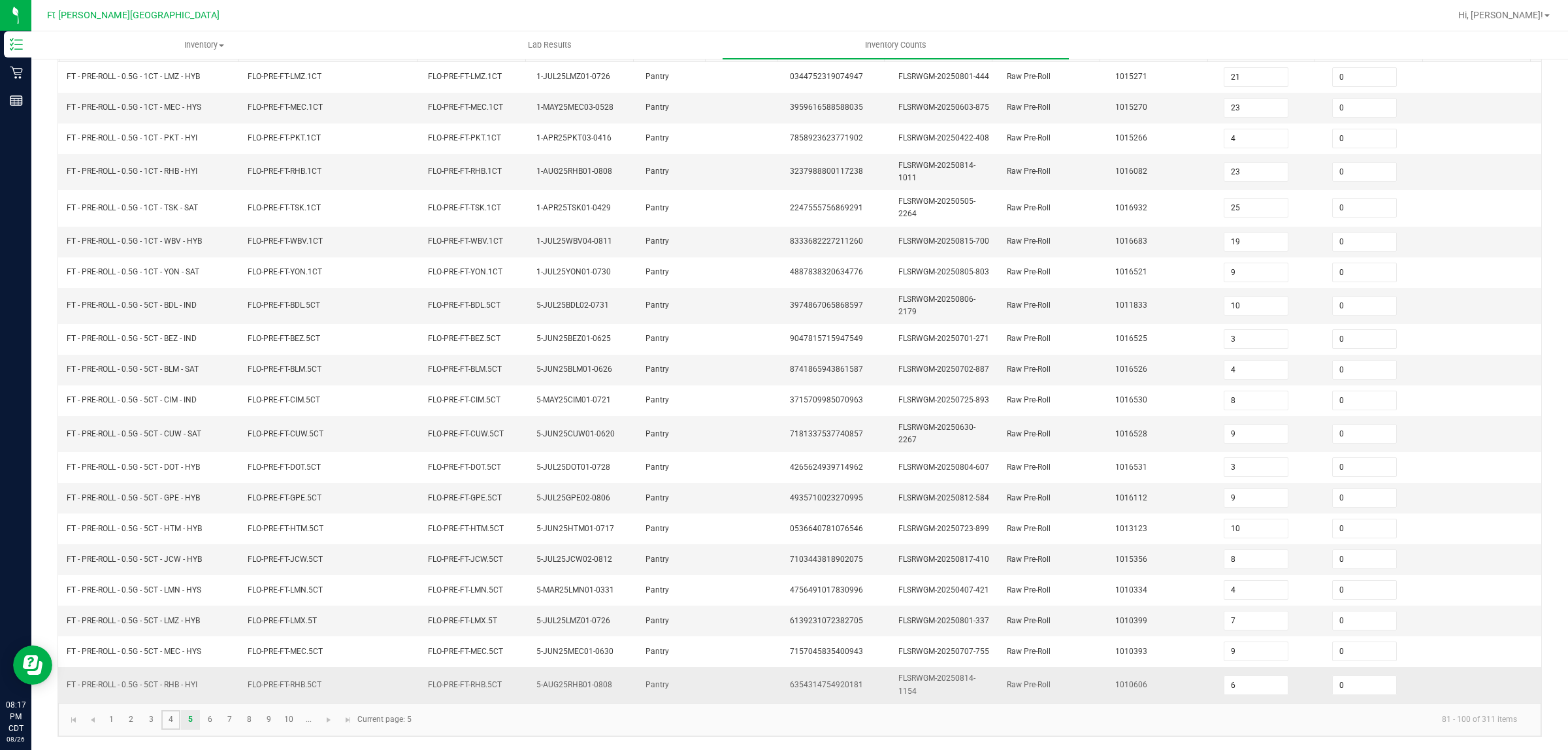
type input "6"
type input "11"
type input "7"
type input "3"
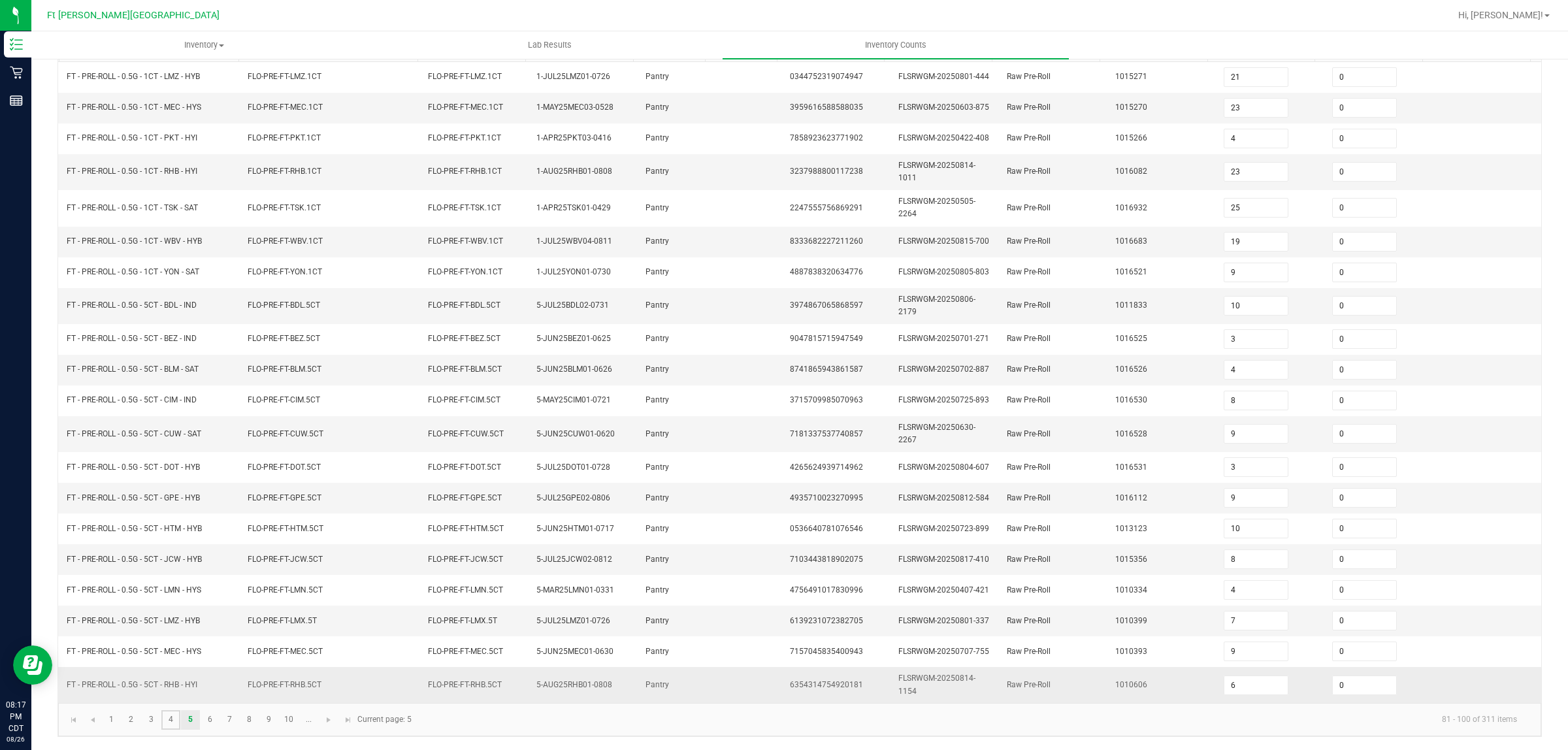
type input "4"
type input "7"
type input "3"
type input "2"
type input "15"
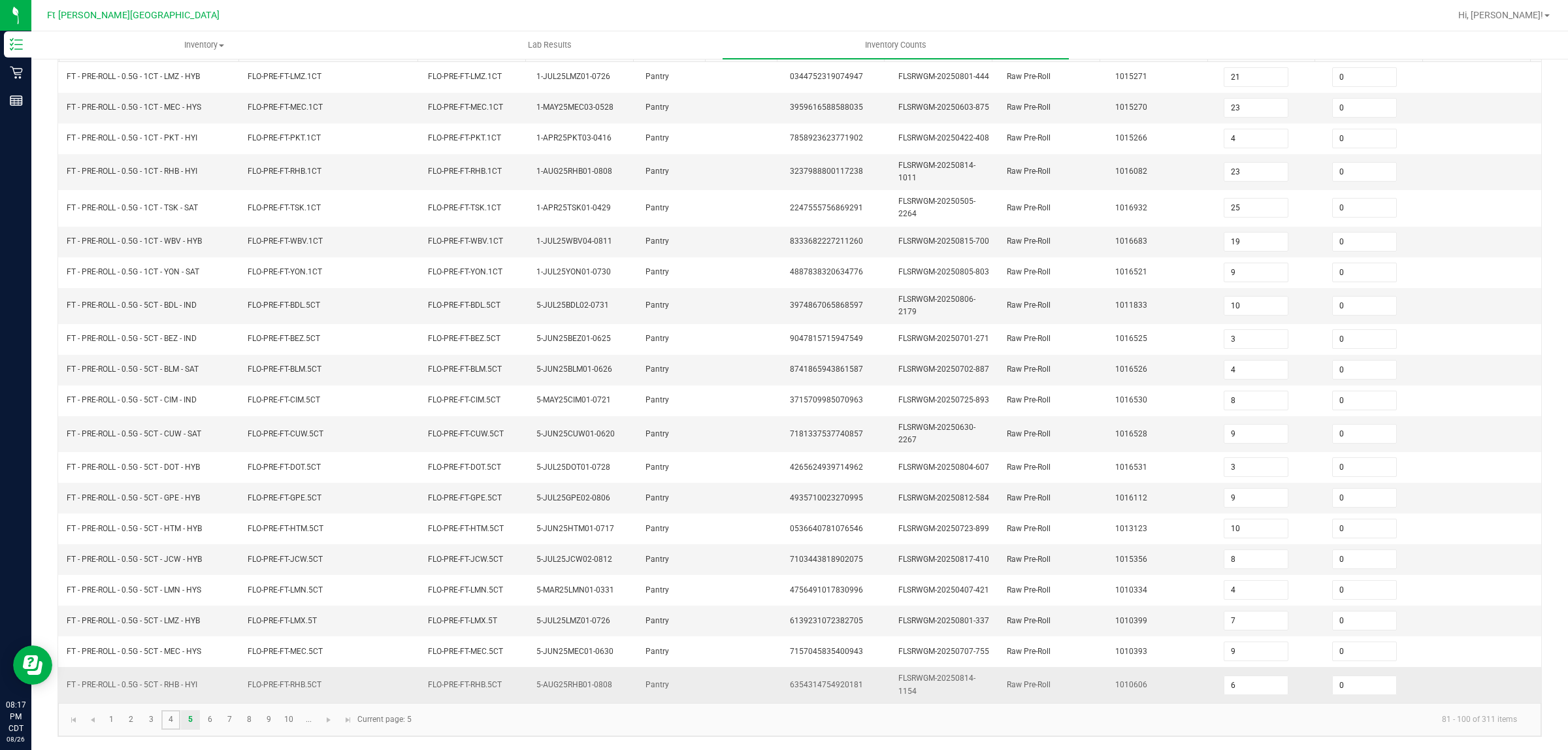
type input "7"
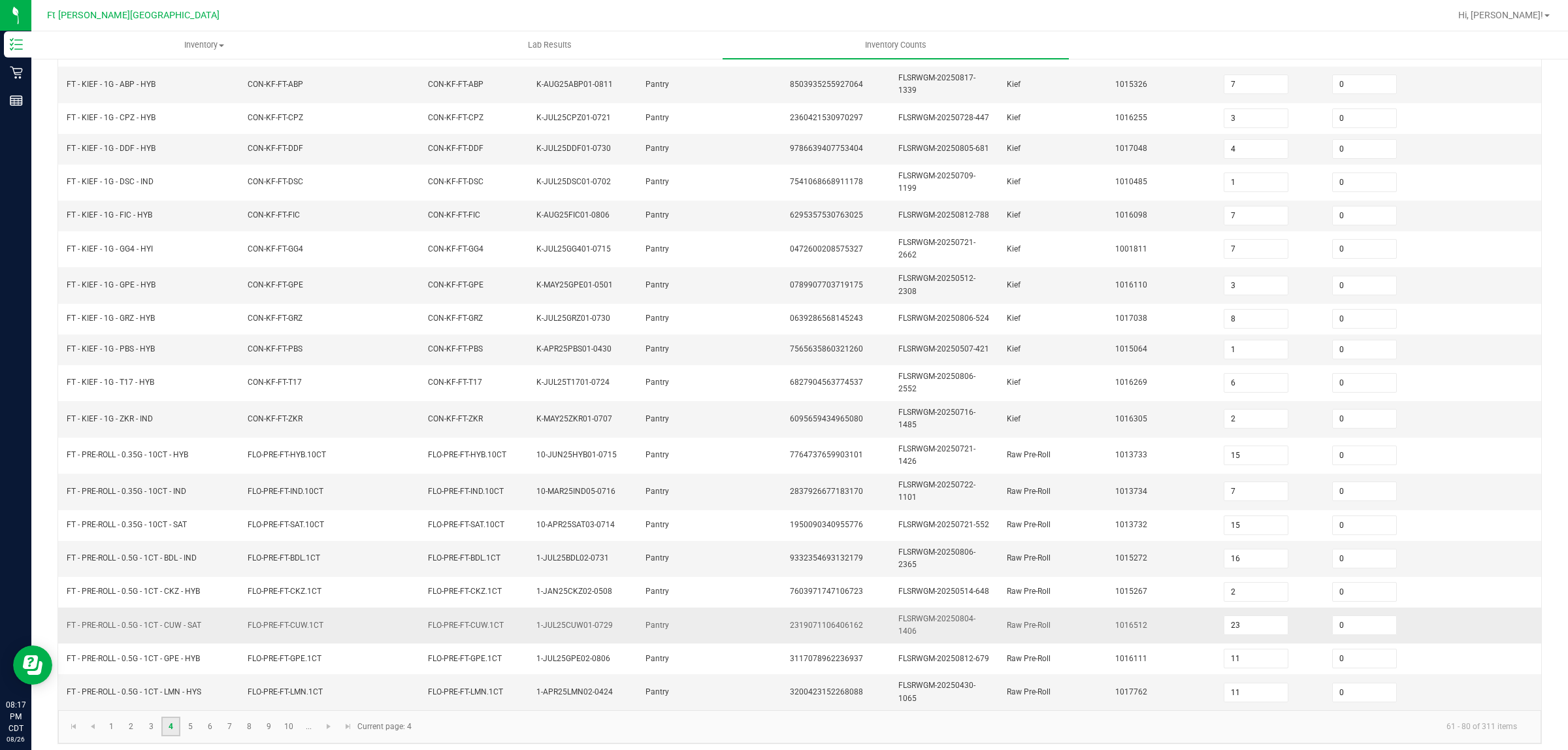
scroll to position [194, 0]
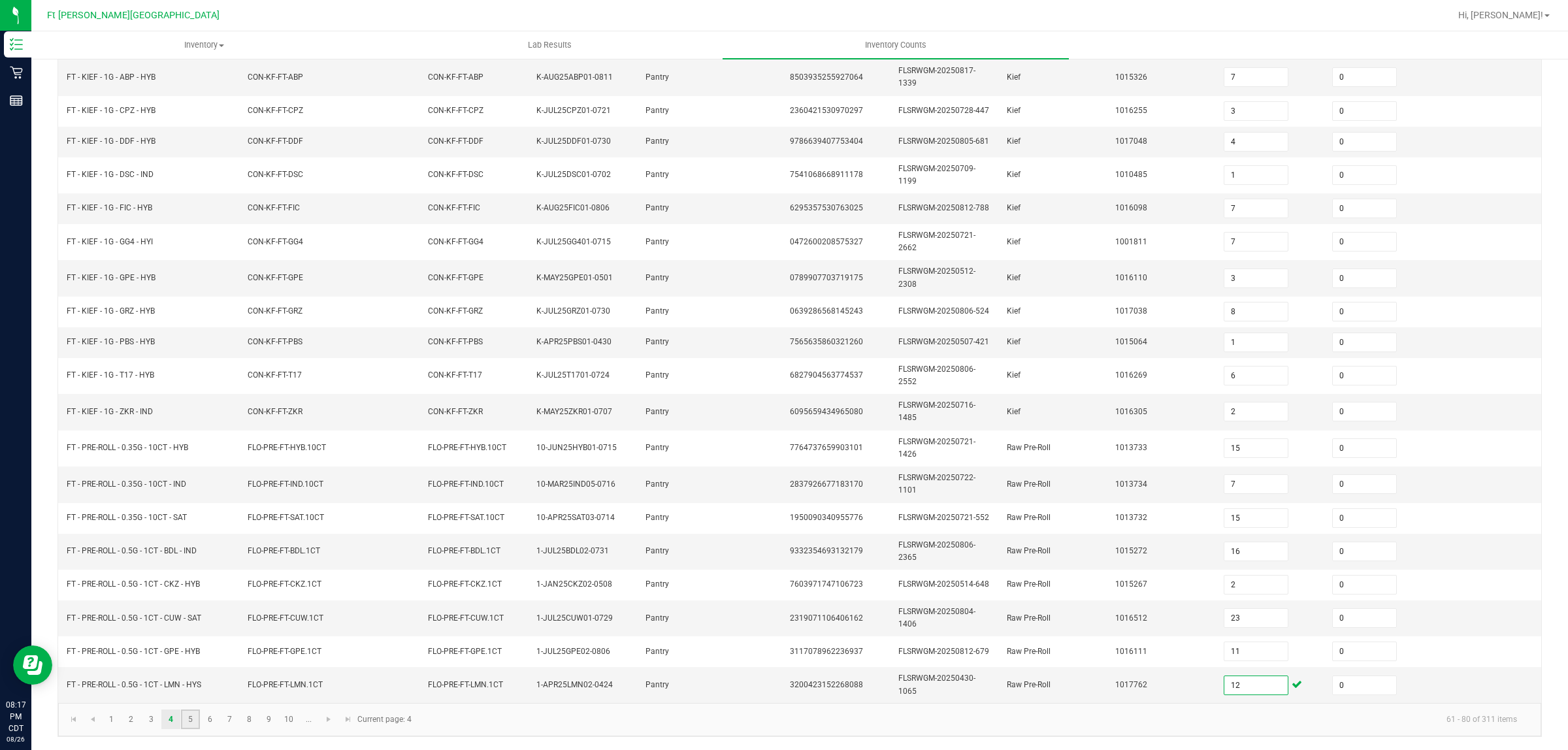
click at [194, 722] on link "5" at bounding box center [190, 718] width 19 height 19
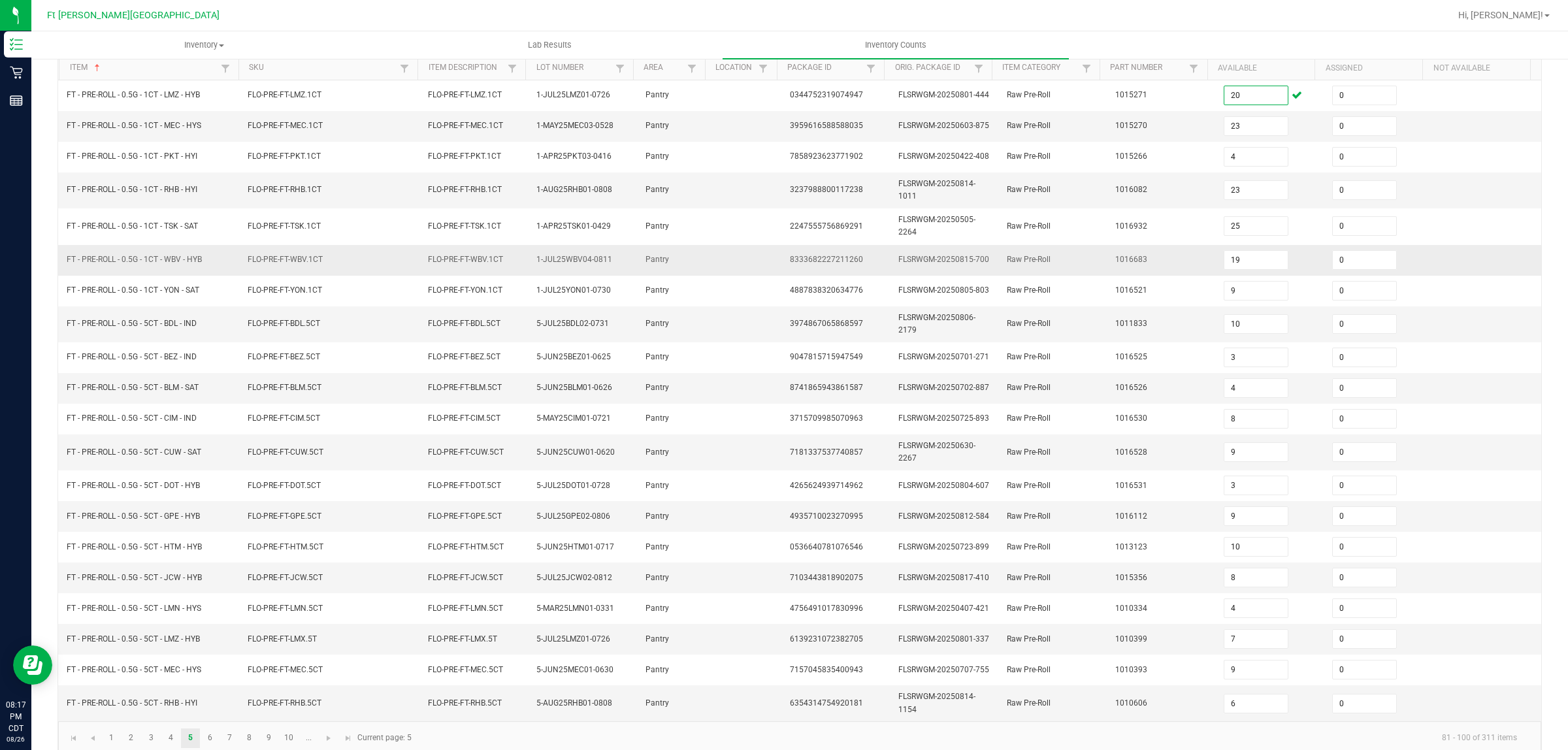
scroll to position [157, 0]
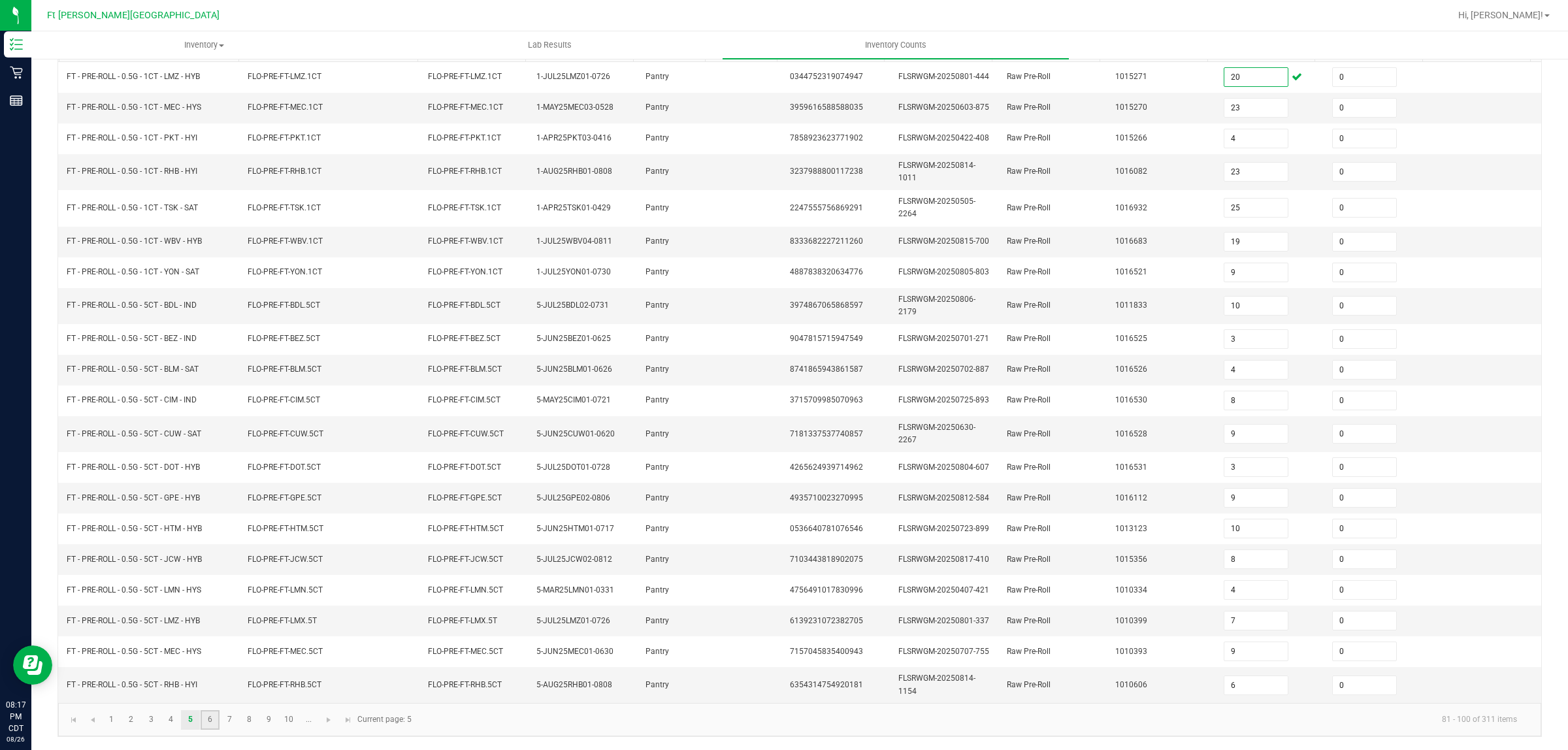
click at [213, 722] on link "6" at bounding box center [210, 719] width 19 height 19
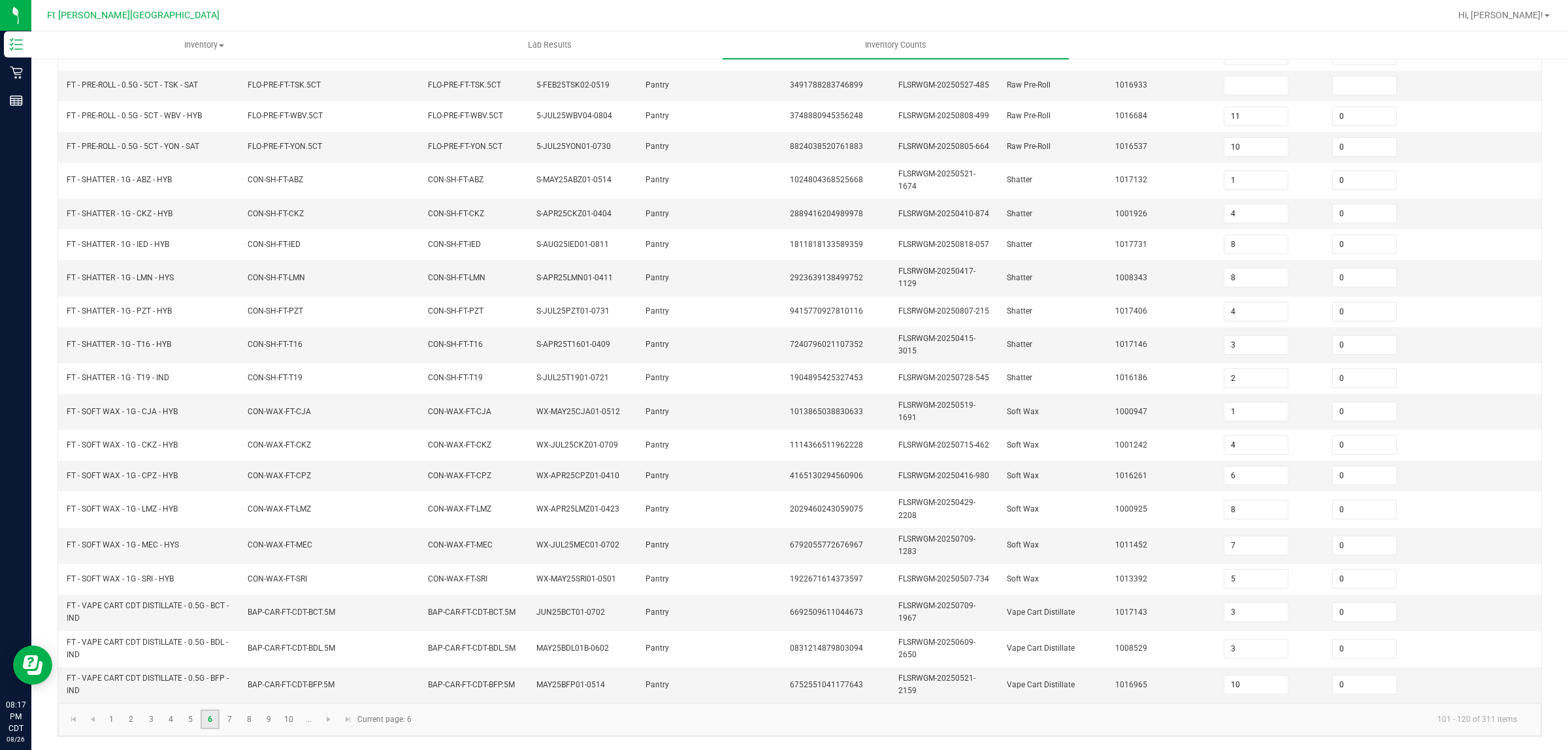
scroll to position [178, 0]
click at [196, 727] on link "5" at bounding box center [190, 718] width 19 height 19
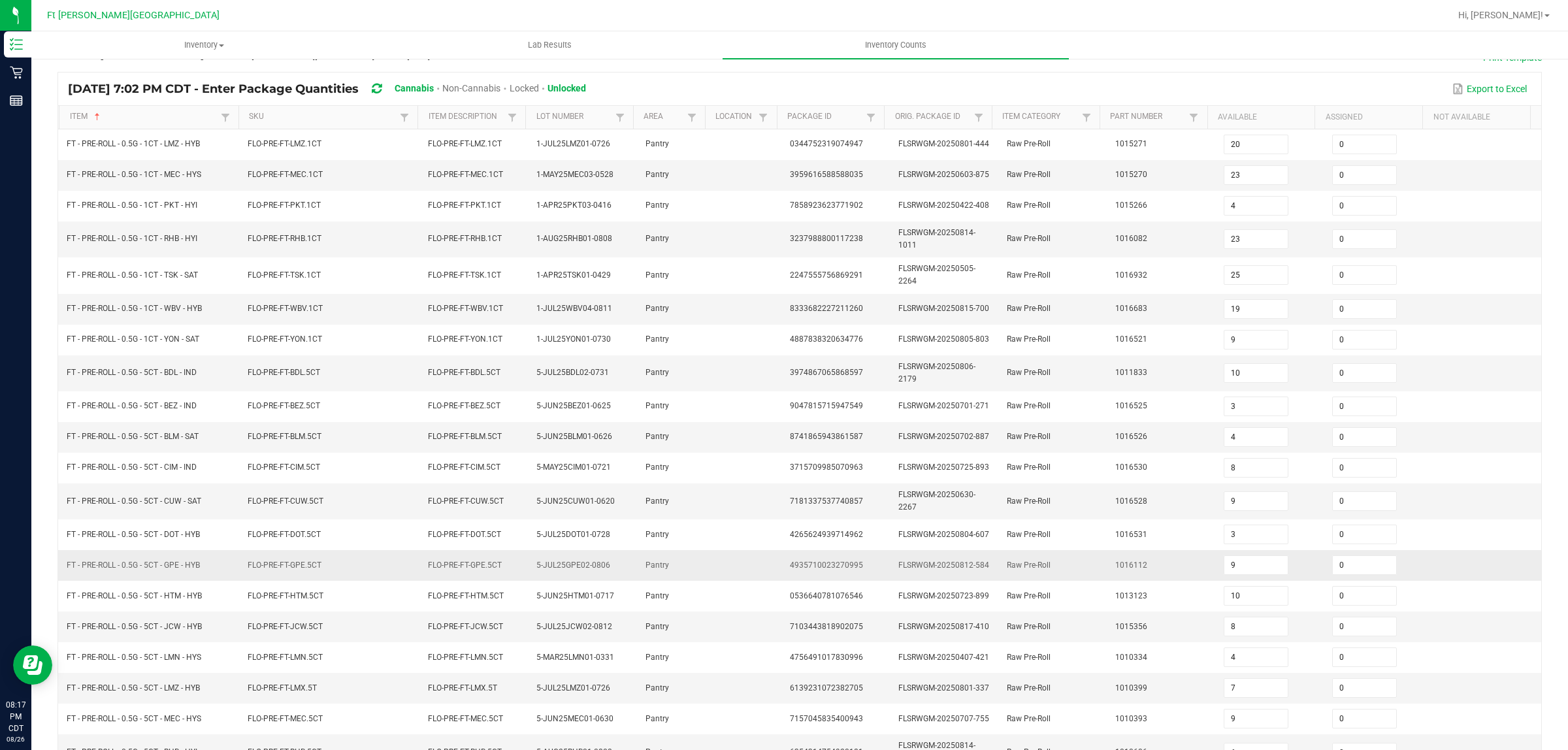
scroll to position [157, 0]
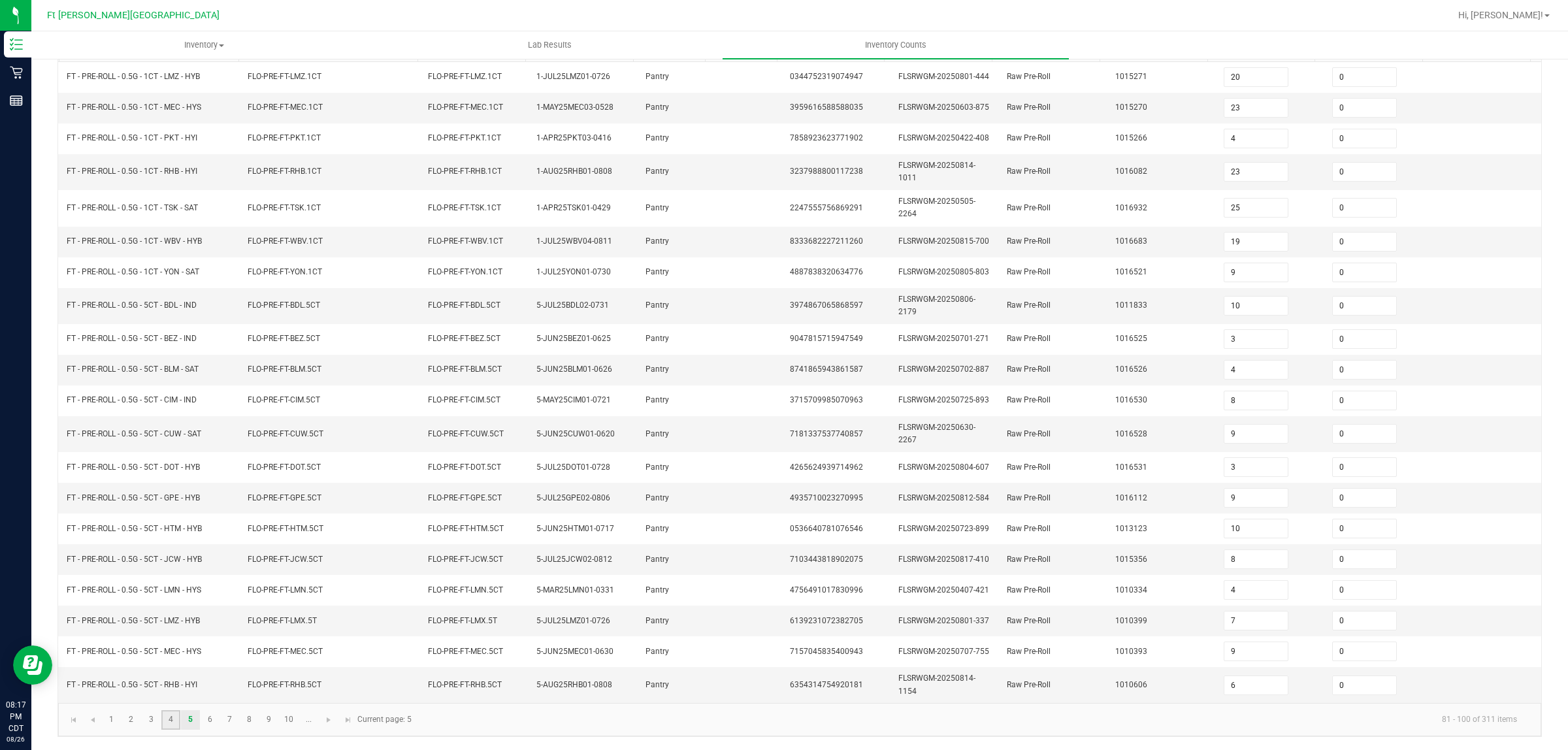
click at [164, 722] on link "4" at bounding box center [171, 719] width 19 height 19
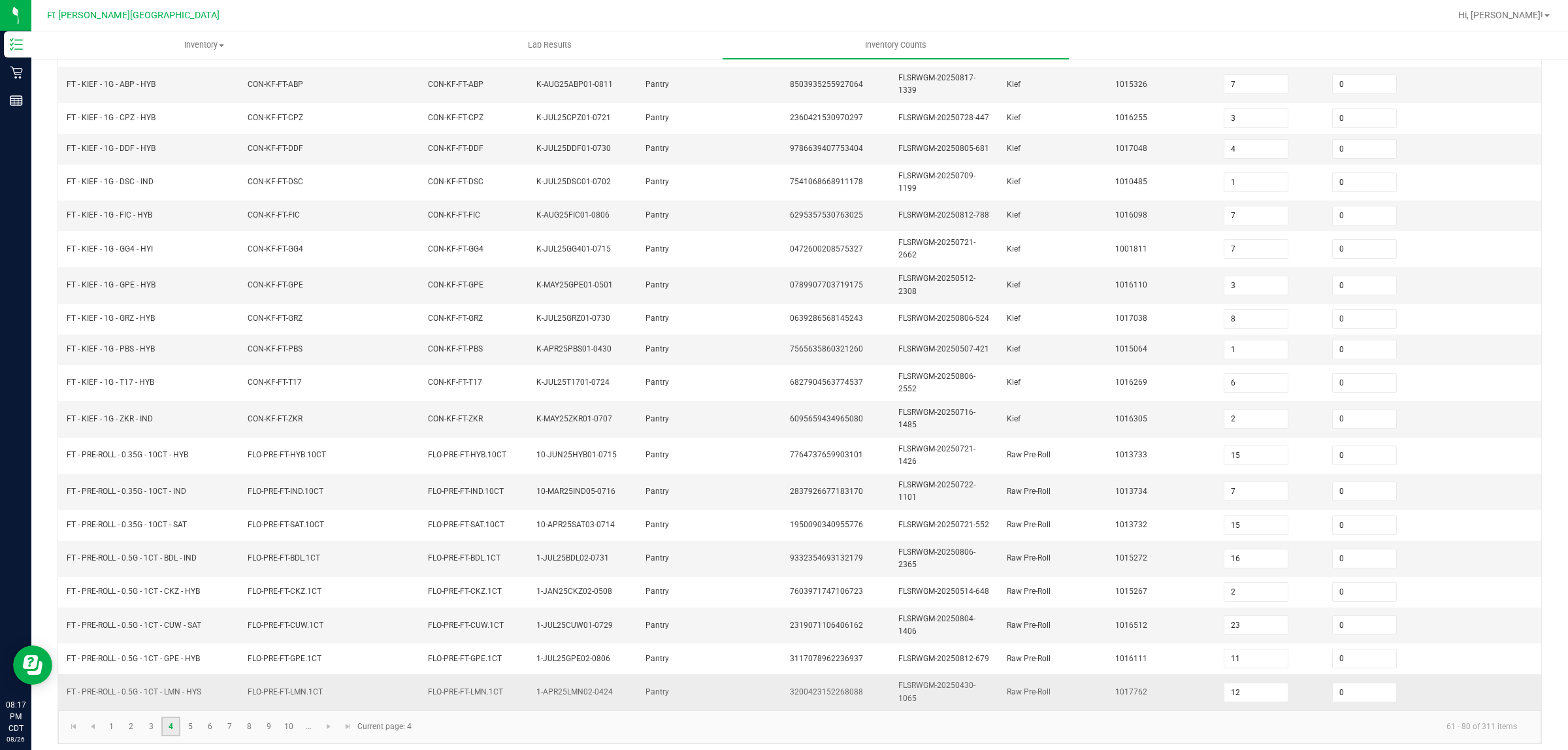
scroll to position [194, 0]
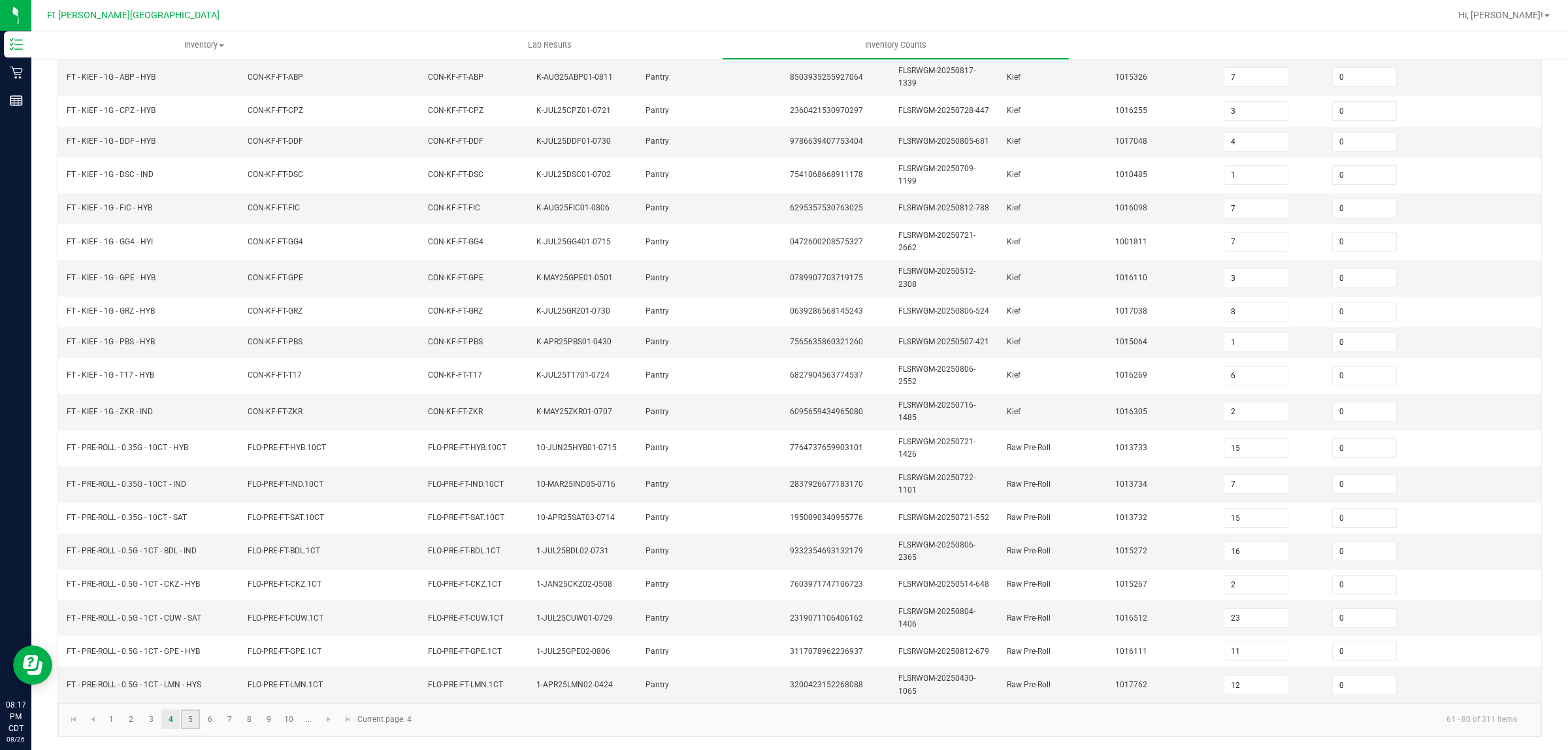
click at [196, 721] on link "5" at bounding box center [190, 718] width 19 height 19
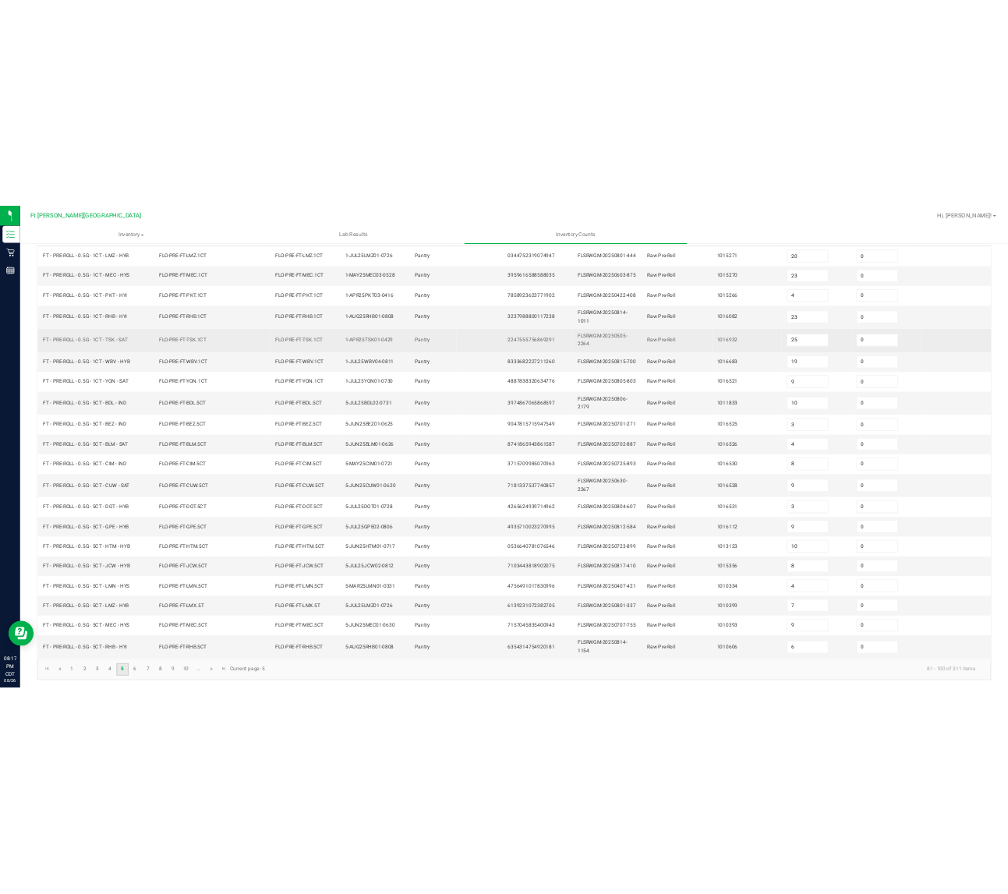
scroll to position [187, 0]
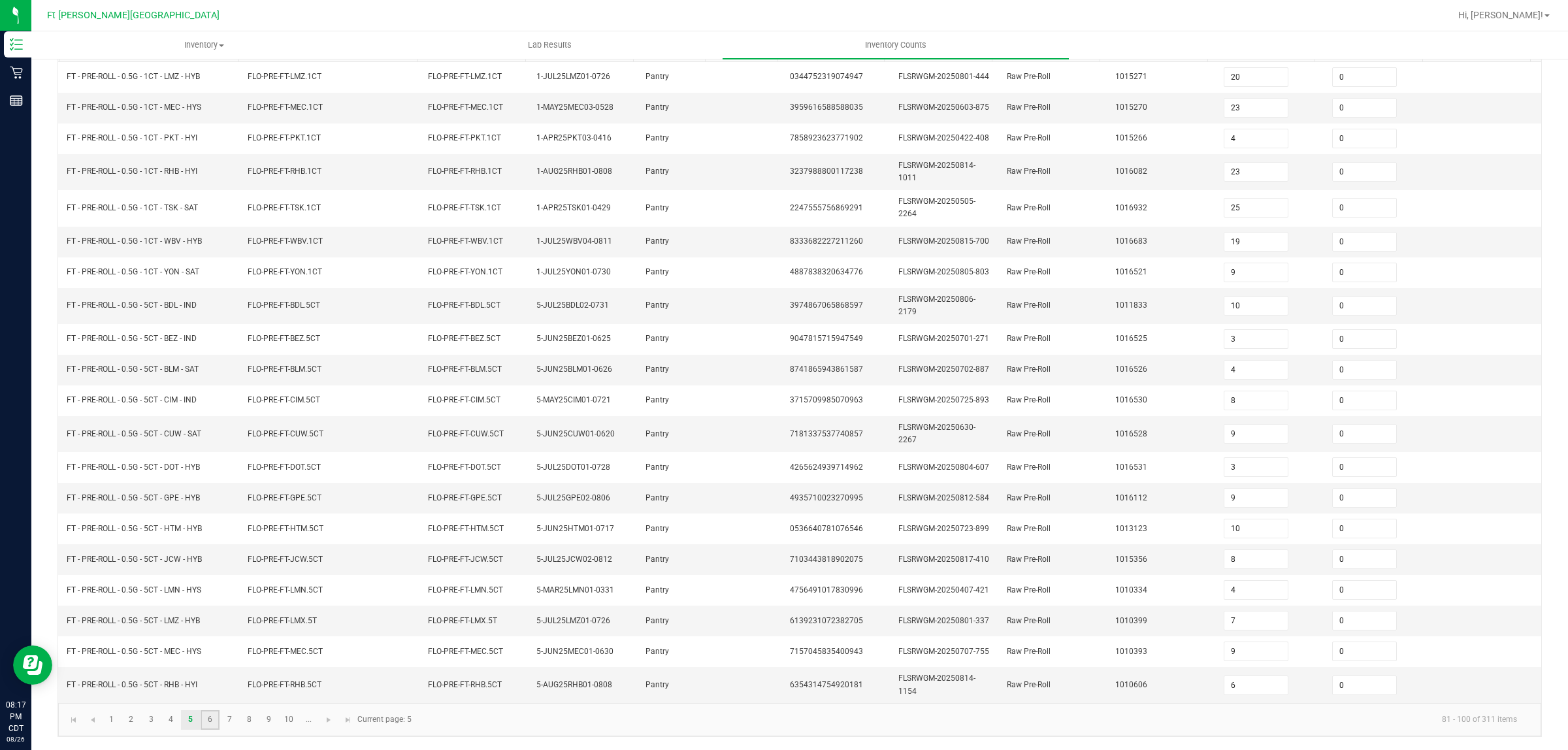
click at [204, 720] on link "6" at bounding box center [210, 719] width 19 height 19
